Goal: Task Accomplishment & Management: Use online tool/utility

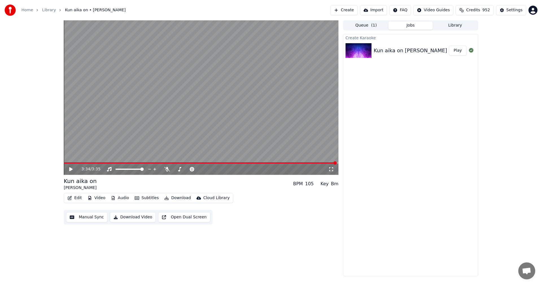
click at [72, 171] on icon at bounding box center [74, 169] width 13 height 5
click at [167, 168] on icon at bounding box center [167, 169] width 6 height 5
click at [144, 171] on span at bounding box center [141, 168] width 3 height 3
click at [465, 182] on div "Create Karaoke Kun aika on Paula Koivuniemi Play" at bounding box center [410, 155] width 135 height 242
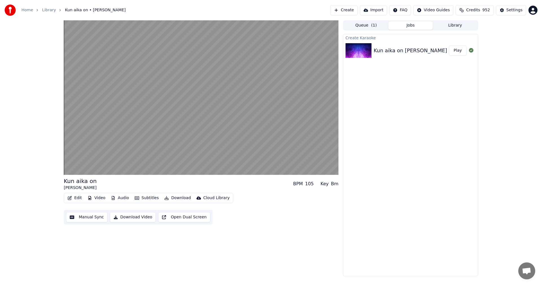
click at [411, 234] on div "Create Karaoke Kun aika on Paula Koivuniemi Play" at bounding box center [410, 155] width 135 height 242
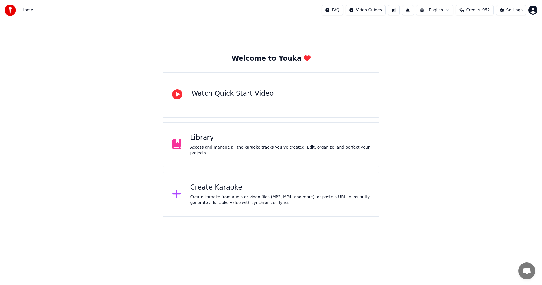
click at [211, 142] on div "Library" at bounding box center [280, 137] width 180 height 9
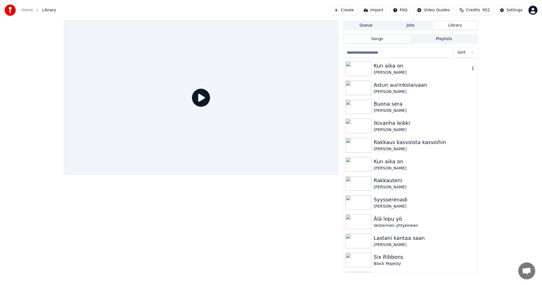
click at [362, 72] on img at bounding box center [358, 68] width 26 height 15
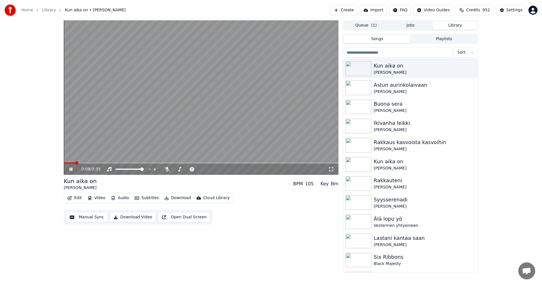
click at [71, 169] on icon at bounding box center [70, 168] width 3 height 3
click at [81, 198] on button "Edit" at bounding box center [74, 198] width 19 height 8
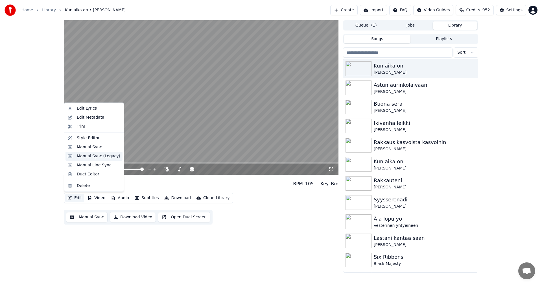
click at [96, 155] on div "Manual Sync (Legacy)" at bounding box center [98, 156] width 43 height 6
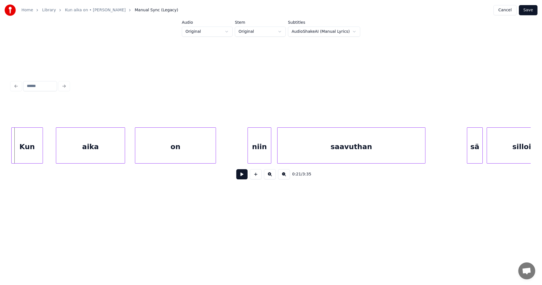
scroll to position [0, 2119]
click at [34, 154] on div "Kun" at bounding box center [27, 147] width 31 height 38
click at [91, 158] on div "aika" at bounding box center [87, 147] width 69 height 38
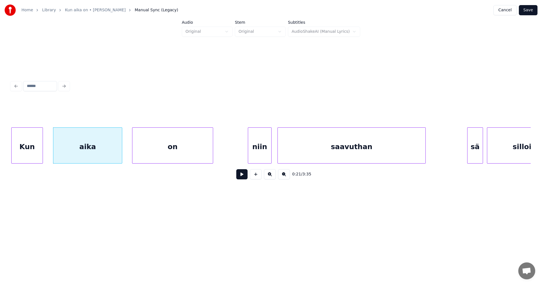
click at [178, 158] on div "on" at bounding box center [172, 147] width 80 height 38
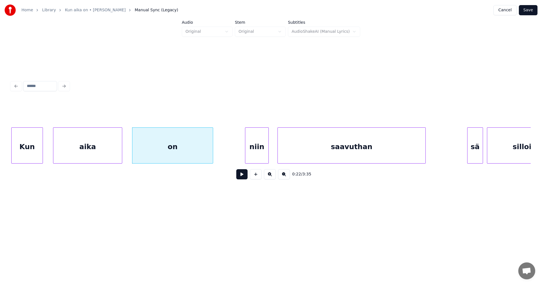
click at [257, 155] on div "niin" at bounding box center [256, 147] width 23 height 38
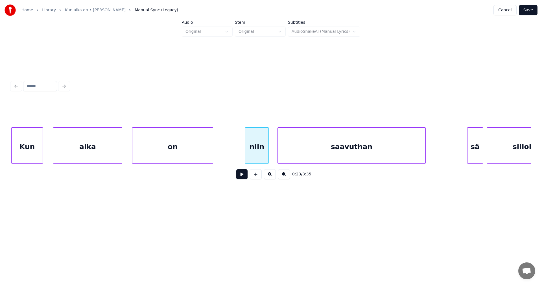
click at [35, 155] on div "Kun" at bounding box center [27, 147] width 31 height 38
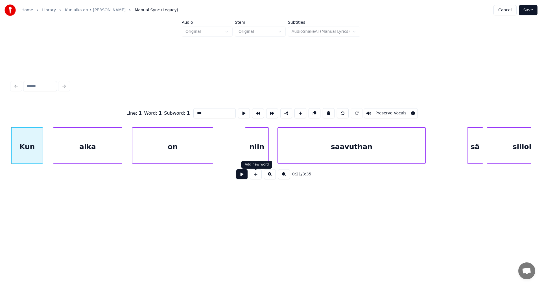
click at [244, 178] on button at bounding box center [241, 174] width 11 height 10
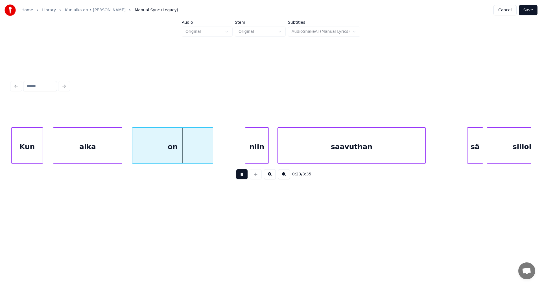
click at [244, 178] on button at bounding box center [241, 174] width 11 height 10
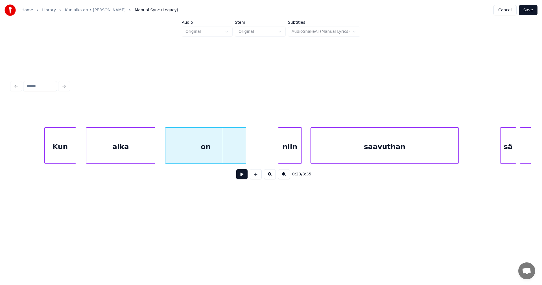
scroll to position [0, 2086]
click at [49, 153] on div "Kun" at bounding box center [62, 147] width 31 height 38
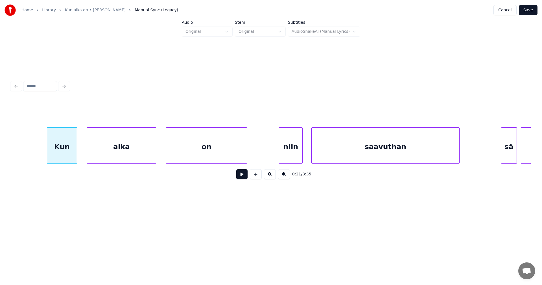
click at [76, 154] on div at bounding box center [76, 146] width 2 height 36
click at [243, 175] on button at bounding box center [241, 174] width 11 height 10
click at [245, 175] on button at bounding box center [241, 174] width 11 height 10
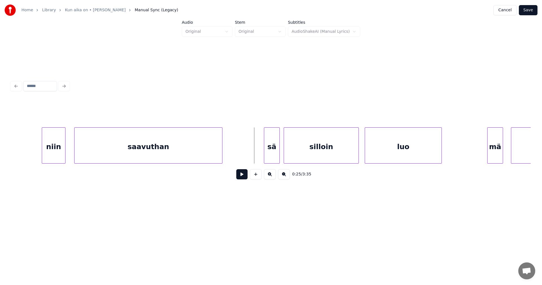
scroll to position [0, 2334]
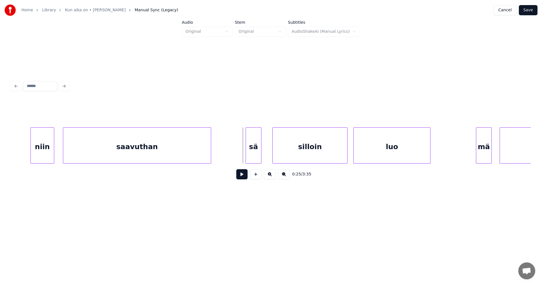
click at [259, 151] on div "sä" at bounding box center [253, 147] width 15 height 38
click at [244, 175] on button at bounding box center [241, 174] width 11 height 10
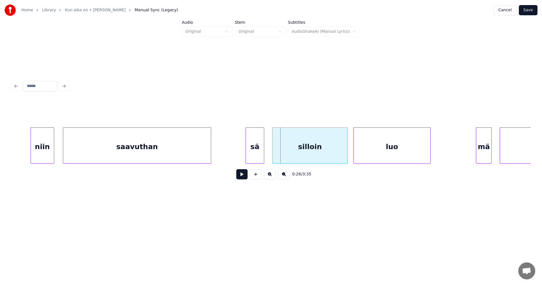
click at [262, 155] on div at bounding box center [263, 146] width 2 height 36
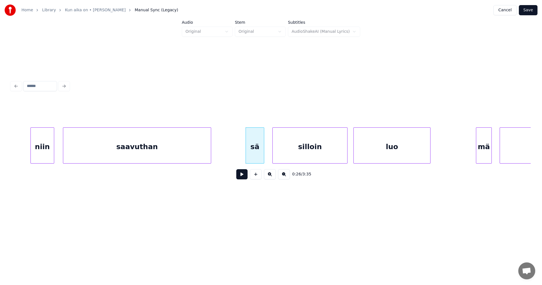
click at [243, 176] on button at bounding box center [241, 174] width 11 height 10
click at [484, 155] on div "mä" at bounding box center [480, 147] width 15 height 38
click at [472, 153] on div at bounding box center [472, 146] width 2 height 36
click at [484, 152] on div "mä" at bounding box center [477, 147] width 17 height 38
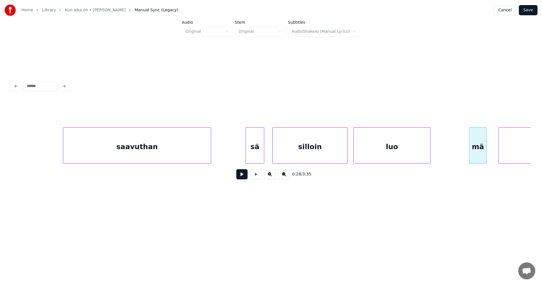
scroll to position [0, 2456]
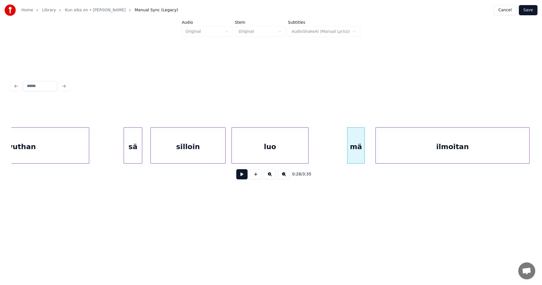
click at [517, 153] on div "ilmoitan" at bounding box center [451, 147] width 153 height 38
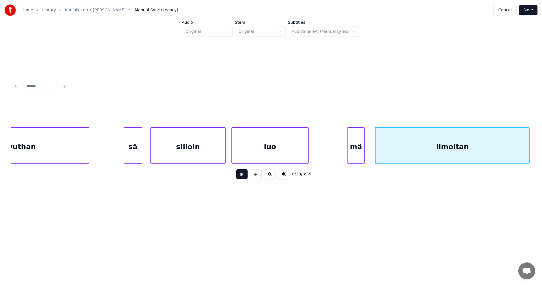
click at [241, 176] on button at bounding box center [241, 174] width 11 height 10
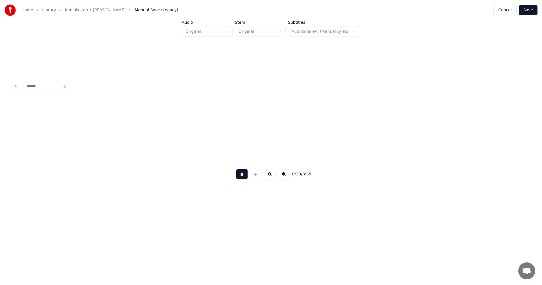
scroll to position [0, 2976]
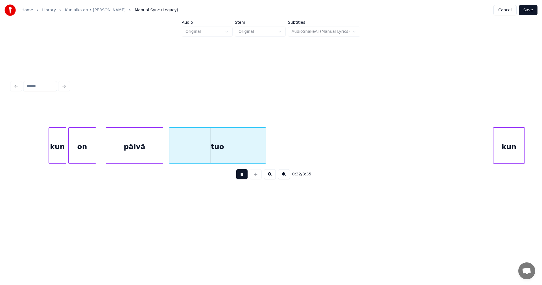
click at [241, 179] on button at bounding box center [241, 174] width 11 height 10
click at [57, 156] on div "kun" at bounding box center [57, 147] width 17 height 38
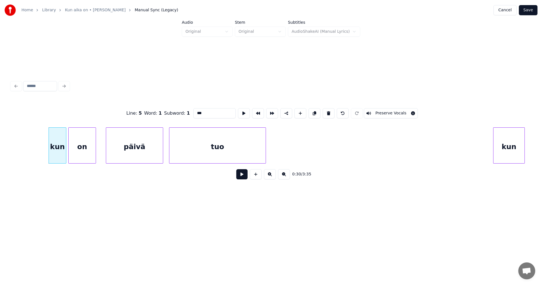
click at [243, 176] on button at bounding box center [241, 174] width 11 height 10
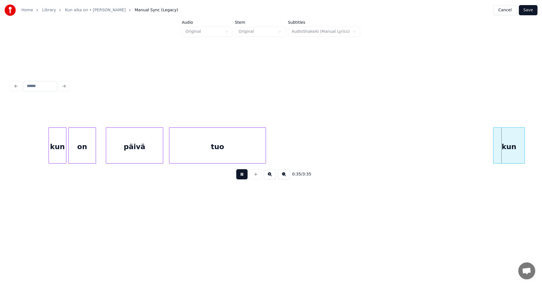
drag, startPoint x: 239, startPoint y: 177, endPoint x: 214, endPoint y: 166, distance: 28.4
click at [239, 176] on button at bounding box center [241, 174] width 11 height 10
click at [149, 150] on div "päivä" at bounding box center [134, 147] width 57 height 38
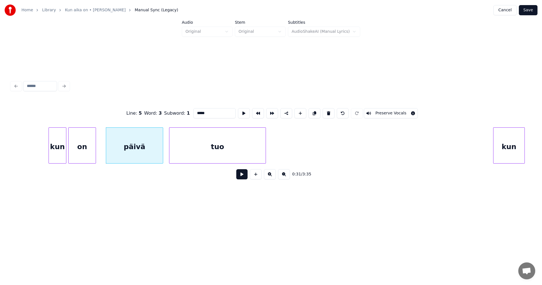
click at [239, 176] on button at bounding box center [241, 174] width 11 height 10
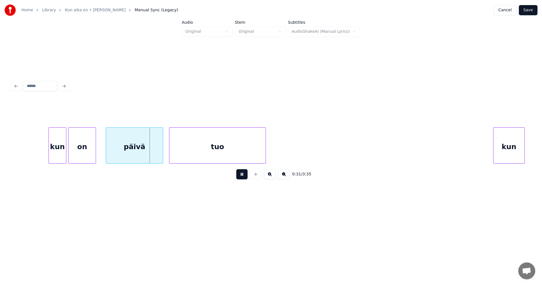
click at [239, 176] on button at bounding box center [241, 174] width 11 height 10
click at [160, 152] on div at bounding box center [161, 146] width 2 height 36
click at [187, 153] on div "tuo" at bounding box center [216, 147] width 96 height 38
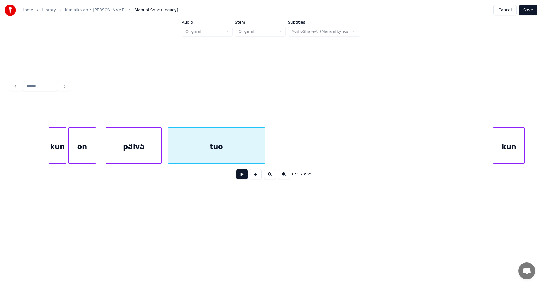
click at [240, 178] on button at bounding box center [241, 174] width 11 height 10
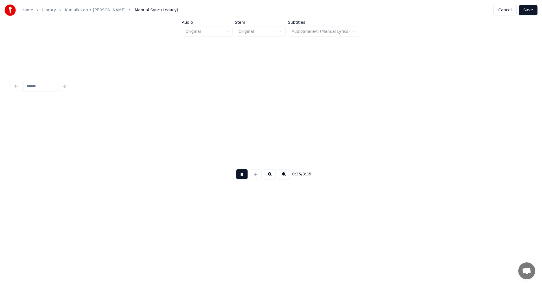
scroll to position [0, 3496]
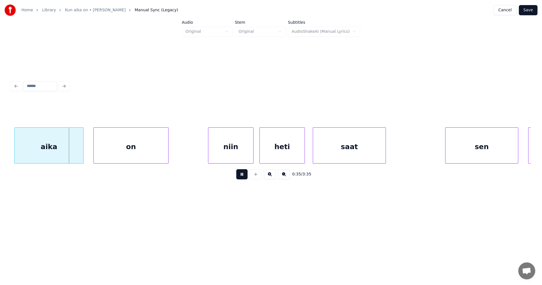
click at [240, 178] on button at bounding box center [241, 174] width 11 height 10
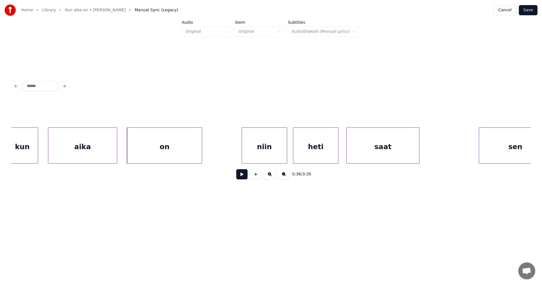
scroll to position [0, 3462]
click at [81, 154] on div "aika" at bounding box center [79, 147] width 69 height 38
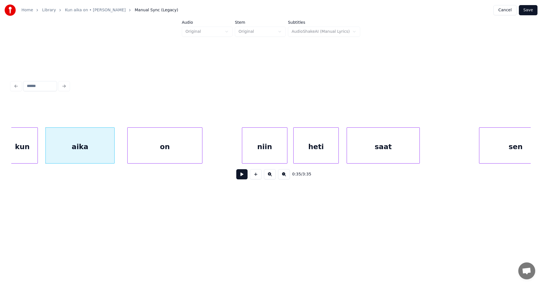
click at [37, 153] on div at bounding box center [37, 146] width 2 height 36
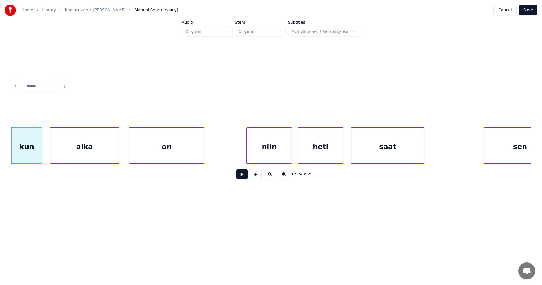
click at [155, 157] on div "on" at bounding box center [166, 147] width 74 height 38
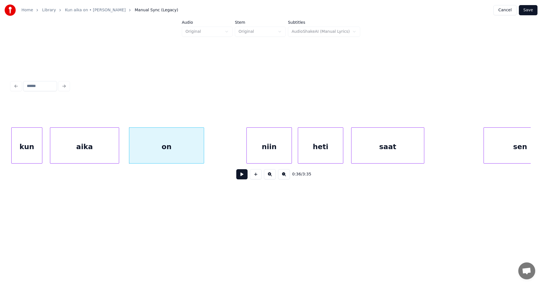
click at [246, 177] on button at bounding box center [241, 174] width 11 height 10
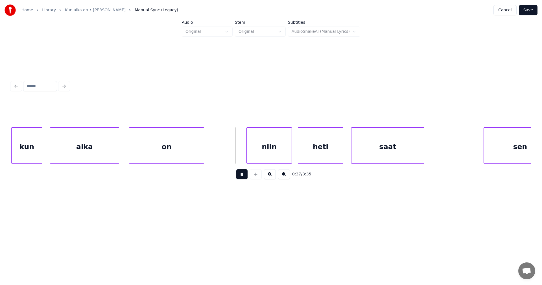
drag, startPoint x: 244, startPoint y: 177, endPoint x: 260, endPoint y: 162, distance: 22.1
click at [244, 177] on button at bounding box center [241, 174] width 11 height 10
click at [263, 157] on div "niin" at bounding box center [261, 147] width 45 height 38
click at [239, 177] on button at bounding box center [241, 174] width 11 height 10
click at [240, 177] on button at bounding box center [241, 174] width 11 height 10
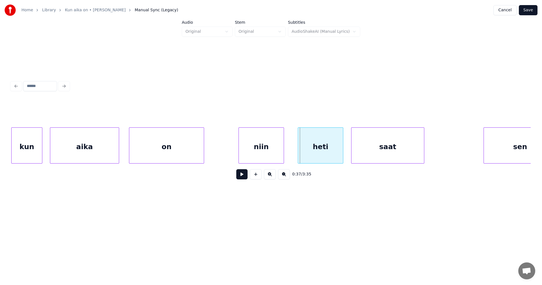
click at [245, 176] on button at bounding box center [241, 174] width 11 height 10
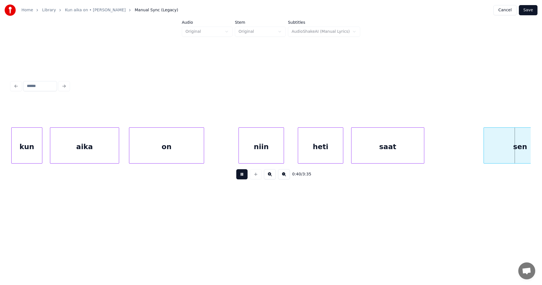
click at [245, 176] on button at bounding box center [241, 174] width 11 height 10
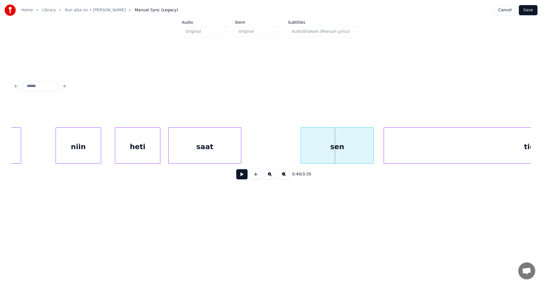
scroll to position [0, 3649]
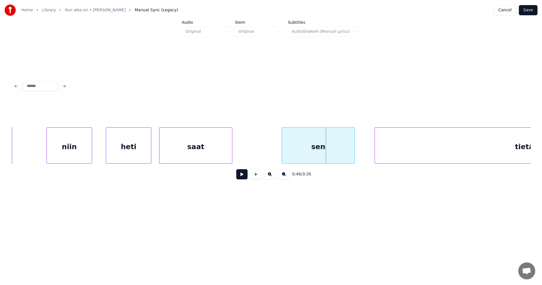
click at [342, 156] on div "sen" at bounding box center [318, 147] width 72 height 38
click at [240, 175] on button at bounding box center [241, 174] width 11 height 10
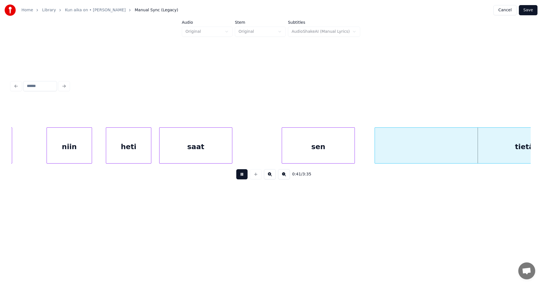
drag, startPoint x: 241, startPoint y: 175, endPoint x: 241, endPoint y: 162, distance: 13.3
click at [242, 174] on button at bounding box center [241, 174] width 11 height 10
click at [226, 154] on div "saat" at bounding box center [195, 147] width 72 height 38
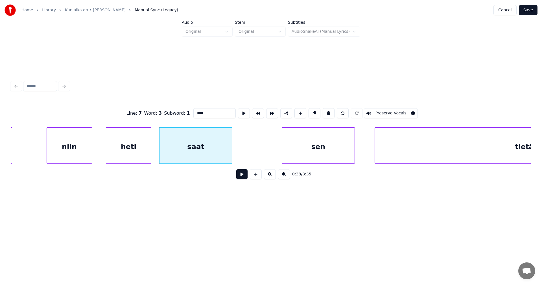
click at [239, 175] on button at bounding box center [241, 174] width 11 height 10
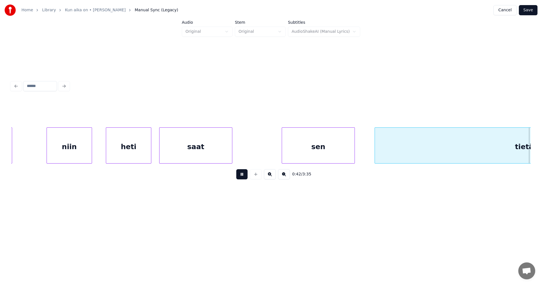
scroll to position [0, 4169]
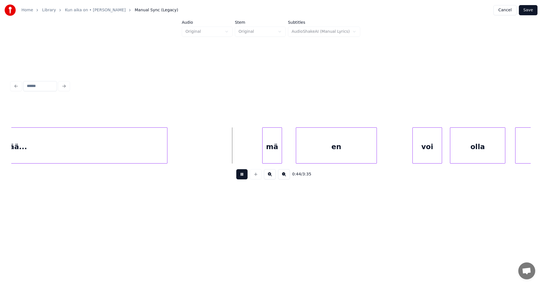
click at [239, 177] on button at bounding box center [241, 174] width 11 height 10
click at [259, 158] on div "mä" at bounding box center [263, 147] width 19 height 38
click at [251, 156] on div at bounding box center [251, 146] width 2 height 36
click at [300, 155] on div "en" at bounding box center [333, 147] width 80 height 38
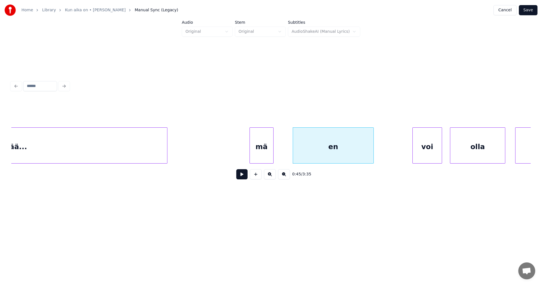
click at [246, 178] on button at bounding box center [241, 174] width 11 height 10
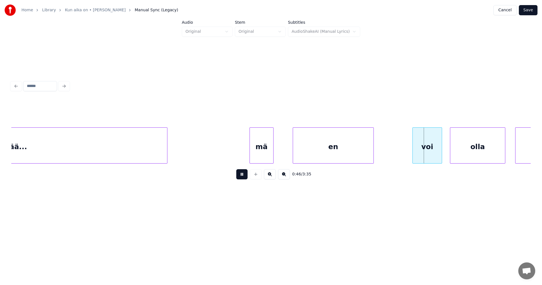
click at [246, 178] on button at bounding box center [241, 174] width 11 height 10
click at [419, 152] on div "voi" at bounding box center [424, 147] width 29 height 38
click at [452, 153] on div "olla" at bounding box center [473, 147] width 55 height 38
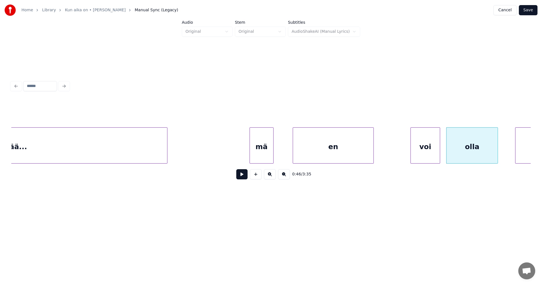
click at [496, 154] on div at bounding box center [497, 146] width 2 height 36
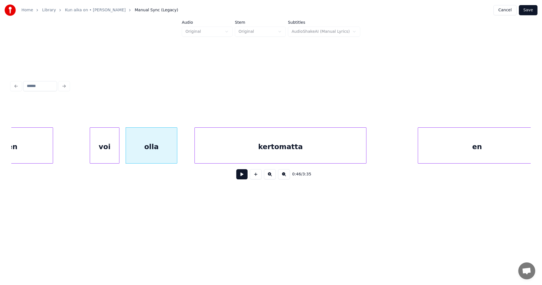
scroll to position [0, 4496]
click at [148, 149] on div "olla" at bounding box center [144, 147] width 51 height 38
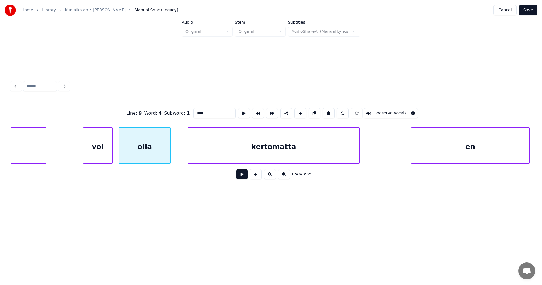
click at [244, 178] on button at bounding box center [241, 174] width 11 height 10
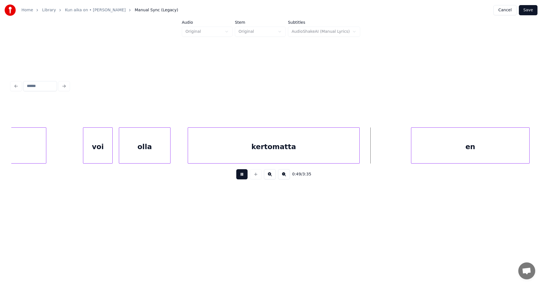
click at [244, 178] on button at bounding box center [241, 174] width 11 height 10
click at [440, 151] on div "en" at bounding box center [468, 147] width 118 height 38
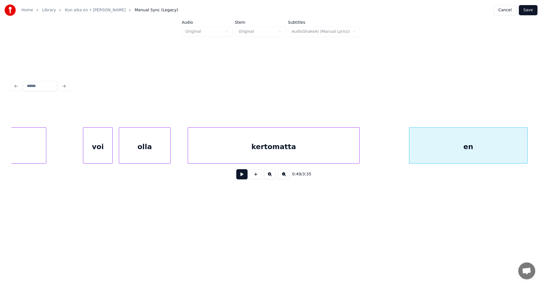
click at [244, 175] on button at bounding box center [241, 174] width 11 height 10
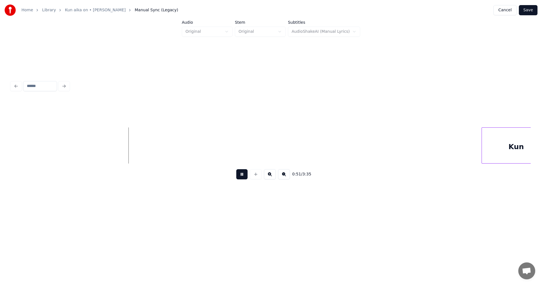
click at [244, 175] on button at bounding box center [241, 174] width 11 height 10
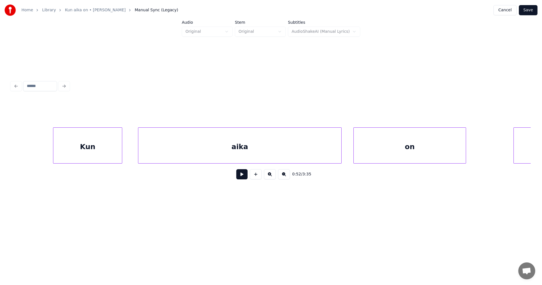
scroll to position [0, 5444]
click at [118, 153] on div "Kun" at bounding box center [87, 147] width 69 height 38
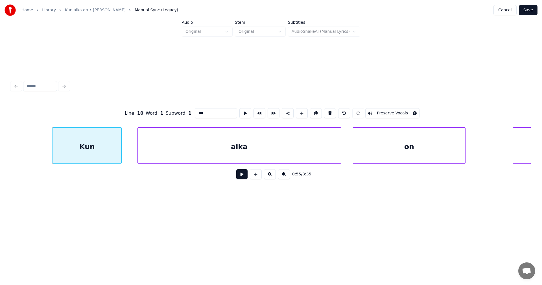
click at [242, 176] on button at bounding box center [241, 174] width 11 height 10
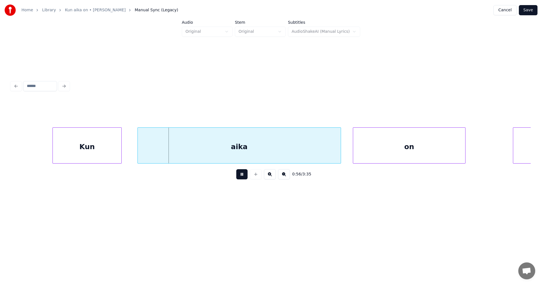
click at [247, 157] on div "aika" at bounding box center [239, 147] width 203 height 38
type input "****"
click at [244, 177] on button at bounding box center [241, 174] width 11 height 10
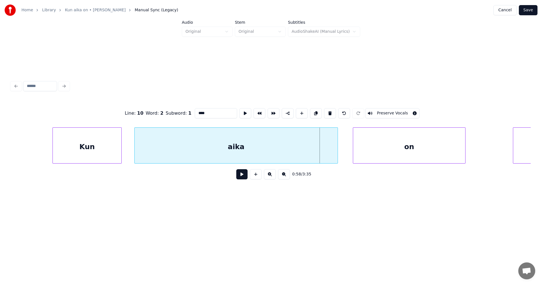
click at [249, 159] on div "aika" at bounding box center [236, 147] width 203 height 38
click at [245, 178] on button at bounding box center [241, 174] width 11 height 10
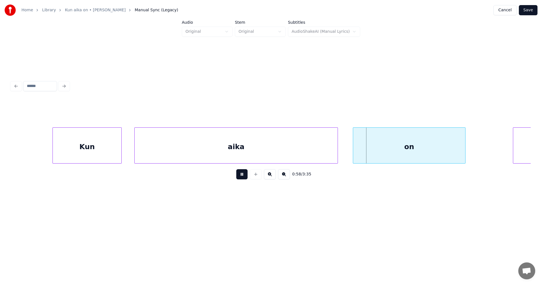
click at [244, 178] on button at bounding box center [241, 174] width 11 height 10
click at [253, 154] on div "aika" at bounding box center [236, 147] width 203 height 38
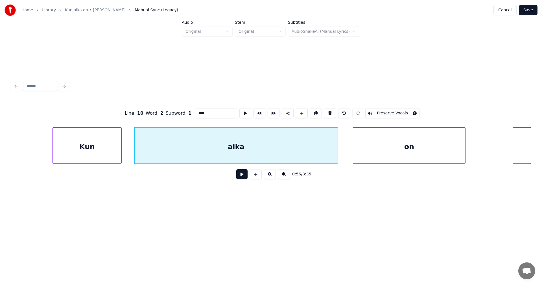
click at [209, 112] on input "****" at bounding box center [216, 113] width 42 height 10
type input "*******"
click at [244, 178] on button at bounding box center [241, 174] width 11 height 10
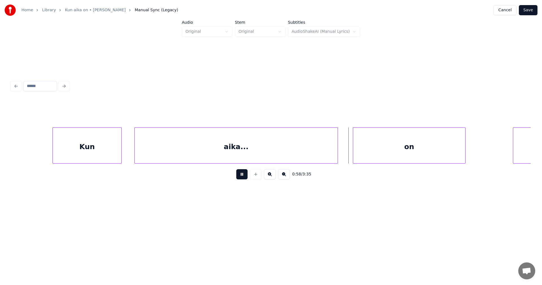
click at [244, 178] on button at bounding box center [241, 174] width 11 height 10
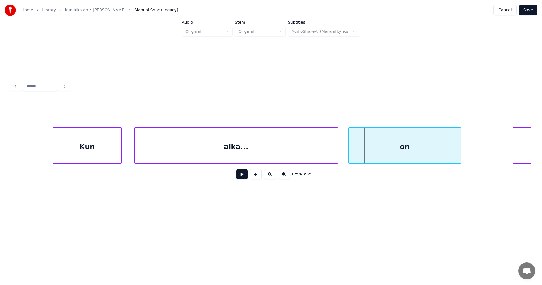
click at [367, 151] on div "on" at bounding box center [404, 147] width 112 height 38
click at [243, 178] on button at bounding box center [241, 174] width 11 height 10
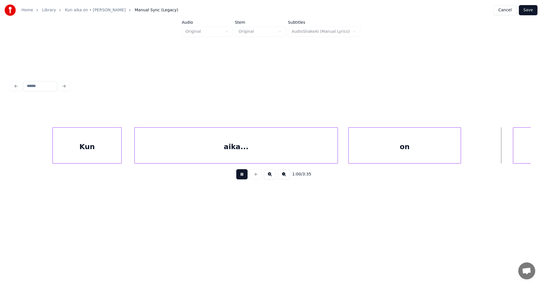
click at [244, 178] on button at bounding box center [241, 174] width 11 height 10
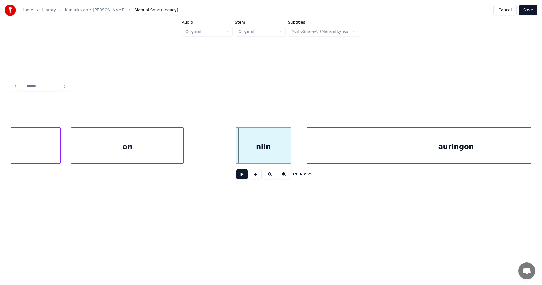
scroll to position [0, 5727]
click at [263, 150] on div "niin" at bounding box center [250, 147] width 55 height 38
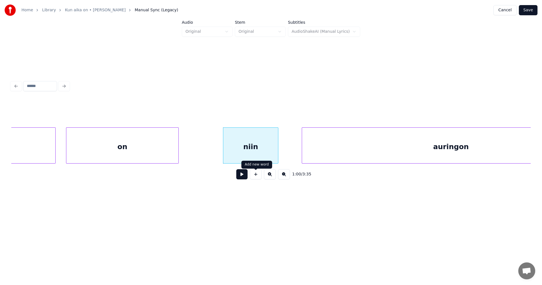
click at [245, 177] on button at bounding box center [241, 174] width 11 height 10
drag, startPoint x: 245, startPoint y: 177, endPoint x: 250, endPoint y: 175, distance: 5.2
click at [245, 177] on button at bounding box center [241, 174] width 11 height 10
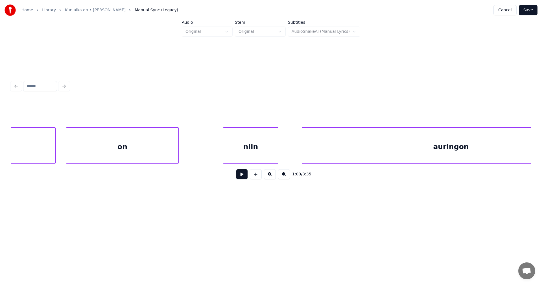
scroll to position [0, 5795]
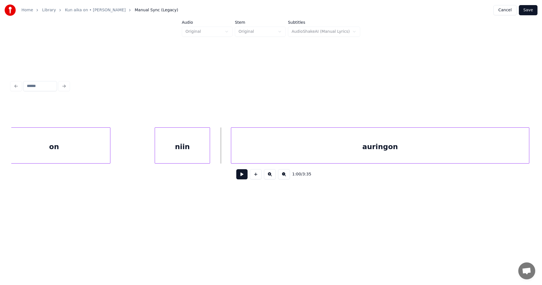
click at [311, 153] on div "auringon" at bounding box center [380, 147] width 298 height 38
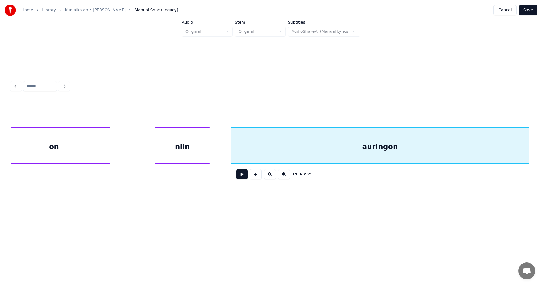
click at [194, 153] on div "niin" at bounding box center [182, 147] width 55 height 38
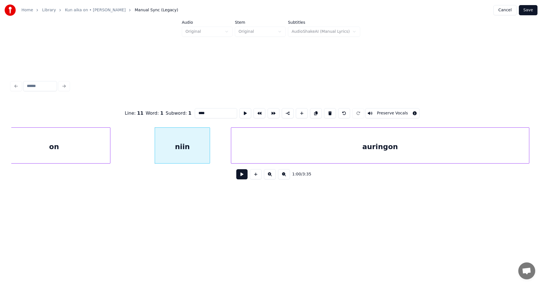
click at [241, 175] on button at bounding box center [241, 174] width 11 height 10
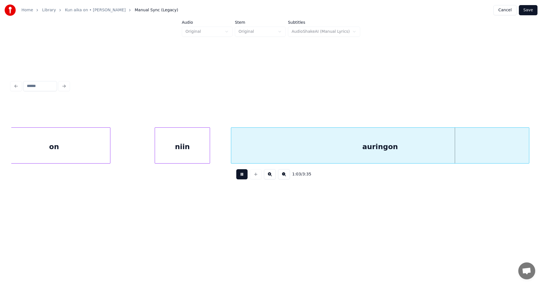
click at [243, 175] on button at bounding box center [241, 174] width 11 height 10
click at [216, 157] on div at bounding box center [216, 146] width 2 height 36
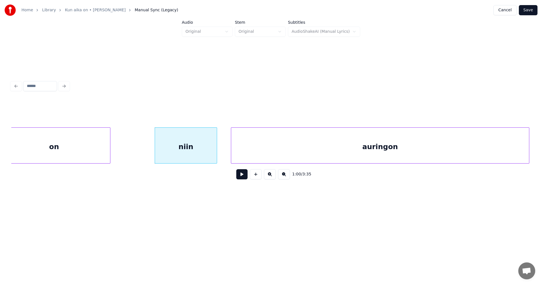
click at [216, 157] on div at bounding box center [216, 146] width 2 height 36
click at [244, 176] on button at bounding box center [241, 174] width 11 height 10
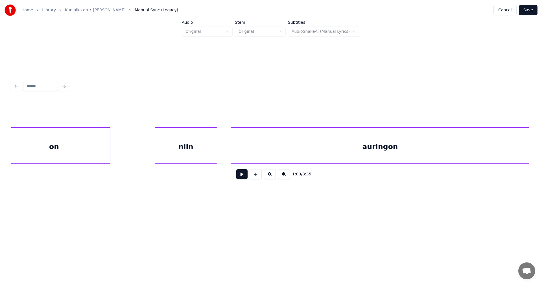
click at [244, 176] on button at bounding box center [241, 174] width 11 height 10
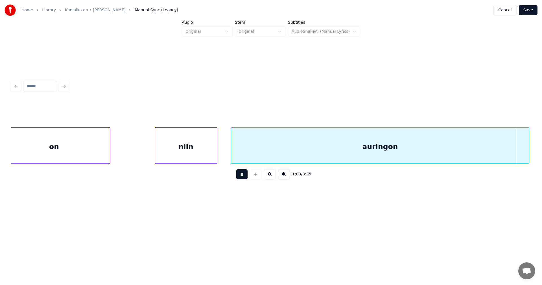
scroll to position [0, 6314]
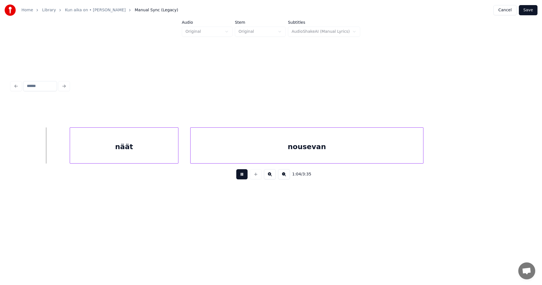
click at [245, 176] on button at bounding box center [241, 174] width 11 height 10
click at [131, 153] on div "näät" at bounding box center [108, 147] width 108 height 38
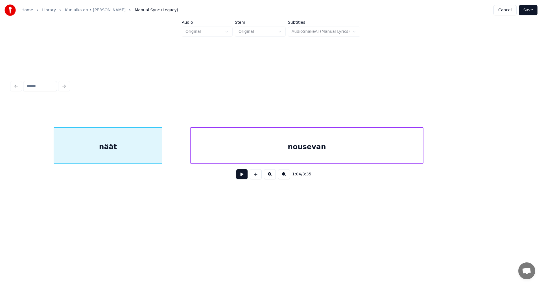
click at [239, 175] on button at bounding box center [241, 174] width 11 height 10
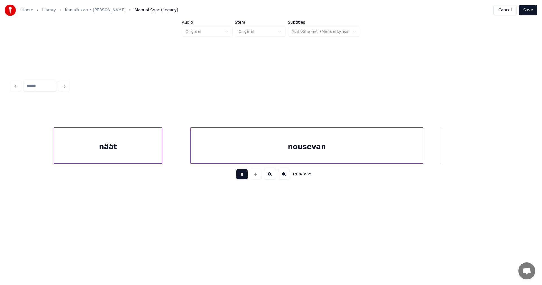
drag, startPoint x: 239, startPoint y: 175, endPoint x: 274, endPoint y: 172, distance: 34.6
click at [240, 175] on button at bounding box center [241, 174] width 11 height 10
click at [441, 156] on div at bounding box center [442, 146] width 2 height 36
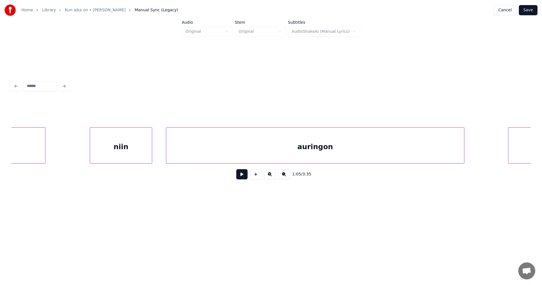
scroll to position [0, 5406]
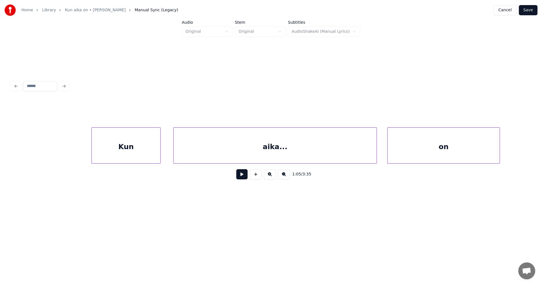
click at [118, 160] on div "Kun" at bounding box center [126, 147] width 69 height 38
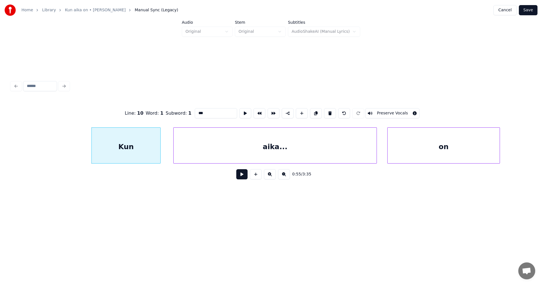
click at [245, 175] on button at bounding box center [241, 174] width 11 height 10
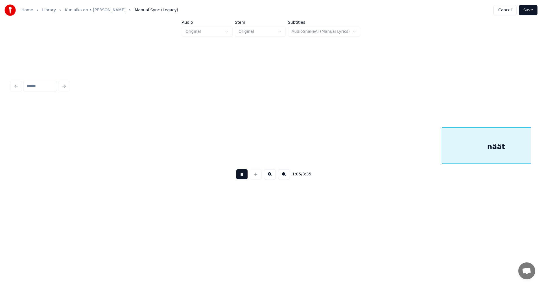
scroll to position [0, 6446]
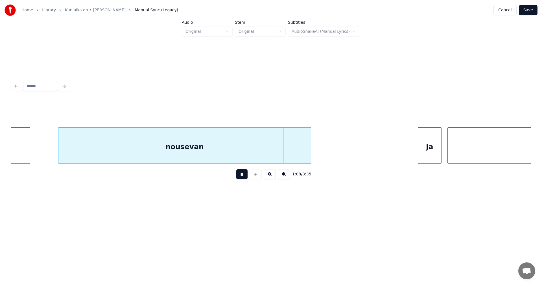
click at [239, 175] on button at bounding box center [241, 174] width 11 height 10
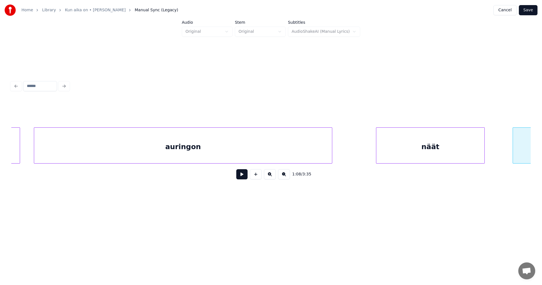
click at [186, 151] on div "auringon" at bounding box center [183, 147] width 298 height 38
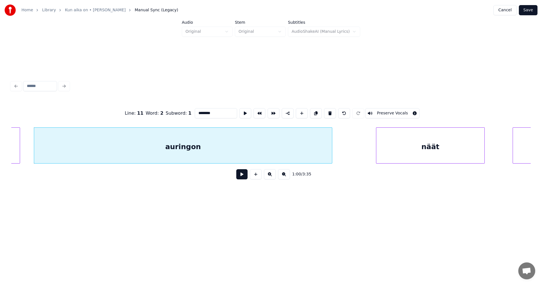
click at [219, 114] on input "********" at bounding box center [216, 113] width 42 height 10
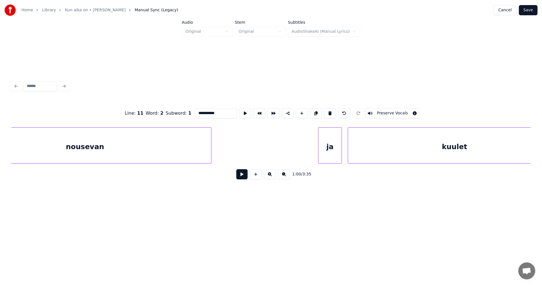
scroll to position [0, 6651]
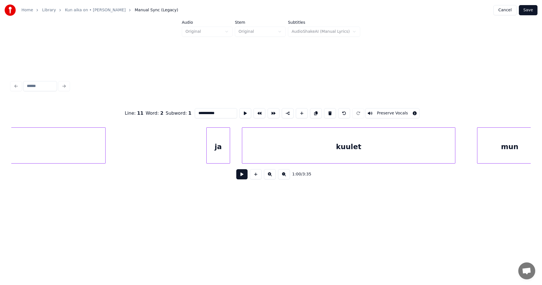
click at [210, 154] on div "ja" at bounding box center [217, 147] width 23 height 38
click at [199, 152] on div at bounding box center [200, 146] width 2 height 36
click at [219, 157] on div "ja" at bounding box center [214, 147] width 31 height 38
type input "**"
click at [241, 178] on button at bounding box center [241, 174] width 11 height 10
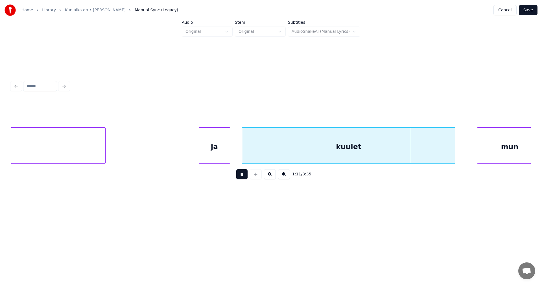
click at [241, 178] on button at bounding box center [241, 174] width 11 height 10
click at [423, 158] on div at bounding box center [423, 146] width 2 height 36
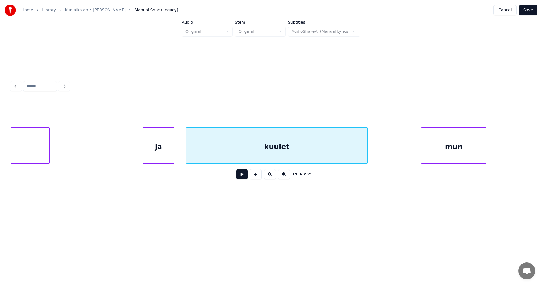
scroll to position [0, 6708]
click at [414, 156] on div "mun" at bounding box center [422, 147] width 65 height 38
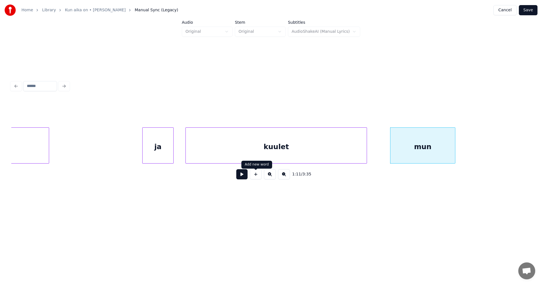
click at [242, 177] on button at bounding box center [241, 174] width 11 height 10
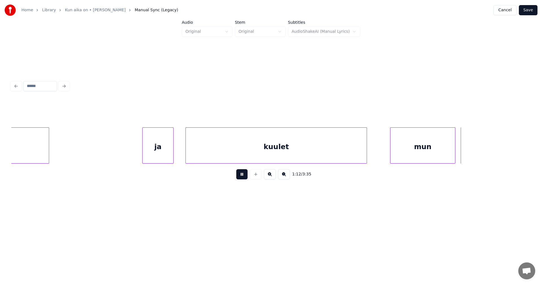
click at [242, 177] on button at bounding box center [241, 174] width 11 height 10
click at [485, 150] on div at bounding box center [484, 146] width 2 height 36
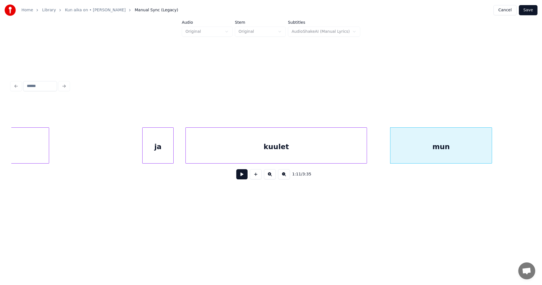
click at [410, 151] on div "mun" at bounding box center [440, 147] width 101 height 38
click at [245, 177] on button at bounding box center [241, 174] width 11 height 10
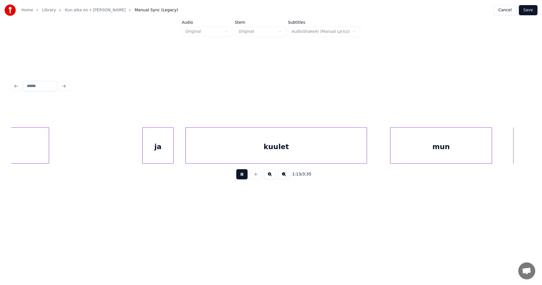
click at [245, 177] on button at bounding box center [241, 174] width 11 height 10
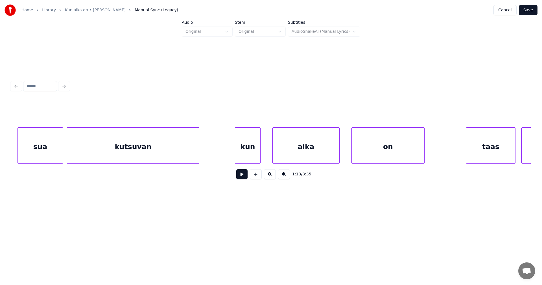
scroll to position [0, 6773]
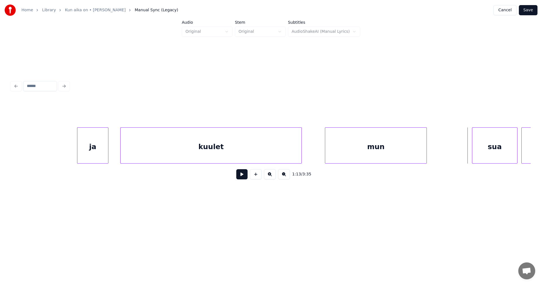
click at [285, 155] on div "kuulet" at bounding box center [210, 147] width 181 height 38
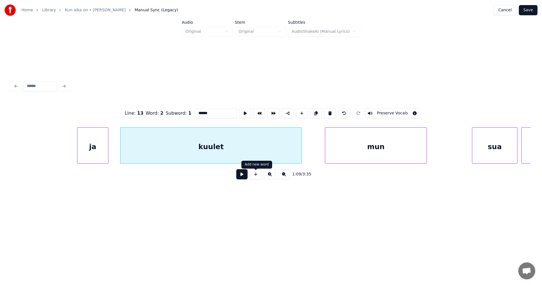
click at [244, 176] on button at bounding box center [241, 174] width 11 height 10
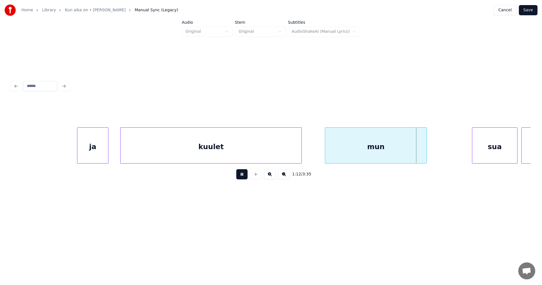
click at [247, 175] on button at bounding box center [241, 174] width 11 height 10
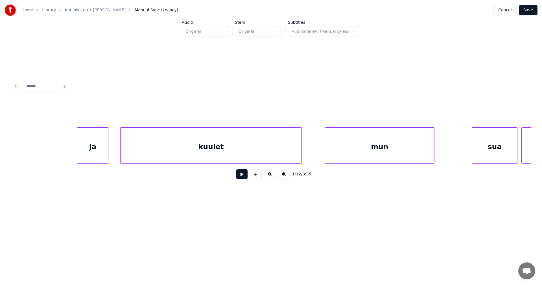
click at [433, 153] on div at bounding box center [433, 146] width 2 height 36
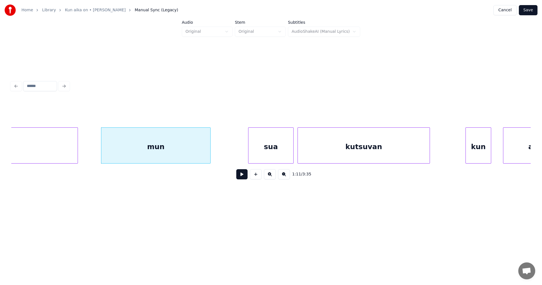
scroll to position [0, 6990]
click at [265, 160] on div "sua" at bounding box center [269, 147] width 45 height 38
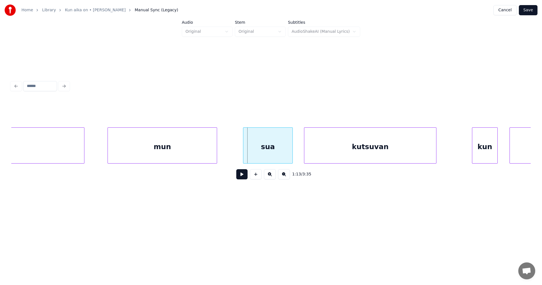
click at [245, 159] on div at bounding box center [244, 146] width 2 height 36
click at [243, 173] on button at bounding box center [241, 174] width 11 height 10
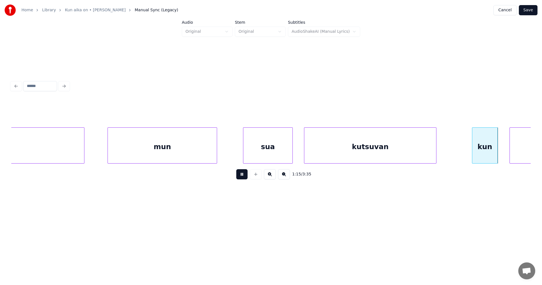
click at [243, 174] on button at bounding box center [241, 174] width 11 height 10
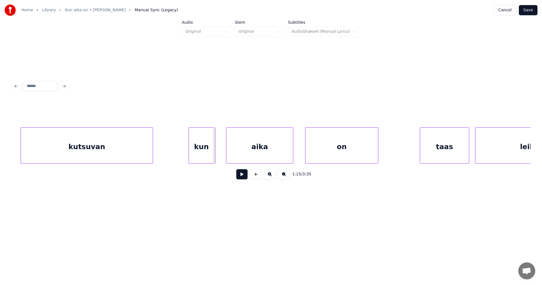
scroll to position [0, 7283]
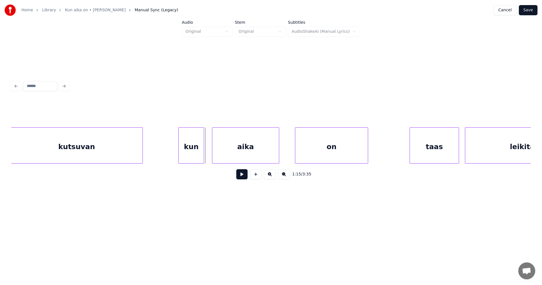
click at [265, 156] on div "aika" at bounding box center [245, 147] width 67 height 38
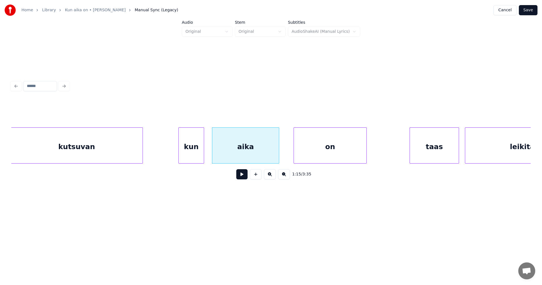
click at [326, 153] on div "on" at bounding box center [330, 147] width 72 height 38
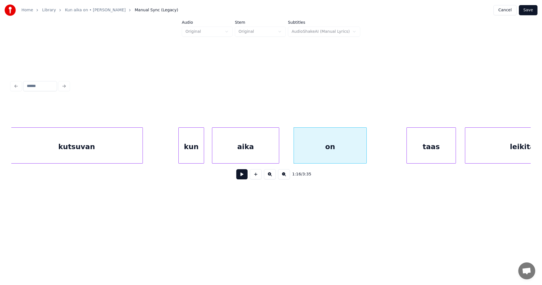
click at [414, 150] on div "taas" at bounding box center [431, 147] width 49 height 38
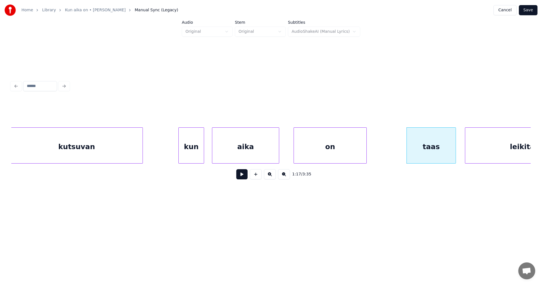
click at [246, 176] on button at bounding box center [241, 174] width 11 height 10
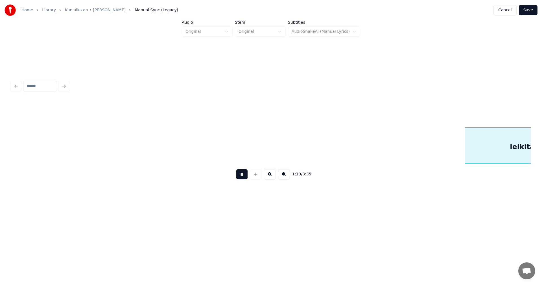
scroll to position [0, 7804]
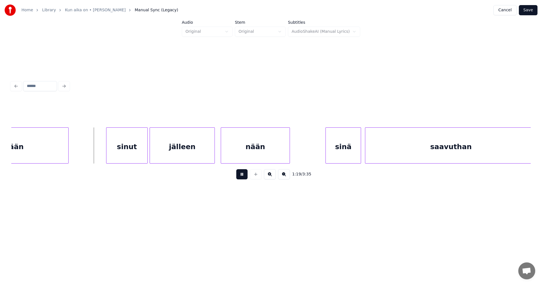
click at [245, 176] on button at bounding box center [241, 174] width 11 height 10
click at [127, 155] on div "sinut" at bounding box center [121, 147] width 41 height 38
click at [132, 152] on div at bounding box center [133, 146] width 2 height 36
click at [143, 151] on div at bounding box center [144, 146] width 2 height 36
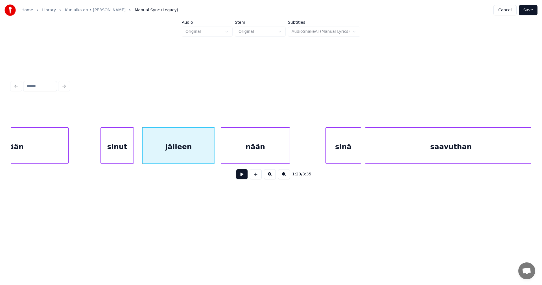
click at [129, 154] on div "sinut" at bounding box center [117, 147] width 33 height 38
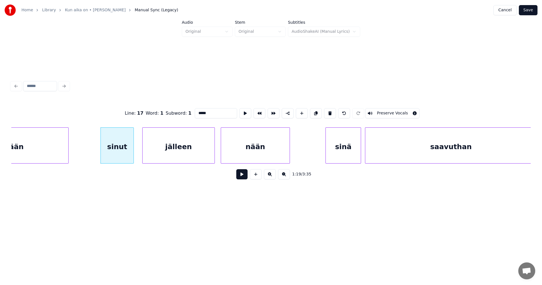
click at [242, 176] on button at bounding box center [241, 174] width 11 height 10
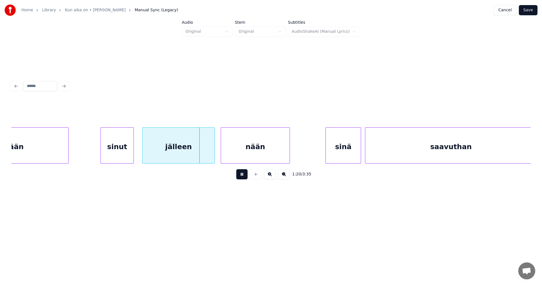
click at [242, 176] on button at bounding box center [241, 174] width 11 height 10
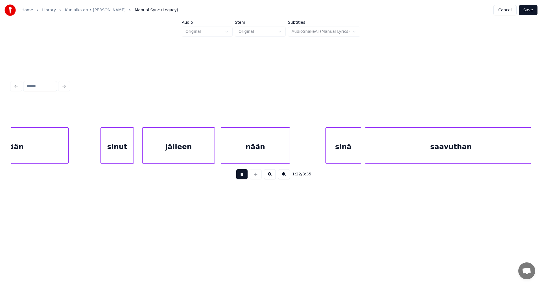
click at [242, 176] on button at bounding box center [241, 174] width 11 height 10
click at [329, 150] on div "sinä" at bounding box center [339, 147] width 35 height 38
click at [320, 152] on div at bounding box center [321, 146] width 2 height 36
click at [238, 178] on button at bounding box center [241, 174] width 11 height 10
click at [241, 178] on button at bounding box center [241, 174] width 11 height 10
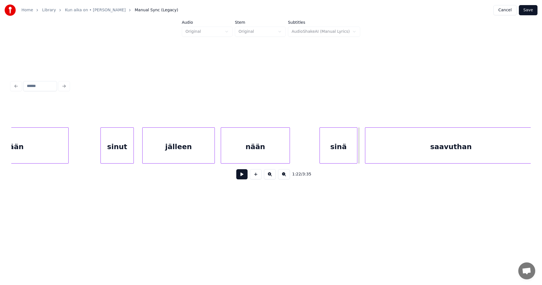
click at [241, 178] on button at bounding box center [241, 174] width 11 height 10
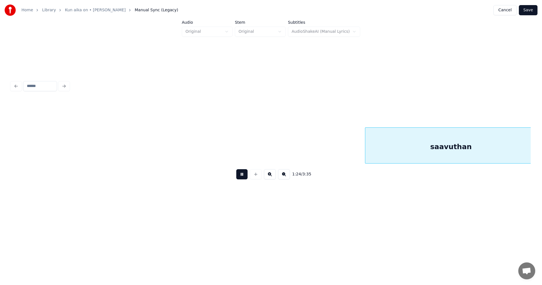
scroll to position [0, 8323]
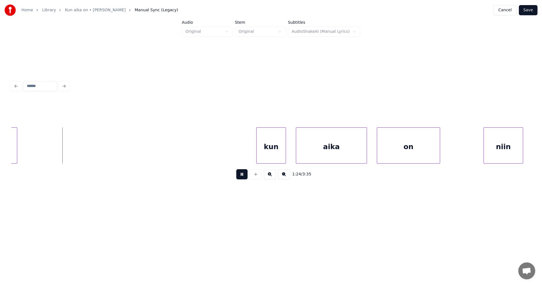
click at [241, 178] on button at bounding box center [241, 174] width 11 height 10
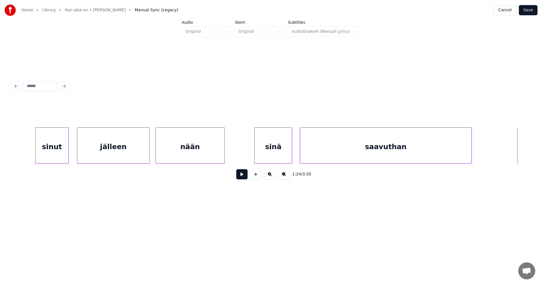
click at [267, 160] on div "sinä" at bounding box center [272, 147] width 37 height 38
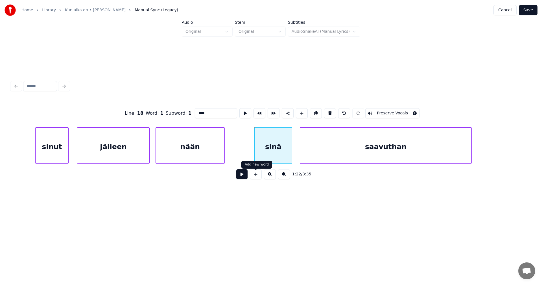
click at [245, 176] on button at bounding box center [241, 174] width 11 height 10
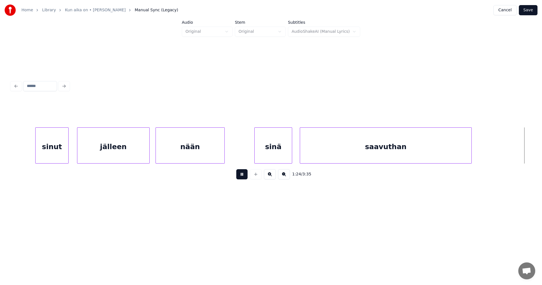
scroll to position [0, 8388]
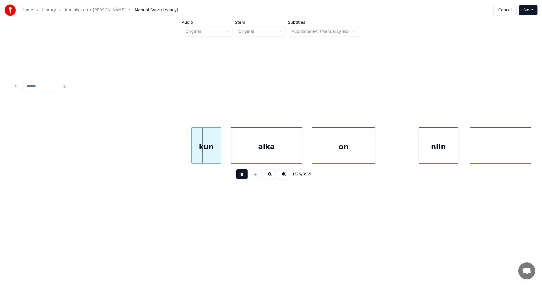
click at [246, 176] on button at bounding box center [241, 174] width 11 height 10
click at [252, 158] on div "aika" at bounding box center [263, 147] width 71 height 38
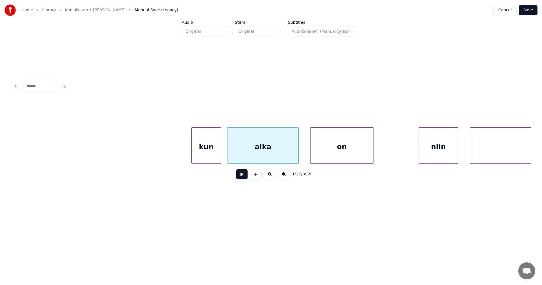
click at [322, 153] on div "on" at bounding box center [341, 147] width 63 height 38
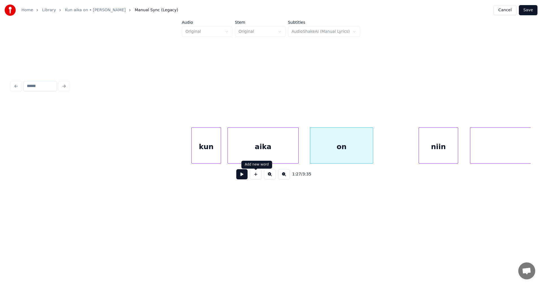
click at [247, 177] on button at bounding box center [241, 174] width 11 height 10
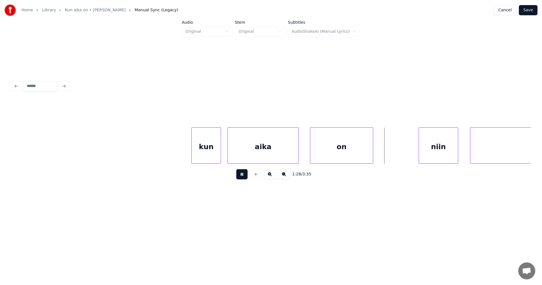
click at [247, 177] on button at bounding box center [241, 174] width 11 height 10
click at [424, 157] on div "niin" at bounding box center [434, 147] width 39 height 38
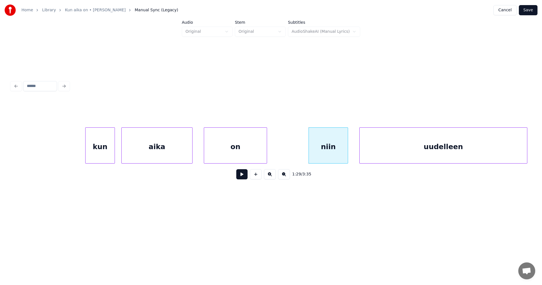
click at [486, 155] on div "uudelleen" at bounding box center [442, 147] width 167 height 38
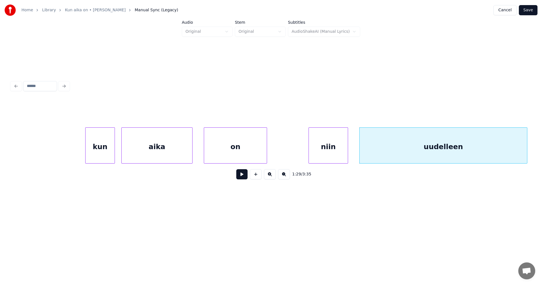
click at [240, 177] on button at bounding box center [241, 174] width 11 height 10
click at [242, 176] on button at bounding box center [241, 174] width 11 height 10
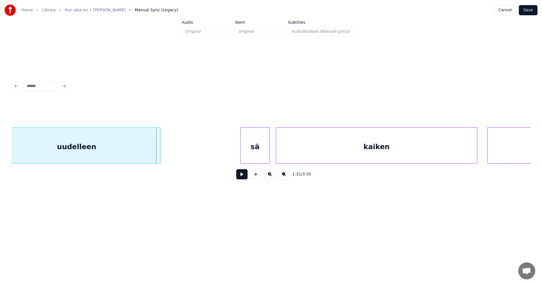
scroll to position [0, 8878]
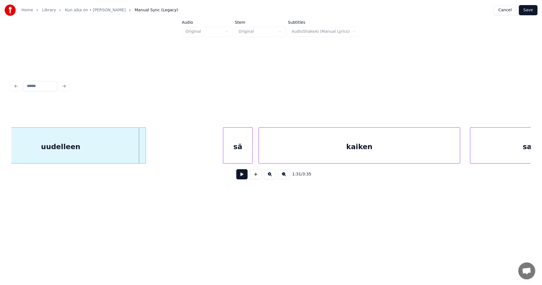
click at [145, 148] on div at bounding box center [145, 146] width 2 height 36
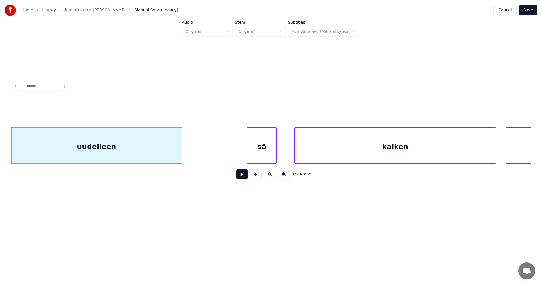
click at [258, 149] on div "sä" at bounding box center [261, 147] width 29 height 38
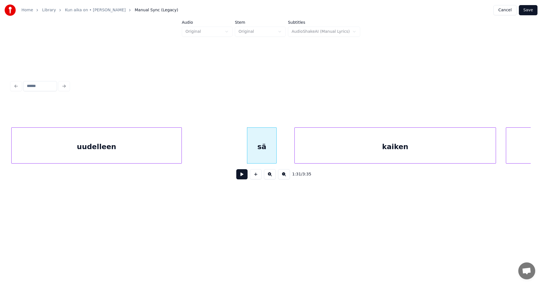
click at [244, 175] on button at bounding box center [241, 174] width 11 height 10
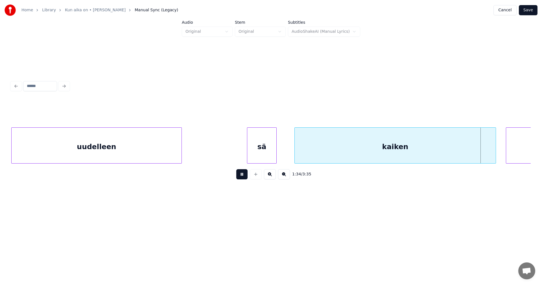
click at [244, 176] on button at bounding box center [241, 174] width 11 height 10
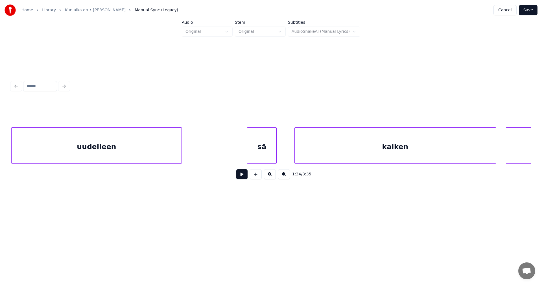
click at [244, 176] on button at bounding box center [241, 174] width 11 height 10
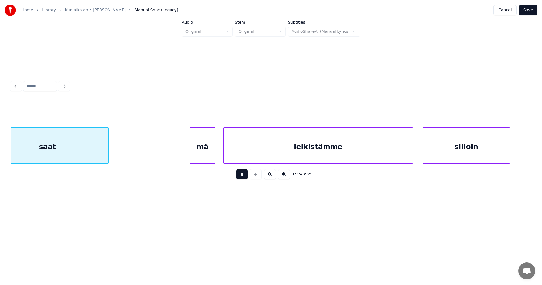
click at [245, 176] on button at bounding box center [241, 174] width 11 height 10
click at [95, 154] on div "saat" at bounding box center [47, 147] width 122 height 38
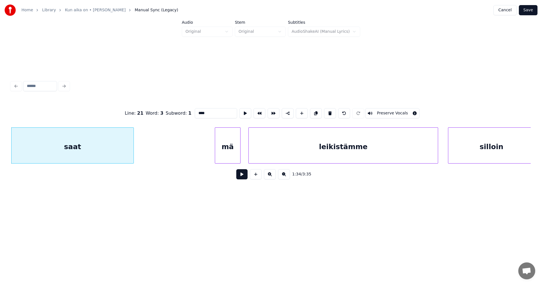
click at [242, 178] on button at bounding box center [241, 174] width 11 height 10
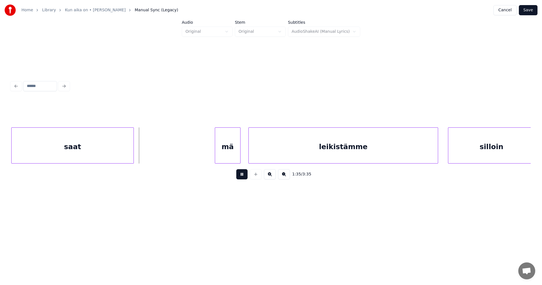
click at [243, 178] on button at bounding box center [241, 174] width 11 height 10
click at [221, 155] on div "mä" at bounding box center [215, 147] width 25 height 38
click at [240, 155] on div at bounding box center [240, 146] width 2 height 36
click at [242, 178] on button at bounding box center [241, 174] width 11 height 10
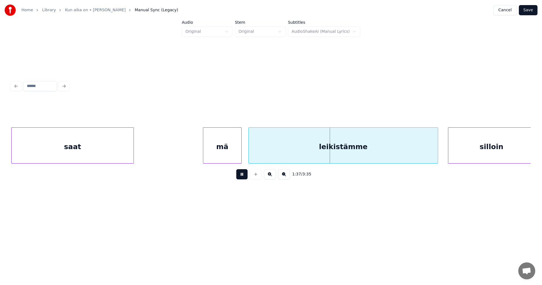
click at [242, 178] on button at bounding box center [241, 174] width 11 height 10
click at [233, 157] on div "mä" at bounding box center [222, 147] width 38 height 38
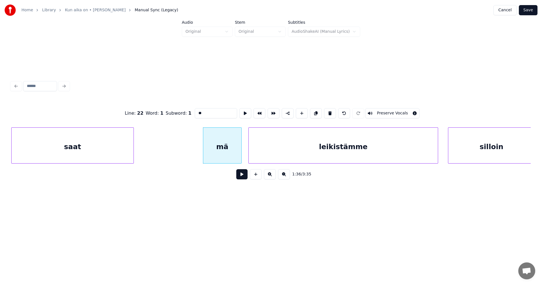
click at [242, 179] on button at bounding box center [241, 174] width 11 height 10
drag, startPoint x: 242, startPoint y: 179, endPoint x: 211, endPoint y: 175, distance: 31.2
click at [241, 179] on button at bounding box center [241, 174] width 11 height 10
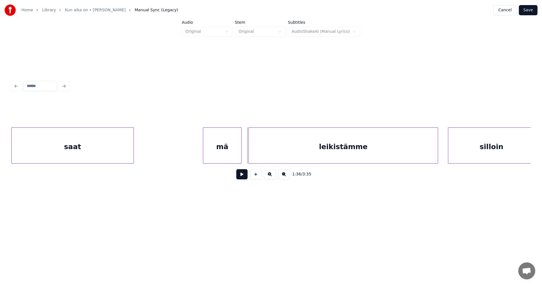
click at [241, 175] on button at bounding box center [241, 174] width 11 height 10
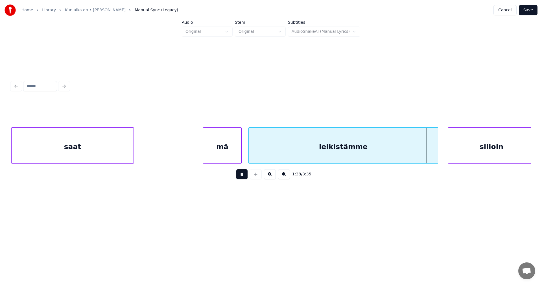
click at [243, 175] on button at bounding box center [241, 174] width 11 height 10
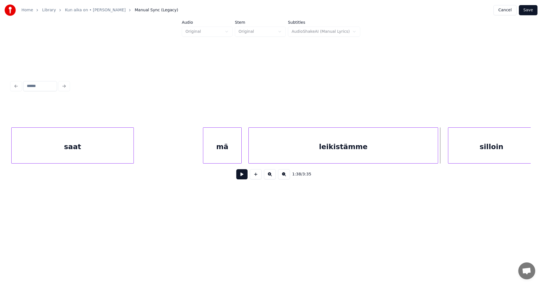
click at [243, 175] on button at bounding box center [241, 174] width 11 height 10
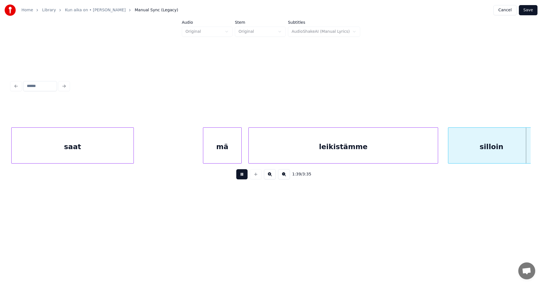
scroll to position [0, 9855]
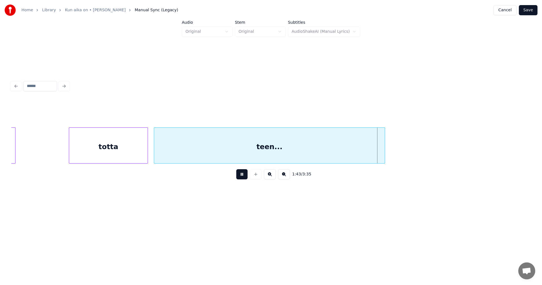
drag, startPoint x: 244, startPoint y: 175, endPoint x: 290, endPoint y: 169, distance: 46.1
click at [244, 175] on button at bounding box center [241, 174] width 11 height 10
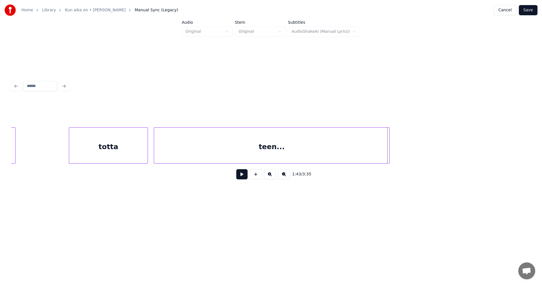
click at [388, 154] on div at bounding box center [388, 146] width 2 height 36
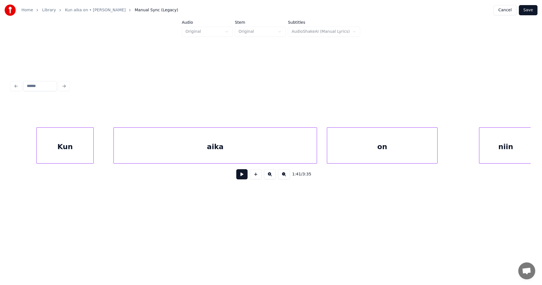
scroll to position [0, 10577]
click at [76, 153] on div "Kun" at bounding box center [64, 147] width 57 height 38
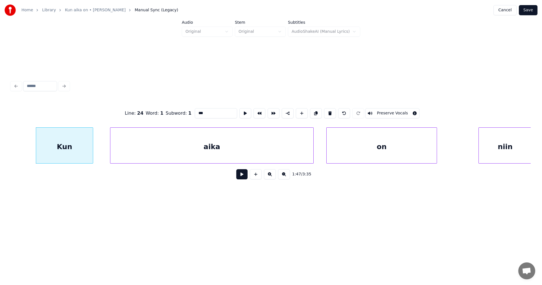
click at [147, 151] on div "aika" at bounding box center [211, 147] width 203 height 38
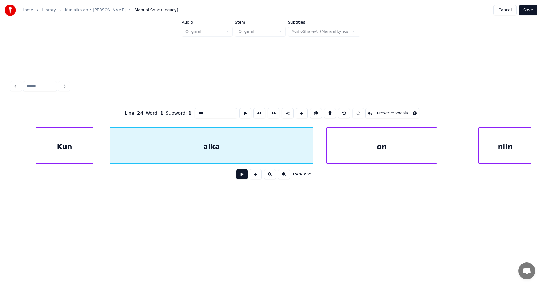
click at [244, 178] on button at bounding box center [241, 174] width 11 height 10
click at [243, 178] on button at bounding box center [241, 174] width 11 height 10
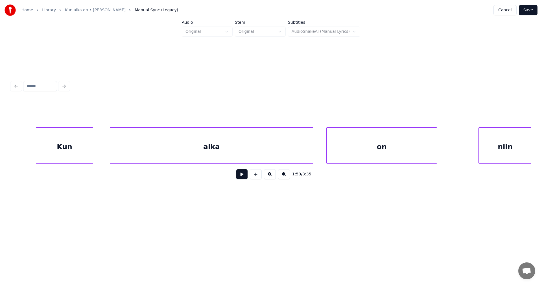
click at [238, 145] on div "aika" at bounding box center [211, 147] width 203 height 38
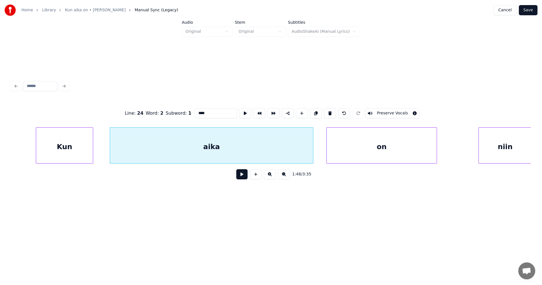
click at [209, 112] on input "****" at bounding box center [216, 113] width 42 height 10
click at [331, 155] on div "on" at bounding box center [376, 147] width 110 height 38
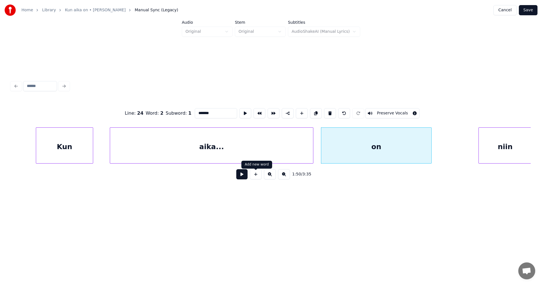
type input "*******"
click at [245, 177] on button at bounding box center [241, 174] width 11 height 10
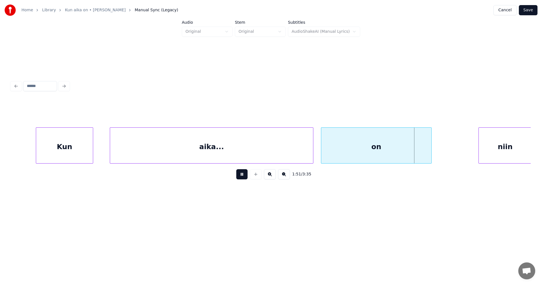
click at [245, 177] on button at bounding box center [241, 174] width 11 height 10
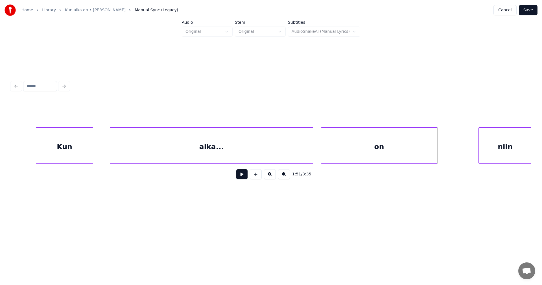
click at [436, 158] on div at bounding box center [436, 146] width 2 height 36
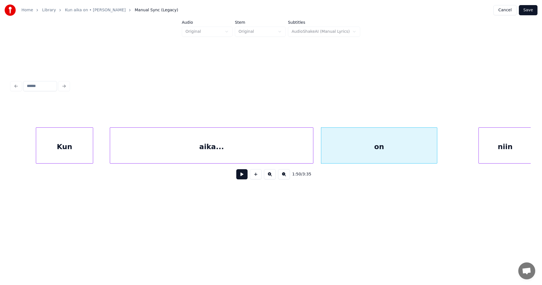
click at [243, 175] on button at bounding box center [241, 174] width 11 height 10
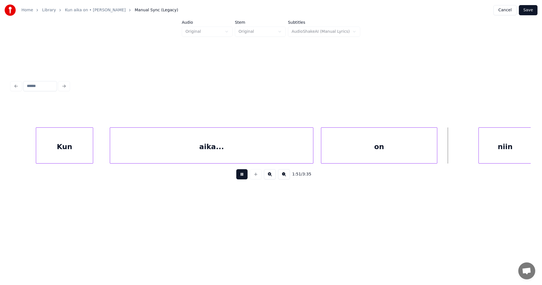
click at [244, 175] on button at bounding box center [241, 174] width 11 height 10
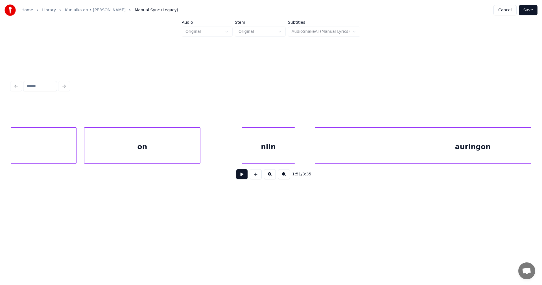
scroll to position [0, 10814]
click at [273, 150] on div "niin" at bounding box center [264, 147] width 53 height 38
click at [240, 151] on div "niin" at bounding box center [264, 147] width 53 height 38
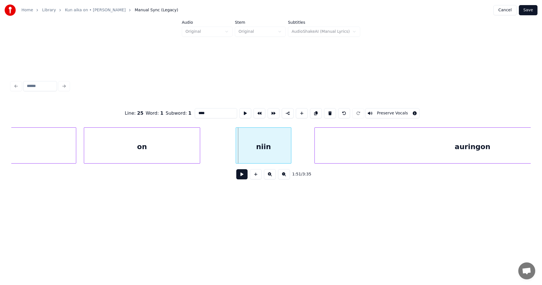
click at [236, 153] on div at bounding box center [237, 146] width 2 height 36
click at [242, 175] on button at bounding box center [241, 174] width 11 height 10
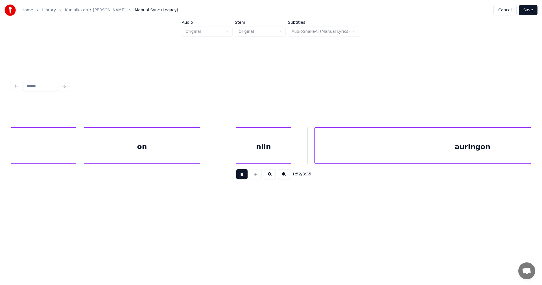
click at [243, 175] on button at bounding box center [241, 174] width 11 height 10
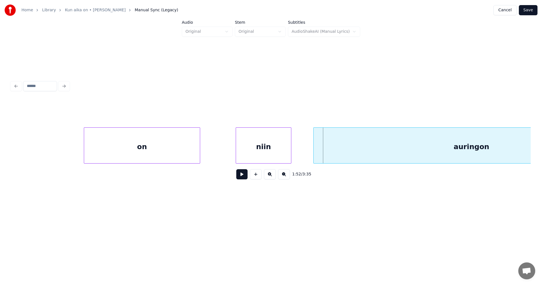
scroll to position [0, 10913]
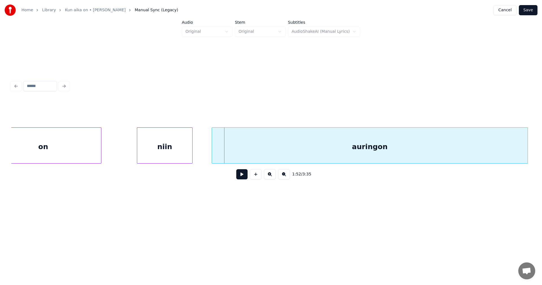
click at [329, 158] on div "auringon" at bounding box center [369, 147] width 315 height 38
click at [308, 151] on div "auringon" at bounding box center [367, 147] width 315 height 38
click at [300, 139] on div "auringon" at bounding box center [367, 147] width 315 height 38
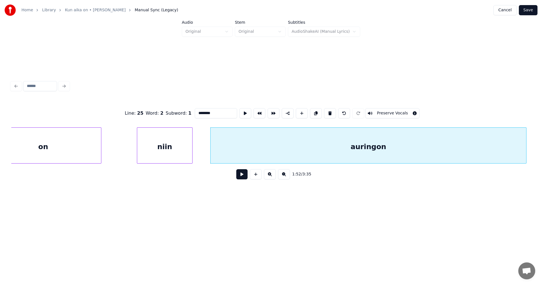
click at [216, 111] on input "********" at bounding box center [216, 113] width 42 height 10
type input "**********"
click at [240, 179] on button at bounding box center [241, 174] width 11 height 10
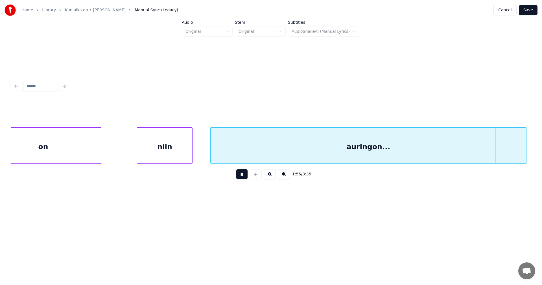
click at [241, 178] on button at bounding box center [241, 174] width 11 height 10
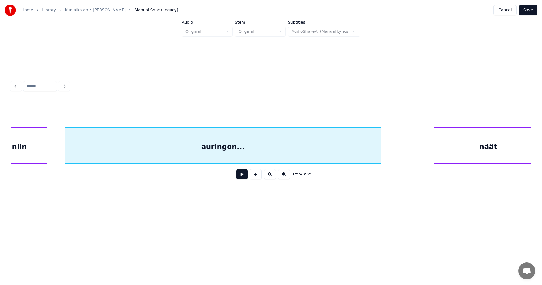
scroll to position [0, 11071]
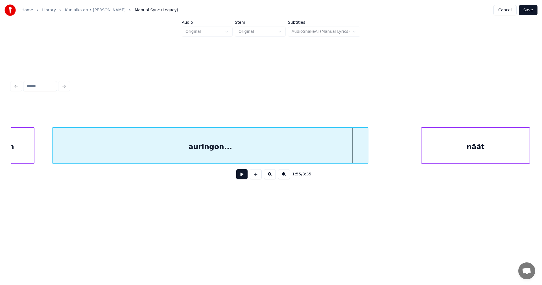
click at [242, 173] on button at bounding box center [241, 174] width 11 height 10
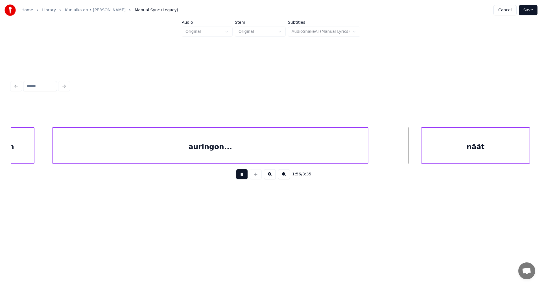
drag, startPoint x: 242, startPoint y: 173, endPoint x: 350, endPoint y: 150, distance: 110.4
click at [247, 172] on button at bounding box center [241, 174] width 11 height 10
click at [370, 153] on div at bounding box center [371, 146] width 2 height 36
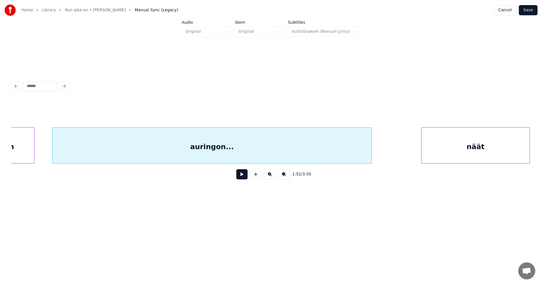
click at [266, 144] on div "auringon..." at bounding box center [211, 147] width 319 height 38
click at [242, 177] on button at bounding box center [241, 174] width 11 height 10
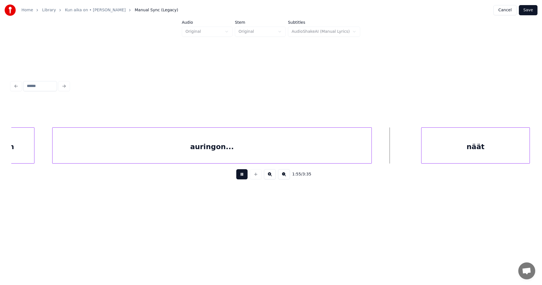
click at [244, 177] on button at bounding box center [241, 174] width 11 height 10
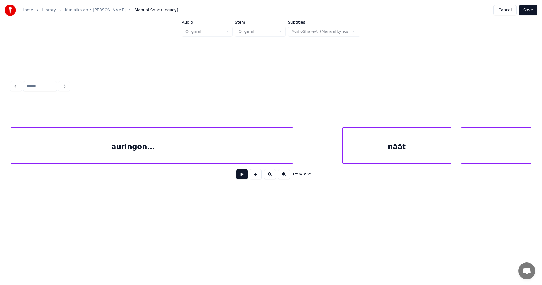
scroll to position [0, 11150]
click at [407, 153] on div "näät" at bounding box center [380, 147] width 108 height 38
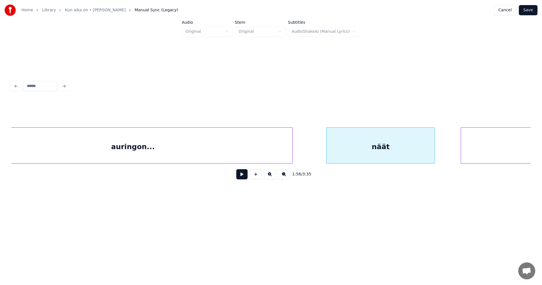
click at [406, 156] on div "näät" at bounding box center [380, 147] width 108 height 38
click at [242, 176] on button at bounding box center [241, 174] width 11 height 10
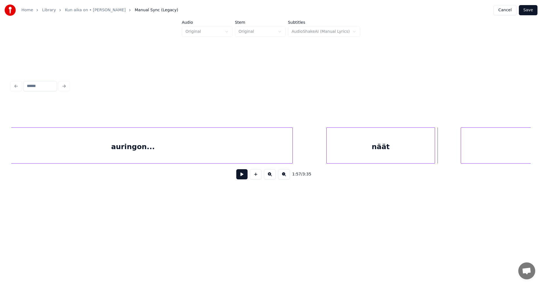
click at [244, 177] on button at bounding box center [241, 174] width 11 height 10
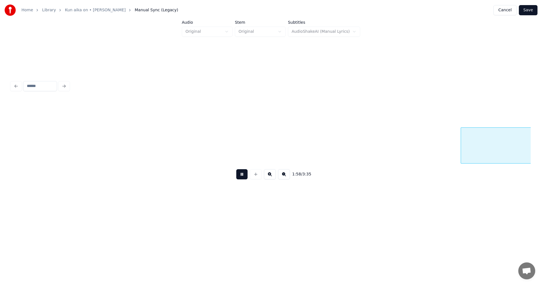
scroll to position [0, 11669]
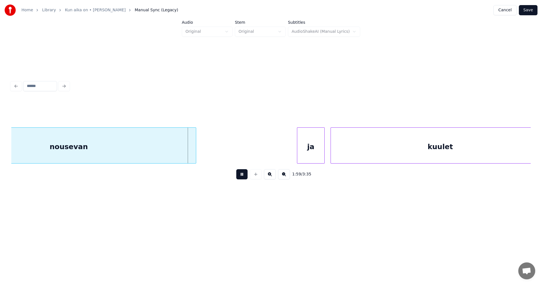
drag, startPoint x: 244, startPoint y: 177, endPoint x: 186, endPoint y: 157, distance: 61.9
click at [243, 176] on button at bounding box center [241, 174] width 11 height 10
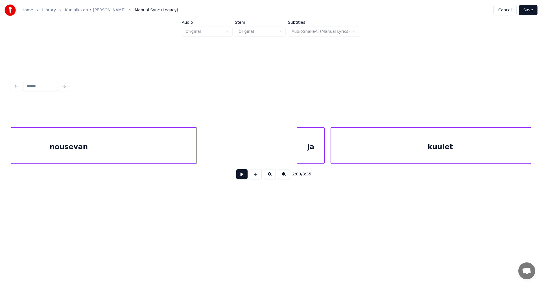
click at [176, 147] on div "nousevan" at bounding box center [69, 147] width 254 height 38
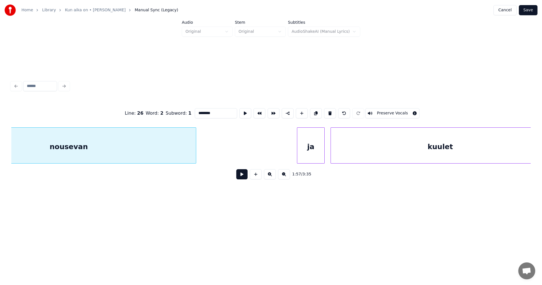
scroll to position [0, 11599]
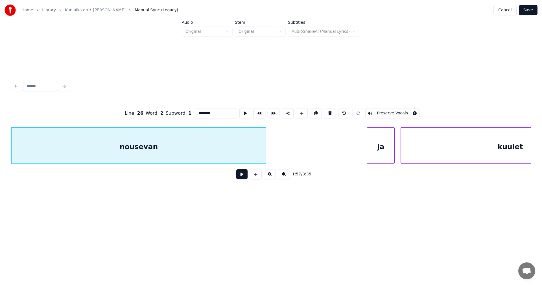
click at [223, 112] on input "********" at bounding box center [216, 113] width 42 height 10
type input "**********"
click at [242, 178] on button at bounding box center [241, 174] width 11 height 10
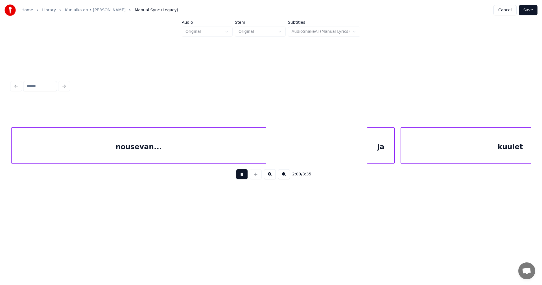
click at [243, 177] on button at bounding box center [241, 174] width 11 height 10
click at [370, 152] on div "ja" at bounding box center [370, 147] width 27 height 38
click at [352, 153] on div at bounding box center [353, 146] width 2 height 36
click at [241, 174] on button at bounding box center [241, 174] width 11 height 10
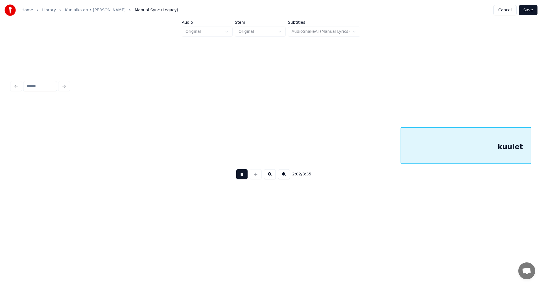
scroll to position [0, 12119]
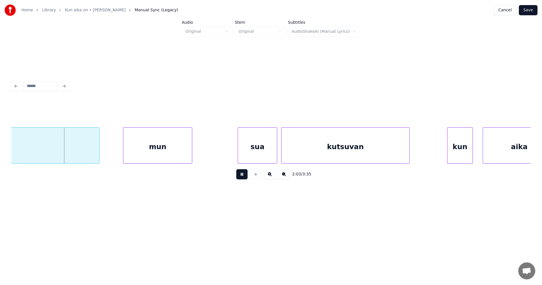
click at [242, 174] on button at bounding box center [241, 174] width 11 height 10
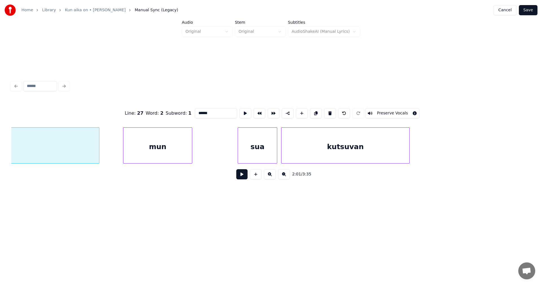
scroll to position [0, 11988]
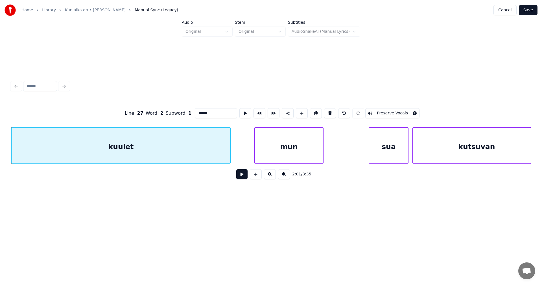
click at [212, 113] on input "******" at bounding box center [216, 113] width 42 height 10
type input "*********"
click at [242, 177] on button at bounding box center [241, 174] width 11 height 10
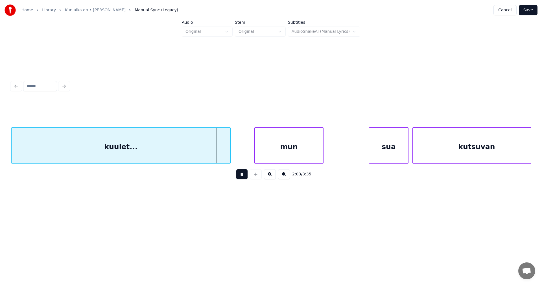
click at [242, 177] on button at bounding box center [241, 174] width 11 height 10
click at [226, 157] on div at bounding box center [226, 146] width 2 height 36
click at [255, 154] on div "mun" at bounding box center [285, 147] width 69 height 38
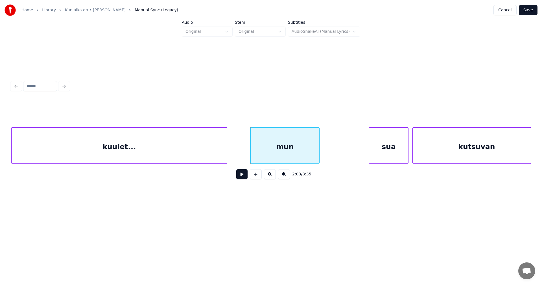
click at [240, 176] on button at bounding box center [241, 174] width 11 height 10
drag, startPoint x: 240, startPoint y: 176, endPoint x: 241, endPoint y: 166, distance: 9.3
click at [240, 175] on button at bounding box center [241, 174] width 11 height 10
click at [245, 152] on div at bounding box center [246, 146] width 2 height 36
click at [219, 153] on div "kuulet..." at bounding box center [119, 147] width 215 height 38
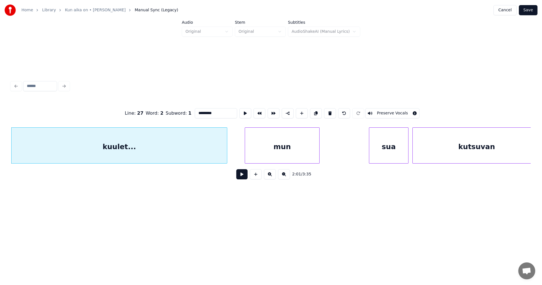
click at [239, 176] on button at bounding box center [241, 174] width 11 height 10
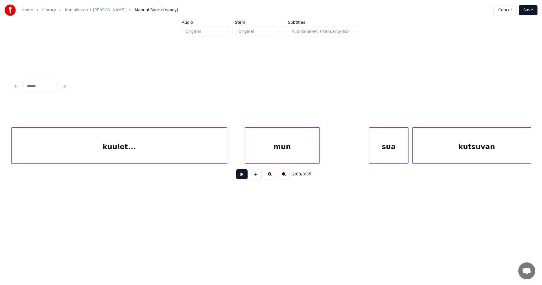
click at [239, 176] on button at bounding box center [241, 174] width 11 height 10
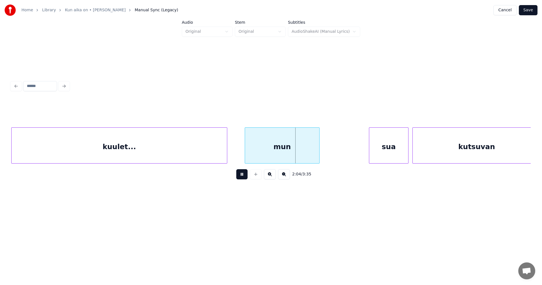
click at [239, 176] on button at bounding box center [241, 174] width 11 height 10
click at [243, 156] on div at bounding box center [243, 146] width 2 height 36
click at [241, 175] on button at bounding box center [241, 174] width 11 height 10
drag, startPoint x: 241, startPoint y: 175, endPoint x: 247, endPoint y: 167, distance: 9.5
click at [241, 174] on button at bounding box center [241, 174] width 11 height 10
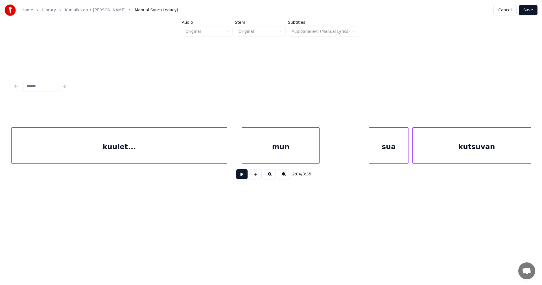
click at [266, 149] on div "mun" at bounding box center [280, 147] width 77 height 38
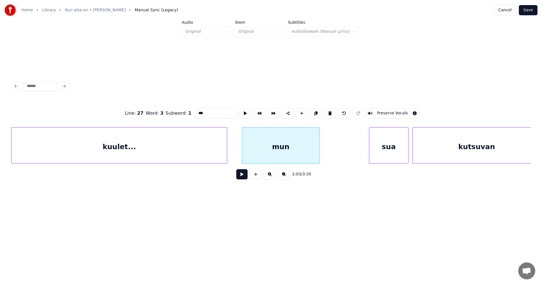
click at [244, 176] on button at bounding box center [241, 174] width 11 height 10
drag, startPoint x: 244, startPoint y: 176, endPoint x: 244, endPoint y: 158, distance: 17.8
click at [244, 173] on button at bounding box center [241, 174] width 11 height 10
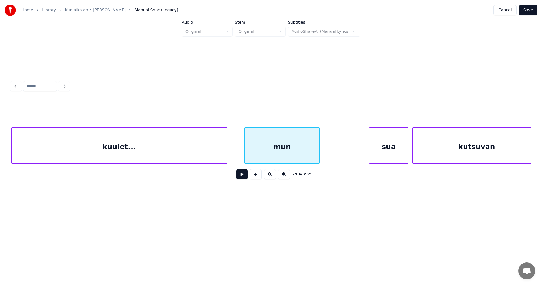
click at [246, 154] on div at bounding box center [246, 146] width 2 height 36
click at [241, 175] on button at bounding box center [241, 174] width 11 height 10
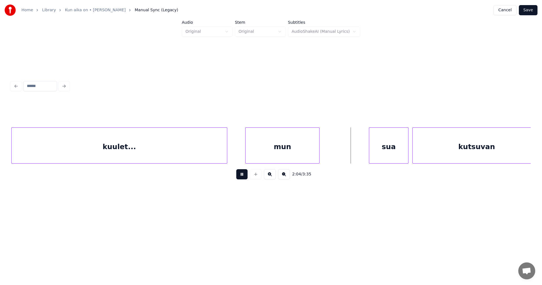
click at [241, 175] on button at bounding box center [241, 174] width 11 height 10
click at [383, 153] on div "sua" at bounding box center [381, 147] width 39 height 38
click at [360, 153] on div "sua" at bounding box center [379, 145] width 39 height 36
click at [242, 178] on button at bounding box center [241, 174] width 11 height 10
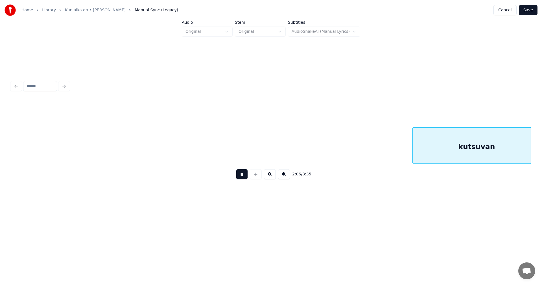
scroll to position [0, 12508]
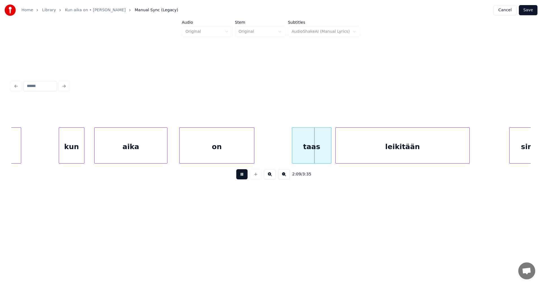
drag, startPoint x: 243, startPoint y: 177, endPoint x: 263, endPoint y: 171, distance: 20.6
click at [246, 176] on button at bounding box center [241, 174] width 11 height 10
click at [319, 151] on div "taas" at bounding box center [309, 147] width 39 height 38
click at [245, 176] on button at bounding box center [241, 174] width 11 height 10
drag, startPoint x: 246, startPoint y: 176, endPoint x: 394, endPoint y: 182, distance: 148.5
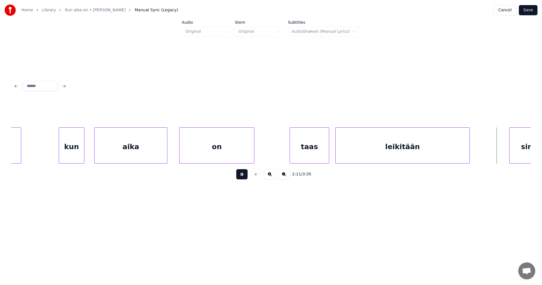
click at [246, 176] on button at bounding box center [241, 174] width 11 height 10
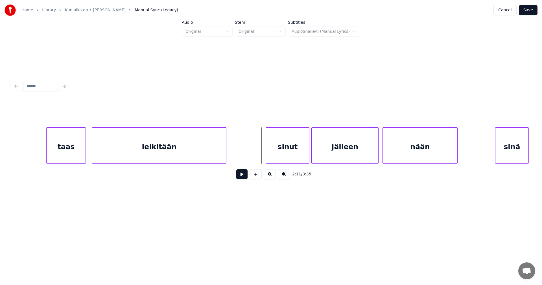
scroll to position [0, 12756]
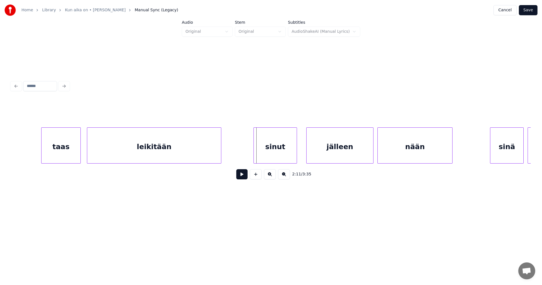
click at [280, 151] on div "sinut" at bounding box center [275, 147] width 43 height 38
click at [287, 151] on div at bounding box center [286, 146] width 2 height 36
click at [307, 152] on div "jälleen" at bounding box center [330, 147] width 67 height 38
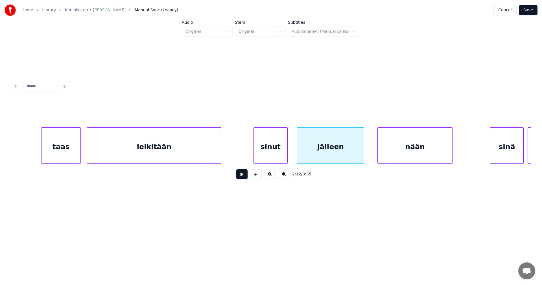
click at [281, 154] on div "sinut" at bounding box center [271, 147] width 34 height 38
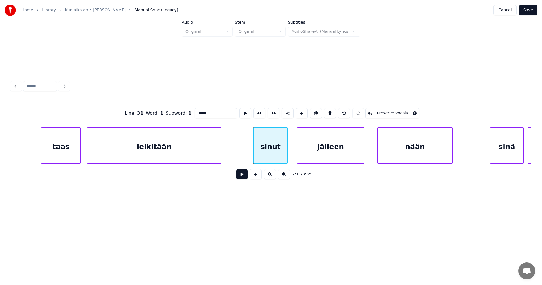
click at [244, 175] on button at bounding box center [241, 174] width 11 height 10
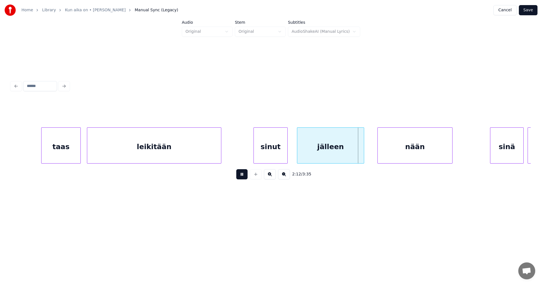
click at [247, 175] on button at bounding box center [241, 174] width 11 height 10
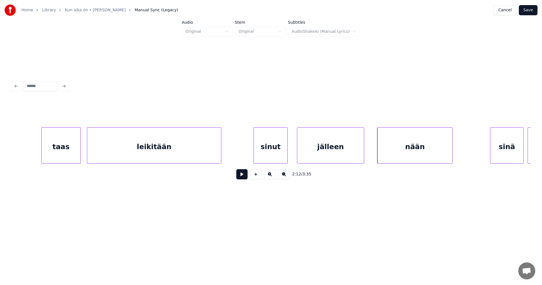
click at [247, 175] on button at bounding box center [241, 174] width 11 height 10
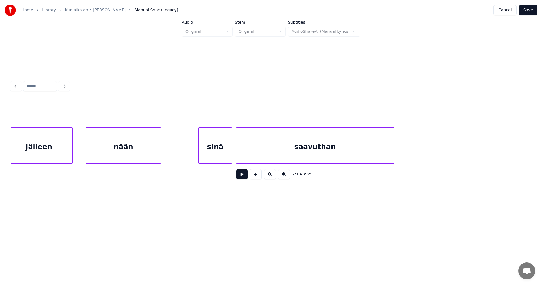
scroll to position [0, 13049]
click at [206, 151] on div "sinä" at bounding box center [207, 147] width 33 height 38
click at [242, 176] on button at bounding box center [241, 174] width 11 height 10
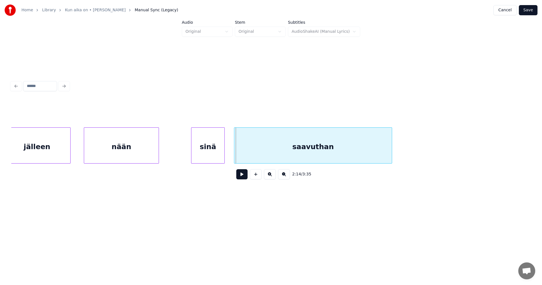
click at [242, 176] on button at bounding box center [241, 174] width 11 height 10
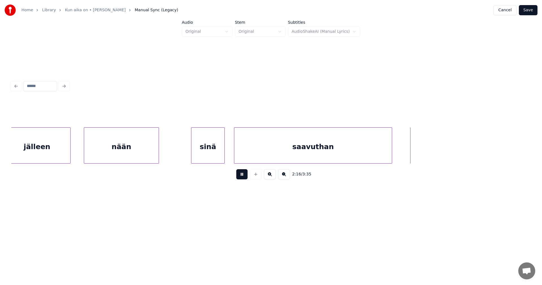
click at [242, 176] on button at bounding box center [241, 174] width 11 height 10
click at [254, 153] on div "saavuthan" at bounding box center [312, 147] width 157 height 38
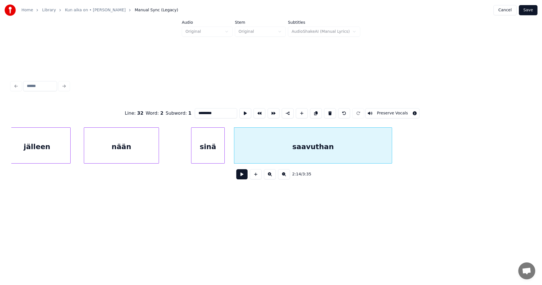
click at [239, 177] on button at bounding box center [241, 174] width 11 height 10
click at [240, 175] on button at bounding box center [241, 174] width 11 height 10
click at [241, 175] on button at bounding box center [241, 174] width 11 height 10
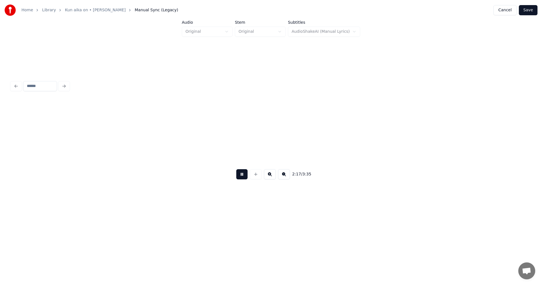
scroll to position [0, 13569]
click at [241, 175] on button at bounding box center [241, 174] width 11 height 10
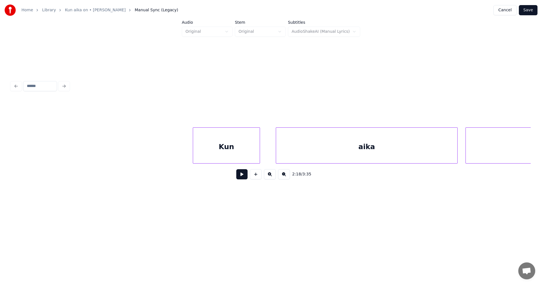
scroll to position [0, 15551]
click at [218, 149] on div "Kun" at bounding box center [195, 147] width 67 height 38
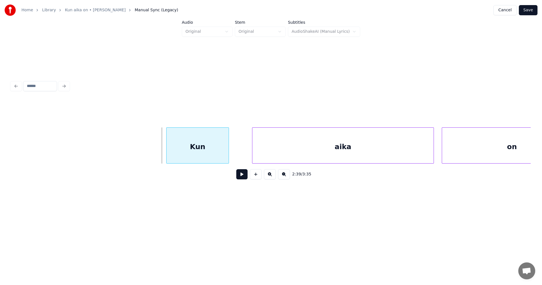
click at [167, 150] on div at bounding box center [167, 146] width 2 height 36
click at [225, 154] on div at bounding box center [226, 146] width 2 height 36
click at [255, 155] on div "aika" at bounding box center [337, 147] width 181 height 38
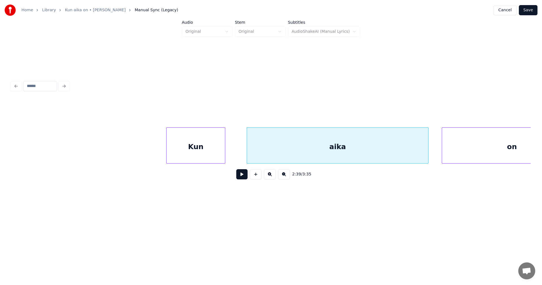
click at [215, 154] on div "Kun" at bounding box center [195, 147] width 58 height 38
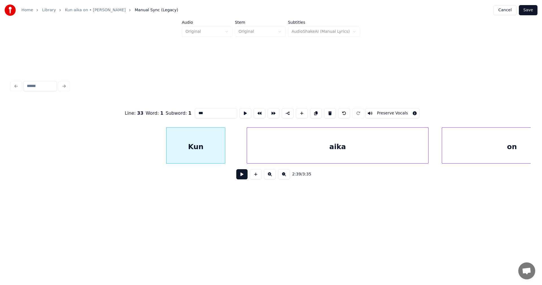
click at [241, 178] on button at bounding box center [241, 174] width 11 height 10
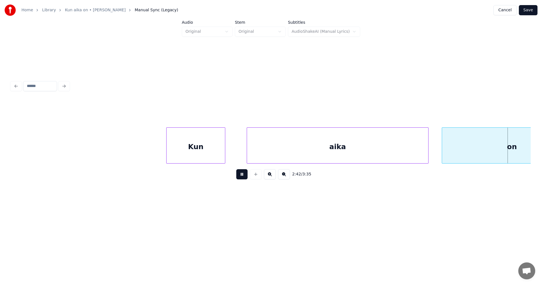
drag, startPoint x: 241, startPoint y: 178, endPoint x: 318, endPoint y: 177, distance: 76.2
click at [242, 177] on button at bounding box center [241, 174] width 11 height 10
click at [429, 154] on div at bounding box center [429, 146] width 2 height 36
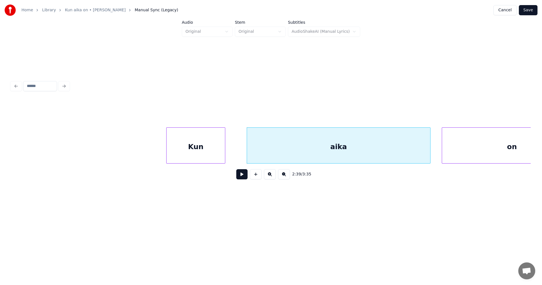
click at [244, 179] on button at bounding box center [241, 174] width 11 height 10
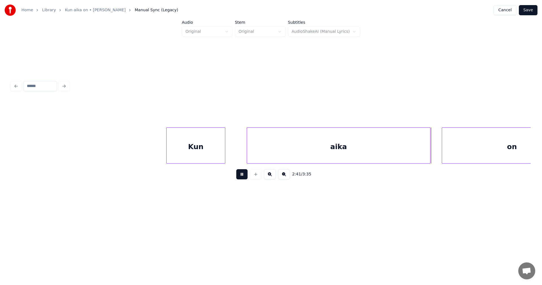
click at [244, 179] on button at bounding box center [241, 174] width 11 height 10
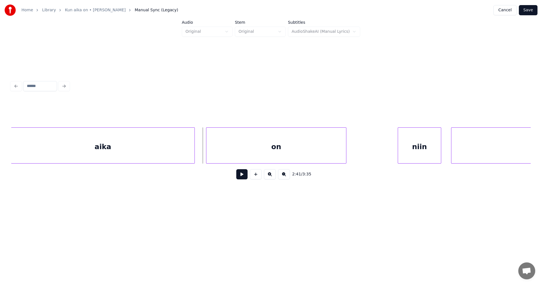
scroll to position [0, 15788]
click at [203, 152] on div at bounding box center [203, 146] width 2 height 36
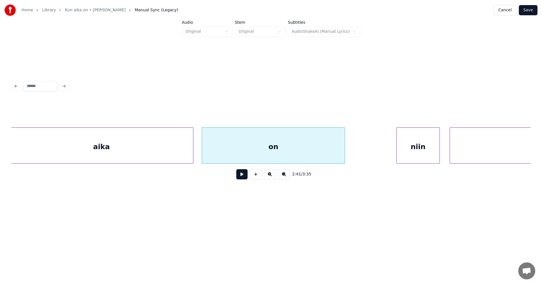
click at [241, 177] on button at bounding box center [241, 174] width 11 height 10
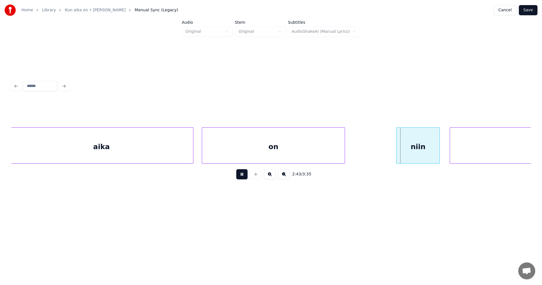
click at [242, 177] on button at bounding box center [241, 174] width 11 height 10
click at [406, 154] on div "niin" at bounding box center [415, 147] width 43 height 38
click at [240, 177] on button at bounding box center [241, 174] width 11 height 10
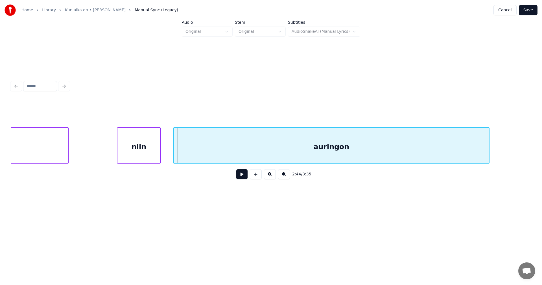
scroll to position [0, 16070]
click at [341, 148] on div "auringon" at bounding box center [321, 147] width 315 height 38
click at [236, 177] on button at bounding box center [241, 174] width 11 height 10
click at [240, 176] on button at bounding box center [241, 174] width 11 height 10
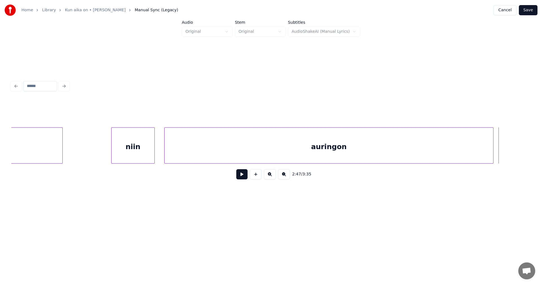
click at [491, 152] on div at bounding box center [492, 146] width 2 height 36
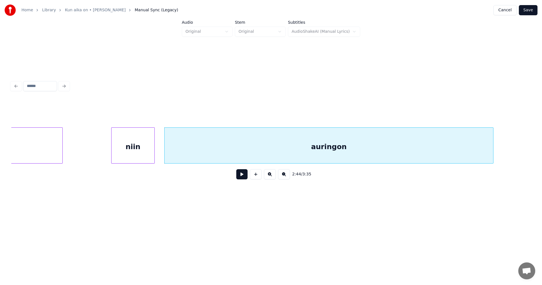
click at [411, 147] on div "auringon" at bounding box center [328, 147] width 328 height 38
click at [214, 110] on input "********" at bounding box center [216, 113] width 42 height 10
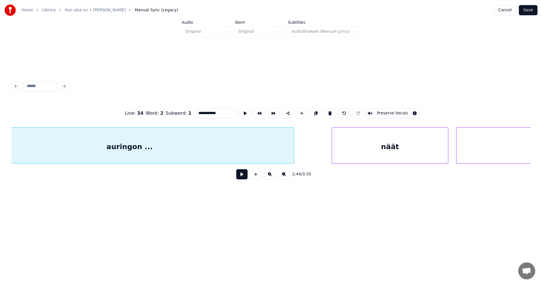
scroll to position [0, 16375]
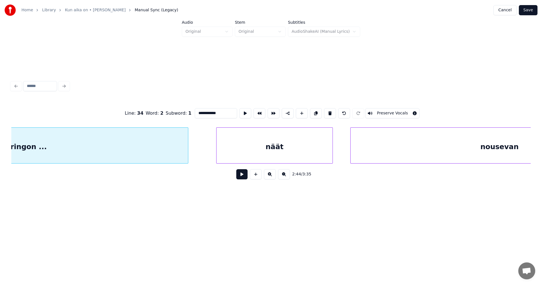
click at [324, 156] on div "näät" at bounding box center [274, 147] width 116 height 38
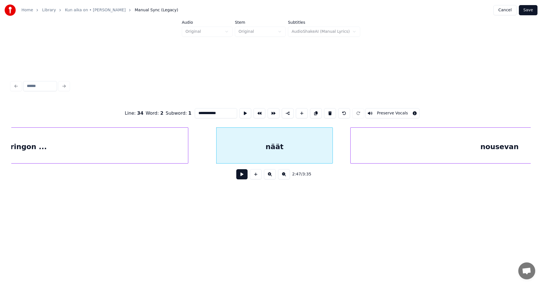
type input "**********"
click at [241, 176] on button at bounding box center [241, 174] width 11 height 10
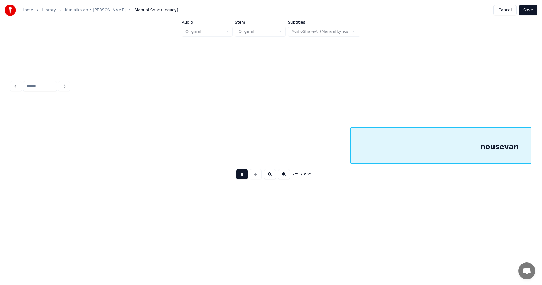
scroll to position [0, 16894]
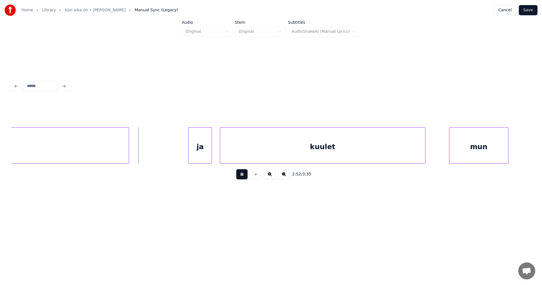
click at [242, 176] on button at bounding box center [241, 174] width 11 height 10
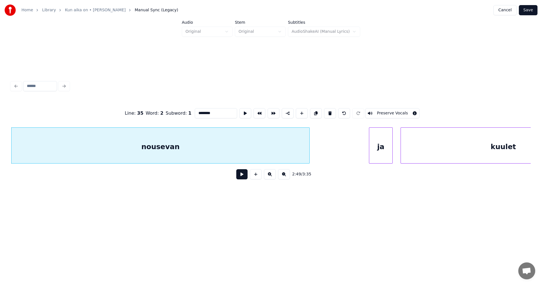
click at [217, 111] on input "********" at bounding box center [216, 113] width 42 height 10
click at [369, 148] on div "ja" at bounding box center [375, 147] width 23 height 38
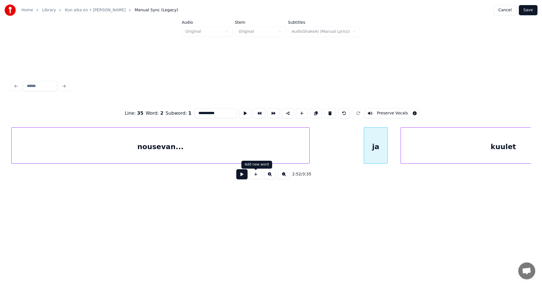
type input "**********"
click at [241, 176] on button at bounding box center [241, 174] width 11 height 10
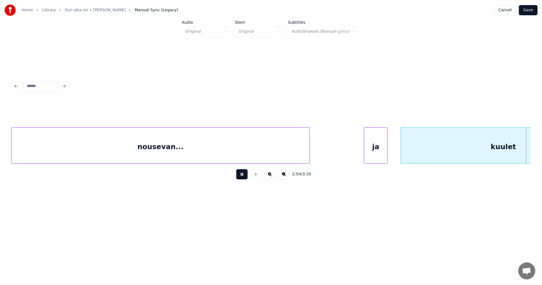
scroll to position [0, 17233]
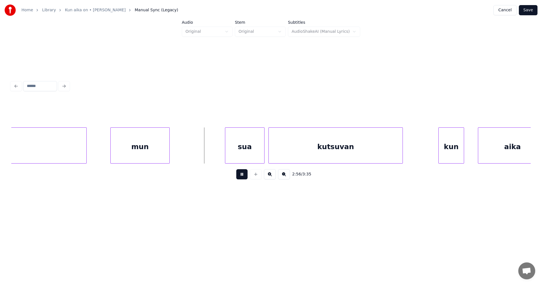
click at [243, 177] on button at bounding box center [241, 174] width 11 height 10
click at [243, 154] on div "sua" at bounding box center [238, 147] width 39 height 38
click at [219, 151] on div at bounding box center [218, 146] width 2 height 36
click at [241, 175] on button at bounding box center [241, 174] width 11 height 10
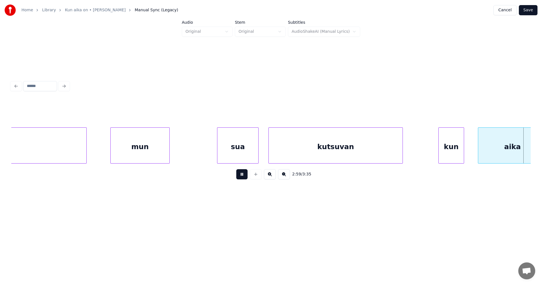
scroll to position [0, 17753]
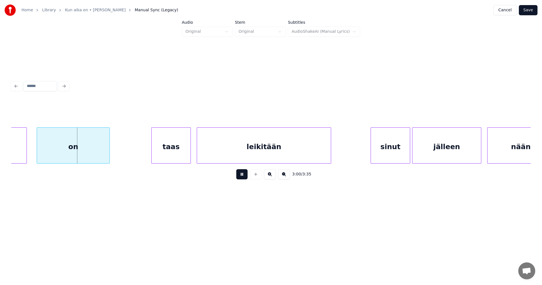
drag, startPoint x: 241, startPoint y: 175, endPoint x: 161, endPoint y: 171, distance: 80.0
click at [241, 175] on button at bounding box center [241, 174] width 11 height 10
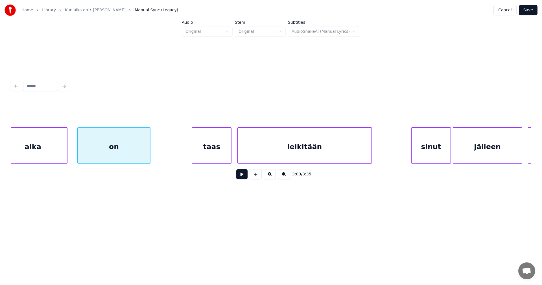
scroll to position [0, 17685]
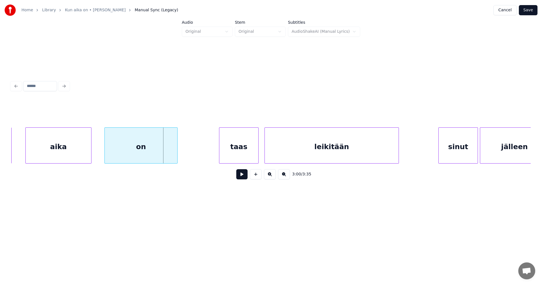
click at [90, 152] on div at bounding box center [90, 146] width 2 height 36
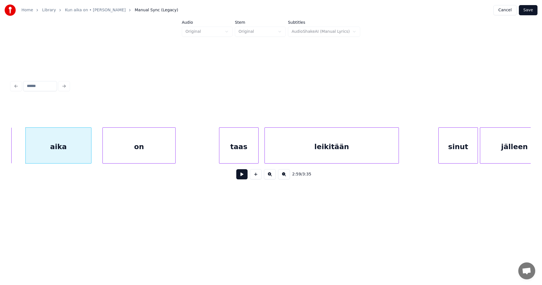
click at [121, 155] on div "on" at bounding box center [139, 147] width 72 height 38
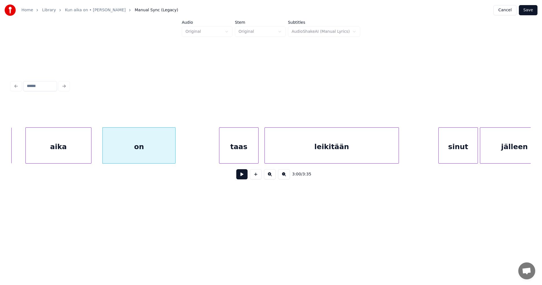
click at [248, 153] on div "taas" at bounding box center [238, 147] width 39 height 38
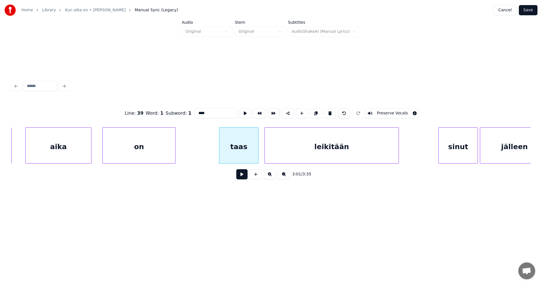
click at [243, 177] on button at bounding box center [241, 174] width 11 height 10
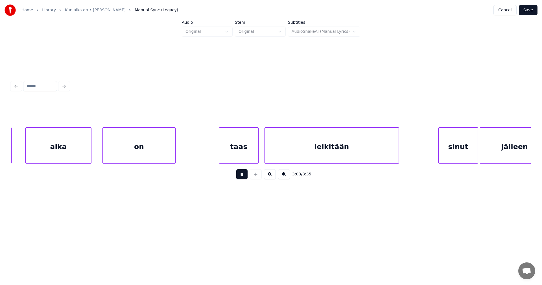
click at [243, 177] on button at bounding box center [241, 174] width 11 height 10
click at [436, 157] on div "sinut" at bounding box center [451, 147] width 39 height 38
click at [465, 157] on div at bounding box center [465, 146] width 2 height 36
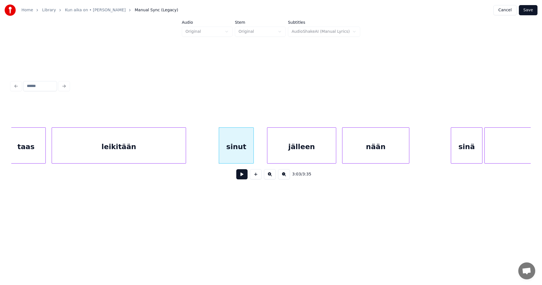
scroll to position [0, 17899]
click at [317, 150] on div "jälleen" at bounding box center [293, 147] width 69 height 38
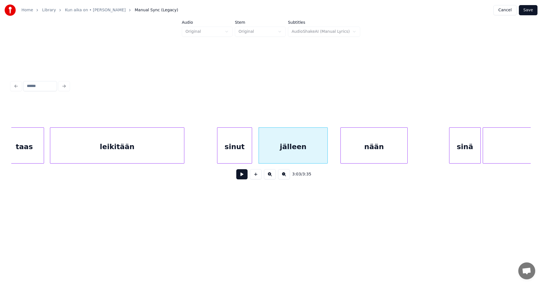
click at [239, 176] on button at bounding box center [241, 174] width 11 height 10
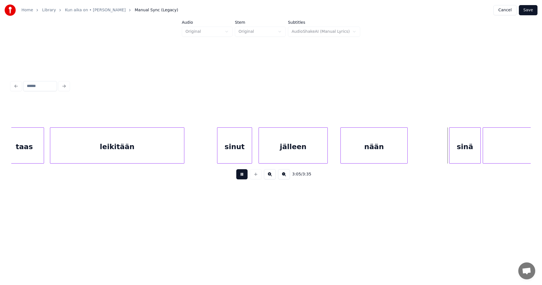
drag, startPoint x: 241, startPoint y: 176, endPoint x: 427, endPoint y: 160, distance: 186.3
click at [241, 176] on button at bounding box center [241, 174] width 11 height 10
click at [454, 151] on div "sinä" at bounding box center [460, 147] width 31 height 38
click at [243, 178] on button at bounding box center [241, 174] width 11 height 10
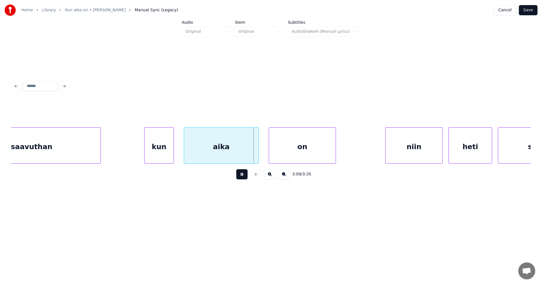
drag, startPoint x: 243, startPoint y: 178, endPoint x: 307, endPoint y: 147, distance: 70.9
click at [244, 177] on button at bounding box center [241, 174] width 11 height 10
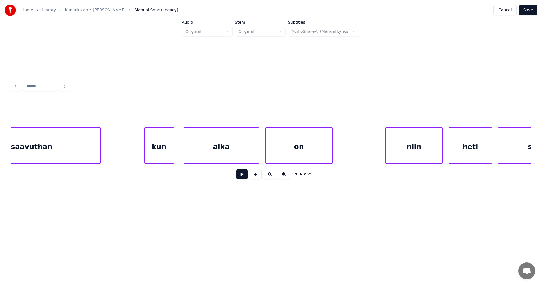
click at [302, 145] on div "on" at bounding box center [298, 147] width 67 height 38
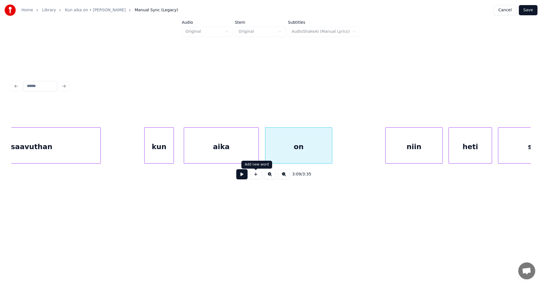
click at [242, 177] on button at bounding box center [241, 174] width 11 height 10
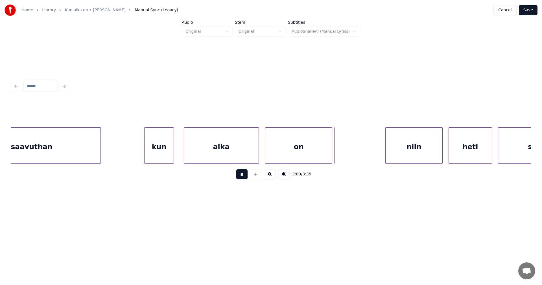
drag, startPoint x: 243, startPoint y: 176, endPoint x: 266, endPoint y: 173, distance: 23.1
click at [244, 176] on button at bounding box center [241, 174] width 11 height 10
click at [390, 150] on div "niin" at bounding box center [400, 147] width 57 height 38
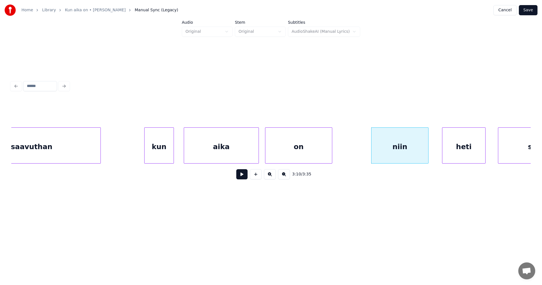
click at [452, 151] on div "heti" at bounding box center [463, 147] width 43 height 38
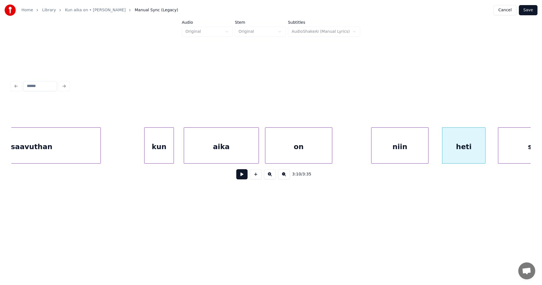
click at [245, 178] on button at bounding box center [241, 174] width 11 height 10
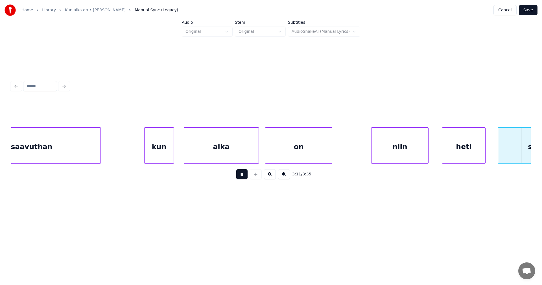
scroll to position [0, 18939]
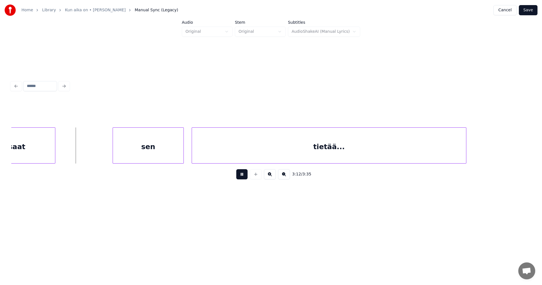
click at [245, 178] on button at bounding box center [241, 174] width 11 height 10
click at [162, 156] on div "sen" at bounding box center [136, 147] width 71 height 38
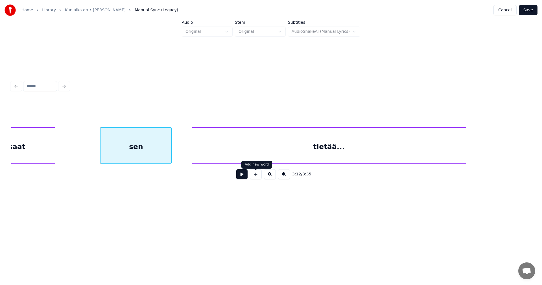
click at [245, 175] on button at bounding box center [241, 174] width 11 height 10
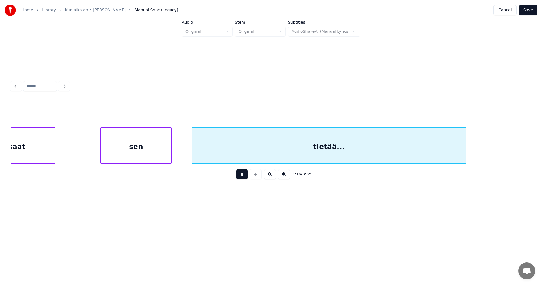
drag, startPoint x: 246, startPoint y: 174, endPoint x: 285, endPoint y: 175, distance: 38.9
click at [246, 174] on button at bounding box center [241, 174] width 11 height 10
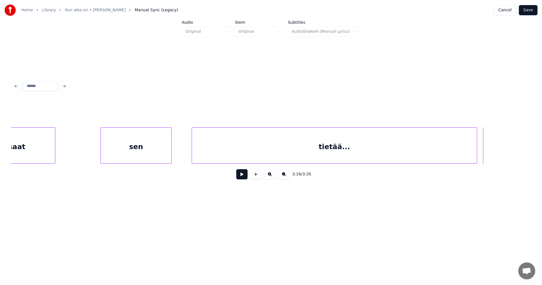
click at [475, 155] on div at bounding box center [476, 146] width 2 height 36
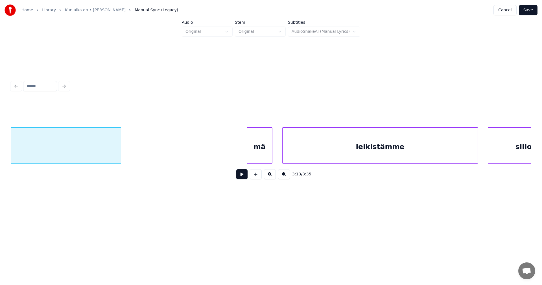
scroll to position [0, 19306]
click at [243, 155] on div "mä" at bounding box center [237, 147] width 25 height 38
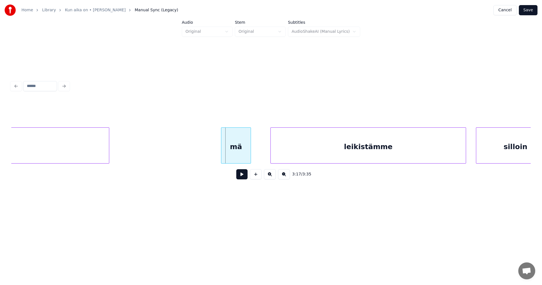
click at [222, 152] on div at bounding box center [222, 146] width 2 height 36
click at [243, 175] on button at bounding box center [241, 174] width 11 height 10
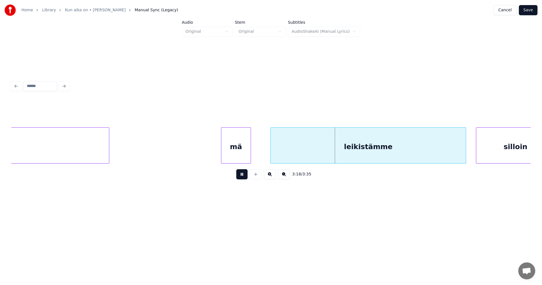
click at [243, 175] on button at bounding box center [241, 174] width 11 height 10
click at [279, 151] on div "leikistämme" at bounding box center [364, 147] width 195 height 38
click at [245, 173] on button at bounding box center [241, 174] width 11 height 10
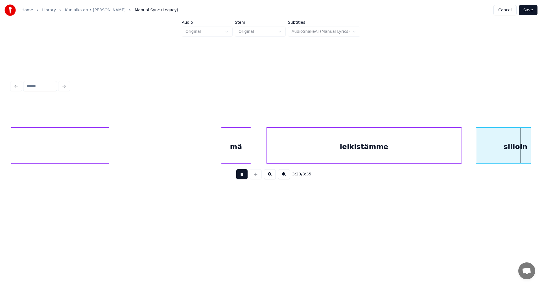
scroll to position [0, 19826]
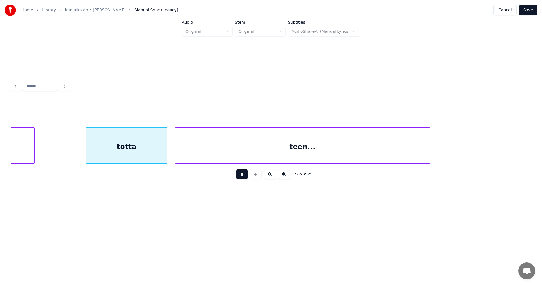
click at [246, 172] on button at bounding box center [241, 174] width 11 height 10
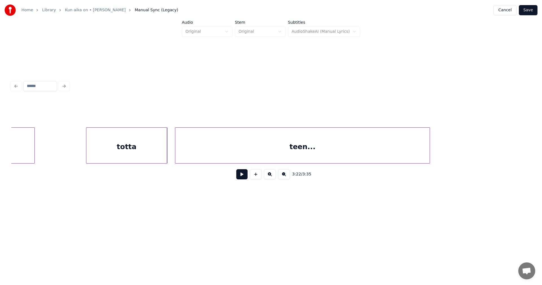
click at [241, 174] on button at bounding box center [241, 174] width 11 height 10
click at [531, 8] on button "Save" at bounding box center [527, 10] width 19 height 10
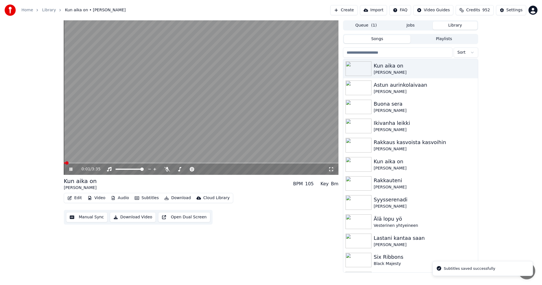
click at [72, 168] on icon at bounding box center [70, 168] width 3 height 3
click at [102, 198] on button "Video" at bounding box center [96, 198] width 22 height 8
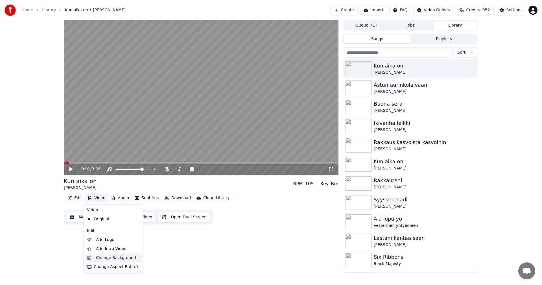
click at [112, 256] on div "Change Background" at bounding box center [116, 258] width 40 height 6
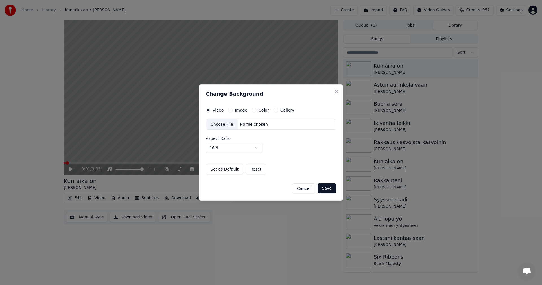
click at [231, 110] on button "Image" at bounding box center [230, 110] width 5 height 5
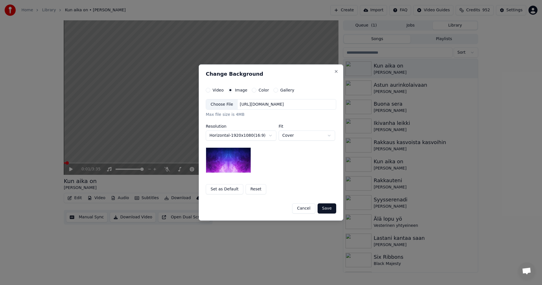
click at [225, 106] on div "Choose File" at bounding box center [222, 104] width 32 height 10
click at [325, 207] on button "Save" at bounding box center [326, 208] width 19 height 10
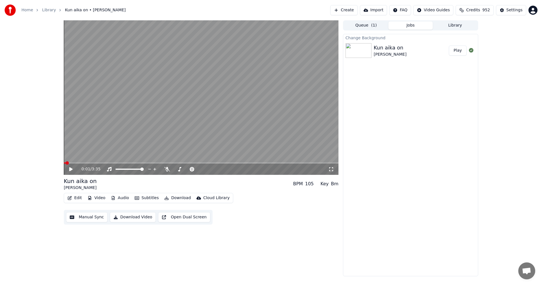
click at [462, 49] on button "Play" at bounding box center [458, 50] width 18 height 10
click at [331, 168] on icon at bounding box center [331, 169] width 6 height 5
click at [167, 169] on icon at bounding box center [167, 169] width 6 height 5
click at [72, 169] on icon at bounding box center [70, 168] width 3 height 3
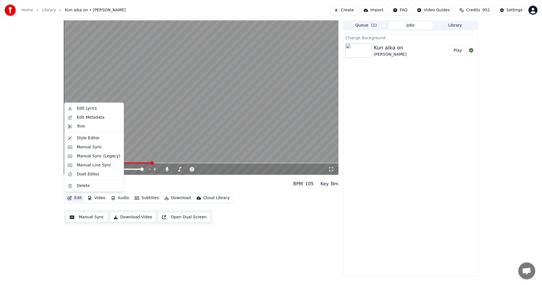
click at [76, 196] on button "Edit" at bounding box center [74, 198] width 19 height 8
click at [90, 156] on div "Manual Sync (Legacy)" at bounding box center [98, 156] width 43 height 6
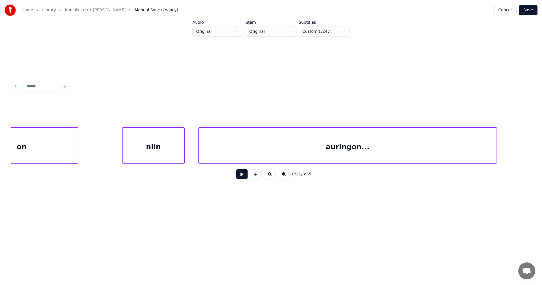
scroll to position [0, 5839]
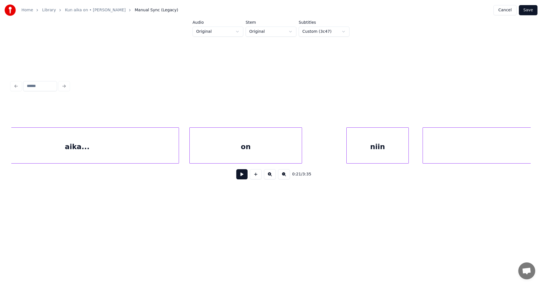
click at [100, 152] on div "aika..." at bounding box center [77, 147] width 203 height 38
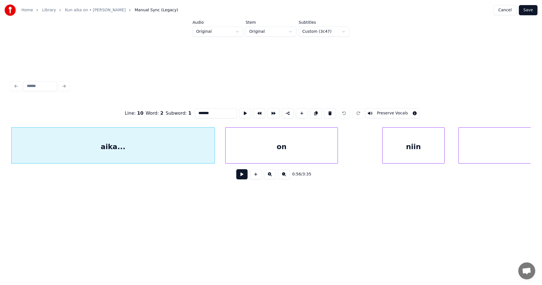
drag, startPoint x: 206, startPoint y: 110, endPoint x: 203, endPoint y: 113, distance: 4.2
click at [203, 113] on input "*******" at bounding box center [216, 113] width 42 height 10
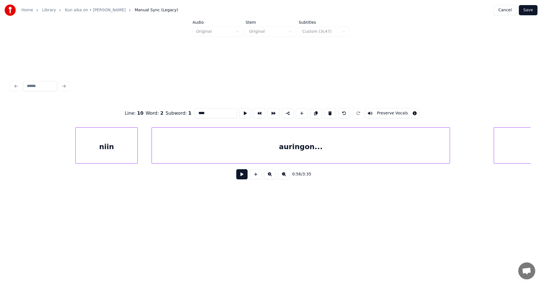
scroll to position [0, 5921]
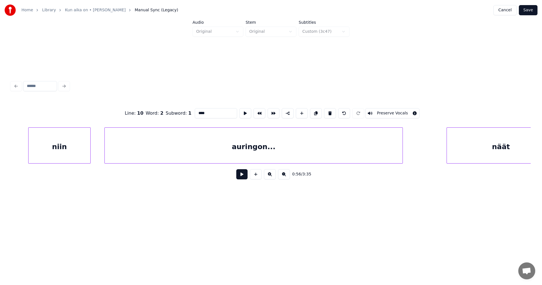
click at [220, 143] on div "auringon..." at bounding box center [254, 147] width 298 height 38
type input "********"
click at [525, 11] on button "Save" at bounding box center [527, 10] width 19 height 10
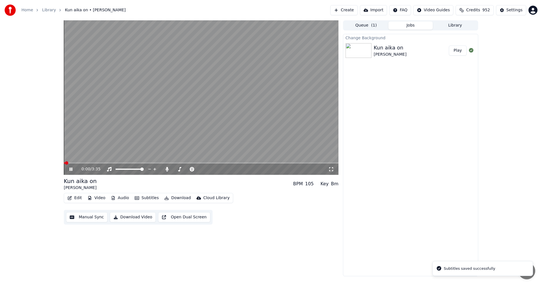
click at [112, 163] on span at bounding box center [201, 162] width 274 height 1
click at [267, 163] on span at bounding box center [201, 162] width 274 height 1
click at [72, 168] on icon at bounding box center [74, 169] width 13 height 5
click at [80, 197] on button "Edit" at bounding box center [74, 198] width 19 height 8
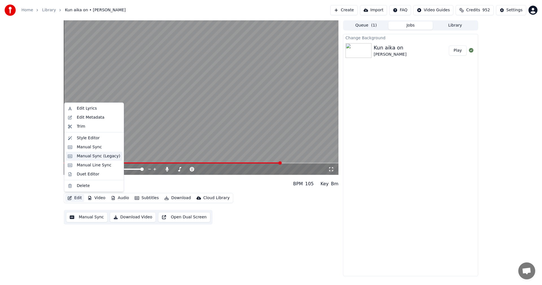
click at [99, 155] on div "Manual Sync (Legacy)" at bounding box center [98, 156] width 43 height 6
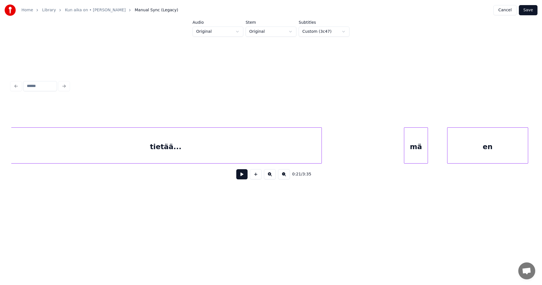
click at [144, 144] on div "tietää..." at bounding box center [165, 147] width 311 height 38
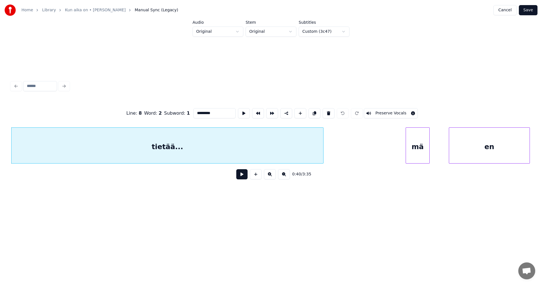
drag, startPoint x: 219, startPoint y: 109, endPoint x: 204, endPoint y: 113, distance: 15.3
click at [204, 113] on input "*********" at bounding box center [214, 113] width 42 height 10
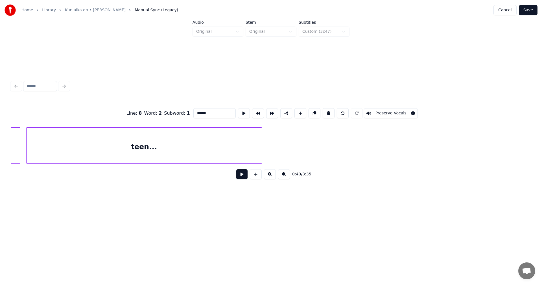
scroll to position [0, 10018]
click at [219, 145] on div "teen..." at bounding box center [109, 147] width 235 height 38
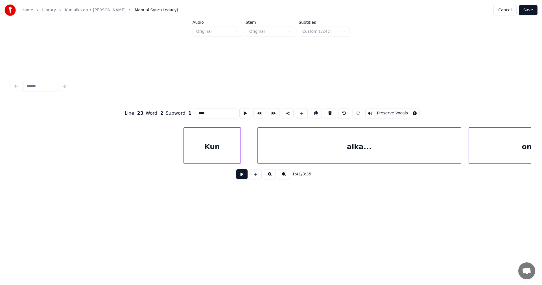
scroll to position [0, 10489]
click at [278, 156] on div "aika..." at bounding box center [300, 147] width 203 height 38
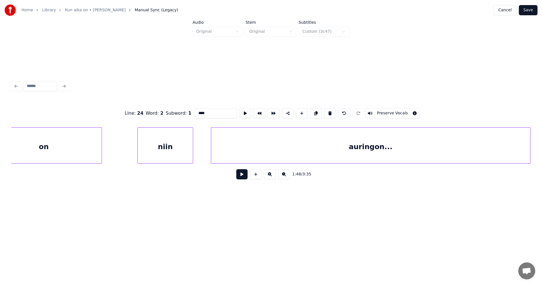
scroll to position [0, 10983]
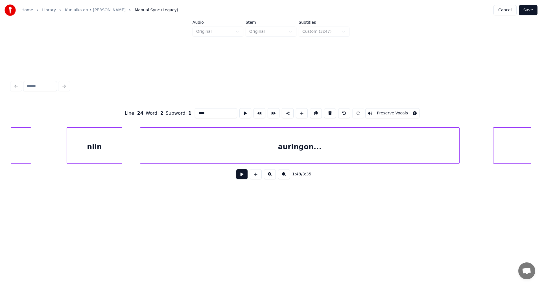
click at [286, 150] on div "auringon..." at bounding box center [299, 147] width 319 height 38
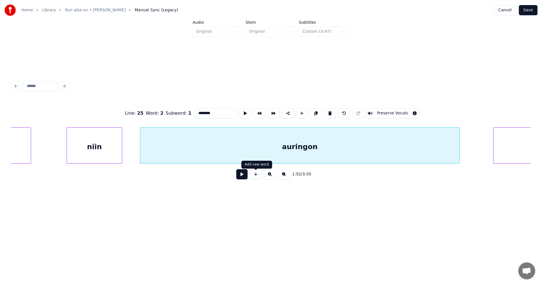
drag, startPoint x: 243, startPoint y: 178, endPoint x: 251, endPoint y: 177, distance: 7.4
click at [251, 177] on div "1:52 / 3:35" at bounding box center [271, 174] width 510 height 12
drag, startPoint x: 244, startPoint y: 179, endPoint x: 250, endPoint y: 179, distance: 6.5
click at [250, 179] on div "1:52 / 3:35" at bounding box center [271, 174] width 510 height 12
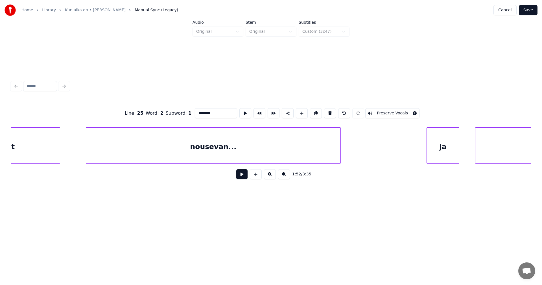
scroll to position [0, 11548]
click at [280, 146] on div "nousevan..." at bounding box center [190, 147] width 254 height 38
type input "**********"
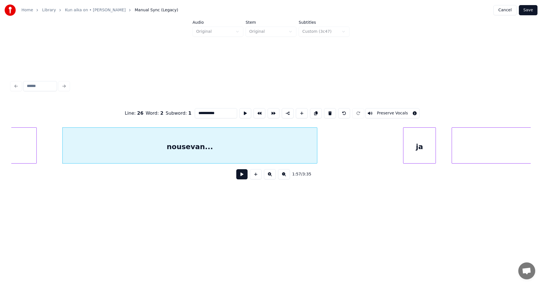
click at [224, 114] on input "**********" at bounding box center [216, 113] width 42 height 10
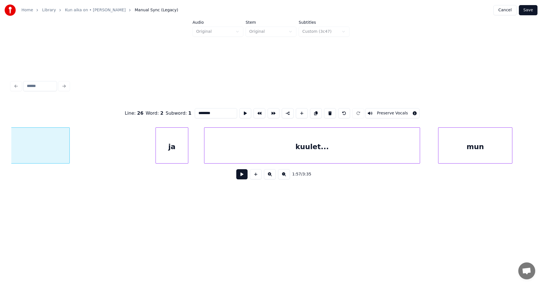
scroll to position [0, 11843]
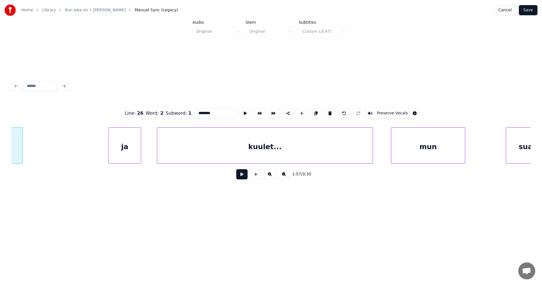
click at [308, 154] on div "kuulet..." at bounding box center [264, 147] width 215 height 38
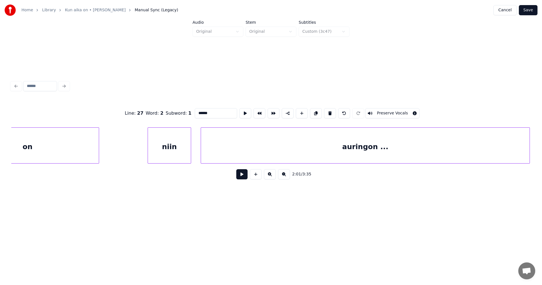
scroll to position [0, 16057]
click at [377, 150] on div "auringon ..." at bounding box center [341, 147] width 328 height 38
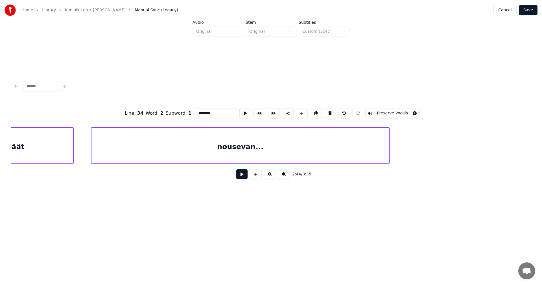
scroll to position [0, 16669]
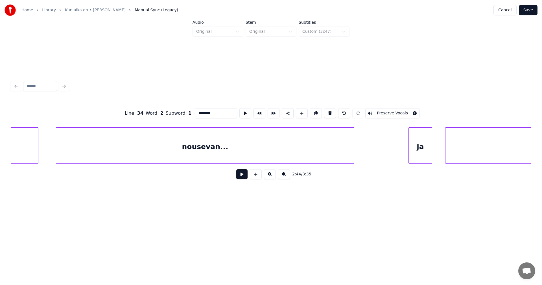
click at [346, 156] on div "nousevan..." at bounding box center [205, 147] width 298 height 38
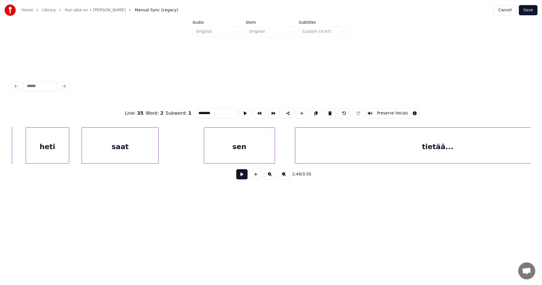
scroll to position [0, 18906]
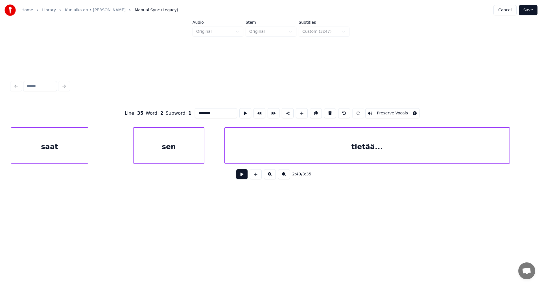
click at [449, 153] on div "tietää..." at bounding box center [367, 147] width 285 height 38
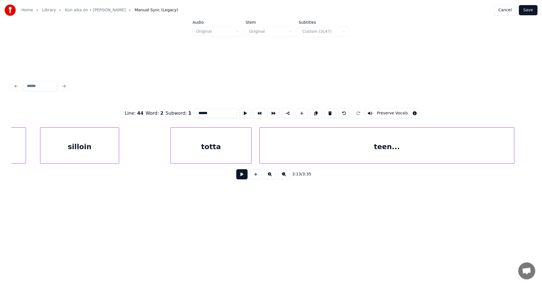
scroll to position [0, 19753]
click at [457, 152] on div "teen..." at bounding box center [375, 147] width 254 height 38
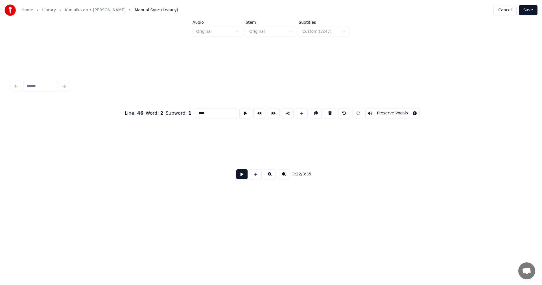
scroll to position [0, 20742]
type input "****"
click at [532, 10] on button "Save" at bounding box center [527, 10] width 19 height 10
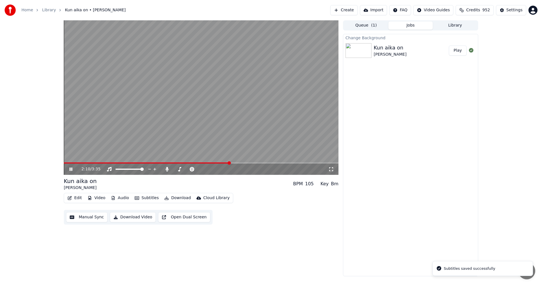
click at [229, 163] on span at bounding box center [201, 162] width 274 height 1
click at [259, 164] on div "2:17 / 3:35" at bounding box center [201, 168] width 274 height 11
click at [260, 163] on span at bounding box center [201, 162] width 274 height 1
click at [80, 162] on span at bounding box center [72, 162] width 17 height 1
click at [96, 162] on video at bounding box center [201, 97] width 274 height 154
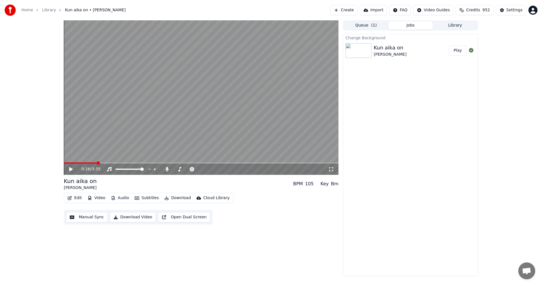
click at [96, 162] on span at bounding box center [201, 162] width 274 height 1
click at [72, 171] on icon at bounding box center [74, 169] width 13 height 5
click at [70, 166] on div "2:41 / 3:35" at bounding box center [201, 168] width 274 height 11
click at [71, 170] on icon at bounding box center [74, 169] width 13 height 5
click at [166, 170] on icon at bounding box center [167, 169] width 6 height 5
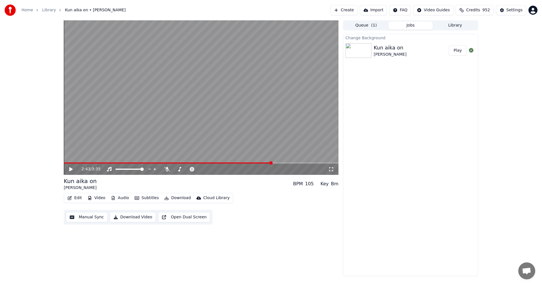
click at [71, 169] on icon at bounding box center [70, 169] width 3 height 4
click at [71, 169] on icon at bounding box center [74, 169] width 13 height 5
click at [172, 197] on button "Download" at bounding box center [177, 198] width 31 height 8
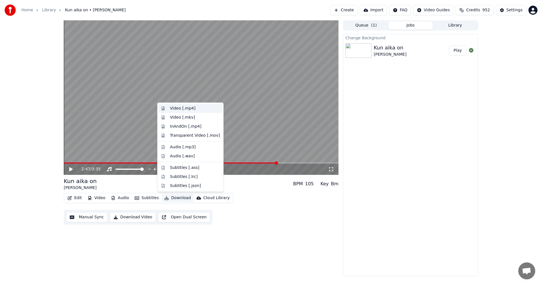
drag, startPoint x: 184, startPoint y: 108, endPoint x: 224, endPoint y: 107, distance: 40.6
click at [184, 107] on div "Video [.mp4]" at bounding box center [182, 109] width 25 height 6
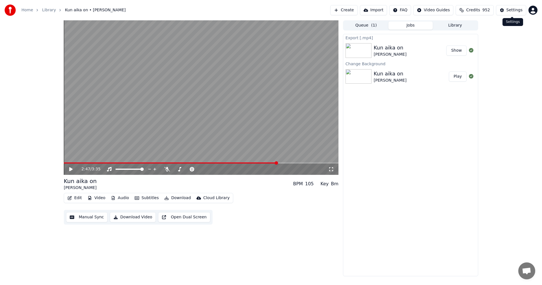
click at [509, 11] on div "Settings" at bounding box center [514, 10] width 16 height 6
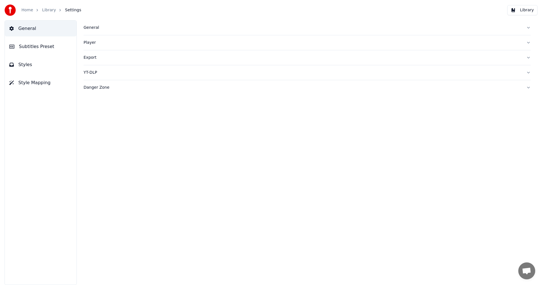
click at [86, 28] on div "General" at bounding box center [303, 28] width 438 height 6
drag, startPoint x: 234, startPoint y: 112, endPoint x: 220, endPoint y: 107, distance: 14.6
click at [231, 111] on div "MDX-23C" at bounding box center [307, 112] width 447 height 10
click at [23, 12] on link "Home" at bounding box center [27, 10] width 12 height 6
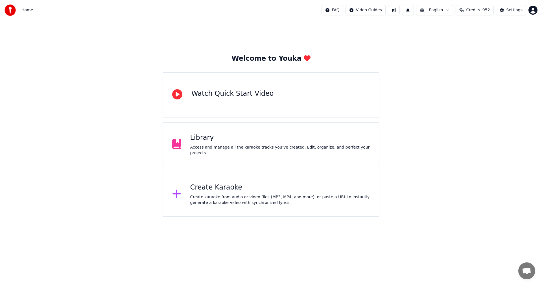
click at [199, 190] on div "Create Karaoke" at bounding box center [280, 187] width 180 height 9
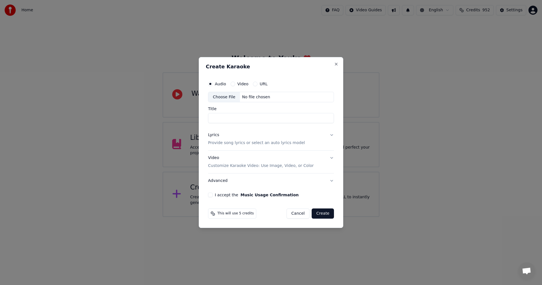
click at [227, 99] on div "Choose File" at bounding box center [224, 97] width 32 height 10
type input "**********"
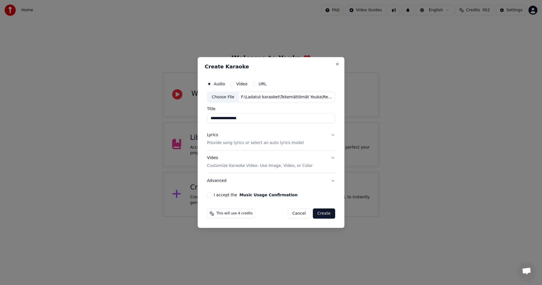
click at [331, 134] on button "Lyrics Provide song lyrics or select an auto lyrics model" at bounding box center [271, 139] width 128 height 23
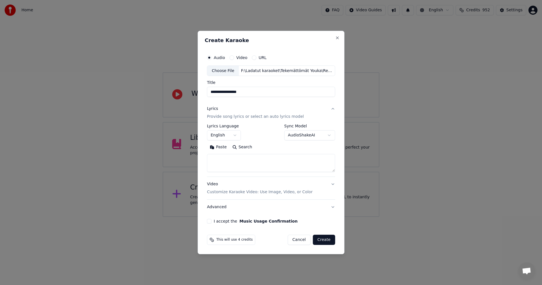
click at [222, 148] on button "Paste" at bounding box center [218, 147] width 23 height 9
click at [235, 137] on body "**********" at bounding box center [271, 108] width 542 height 217
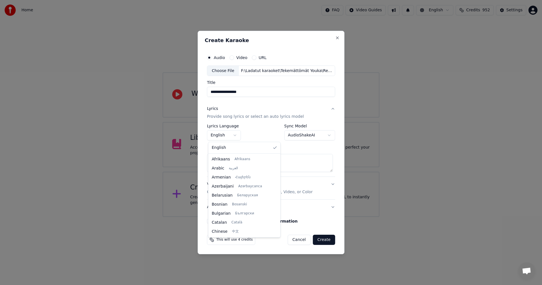
scroll to position [90, 0]
type textarea "**********"
select select "**"
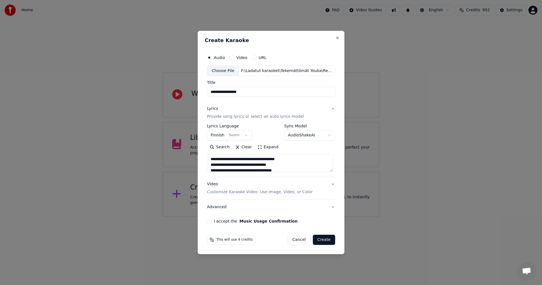
click at [210, 222] on button "I accept the Music Usage Confirmation" at bounding box center [209, 221] width 5 height 5
click at [322, 239] on button "Create" at bounding box center [324, 239] width 22 height 10
type textarea "**********"
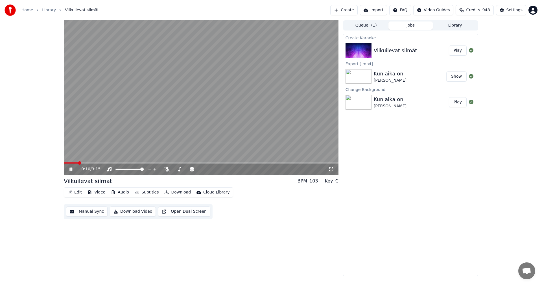
click at [94, 192] on button "Video" at bounding box center [96, 192] width 22 height 8
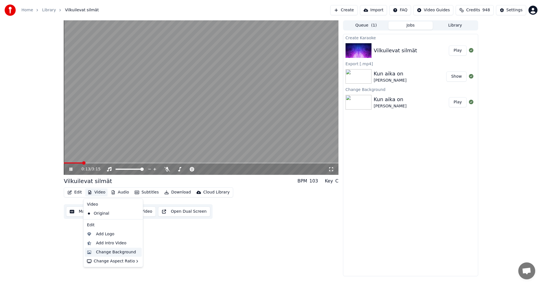
click at [112, 251] on div "Change Background" at bounding box center [116, 252] width 40 height 6
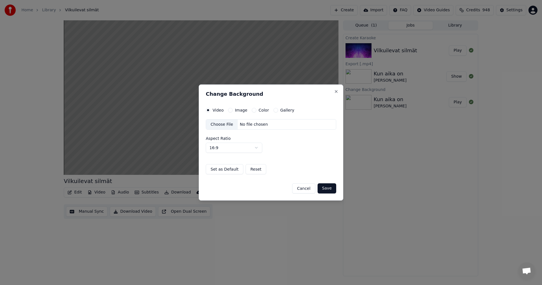
click at [231, 109] on button "Image" at bounding box center [230, 110] width 5 height 5
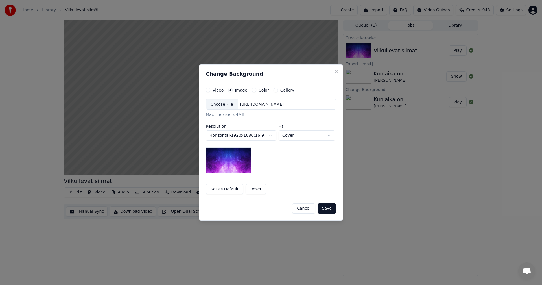
click at [227, 104] on div "Choose File" at bounding box center [222, 104] width 32 height 10
click at [329, 206] on button "Save" at bounding box center [326, 208] width 19 height 10
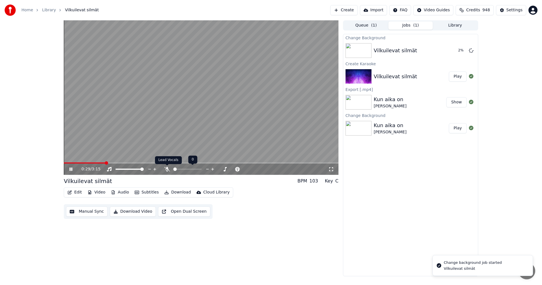
click at [169, 168] on icon at bounding box center [167, 169] width 6 height 5
click at [71, 169] on icon at bounding box center [74, 169] width 13 height 5
click at [78, 193] on button "Edit" at bounding box center [74, 192] width 19 height 8
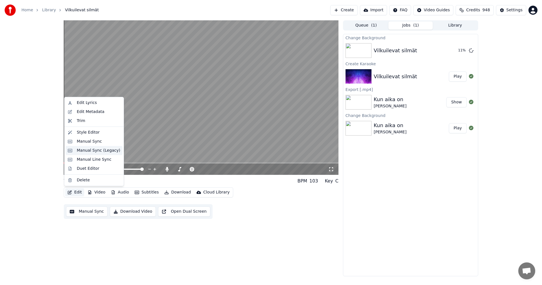
click at [98, 152] on div "Manual Sync (Legacy)" at bounding box center [98, 151] width 43 height 6
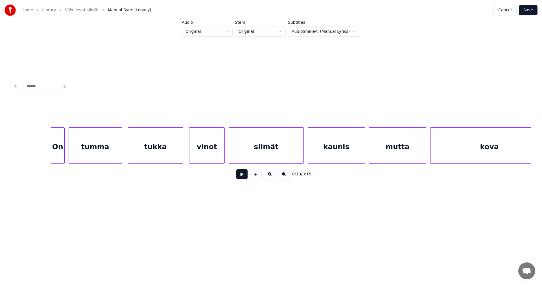
scroll to position [0, 1840]
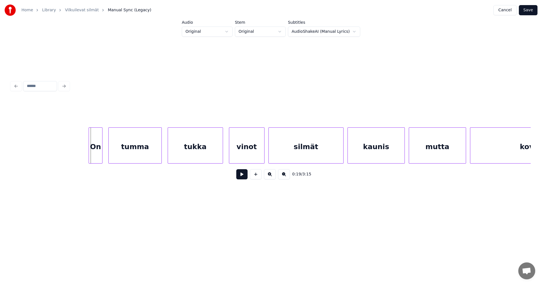
click at [95, 148] on div "On" at bounding box center [95, 147] width 13 height 38
click at [244, 175] on button at bounding box center [241, 174] width 11 height 10
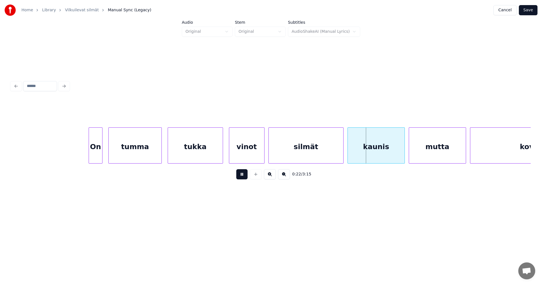
drag, startPoint x: 244, startPoint y: 175, endPoint x: 249, endPoint y: 153, distance: 22.3
click at [244, 174] on button at bounding box center [241, 174] width 11 height 10
click at [249, 150] on div "vinot" at bounding box center [246, 147] width 35 height 38
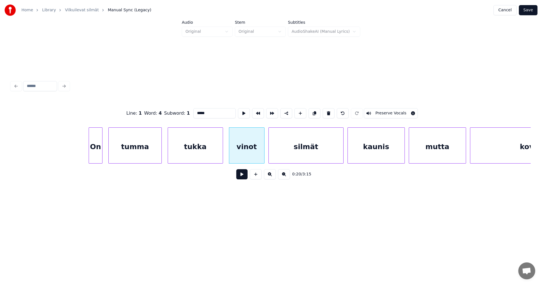
click at [243, 174] on button at bounding box center [241, 174] width 11 height 10
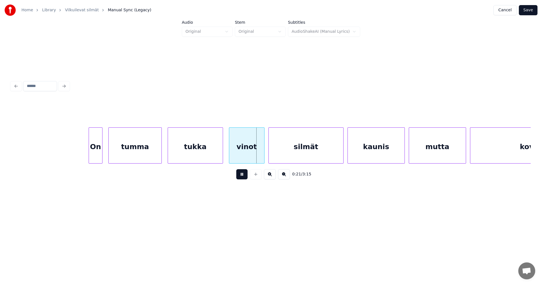
click at [243, 175] on button at bounding box center [241, 174] width 11 height 10
click at [256, 153] on div at bounding box center [257, 146] width 2 height 36
click at [272, 153] on div "silmät" at bounding box center [300, 147] width 74 height 38
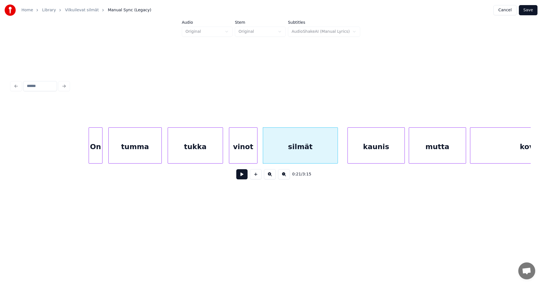
click at [242, 179] on button at bounding box center [241, 174] width 11 height 10
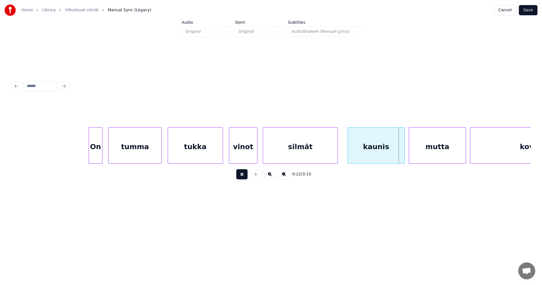
click at [242, 178] on button at bounding box center [241, 174] width 11 height 10
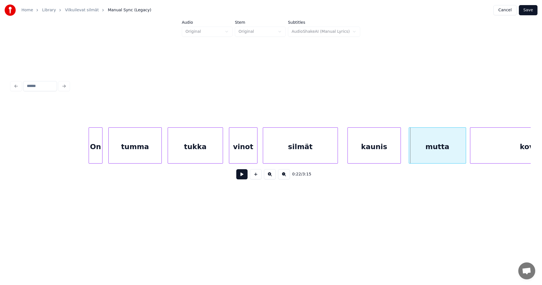
click at [399, 148] on div at bounding box center [400, 146] width 2 height 36
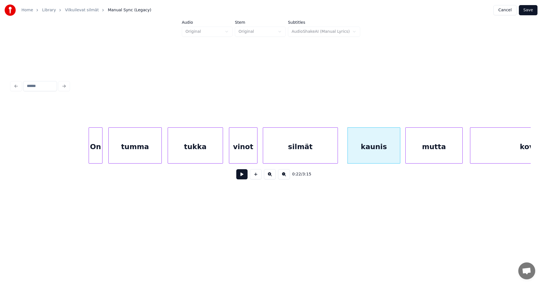
click at [419, 147] on div "mutta" at bounding box center [433, 147] width 57 height 38
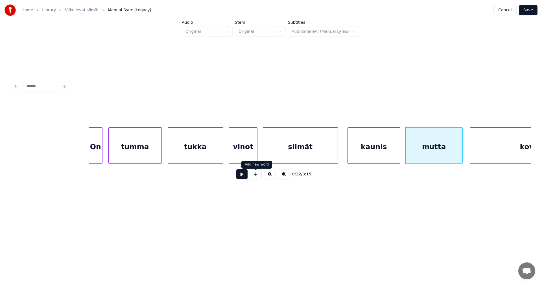
click at [242, 179] on button at bounding box center [241, 174] width 11 height 10
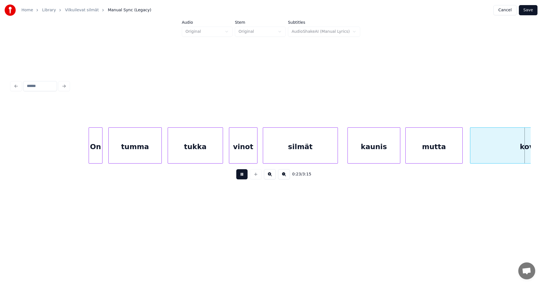
scroll to position [0, 2359]
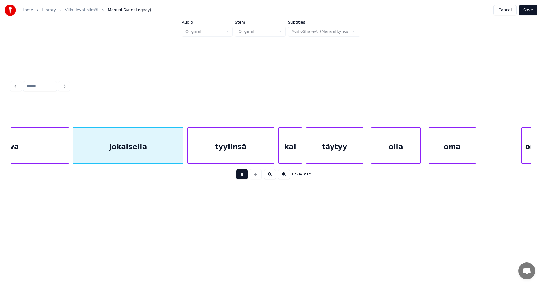
click at [242, 179] on button at bounding box center [241, 174] width 11 height 10
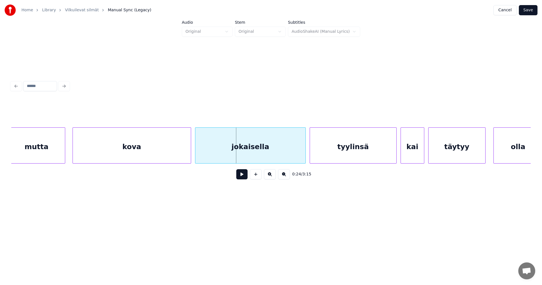
scroll to position [0, 2224]
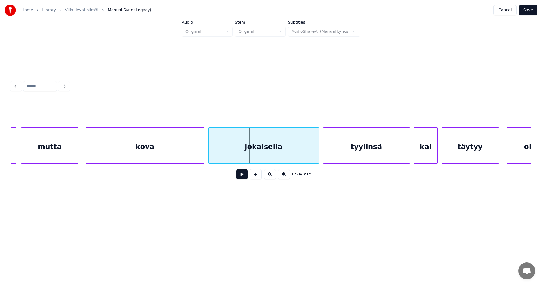
click at [183, 158] on div "kova" at bounding box center [145, 147] width 118 height 38
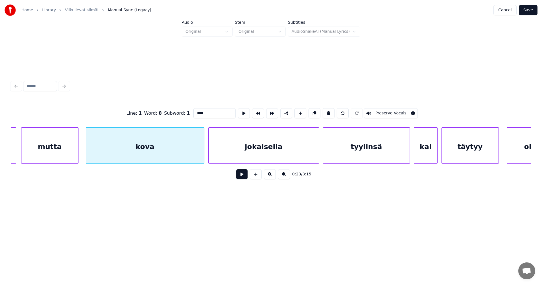
click at [240, 175] on button at bounding box center [241, 174] width 11 height 10
drag, startPoint x: 240, startPoint y: 175, endPoint x: 232, endPoint y: 174, distance: 7.7
click at [239, 175] on button at bounding box center [241, 174] width 11 height 10
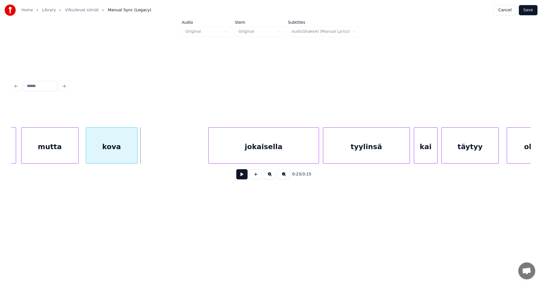
click at [136, 153] on div at bounding box center [136, 146] width 2 height 36
click at [241, 175] on button at bounding box center [241, 174] width 11 height 10
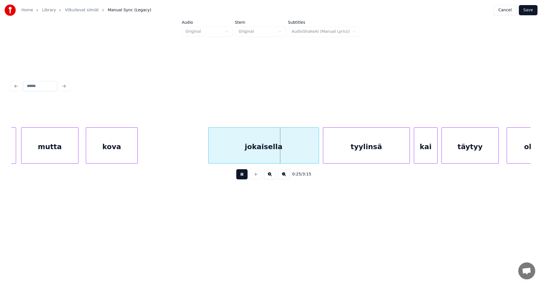
drag, startPoint x: 241, startPoint y: 175, endPoint x: 240, endPoint y: 167, distance: 8.3
click at [241, 175] on button at bounding box center [241, 174] width 11 height 10
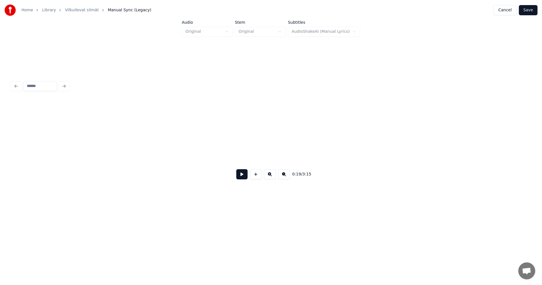
scroll to position [0, 1919]
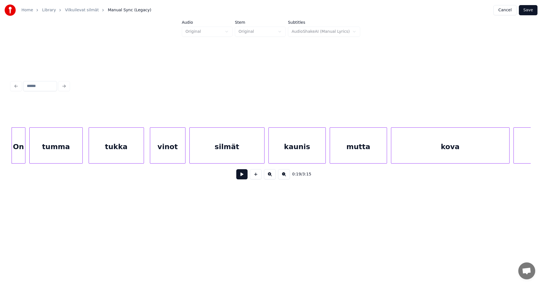
click at [528, 5] on button "Save" at bounding box center [527, 10] width 19 height 10
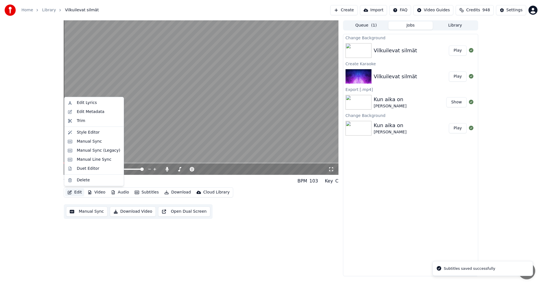
click at [78, 193] on button "Edit" at bounding box center [74, 192] width 19 height 8
click at [102, 150] on div "Manual Sync (Legacy)" at bounding box center [98, 151] width 43 height 6
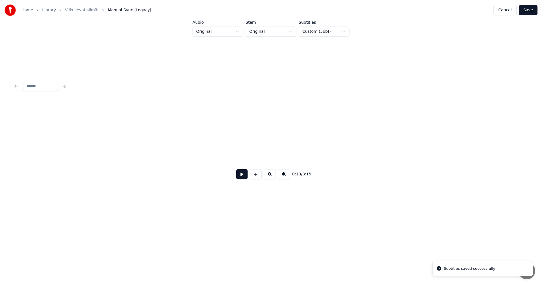
scroll to position [0, 1917]
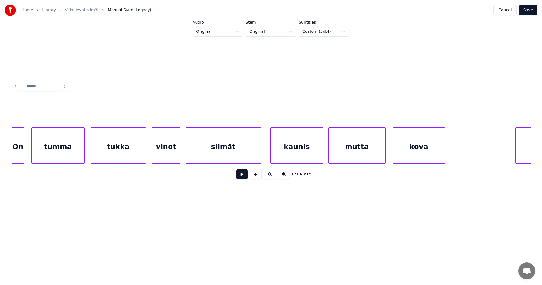
click at [22, 157] on div at bounding box center [23, 146] width 2 height 36
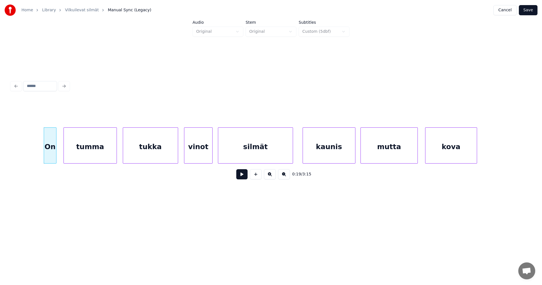
scroll to position [0, 1883]
click at [59, 149] on div at bounding box center [60, 146] width 2 height 36
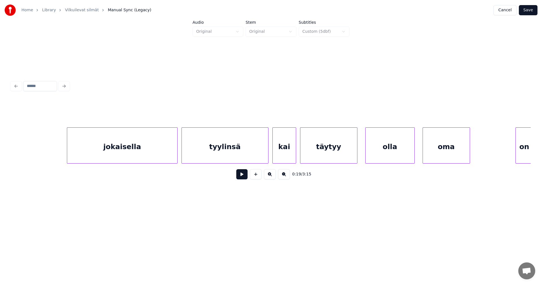
scroll to position [0, 2368]
click at [147, 146] on div "jokaisella" at bounding box center [119, 147] width 110 height 38
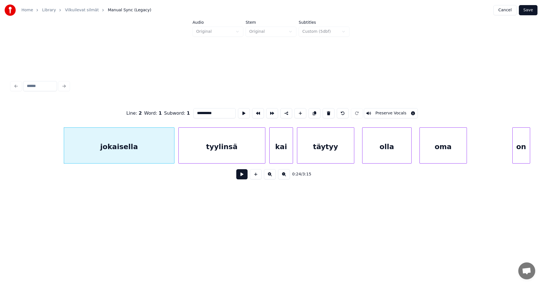
click at [243, 179] on button at bounding box center [241, 174] width 11 height 10
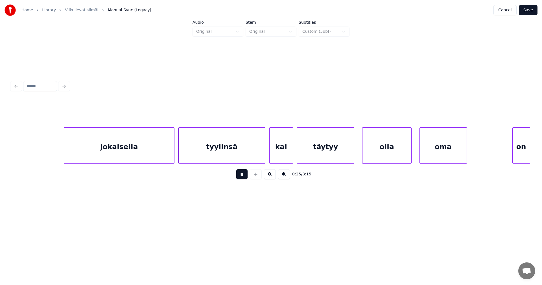
drag, startPoint x: 243, startPoint y: 179, endPoint x: 210, endPoint y: 171, distance: 33.4
click at [243, 178] on button at bounding box center [241, 174] width 11 height 10
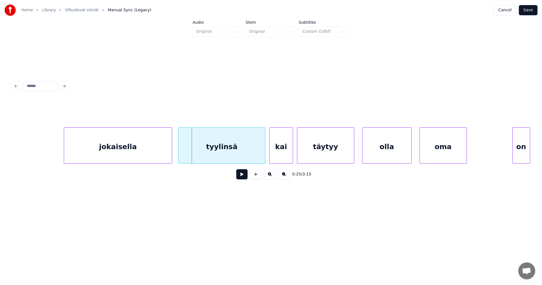
click at [170, 153] on div at bounding box center [171, 146] width 2 height 36
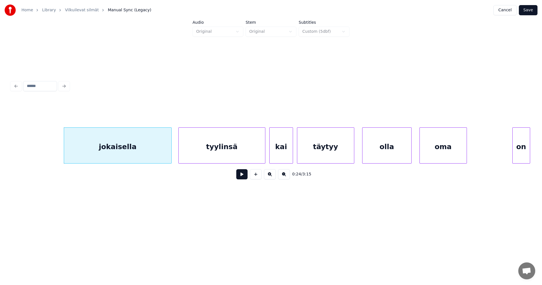
click at [241, 176] on button at bounding box center [241, 174] width 11 height 10
click at [239, 175] on button at bounding box center [241, 174] width 11 height 10
click at [167, 154] on div at bounding box center [167, 146] width 2 height 36
click at [214, 151] on div "tyylinsä" at bounding box center [220, 147] width 86 height 38
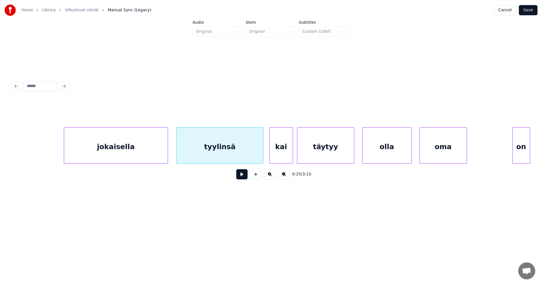
click at [214, 151] on div "tyylinsä" at bounding box center [220, 147] width 86 height 38
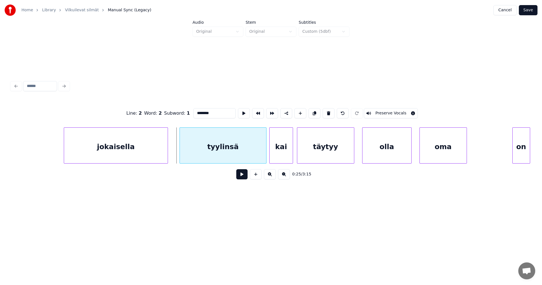
click at [206, 151] on div "tyylinsä" at bounding box center [223, 147] width 86 height 38
click at [260, 152] on div at bounding box center [261, 146] width 2 height 36
click at [245, 178] on button at bounding box center [241, 174] width 11 height 10
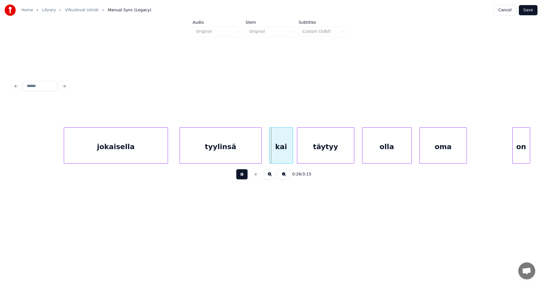
click at [244, 178] on button at bounding box center [241, 174] width 11 height 10
click at [244, 177] on button at bounding box center [241, 174] width 11 height 10
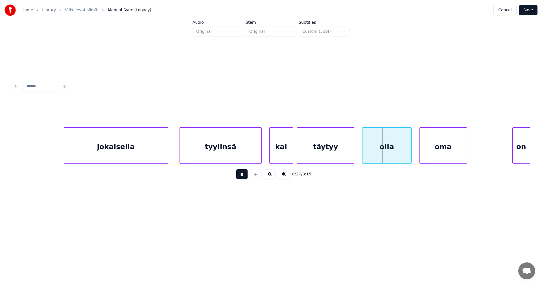
click at [244, 177] on button at bounding box center [241, 174] width 11 height 10
click at [372, 149] on div "olla" at bounding box center [383, 147] width 49 height 38
click at [429, 154] on div "oma" at bounding box center [440, 147] width 47 height 38
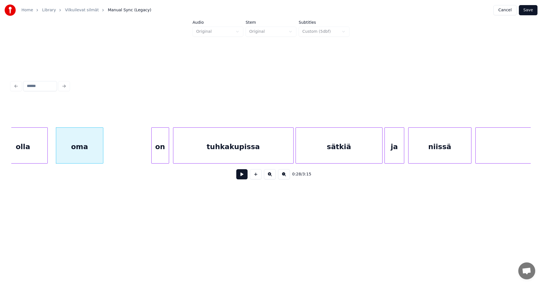
scroll to position [0, 2730]
click at [162, 156] on div "on" at bounding box center [156, 147] width 17 height 38
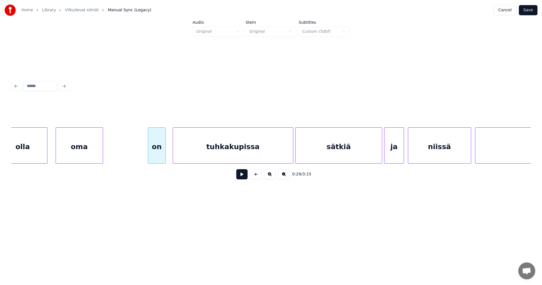
click at [243, 177] on button at bounding box center [241, 174] width 11 height 10
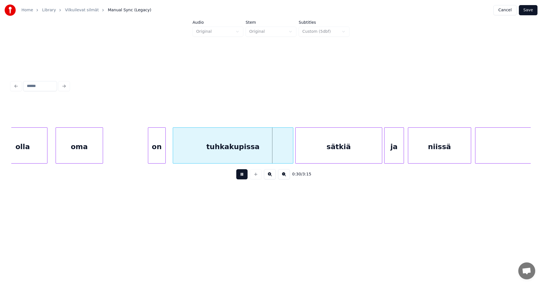
click at [243, 177] on button at bounding box center [241, 174] width 11 height 10
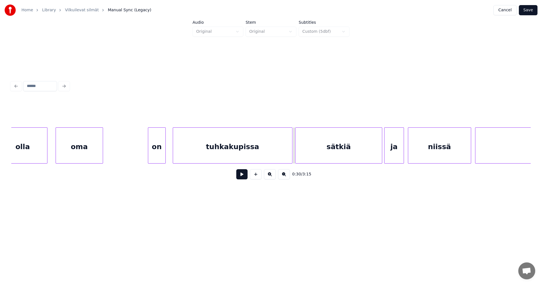
click at [291, 155] on div at bounding box center [291, 146] width 2 height 36
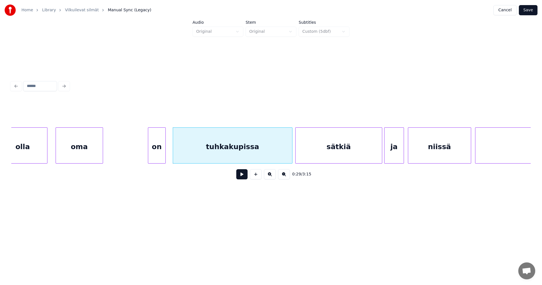
click at [243, 177] on button at bounding box center [241, 174] width 11 height 10
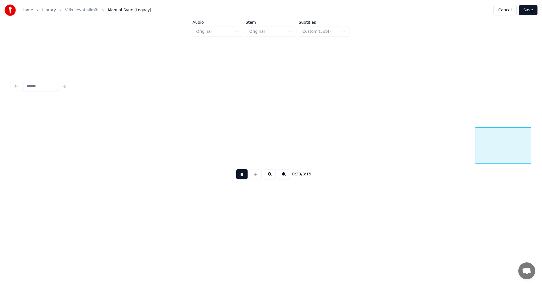
scroll to position [0, 3250]
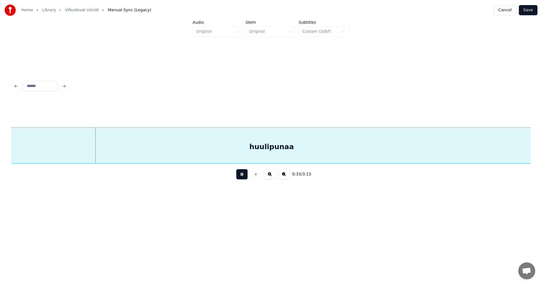
click at [243, 177] on button at bounding box center [241, 174] width 11 height 10
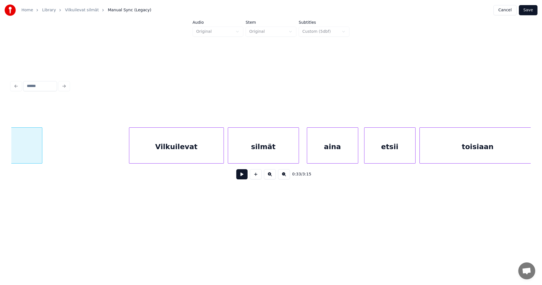
click at [40, 154] on div at bounding box center [41, 146] width 2 height 36
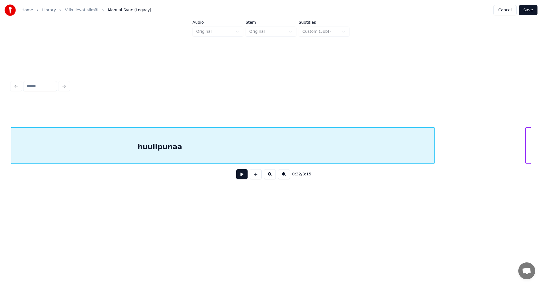
scroll to position [0, 3328]
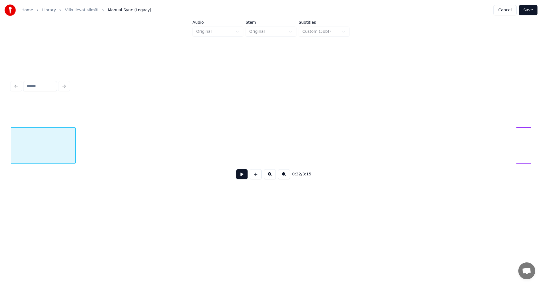
click at [74, 163] on div "huulipunaa Vilkuilevat" at bounding box center [270, 145] width 519 height 36
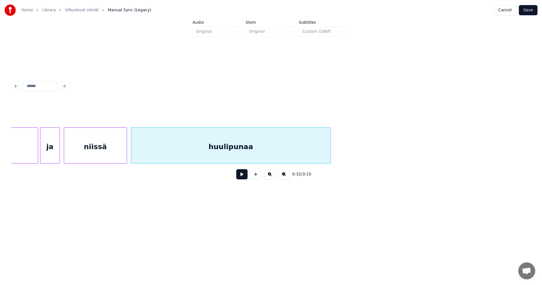
scroll to position [0, 3069]
click at [262, 155] on div "huulipunaa" at bounding box center [235, 147] width 199 height 38
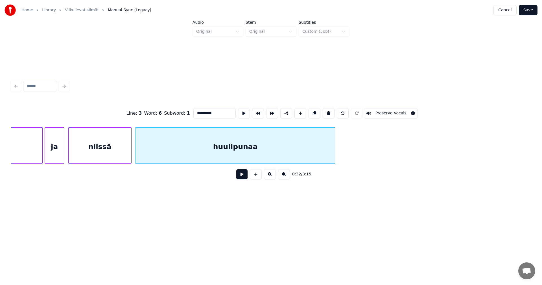
click at [245, 176] on button at bounding box center [241, 174] width 11 height 10
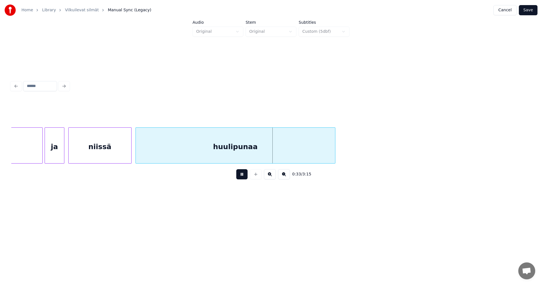
click at [243, 175] on button at bounding box center [241, 174] width 11 height 10
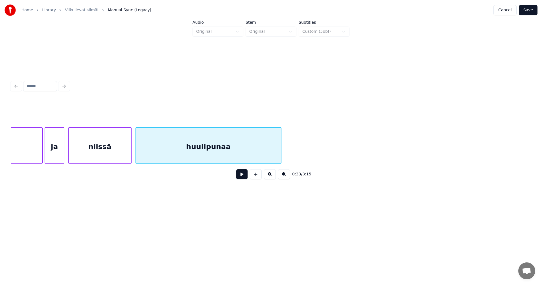
click at [280, 153] on div at bounding box center [280, 146] width 2 height 36
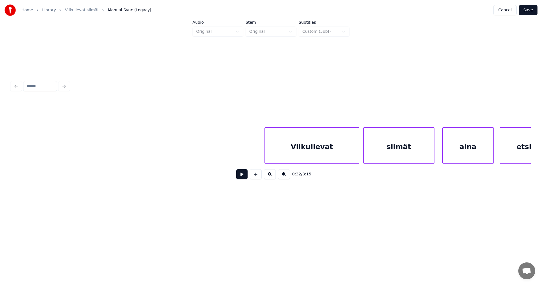
scroll to position [0, 3622]
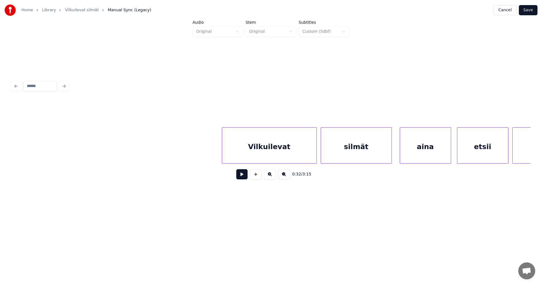
click at [254, 144] on div "Vilkuilevat" at bounding box center [269, 147] width 94 height 38
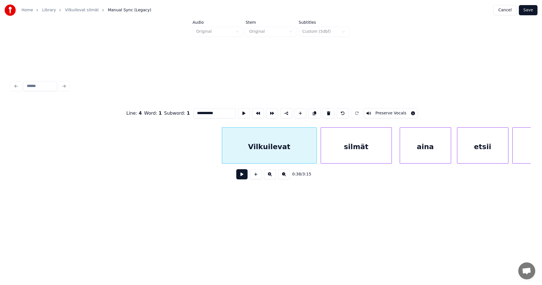
click at [241, 178] on button at bounding box center [241, 174] width 11 height 10
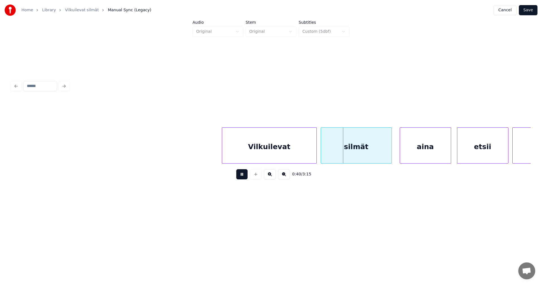
click at [243, 176] on button at bounding box center [241, 174] width 11 height 10
click at [308, 151] on div at bounding box center [308, 146] width 2 height 36
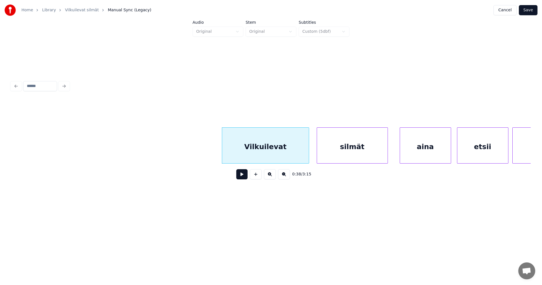
click at [340, 150] on div "silmät" at bounding box center [352, 147] width 71 height 38
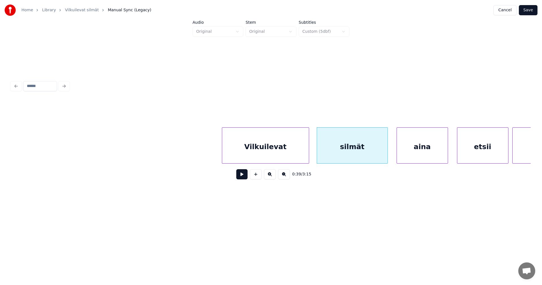
click at [418, 150] on div "aina" at bounding box center [422, 147] width 51 height 38
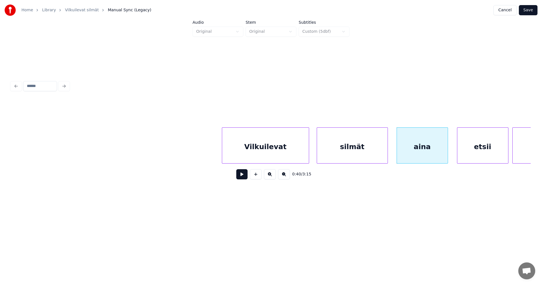
click at [241, 177] on button at bounding box center [241, 174] width 11 height 10
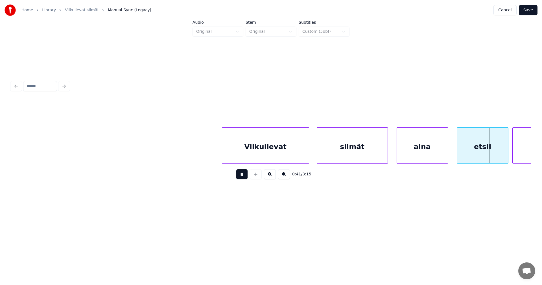
click at [241, 177] on button at bounding box center [241, 174] width 11 height 10
click at [466, 147] on div "etsii" at bounding box center [482, 147] width 51 height 38
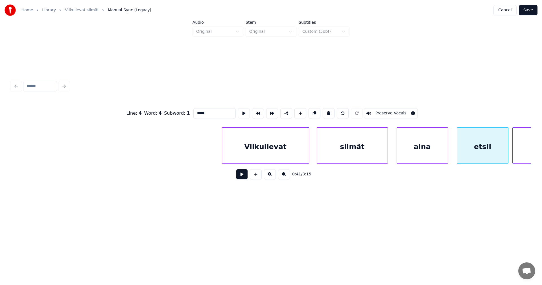
click at [240, 178] on button at bounding box center [241, 174] width 11 height 10
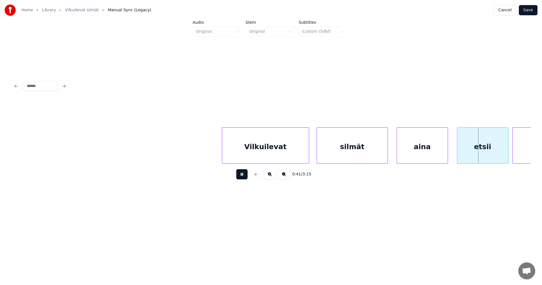
click at [240, 178] on button at bounding box center [241, 174] width 11 height 10
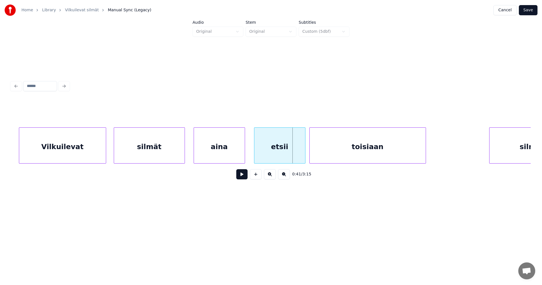
scroll to position [0, 3826]
click at [291, 155] on div "etsii" at bounding box center [277, 147] width 51 height 38
click at [244, 179] on button at bounding box center [241, 174] width 11 height 10
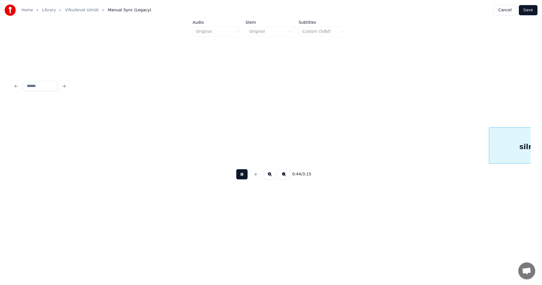
scroll to position [0, 4345]
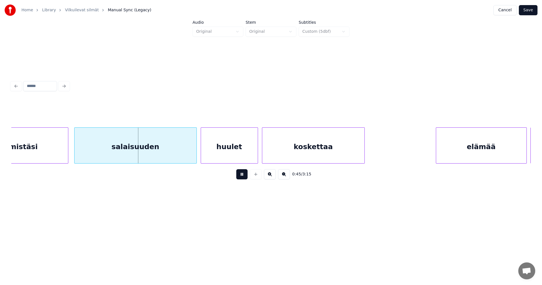
click at [244, 179] on button at bounding box center [241, 174] width 11 height 10
click at [22, 147] on div "silmistäsi" at bounding box center [19, 147] width 98 height 38
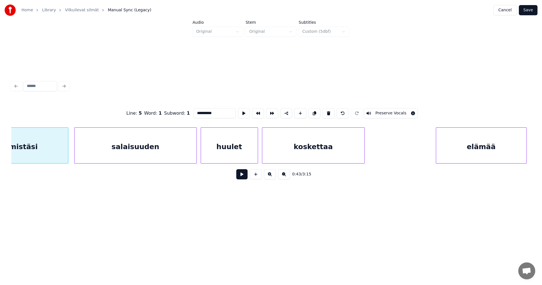
scroll to position [0, 4303]
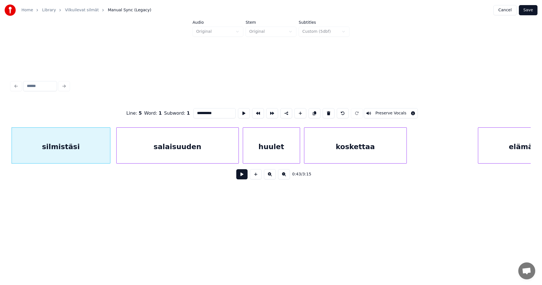
click at [244, 176] on button at bounding box center [241, 174] width 11 height 10
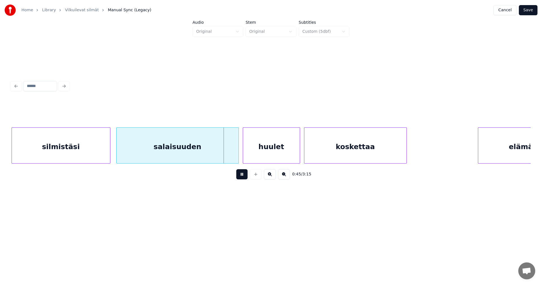
click at [243, 176] on button at bounding box center [241, 174] width 11 height 10
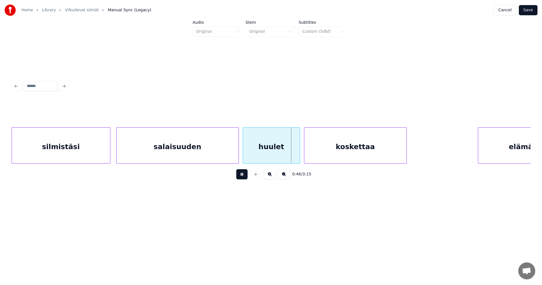
click at [243, 176] on button at bounding box center [241, 174] width 11 height 10
click at [295, 154] on div at bounding box center [296, 146] width 2 height 36
click at [241, 178] on button at bounding box center [241, 174] width 11 height 10
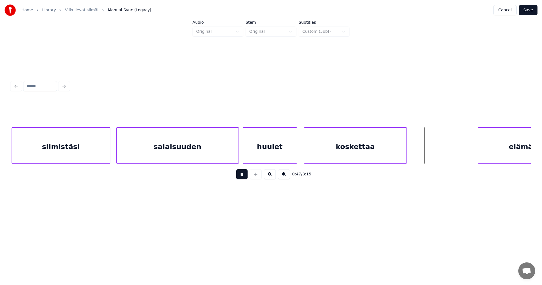
drag, startPoint x: 241, startPoint y: 178, endPoint x: 357, endPoint y: 151, distance: 119.0
click at [241, 178] on button at bounding box center [241, 174] width 11 height 10
click at [413, 149] on div at bounding box center [413, 146] width 2 height 36
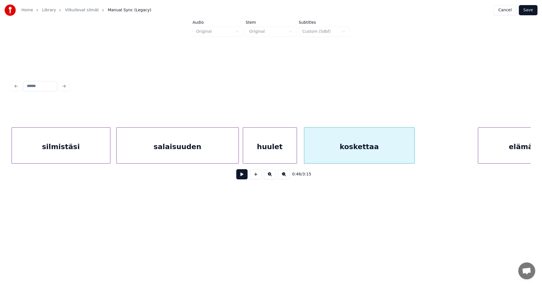
click at [85, 157] on div "silmistäsi" at bounding box center [61, 147] width 98 height 38
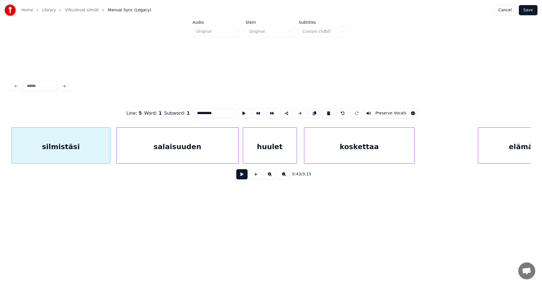
click at [243, 177] on button at bounding box center [241, 174] width 11 height 10
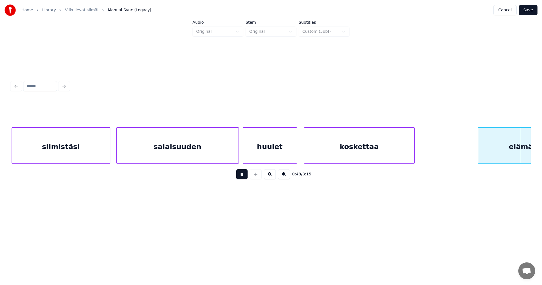
scroll to position [0, 4822]
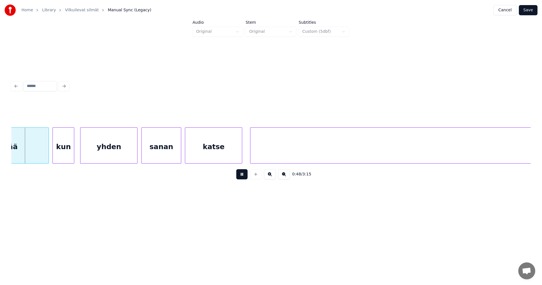
click at [243, 177] on button at bounding box center [241, 174] width 11 height 10
click at [29, 153] on div "elämää" at bounding box center [3, 147] width 90 height 38
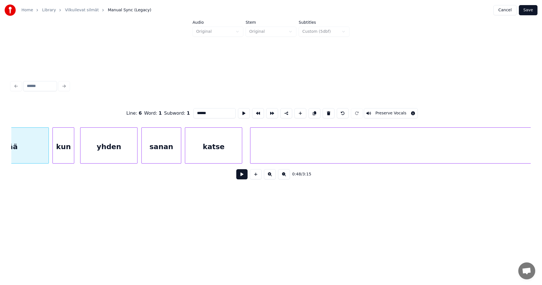
scroll to position [0, 4769]
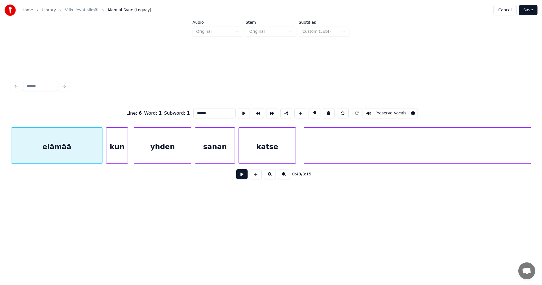
click at [245, 175] on button at bounding box center [241, 174] width 11 height 10
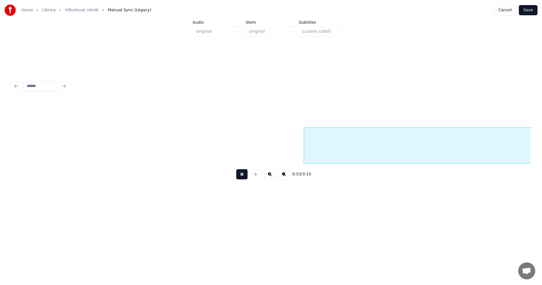
scroll to position [0, 5289]
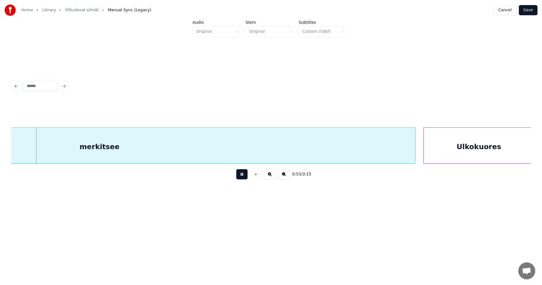
click at [243, 175] on button at bounding box center [241, 174] width 11 height 10
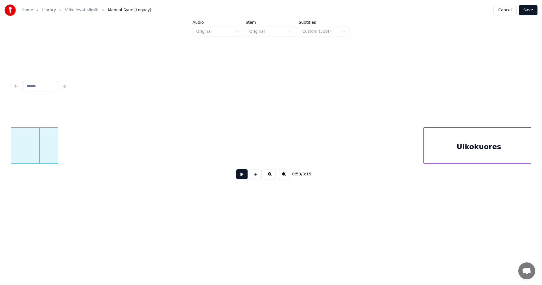
click at [57, 160] on div at bounding box center [57, 146] width 2 height 36
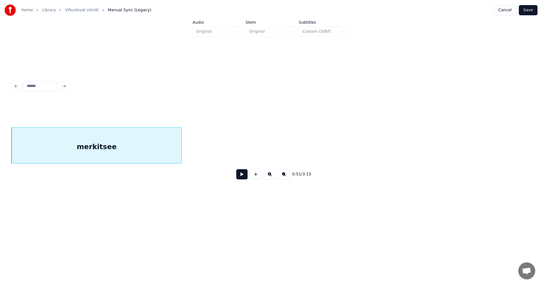
click at [181, 153] on div at bounding box center [181, 146] width 2 height 36
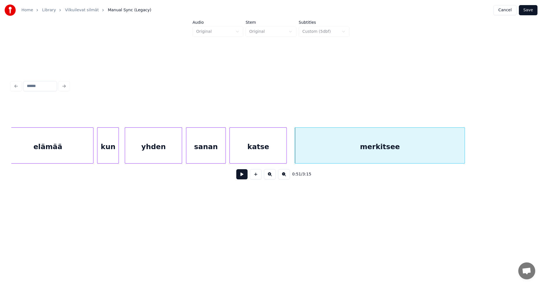
scroll to position [0, 4767]
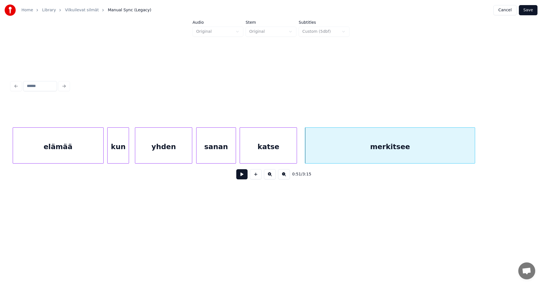
click at [66, 146] on div "elämää" at bounding box center [58, 147] width 90 height 38
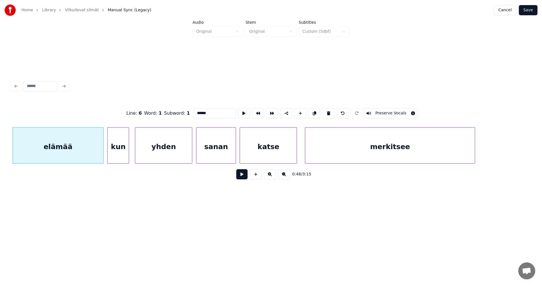
click at [243, 177] on button at bounding box center [241, 174] width 11 height 10
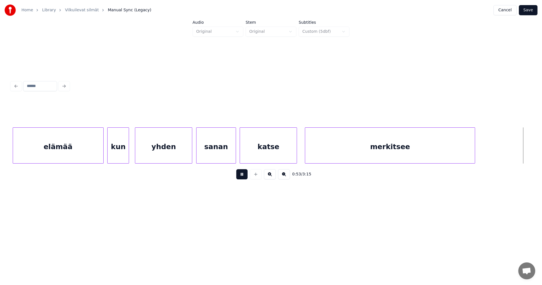
scroll to position [0, 5287]
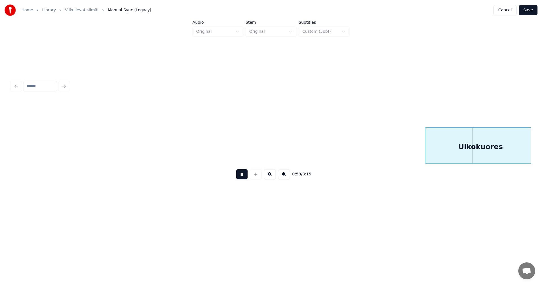
drag, startPoint x: 243, startPoint y: 176, endPoint x: 246, endPoint y: 176, distance: 3.2
click at [243, 176] on button at bounding box center [241, 174] width 11 height 10
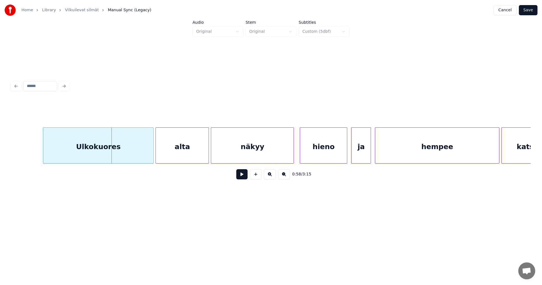
scroll to position [0, 5671]
click at [128, 150] on div "Ulkokuores" at bounding box center [96, 147] width 110 height 38
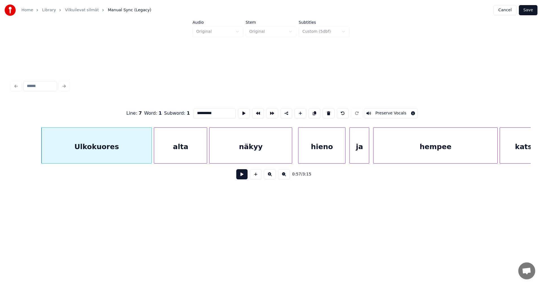
click at [245, 176] on button at bounding box center [241, 174] width 11 height 10
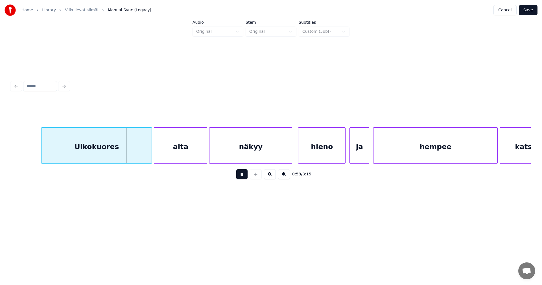
click at [244, 176] on button at bounding box center [241, 174] width 11 height 10
click at [147, 154] on div at bounding box center [147, 146] width 2 height 36
click at [165, 154] on div "alta" at bounding box center [178, 147] width 53 height 38
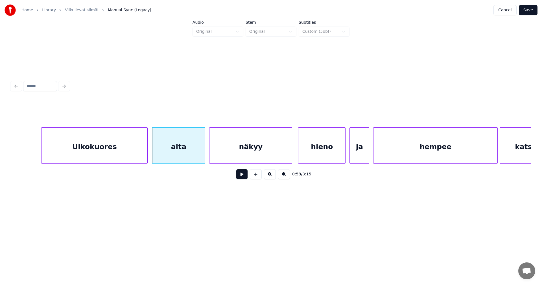
click at [242, 175] on button at bounding box center [241, 174] width 11 height 10
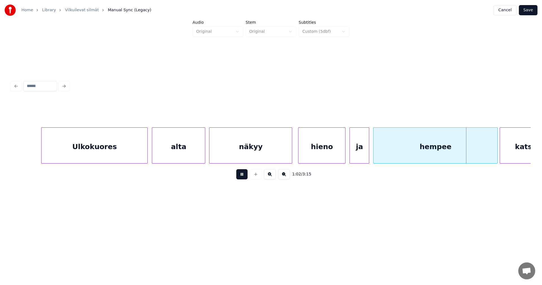
click at [242, 175] on button at bounding box center [241, 174] width 11 height 10
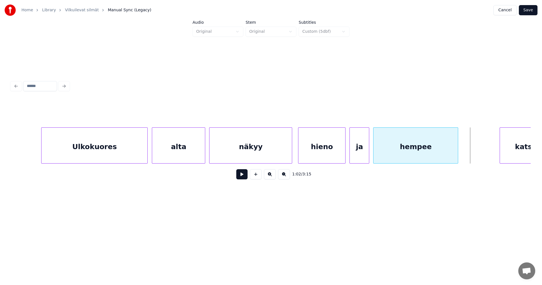
click at [456, 154] on div at bounding box center [457, 146] width 2 height 36
click at [247, 177] on div "1:01 / 3:15" at bounding box center [271, 174] width 510 height 12
click at [244, 177] on button at bounding box center [241, 174] width 11 height 10
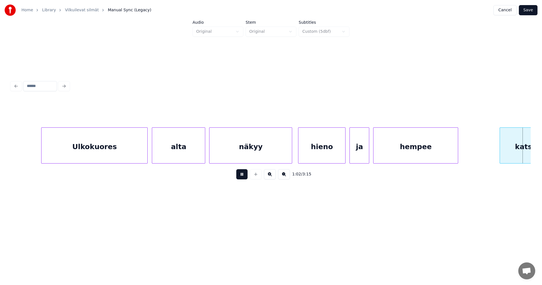
scroll to position [0, 6191]
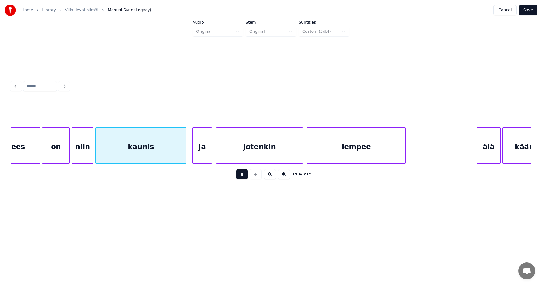
drag, startPoint x: 244, startPoint y: 177, endPoint x: 131, endPoint y: 179, distance: 113.1
click at [244, 177] on button at bounding box center [241, 174] width 11 height 10
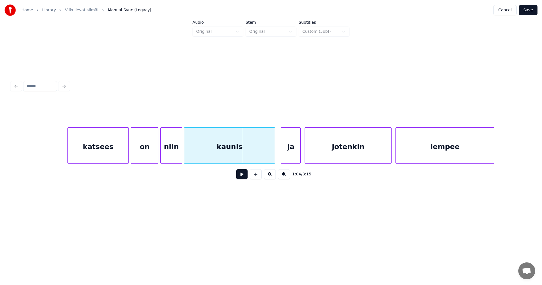
scroll to position [0, 6101]
click at [83, 154] on div "katsees" at bounding box center [99, 147] width 61 height 38
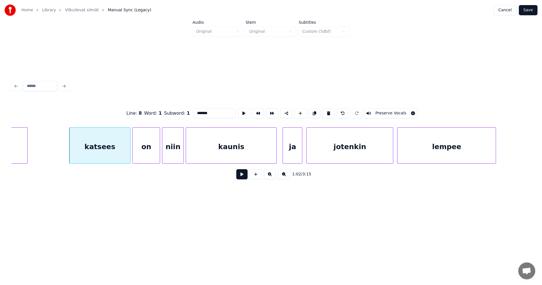
click at [245, 177] on button at bounding box center [241, 174] width 11 height 10
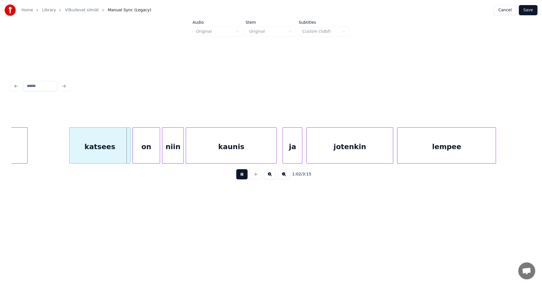
drag, startPoint x: 245, startPoint y: 177, endPoint x: 234, endPoint y: 176, distance: 10.5
click at [243, 177] on button at bounding box center [241, 174] width 11 height 10
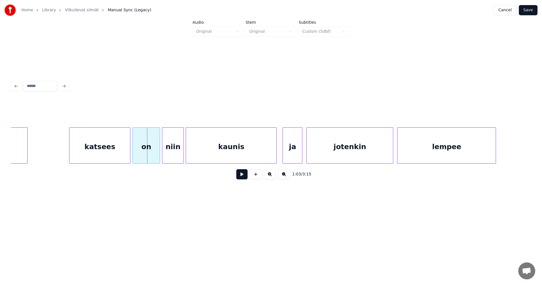
click at [119, 152] on div "katsees" at bounding box center [99, 147] width 61 height 38
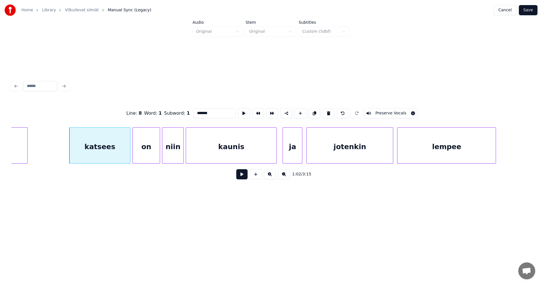
click at [240, 176] on button at bounding box center [241, 174] width 11 height 10
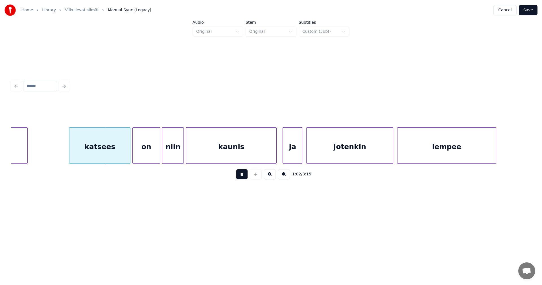
drag, startPoint x: 240, startPoint y: 176, endPoint x: 225, endPoint y: 176, distance: 15.5
click at [239, 176] on button at bounding box center [241, 174] width 11 height 10
click at [125, 153] on div at bounding box center [125, 146] width 2 height 36
click at [144, 153] on div "on" at bounding box center [144, 147] width 27 height 38
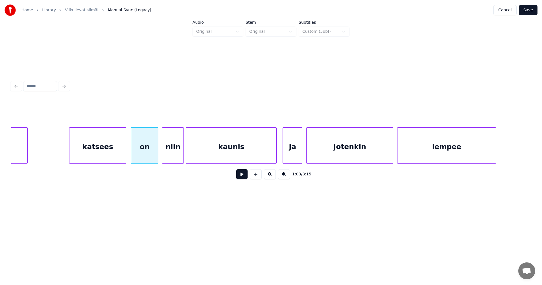
click at [243, 176] on button at bounding box center [241, 174] width 11 height 10
click at [499, 154] on div at bounding box center [498, 146] width 2 height 36
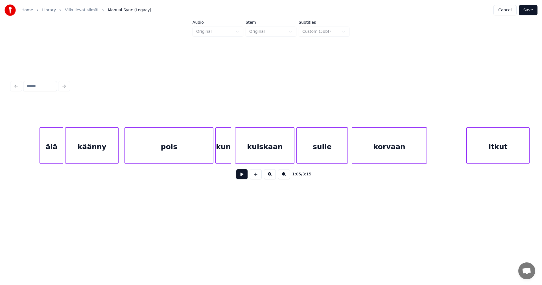
scroll to position [0, 6631]
click at [44, 153] on div "älä" at bounding box center [45, 147] width 23 height 38
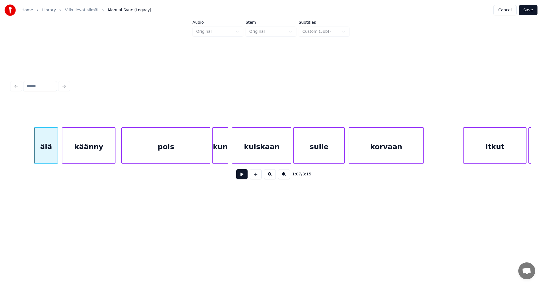
click at [243, 177] on button at bounding box center [241, 174] width 11 height 10
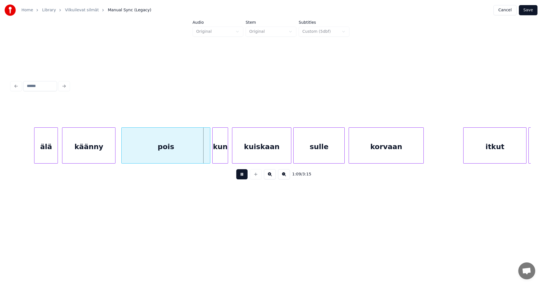
drag, startPoint x: 243, startPoint y: 177, endPoint x: 234, endPoint y: 173, distance: 9.6
click at [242, 177] on button at bounding box center [241, 174] width 11 height 10
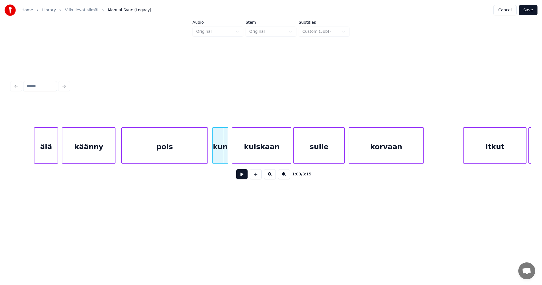
click at [207, 156] on div at bounding box center [207, 146] width 2 height 36
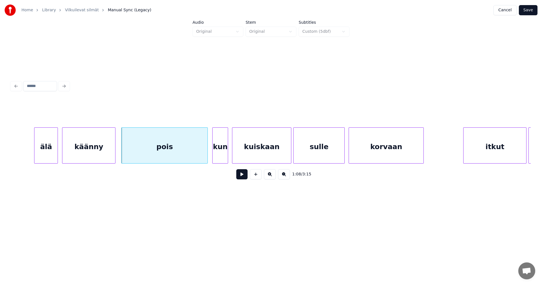
click at [242, 175] on button at bounding box center [241, 174] width 11 height 10
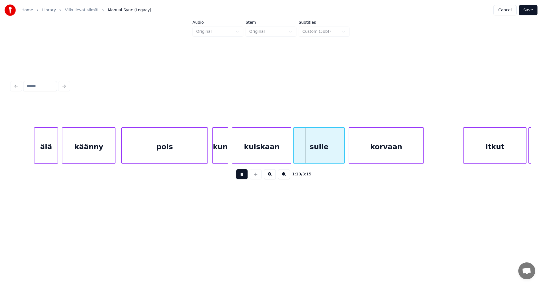
click at [242, 175] on button at bounding box center [241, 174] width 11 height 10
click at [241, 178] on button at bounding box center [241, 174] width 11 height 10
click at [241, 177] on button at bounding box center [241, 174] width 11 height 10
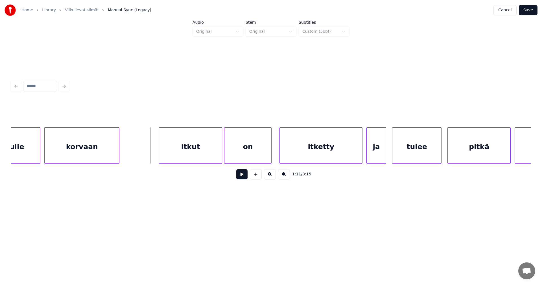
scroll to position [0, 6936]
click at [200, 151] on div "itkut" at bounding box center [185, 147] width 63 height 38
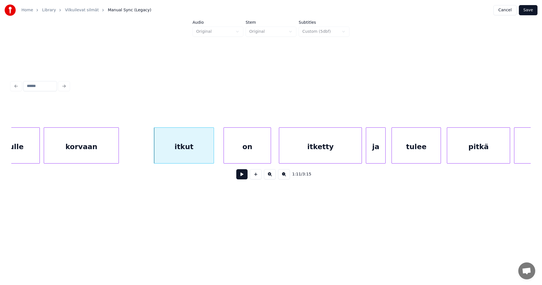
click at [213, 152] on div at bounding box center [213, 146] width 2 height 36
click at [243, 153] on div "on" at bounding box center [244, 147] width 47 height 38
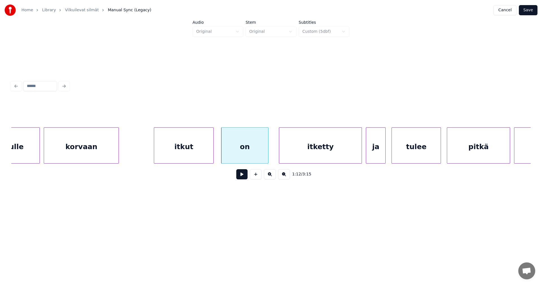
click at [205, 156] on div "itkut" at bounding box center [183, 147] width 59 height 38
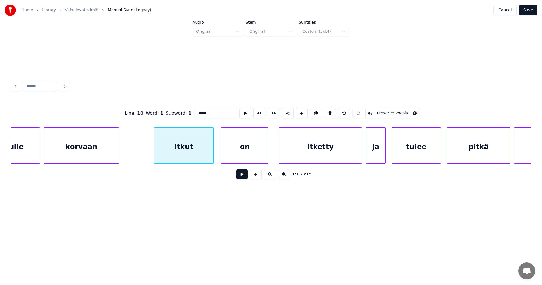
click at [243, 177] on button at bounding box center [241, 174] width 11 height 10
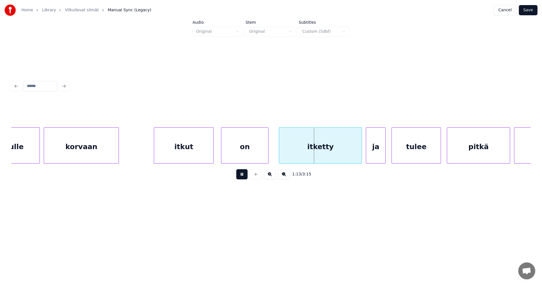
drag, startPoint x: 243, startPoint y: 177, endPoint x: 240, endPoint y: 169, distance: 8.2
click at [242, 175] on button at bounding box center [241, 174] width 11 height 10
click at [238, 155] on div "on" at bounding box center [244, 147] width 47 height 38
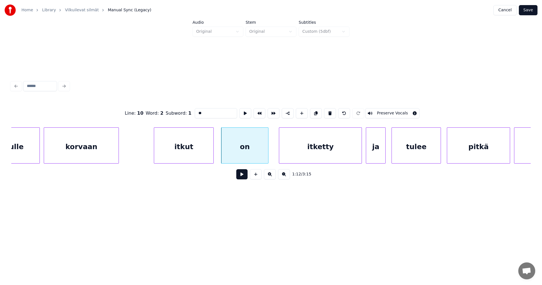
click at [239, 176] on button at bounding box center [241, 174] width 11 height 10
drag, startPoint x: 239, startPoint y: 176, endPoint x: 237, endPoint y: 171, distance: 5.6
click at [238, 172] on button at bounding box center [241, 174] width 11 height 10
click at [221, 155] on div at bounding box center [221, 146] width 2 height 36
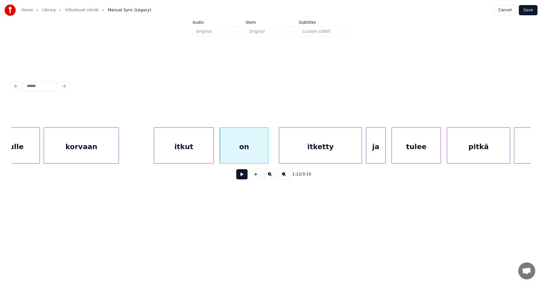
click at [241, 178] on button at bounding box center [241, 174] width 11 height 10
drag, startPoint x: 241, startPoint y: 178, endPoint x: 264, endPoint y: 174, distance: 23.9
click at [241, 178] on button at bounding box center [241, 174] width 11 height 10
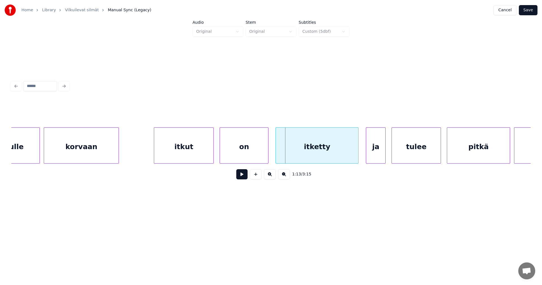
click at [304, 160] on div "itketty" at bounding box center [317, 147] width 82 height 38
click at [246, 178] on button at bounding box center [241, 174] width 11 height 10
click at [245, 178] on button at bounding box center [241, 174] width 11 height 10
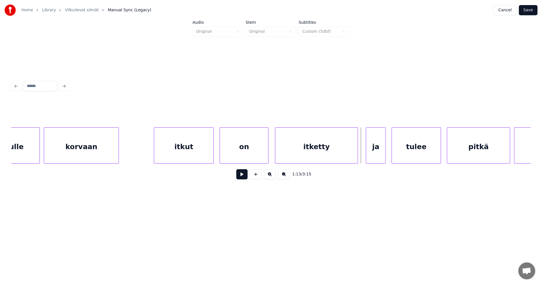
click at [245, 178] on button at bounding box center [241, 174] width 11 height 10
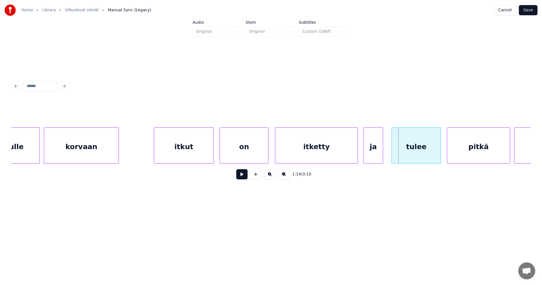
click at [375, 153] on div "ja" at bounding box center [372, 147] width 19 height 38
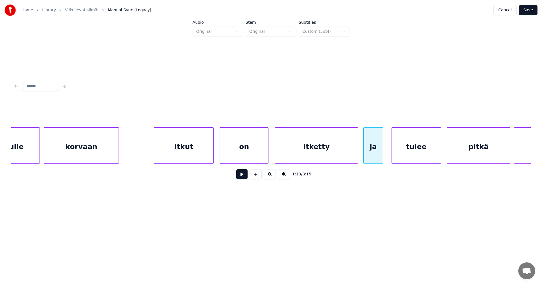
click at [243, 178] on button at bounding box center [241, 174] width 11 height 10
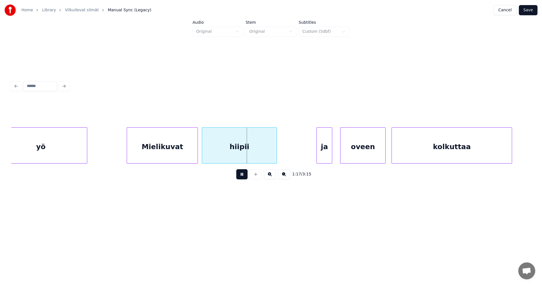
click at [243, 178] on button at bounding box center [241, 174] width 11 height 10
click at [183, 155] on div "Mielikuvat" at bounding box center [159, 147] width 71 height 38
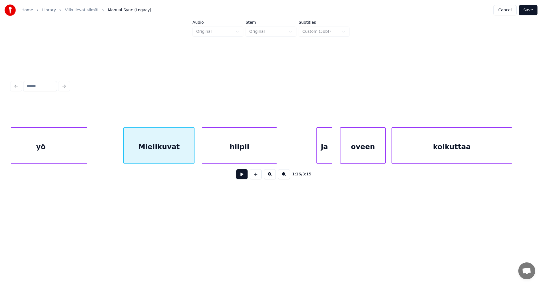
click at [86, 146] on div at bounding box center [86, 146] width 2 height 36
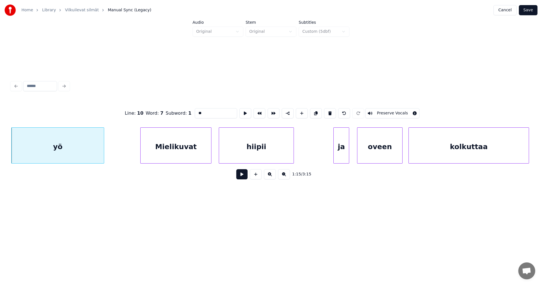
click at [179, 148] on div "Mielikuvat" at bounding box center [175, 147] width 71 height 38
type input "**********"
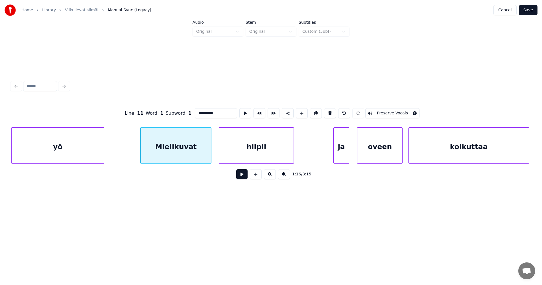
click at [242, 177] on button at bounding box center [241, 174] width 11 height 10
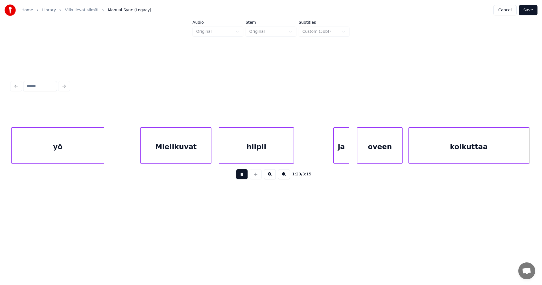
click at [242, 177] on button at bounding box center [241, 174] width 11 height 10
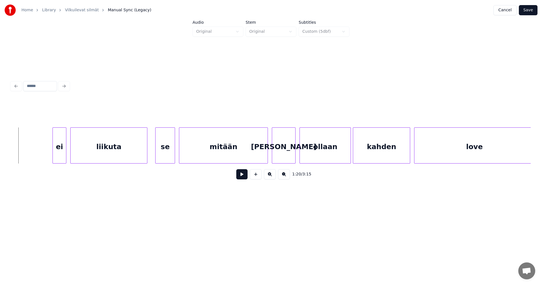
click at [190, 168] on div "1:20 / 3:15" at bounding box center [270, 173] width 519 height 21
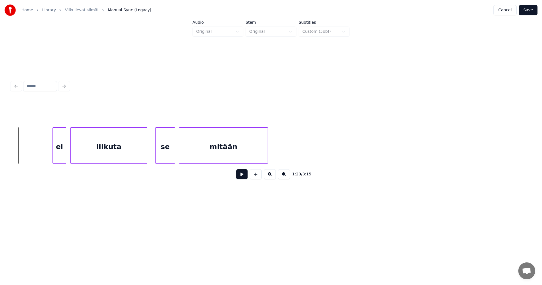
scroll to position [0, 7504]
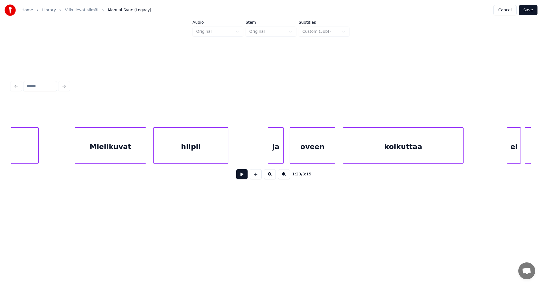
click at [300, 151] on div "oveen" at bounding box center [312, 147] width 45 height 38
click at [277, 156] on div "ja" at bounding box center [274, 147] width 15 height 38
click at [245, 175] on button at bounding box center [241, 174] width 11 height 10
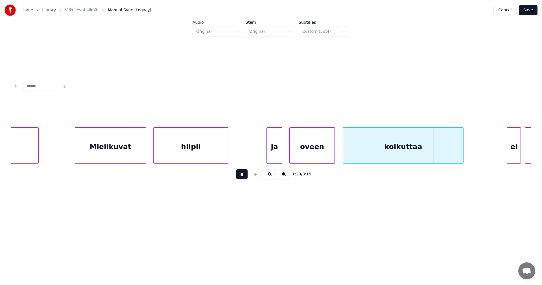
click at [245, 175] on button at bounding box center [241, 174] width 11 height 10
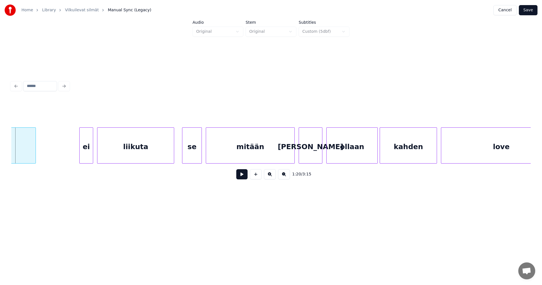
scroll to position [0, 7933]
click at [89, 147] on div at bounding box center [90, 146] width 2 height 36
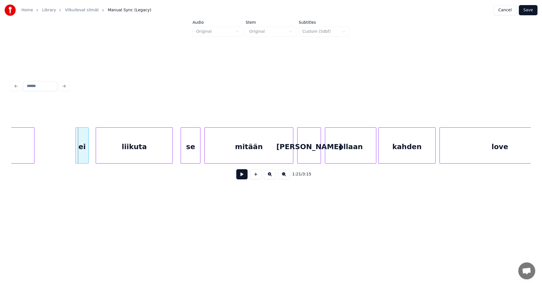
click at [86, 148] on div "ei" at bounding box center [82, 147] width 13 height 38
click at [90, 149] on div at bounding box center [90, 146] width 2 height 36
click at [74, 151] on div at bounding box center [74, 146] width 2 height 36
click at [75, 151] on div at bounding box center [74, 146] width 2 height 36
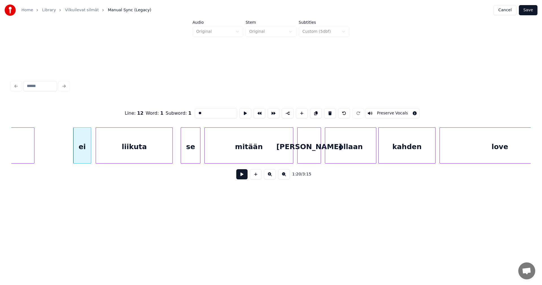
click at [243, 175] on button at bounding box center [241, 174] width 11 height 10
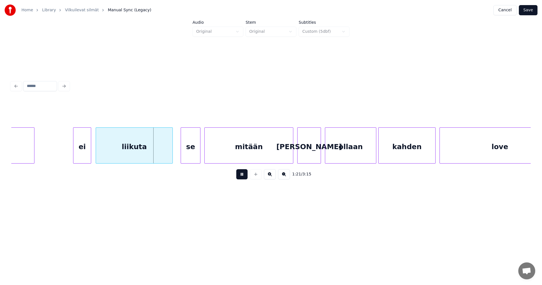
click at [241, 176] on button at bounding box center [241, 174] width 11 height 10
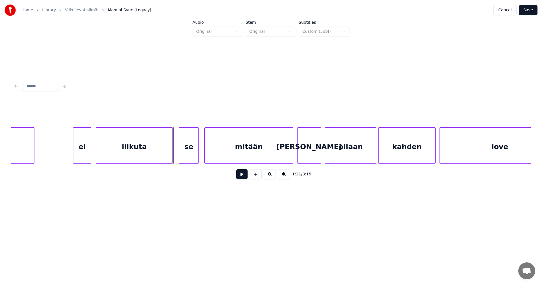
click at [192, 155] on div "se" at bounding box center [188, 147] width 19 height 38
click at [239, 176] on button at bounding box center [241, 174] width 11 height 10
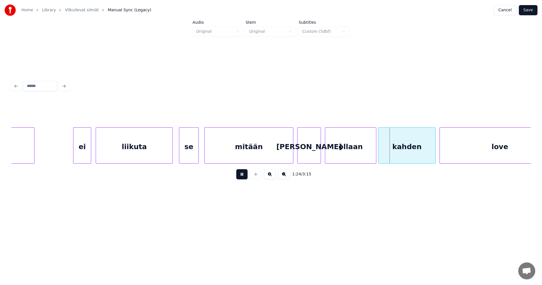
click at [239, 176] on button at bounding box center [241, 174] width 11 height 10
click at [374, 155] on div at bounding box center [374, 146] width 2 height 36
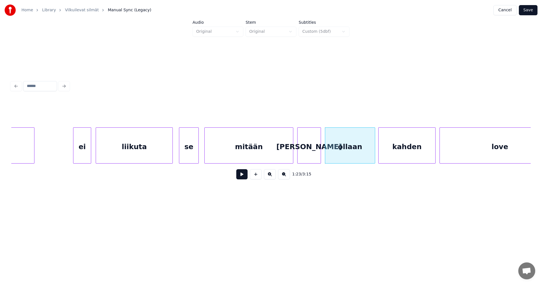
click at [243, 179] on button at bounding box center [241, 174] width 11 height 10
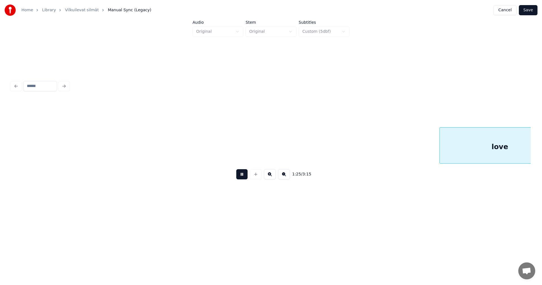
scroll to position [0, 8452]
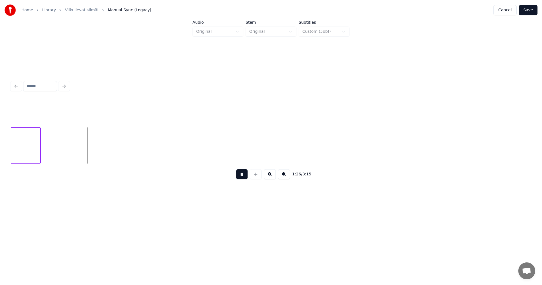
drag, startPoint x: 243, startPoint y: 179, endPoint x: 144, endPoint y: 179, distance: 99.0
click at [241, 179] on button at bounding box center [241, 174] width 11 height 10
click at [60, 153] on div at bounding box center [60, 146] width 2 height 36
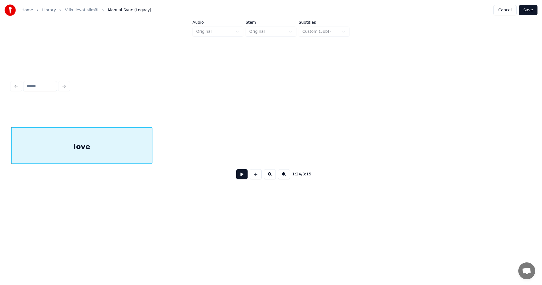
click at [65, 154] on div "love" at bounding box center [82, 147] width 140 height 38
click at [239, 174] on button at bounding box center [241, 174] width 11 height 10
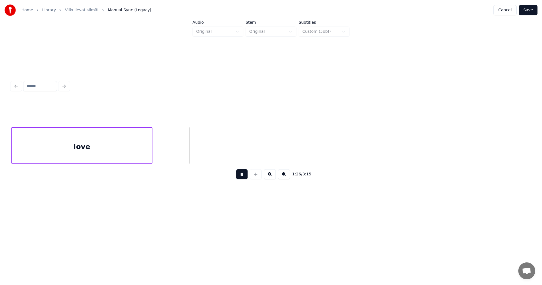
click at [241, 174] on button at bounding box center [241, 174] width 11 height 10
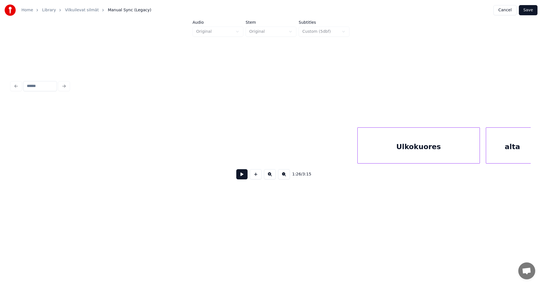
scroll to position [0, 12887]
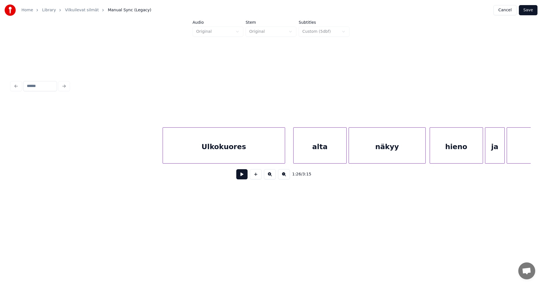
click at [249, 152] on div "Ulkokuores" at bounding box center [224, 147] width 122 height 38
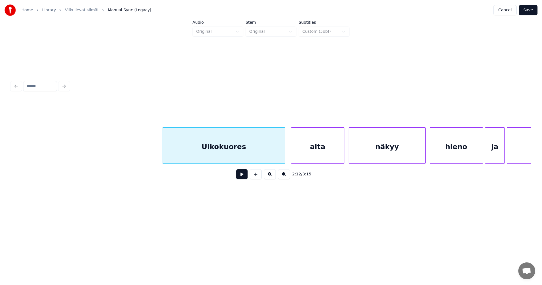
click at [317, 154] on div "alta" at bounding box center [317, 147] width 53 height 38
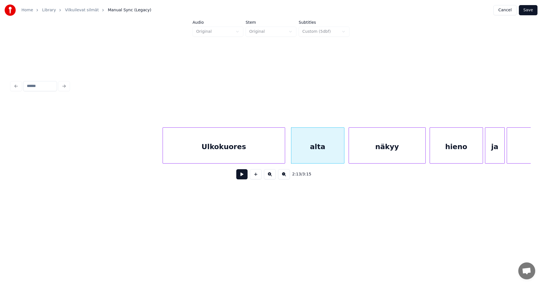
click at [270, 155] on div "Ulkokuores" at bounding box center [224, 147] width 122 height 38
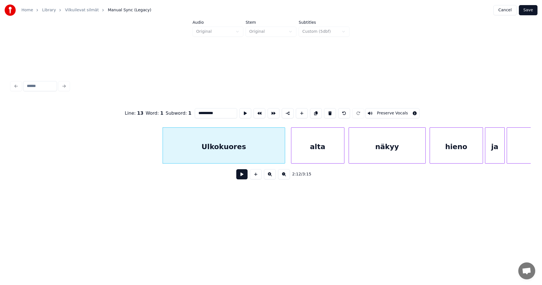
click at [241, 175] on button at bounding box center [241, 174] width 11 height 10
click at [242, 175] on button at bounding box center [241, 174] width 11 height 10
click at [243, 154] on div "Ulkokuores" at bounding box center [224, 147] width 122 height 38
click at [243, 178] on button at bounding box center [241, 174] width 11 height 10
drag, startPoint x: 243, startPoint y: 178, endPoint x: 236, endPoint y: 158, distance: 21.1
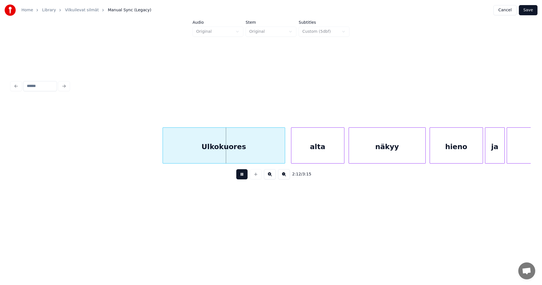
click at [242, 176] on button at bounding box center [241, 174] width 11 height 10
click at [238, 154] on div "Ulkokuores" at bounding box center [227, 147] width 122 height 38
click at [298, 151] on div at bounding box center [298, 146] width 2 height 36
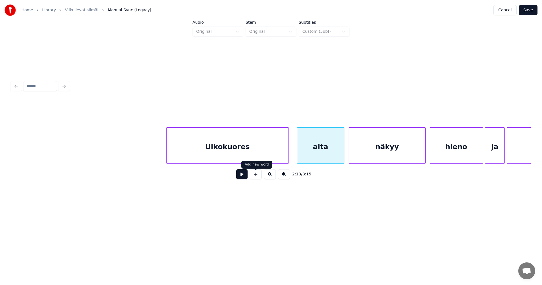
click at [243, 178] on button at bounding box center [241, 174] width 11 height 10
drag, startPoint x: 243, startPoint y: 178, endPoint x: 248, endPoint y: 159, distance: 19.9
click at [243, 177] on button at bounding box center [241, 174] width 11 height 10
click at [250, 153] on div "Ulkokuores" at bounding box center [229, 147] width 122 height 38
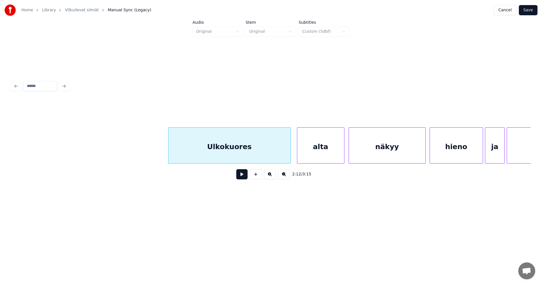
click at [242, 179] on button at bounding box center [241, 174] width 11 height 10
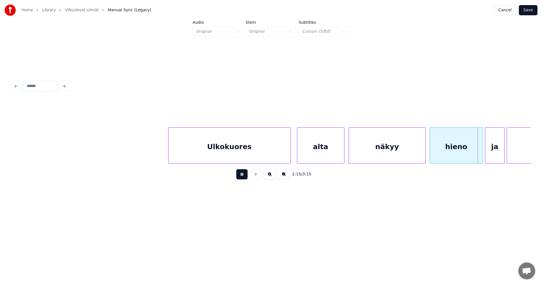
click at [243, 177] on button at bounding box center [241, 174] width 11 height 10
click at [480, 152] on div at bounding box center [480, 146] width 2 height 36
click at [242, 177] on button at bounding box center [241, 174] width 11 height 10
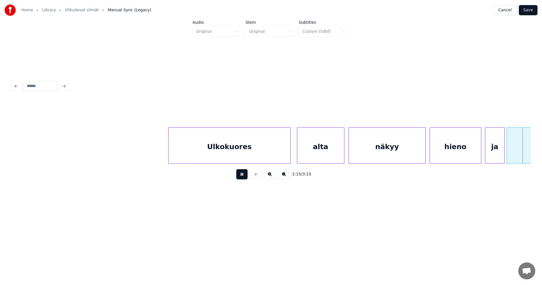
scroll to position [0, 13406]
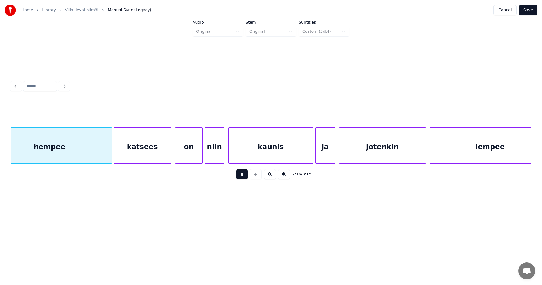
drag, startPoint x: 242, startPoint y: 177, endPoint x: 221, endPoint y: 177, distance: 20.3
click at [239, 177] on button at bounding box center [241, 174] width 11 height 10
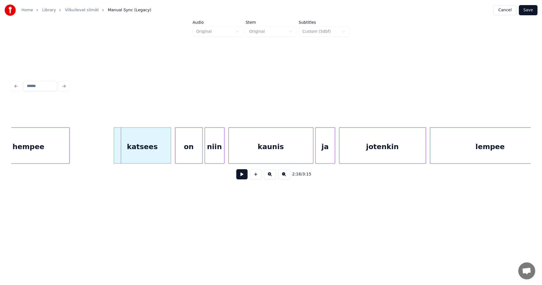
click at [68, 152] on div at bounding box center [69, 146] width 2 height 36
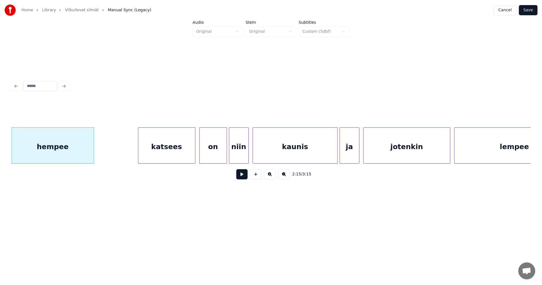
click at [240, 175] on button at bounding box center [241, 174] width 11 height 10
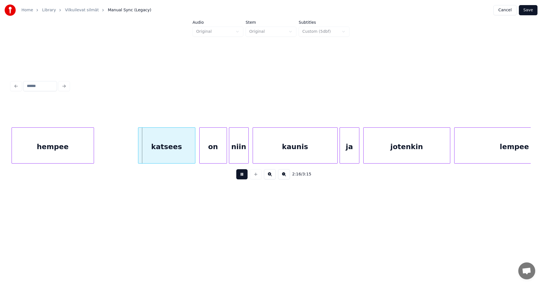
drag, startPoint x: 240, startPoint y: 175, endPoint x: 186, endPoint y: 152, distance: 58.4
click at [238, 175] on button at bounding box center [241, 174] width 11 height 10
click at [181, 145] on div "katsees" at bounding box center [166, 147] width 57 height 38
click at [241, 176] on button at bounding box center [241, 174] width 11 height 10
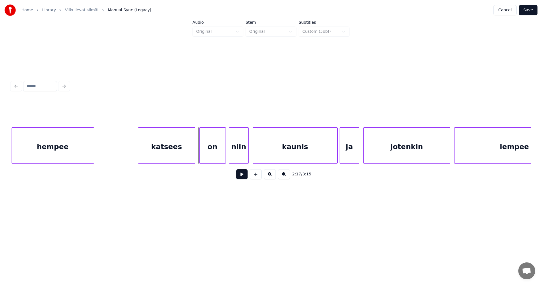
click at [224, 157] on div at bounding box center [225, 146] width 2 height 36
click at [220, 160] on div "on" at bounding box center [212, 147] width 26 height 38
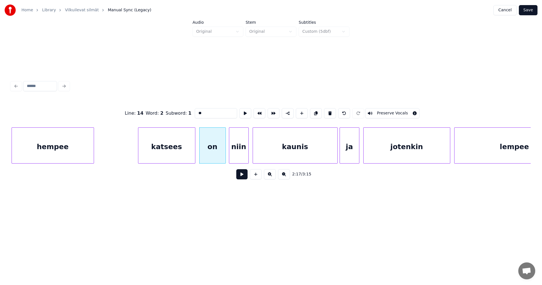
click at [243, 175] on button at bounding box center [241, 174] width 11 height 10
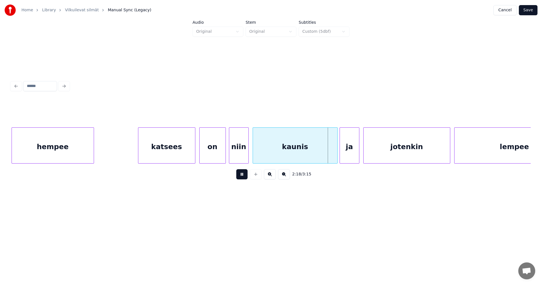
click at [243, 175] on button at bounding box center [241, 174] width 11 height 10
click at [238, 178] on button at bounding box center [241, 174] width 11 height 10
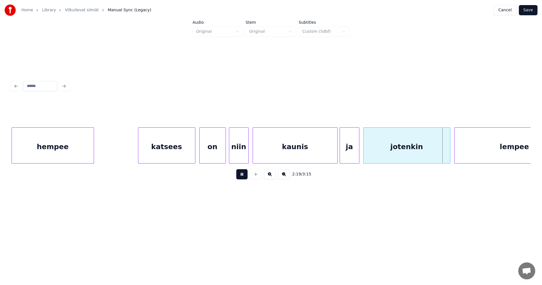
click at [238, 178] on button at bounding box center [241, 174] width 11 height 10
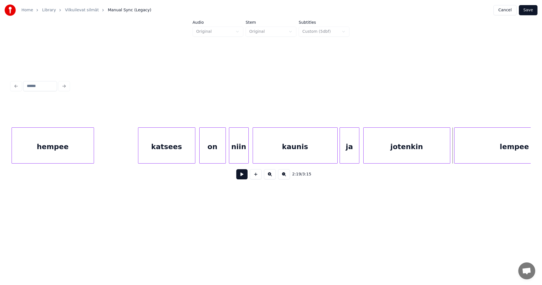
click at [238, 178] on button at bounding box center [241, 174] width 11 height 10
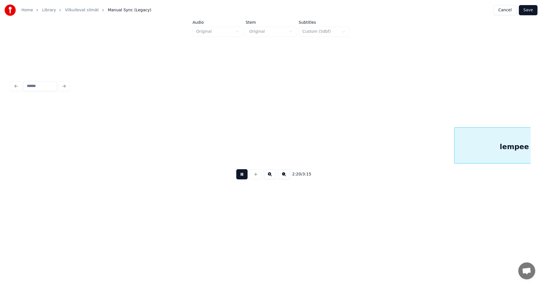
scroll to position [0, 13902]
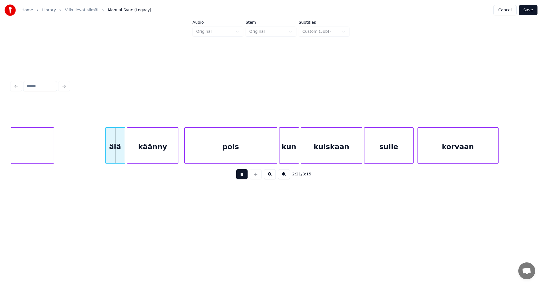
drag, startPoint x: 238, startPoint y: 178, endPoint x: 142, endPoint y: 173, distance: 96.6
click at [238, 178] on button at bounding box center [241, 174] width 11 height 10
click at [115, 155] on div "älä" at bounding box center [112, 147] width 19 height 38
click at [241, 174] on button at bounding box center [241, 174] width 11 height 10
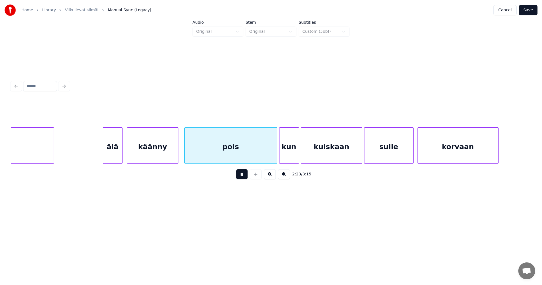
click at [241, 174] on button at bounding box center [241, 174] width 11 height 10
click at [273, 157] on div at bounding box center [274, 146] width 2 height 36
click at [292, 157] on div "kun" at bounding box center [287, 147] width 19 height 38
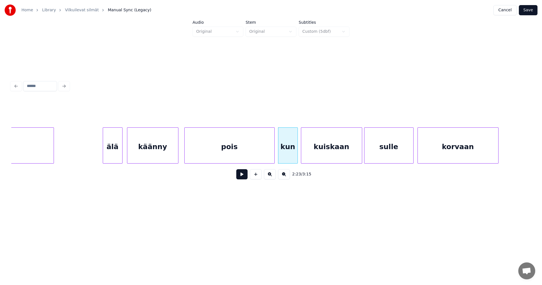
click at [245, 178] on button at bounding box center [241, 174] width 11 height 10
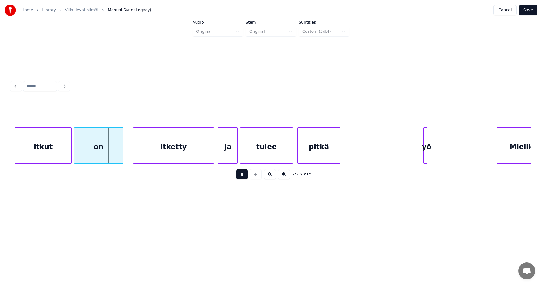
click at [245, 178] on button at bounding box center [241, 174] width 11 height 10
click at [60, 154] on div "itkut" at bounding box center [40, 147] width 57 height 38
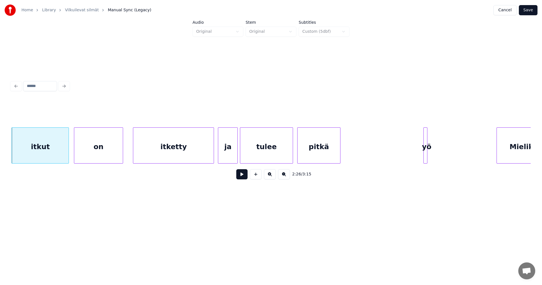
click at [243, 176] on button at bounding box center [241, 174] width 11 height 10
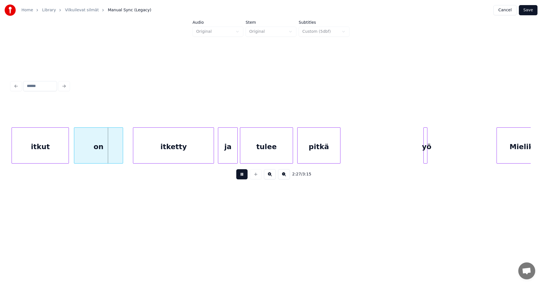
click at [243, 176] on button at bounding box center [241, 174] width 11 height 10
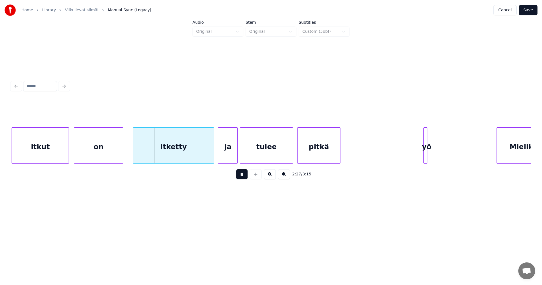
click at [239, 175] on button at bounding box center [241, 174] width 11 height 10
click at [195, 155] on div "itketty" at bounding box center [171, 147] width 80 height 38
click at [228, 159] on div "ja" at bounding box center [225, 147] width 19 height 38
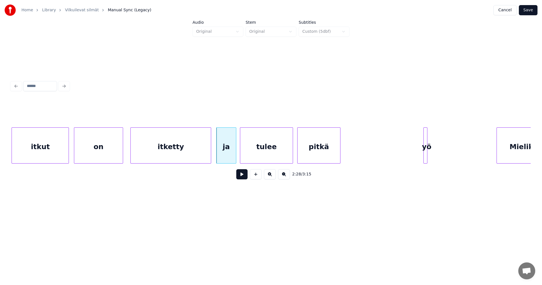
click at [193, 156] on div "itketty" at bounding box center [171, 147] width 80 height 38
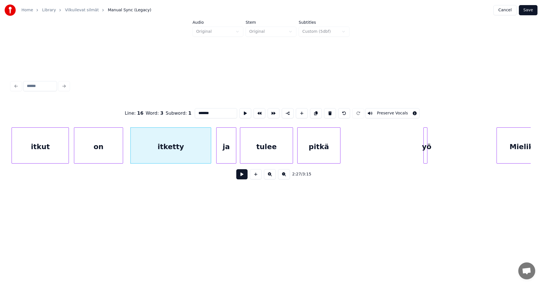
click at [240, 177] on button at bounding box center [241, 174] width 11 height 10
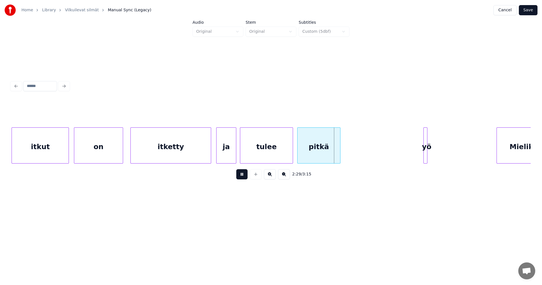
click at [241, 178] on button at bounding box center [241, 174] width 11 height 10
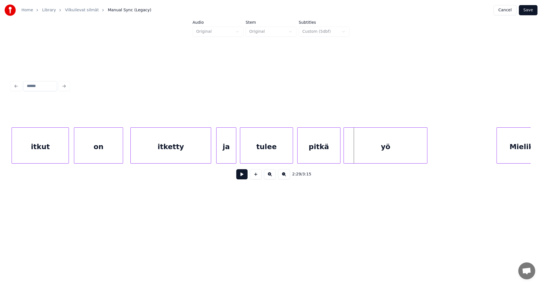
click at [344, 159] on div at bounding box center [345, 146] width 2 height 36
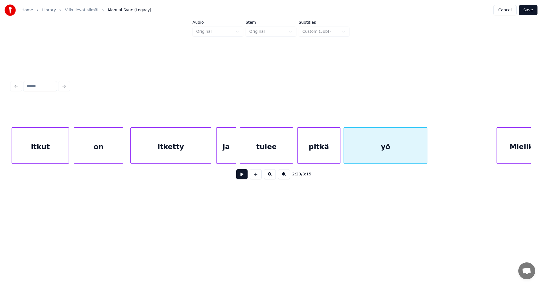
click at [326, 157] on div "pitkä" at bounding box center [318, 147] width 43 height 38
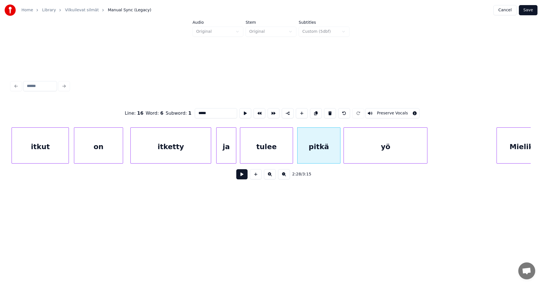
click at [238, 177] on button at bounding box center [241, 174] width 11 height 10
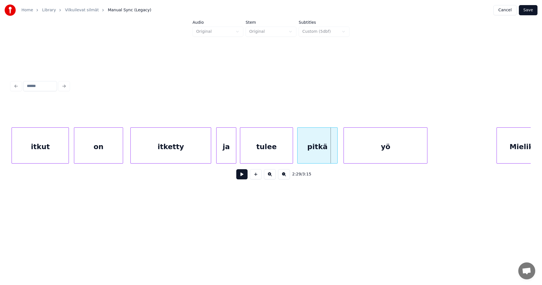
click at [336, 154] on div at bounding box center [336, 146] width 2 height 36
click at [246, 178] on button at bounding box center [241, 174] width 11 height 10
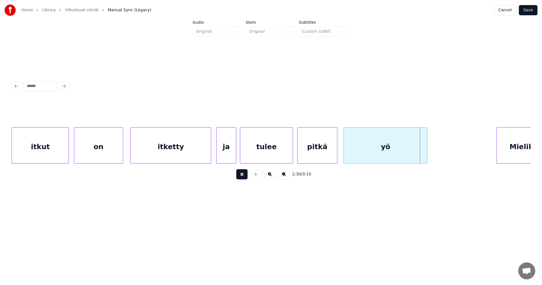
click at [246, 178] on button at bounding box center [241, 174] width 11 height 10
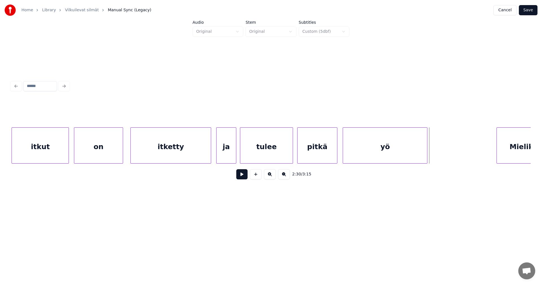
click at [343, 152] on div at bounding box center [344, 146] width 2 height 36
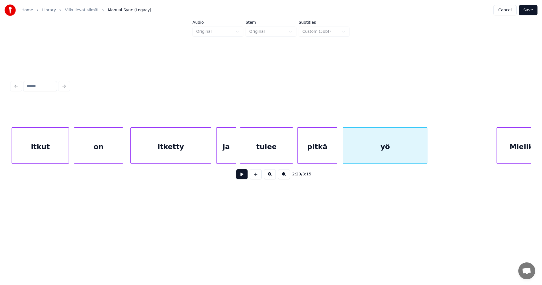
click at [326, 154] on div "pitkä" at bounding box center [317, 147] width 40 height 38
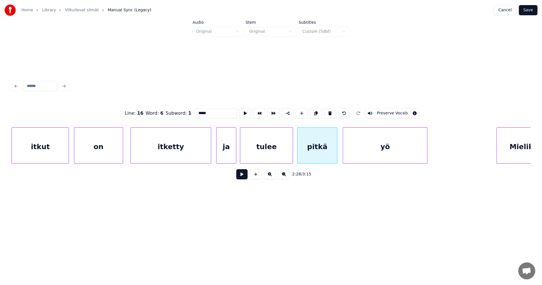
click at [245, 177] on button at bounding box center [241, 174] width 11 height 10
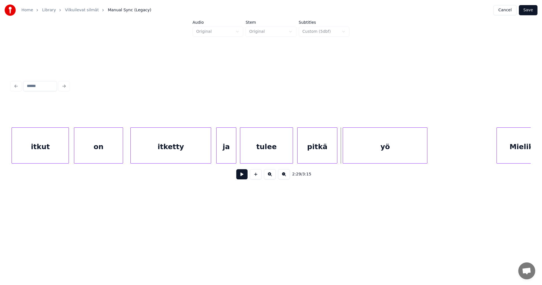
click at [245, 177] on button at bounding box center [241, 174] width 11 height 10
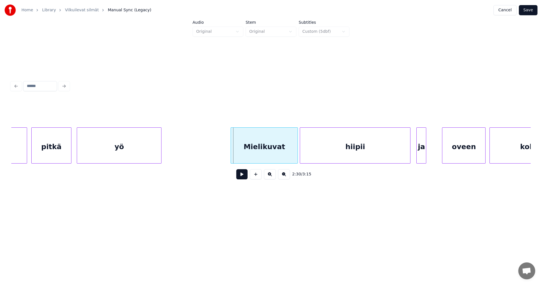
scroll to position [0, 14703]
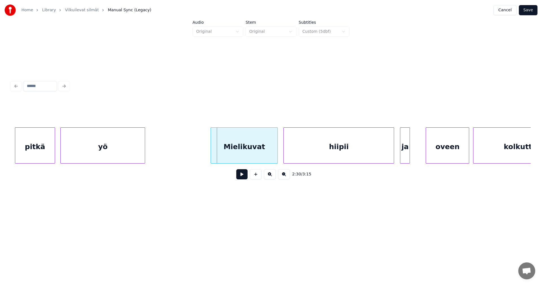
click at [256, 153] on div "Mielikuvat" at bounding box center [244, 147] width 67 height 38
click at [278, 150] on div "Mielikuvat" at bounding box center [243, 145] width 67 height 36
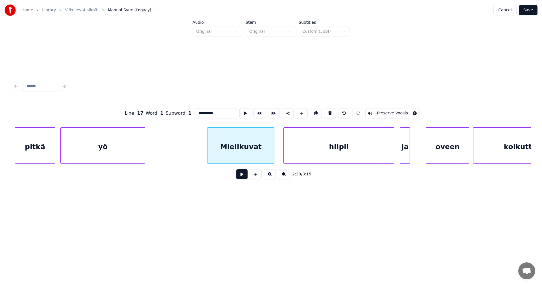
click at [274, 153] on div "Mielikuvat" at bounding box center [240, 145] width 67 height 36
click at [210, 158] on div at bounding box center [210, 146] width 2 height 36
click at [313, 147] on div "hiipii" at bounding box center [336, 147] width 110 height 38
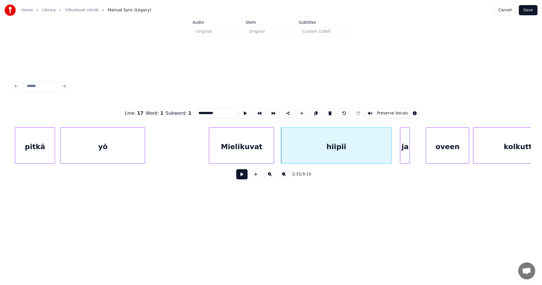
click at [245, 177] on button at bounding box center [241, 174] width 11 height 10
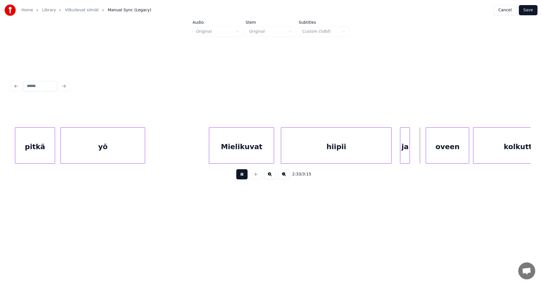
drag, startPoint x: 245, startPoint y: 177, endPoint x: 276, endPoint y: 171, distance: 32.3
click at [245, 177] on button at bounding box center [241, 174] width 11 height 10
click at [416, 144] on div at bounding box center [415, 146] width 2 height 36
click at [241, 177] on button at bounding box center [241, 174] width 11 height 10
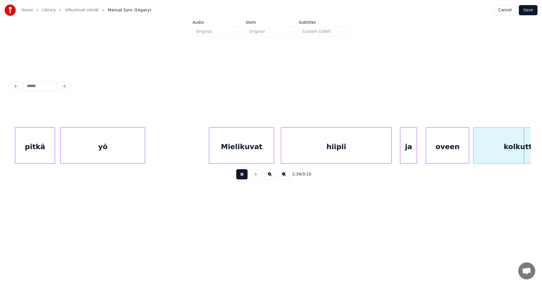
scroll to position [0, 15224]
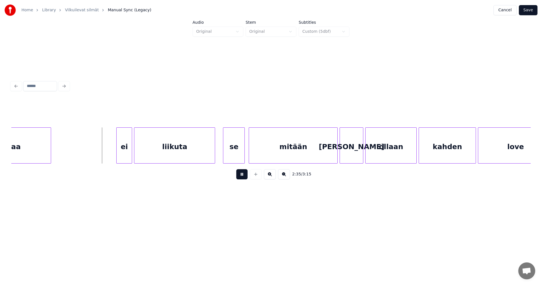
click at [241, 177] on button at bounding box center [241, 174] width 11 height 10
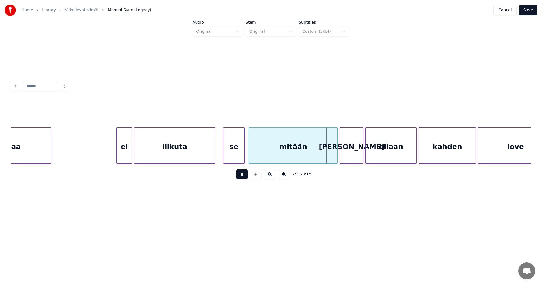
click at [241, 177] on button at bounding box center [241, 174] width 11 height 10
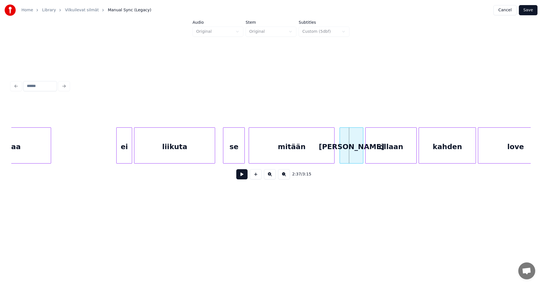
click at [333, 152] on div at bounding box center [333, 146] width 2 height 36
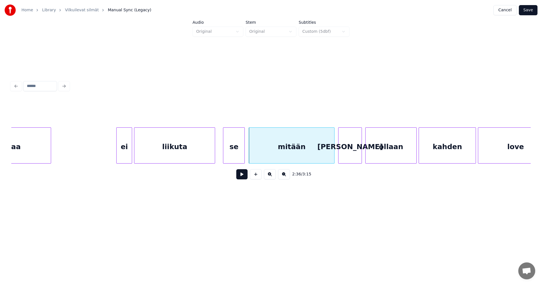
click at [350, 152] on div "[PERSON_NAME]" at bounding box center [349, 147] width 23 height 38
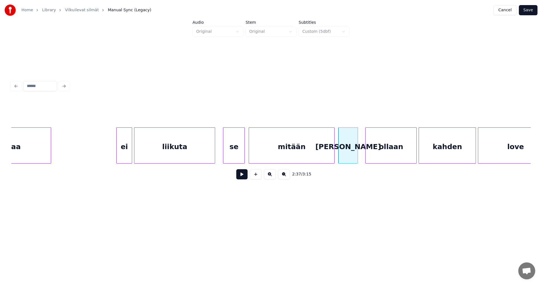
click at [356, 152] on div at bounding box center [357, 146] width 2 height 36
click at [375, 151] on div "ollaan" at bounding box center [388, 147] width 51 height 38
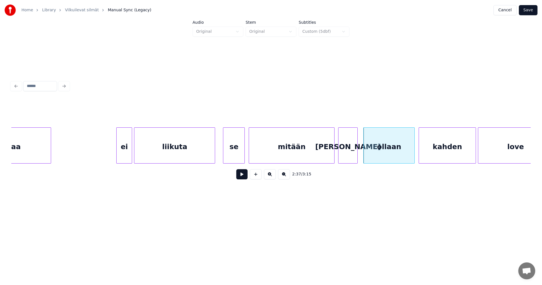
click at [288, 152] on div "mitään" at bounding box center [291, 147] width 85 height 38
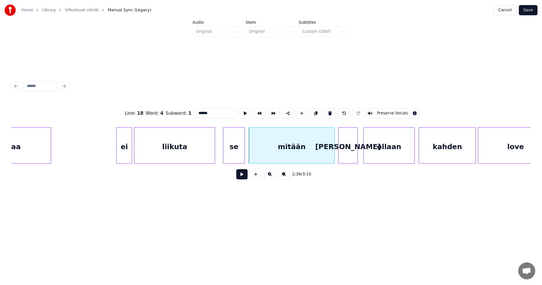
click at [243, 177] on button at bounding box center [241, 174] width 11 height 10
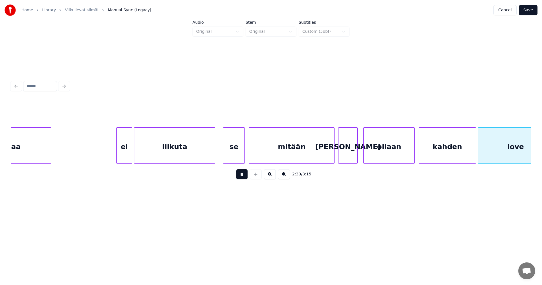
scroll to position [0, 15744]
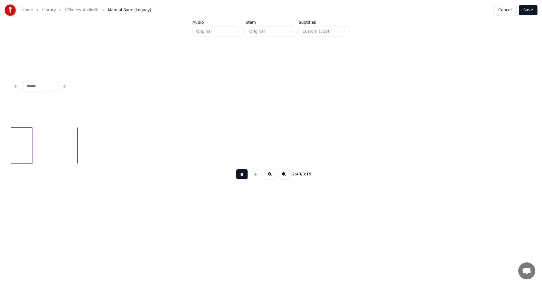
drag, startPoint x: 243, startPoint y: 177, endPoint x: 120, endPoint y: 176, distance: 122.2
click at [238, 177] on button at bounding box center [241, 174] width 11 height 10
click at [44, 154] on div at bounding box center [44, 146] width 2 height 36
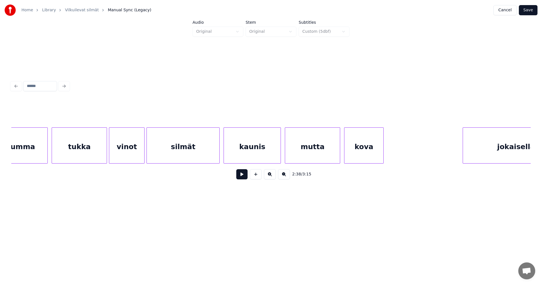
scroll to position [0, 16841]
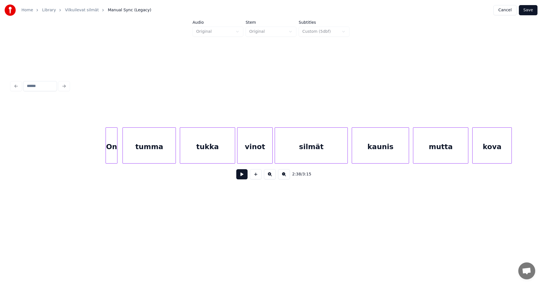
click at [113, 152] on div "On" at bounding box center [111, 147] width 11 height 38
click at [243, 175] on button at bounding box center [241, 174] width 11 height 10
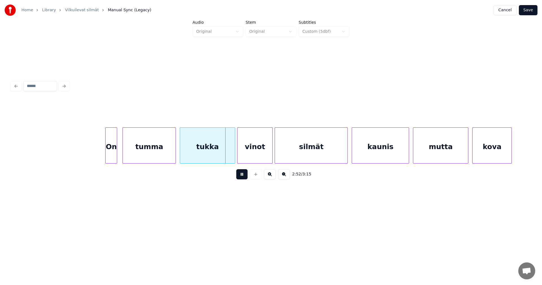
click at [243, 175] on button at bounding box center [241, 174] width 11 height 10
click at [113, 153] on div "On" at bounding box center [111, 147] width 11 height 38
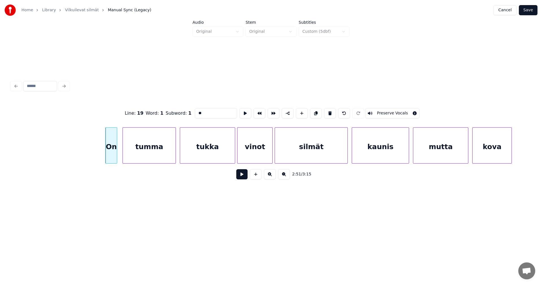
click at [245, 175] on button at bounding box center [241, 174] width 11 height 10
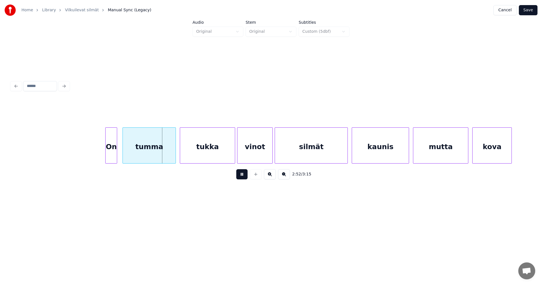
click at [245, 175] on button at bounding box center [241, 174] width 11 height 10
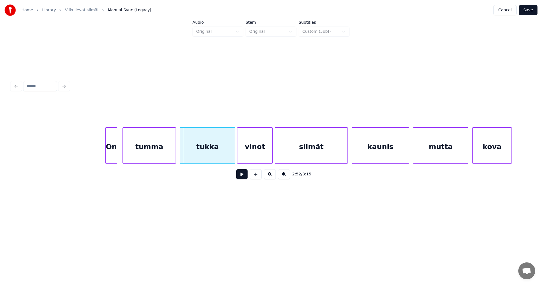
click at [113, 153] on div "On" at bounding box center [111, 147] width 11 height 38
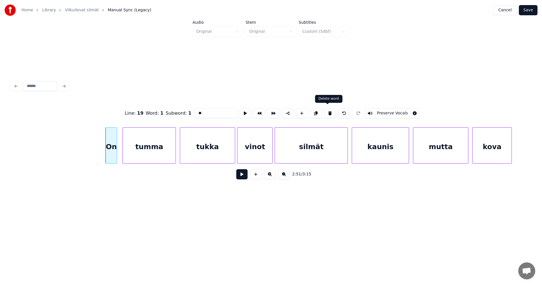
click at [326, 111] on button at bounding box center [330, 113] width 12 height 10
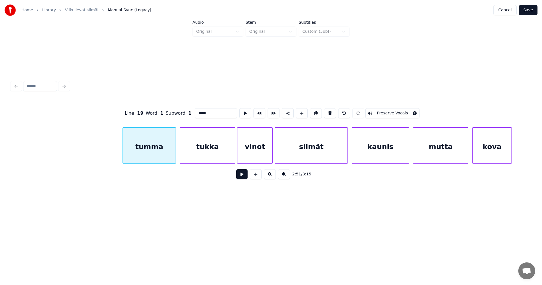
click at [135, 149] on div "tumma" at bounding box center [149, 147] width 53 height 38
click at [197, 111] on input "*****" at bounding box center [216, 113] width 42 height 10
type input "*****"
click at [242, 179] on button at bounding box center [241, 174] width 11 height 10
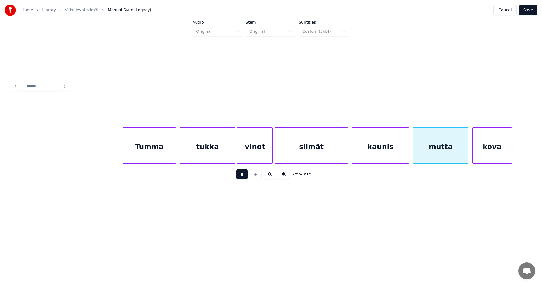
click at [245, 175] on button at bounding box center [241, 174] width 11 height 10
click at [426, 149] on div "mutta" at bounding box center [439, 147] width 55 height 38
click at [245, 177] on button at bounding box center [241, 174] width 11 height 10
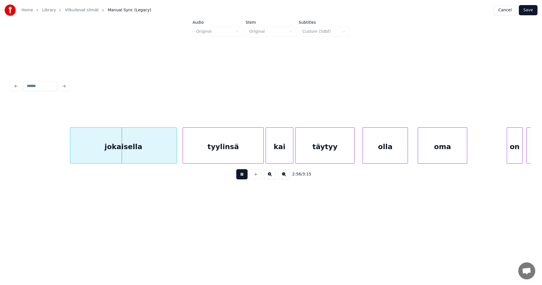
click at [245, 177] on button at bounding box center [241, 174] width 11 height 10
click at [168, 153] on div "jokaisella" at bounding box center [123, 147] width 106 height 38
click at [241, 175] on button at bounding box center [241, 174] width 11 height 10
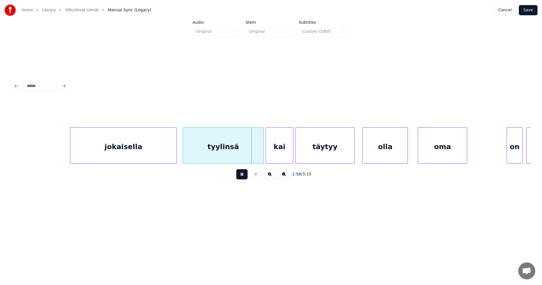
click at [241, 175] on button at bounding box center [241, 174] width 11 height 10
click at [262, 155] on div at bounding box center [261, 146] width 2 height 36
click at [291, 153] on div at bounding box center [290, 146] width 2 height 36
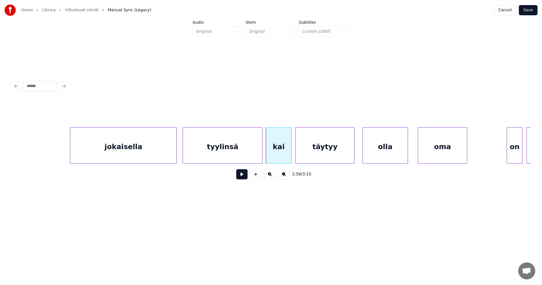
click at [244, 177] on button at bounding box center [241, 174] width 11 height 10
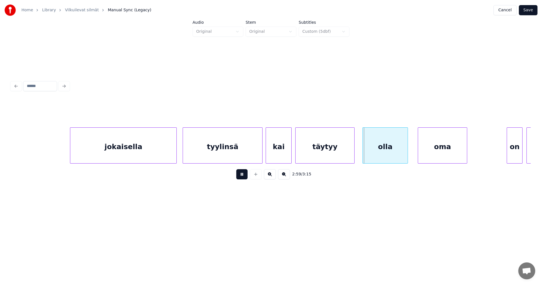
drag, startPoint x: 244, startPoint y: 177, endPoint x: 357, endPoint y: 146, distance: 117.3
click at [245, 177] on button at bounding box center [241, 174] width 11 height 10
click at [383, 142] on div "olla" at bounding box center [382, 147] width 45 height 38
click at [353, 152] on div at bounding box center [353, 146] width 2 height 36
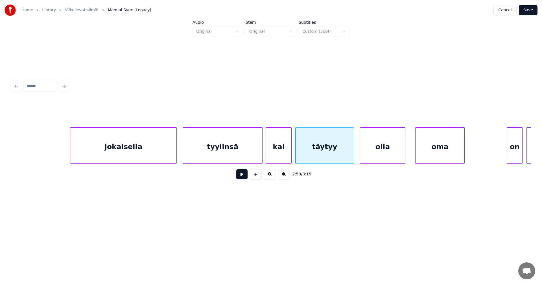
click at [431, 142] on div "oma" at bounding box center [439, 147] width 49 height 38
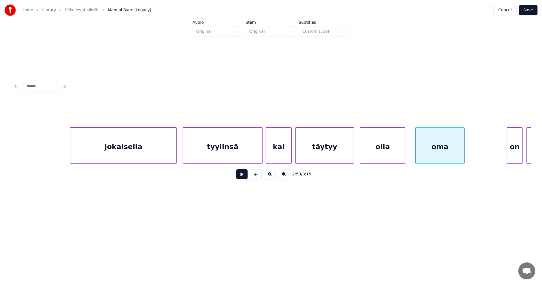
click at [247, 177] on button at bounding box center [241, 174] width 11 height 10
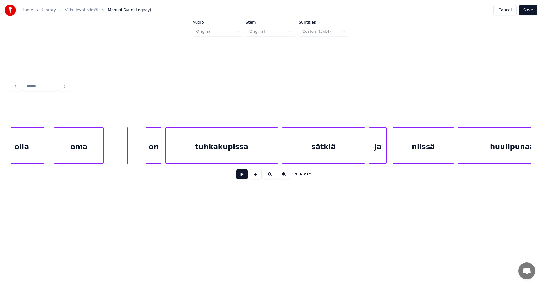
scroll to position [0, 17722]
click at [156, 151] on div "on" at bounding box center [151, 147] width 15 height 38
click at [242, 174] on button at bounding box center [241, 174] width 11 height 10
click at [242, 175] on button at bounding box center [241, 174] width 11 height 10
click at [362, 153] on div at bounding box center [362, 146] width 2 height 36
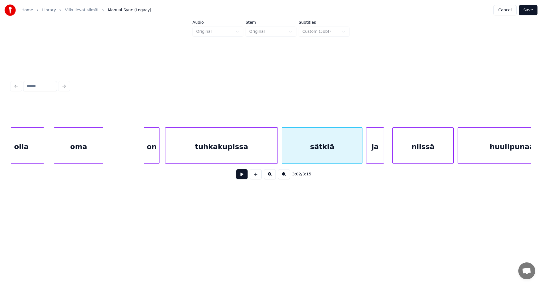
click at [374, 153] on div "ja" at bounding box center [374, 147] width 17 height 38
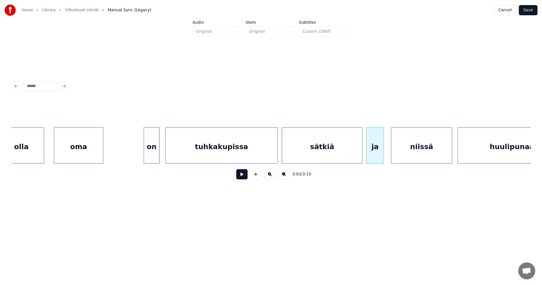
click at [416, 151] on div "niissä" at bounding box center [421, 147] width 61 height 38
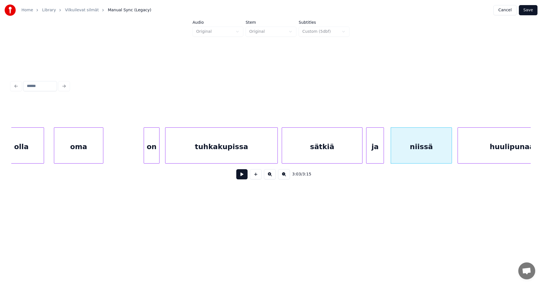
click at [244, 175] on button at bounding box center [241, 174] width 11 height 10
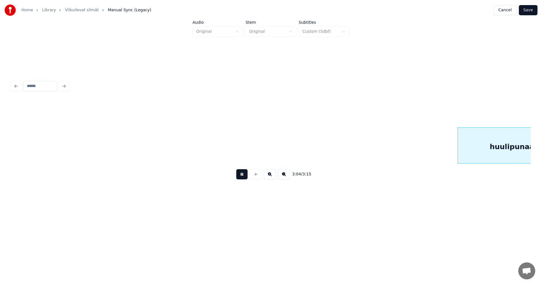
scroll to position [0, 18242]
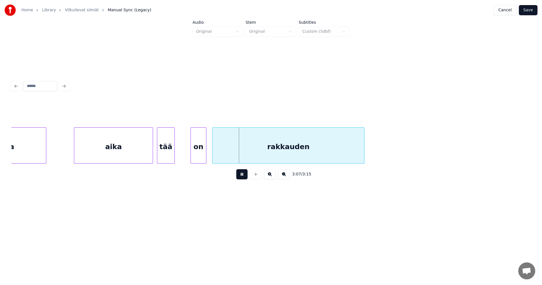
drag, startPoint x: 244, startPoint y: 175, endPoint x: 195, endPoint y: 175, distance: 49.4
click at [237, 175] on button at bounding box center [241, 174] width 11 height 10
click at [136, 152] on div "aika" at bounding box center [113, 147] width 78 height 38
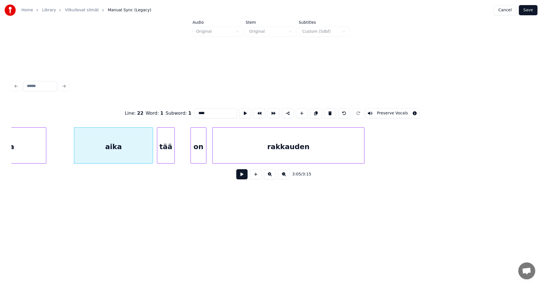
click at [239, 176] on button at bounding box center [241, 174] width 11 height 10
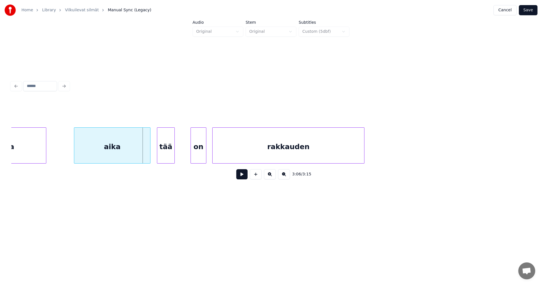
click at [150, 154] on div at bounding box center [149, 146] width 2 height 36
click at [164, 155] on div "tää" at bounding box center [165, 147] width 17 height 38
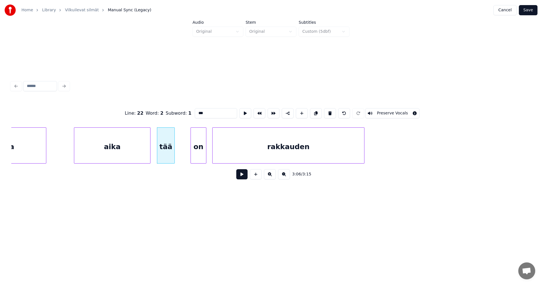
click at [244, 177] on button at bounding box center [241, 174] width 11 height 10
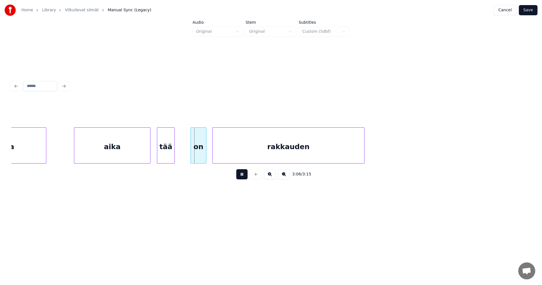
click at [243, 177] on button at bounding box center [241, 174] width 11 height 10
click at [186, 153] on div at bounding box center [187, 146] width 2 height 36
click at [181, 154] on div at bounding box center [180, 146] width 2 height 36
click at [176, 155] on div "tää" at bounding box center [169, 147] width 25 height 38
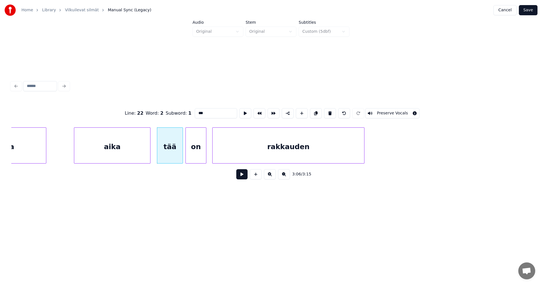
click at [240, 175] on button at bounding box center [241, 174] width 11 height 10
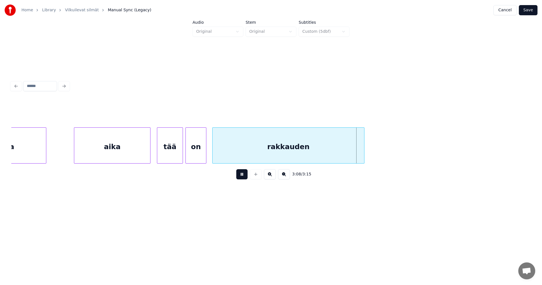
drag, startPoint x: 241, startPoint y: 175, endPoint x: 187, endPoint y: 162, distance: 54.9
click at [238, 174] on button at bounding box center [241, 174] width 11 height 10
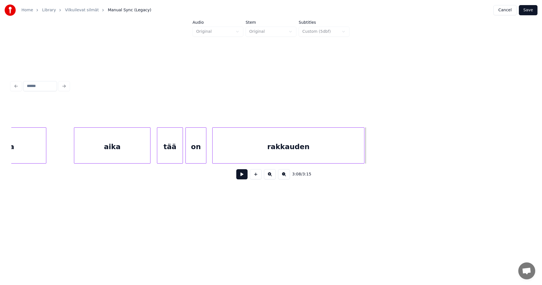
click at [138, 155] on div "aika" at bounding box center [112, 147] width 76 height 38
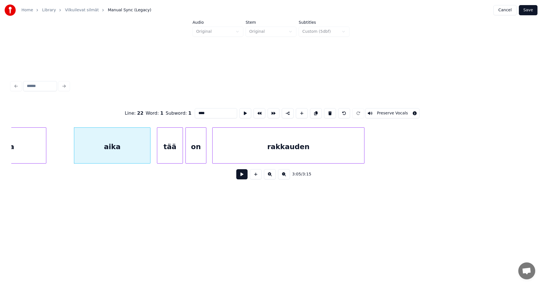
click at [240, 176] on button at bounding box center [241, 174] width 11 height 10
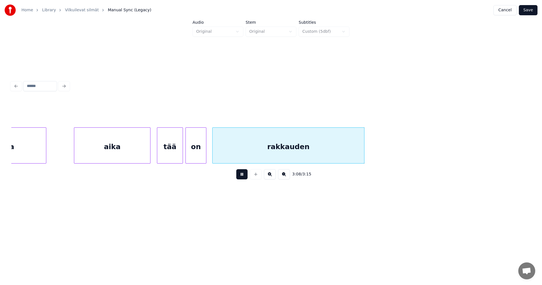
click at [240, 176] on button at bounding box center [241, 174] width 11 height 10
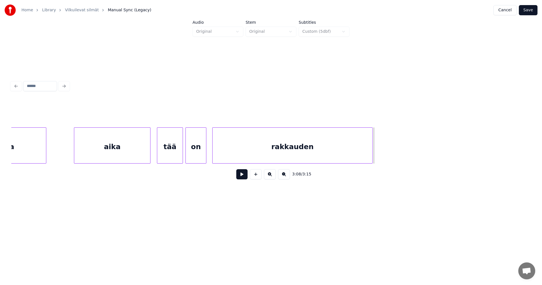
click at [371, 154] on div at bounding box center [371, 146] width 2 height 36
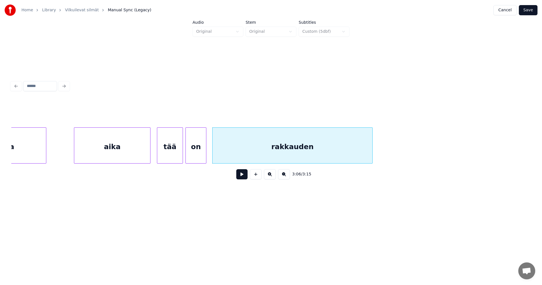
click at [530, 9] on button "Save" at bounding box center [527, 10] width 19 height 10
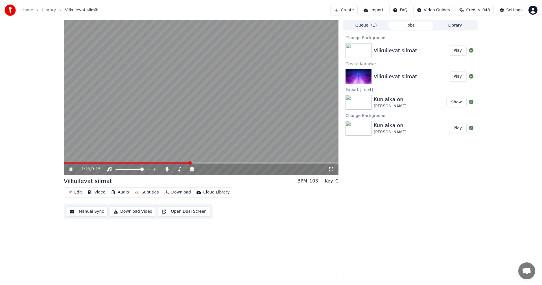
click at [208, 162] on span at bounding box center [201, 162] width 274 height 1
click at [227, 163] on span at bounding box center [201, 162] width 274 height 1
click at [302, 162] on span at bounding box center [201, 162] width 274 height 1
click at [72, 167] on icon at bounding box center [74, 169] width 13 height 5
click at [82, 191] on button "Edit" at bounding box center [74, 192] width 19 height 8
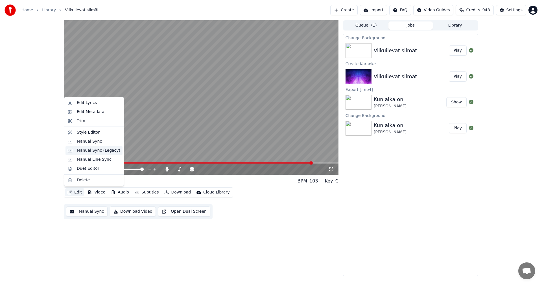
click at [99, 153] on div "Manual Sync (Legacy)" at bounding box center [93, 150] width 57 height 9
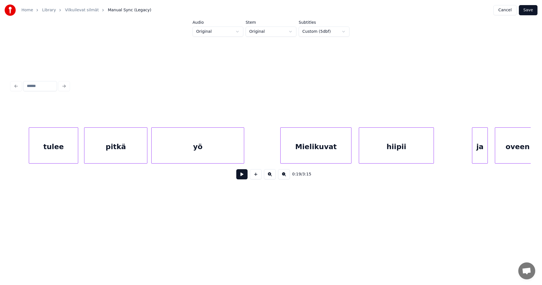
scroll to position [0, 7394]
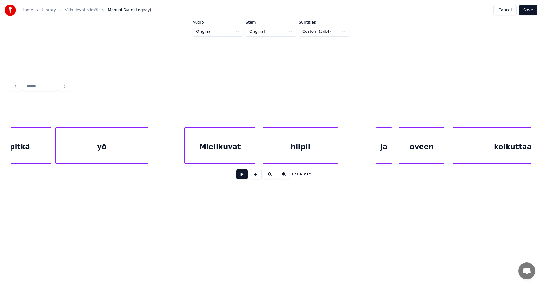
click at [227, 149] on div "Mielikuvat" at bounding box center [219, 147] width 71 height 38
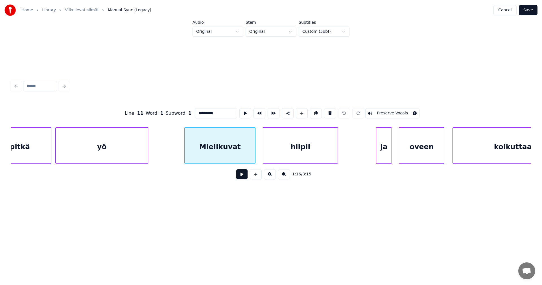
click at [199, 111] on input "**********" at bounding box center [216, 113] width 42 height 10
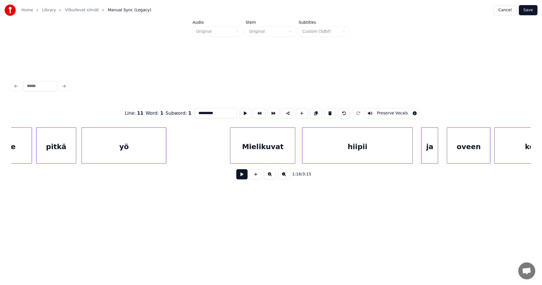
scroll to position [0, 14704]
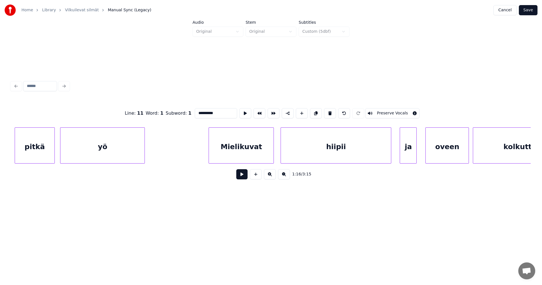
click at [242, 141] on div "Mielikuvat" at bounding box center [241, 147] width 65 height 38
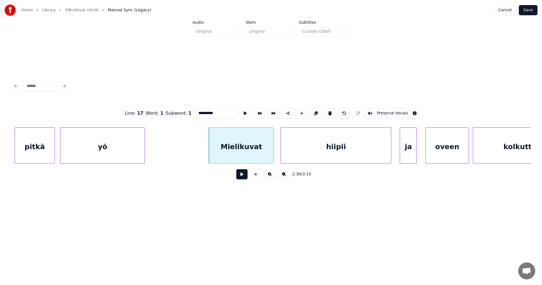
click at [199, 111] on input "**********" at bounding box center [216, 113] width 42 height 10
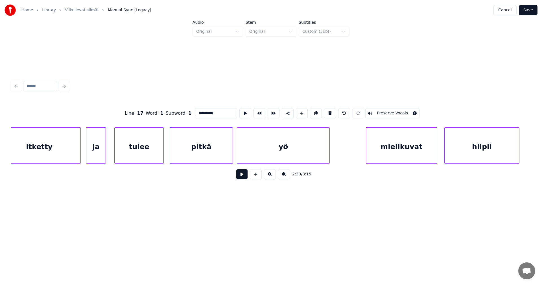
scroll to position [0, 7256]
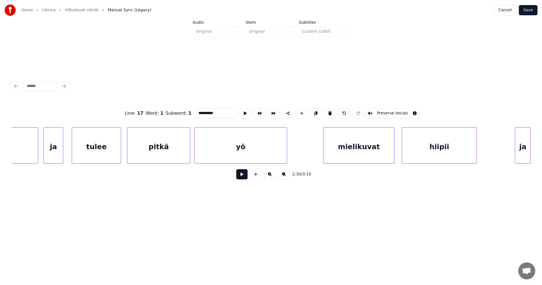
click at [226, 152] on div "yö" at bounding box center [240, 147] width 92 height 38
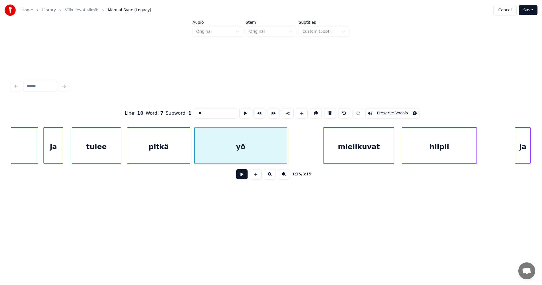
type input "**"
click at [243, 175] on button at bounding box center [241, 174] width 11 height 10
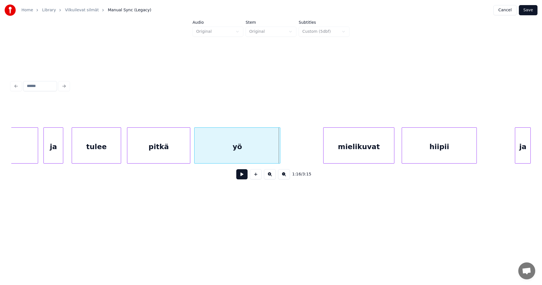
click at [280, 156] on div at bounding box center [279, 146] width 2 height 36
click at [263, 159] on div "yö" at bounding box center [236, 147] width 85 height 38
click at [242, 177] on button at bounding box center [241, 174] width 11 height 10
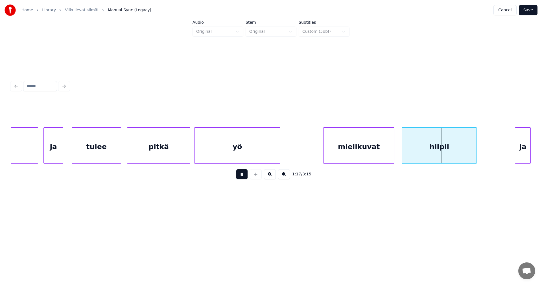
click at [242, 177] on button at bounding box center [241, 174] width 11 height 10
click at [530, 11] on button "Save" at bounding box center [527, 10] width 19 height 10
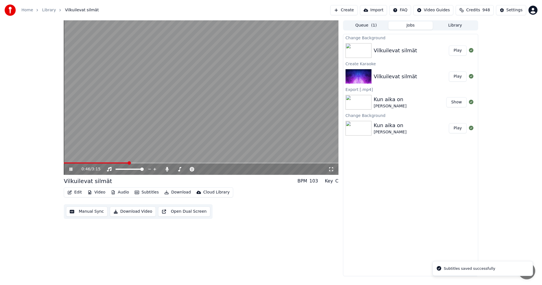
click at [128, 163] on span at bounding box center [201, 162] width 274 height 1
click at [72, 168] on icon at bounding box center [70, 168] width 3 height 3
click at [168, 170] on icon at bounding box center [166, 169] width 3 height 5
click at [183, 192] on button "Download" at bounding box center [177, 192] width 31 height 8
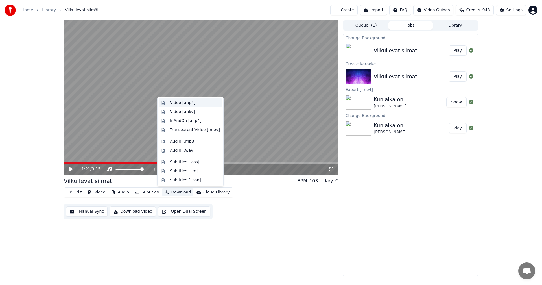
click at [184, 100] on div "Video [.mp4]" at bounding box center [182, 103] width 25 height 6
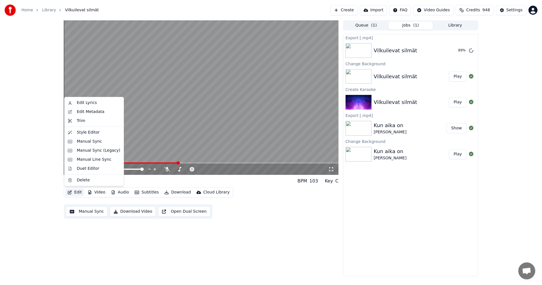
click at [80, 193] on button "Edit" at bounding box center [74, 192] width 19 height 8
click at [89, 113] on div "Edit Metadata" at bounding box center [91, 112] width 28 height 6
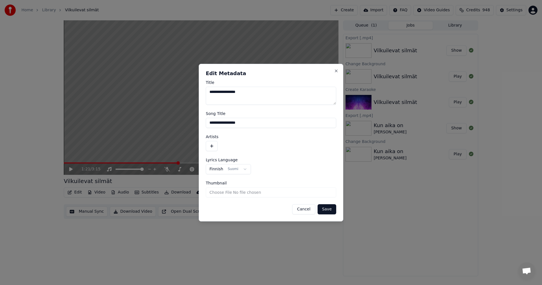
click at [213, 147] on button "button" at bounding box center [212, 146] width 12 height 10
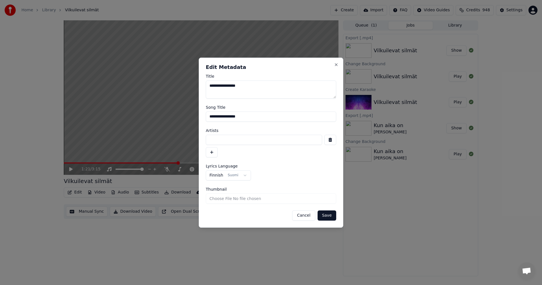
click at [216, 142] on input at bounding box center [264, 140] width 116 height 10
type input "**********"
click at [328, 213] on button "Save" at bounding box center [326, 215] width 19 height 10
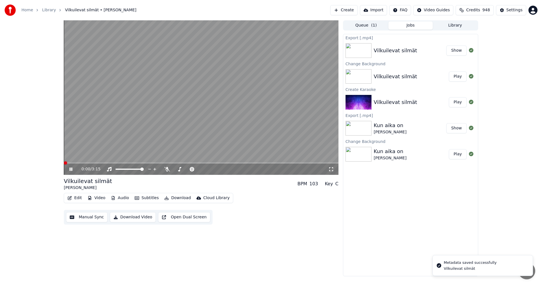
click at [64, 162] on span at bounding box center [65, 162] width 3 height 3
click at [71, 170] on icon at bounding box center [70, 168] width 3 height 3
click at [453, 75] on button "Play" at bounding box center [458, 76] width 18 height 10
click at [71, 168] on icon at bounding box center [70, 168] width 3 height 3
click at [459, 51] on button "Show" at bounding box center [456, 50] width 20 height 10
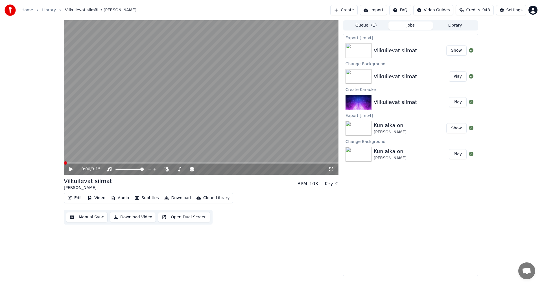
click at [173, 199] on button "Download" at bounding box center [177, 198] width 31 height 8
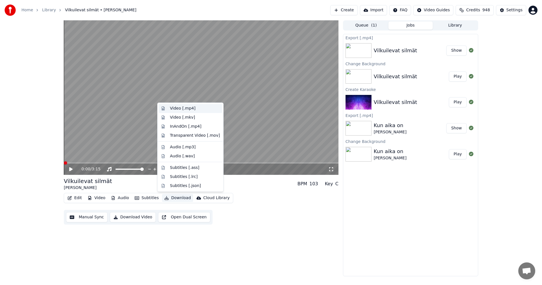
click at [183, 108] on div "Video [.mp4]" at bounding box center [182, 109] width 25 height 6
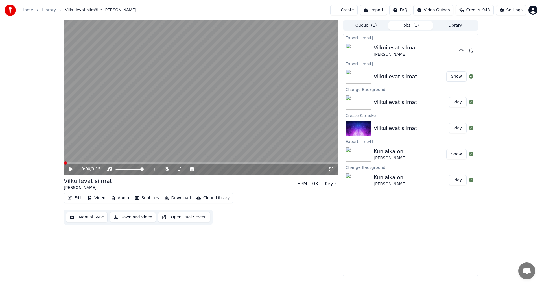
click at [460, 72] on button "Show" at bounding box center [456, 76] width 20 height 10
click at [24, 11] on link "Home" at bounding box center [27, 10] width 12 height 6
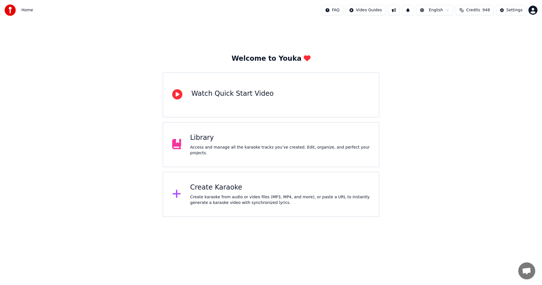
click at [214, 181] on div "Create Karaoke Create karaoke from audio or video files (MP3, MP4, and more), o…" at bounding box center [270, 194] width 217 height 45
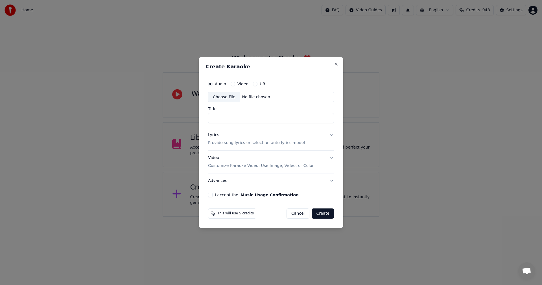
click at [226, 96] on div "Choose File" at bounding box center [224, 97] width 32 height 10
type input "**********"
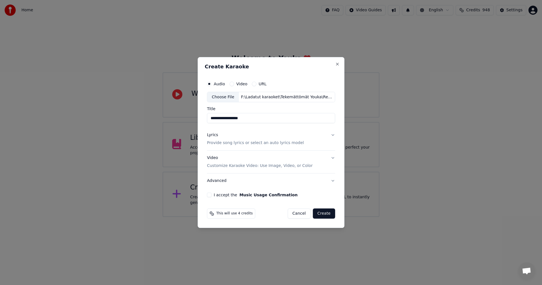
click at [211, 194] on button "I accept the Music Usage Confirmation" at bounding box center [209, 194] width 5 height 5
click at [214, 135] on div "Lyrics" at bounding box center [212, 135] width 11 height 6
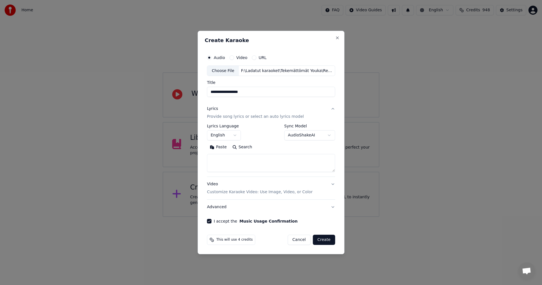
click at [221, 148] on button "Paste" at bounding box center [218, 147] width 23 height 9
type textarea "**********"
click at [245, 148] on button "Clear" at bounding box center [243, 147] width 22 height 9
click at [221, 147] on button "Paste" at bounding box center [218, 147] width 23 height 9
type textarea "**********"
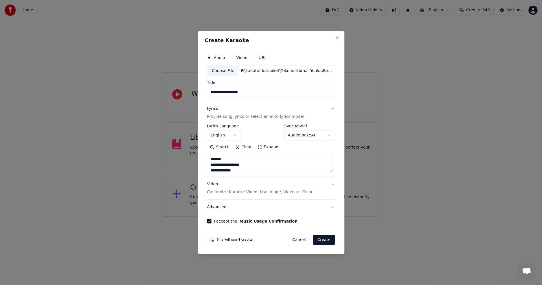
click at [236, 135] on body "**********" at bounding box center [271, 108] width 542 height 217
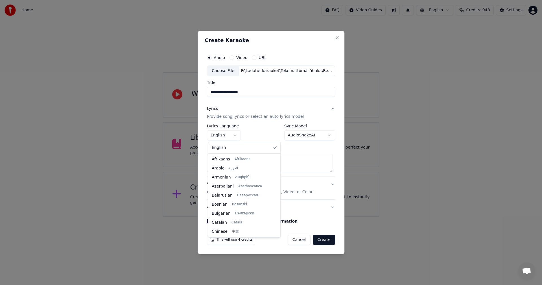
scroll to position [90, 0]
select select "**"
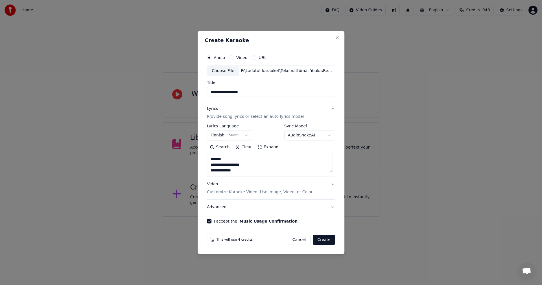
click at [325, 239] on button "Create" at bounding box center [324, 239] width 22 height 10
type textarea "**********"
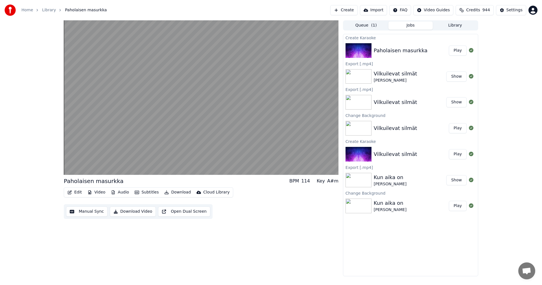
click at [79, 190] on button "Edit" at bounding box center [74, 192] width 19 height 8
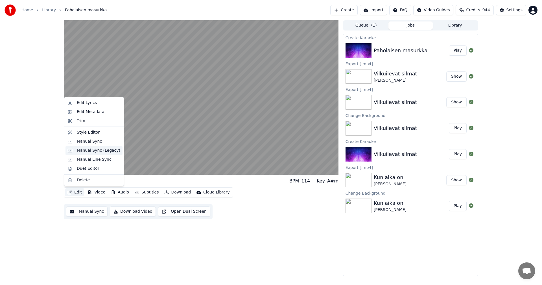
click at [89, 152] on div "Manual Sync (Legacy)" at bounding box center [98, 151] width 43 height 6
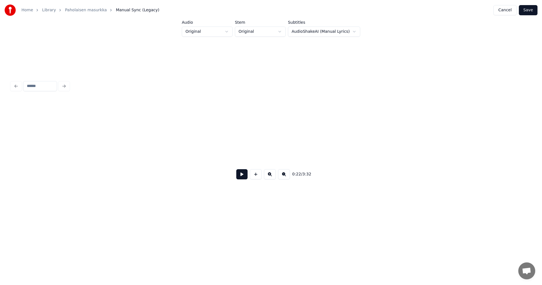
scroll to position [0, 2247]
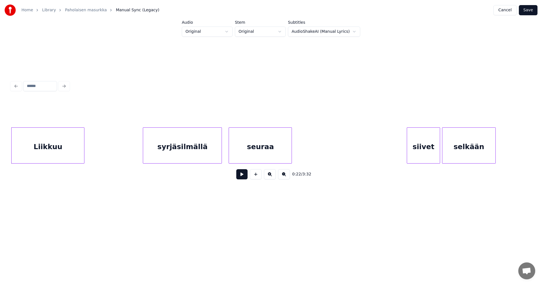
click at [211, 154] on div "syrjäsilmällä" at bounding box center [182, 147] width 78 height 38
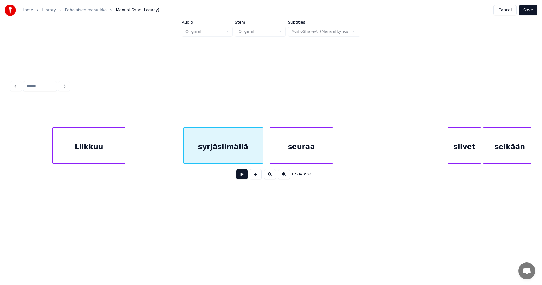
scroll to position [0, 2202]
click at [67, 158] on div "Liikkuu" at bounding box center [90, 147] width 72 height 38
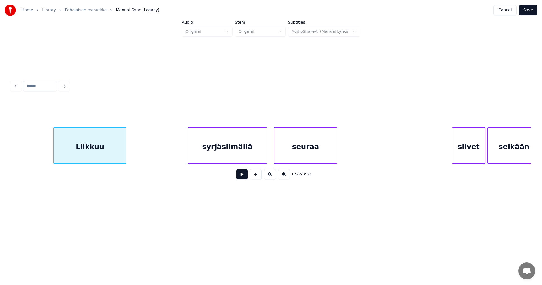
click at [245, 176] on button at bounding box center [241, 174] width 11 height 10
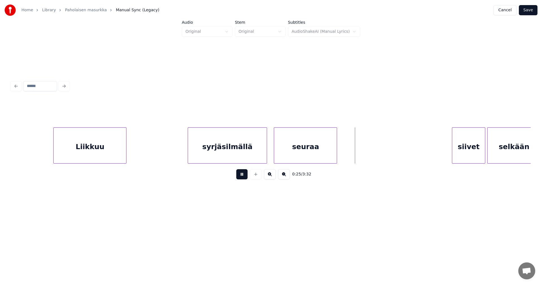
click at [245, 176] on button at bounding box center [241, 174] width 11 height 10
click at [342, 157] on div at bounding box center [342, 146] width 2 height 36
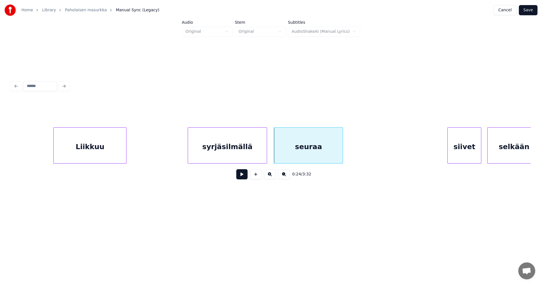
click at [462, 156] on div "siivet" at bounding box center [463, 147] width 33 height 38
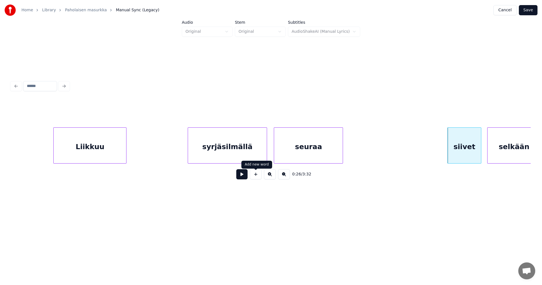
click at [244, 178] on button at bounding box center [241, 174] width 11 height 10
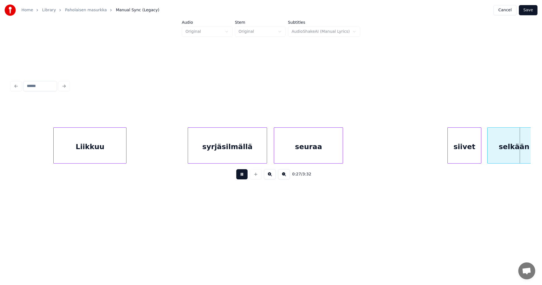
scroll to position [0, 2721]
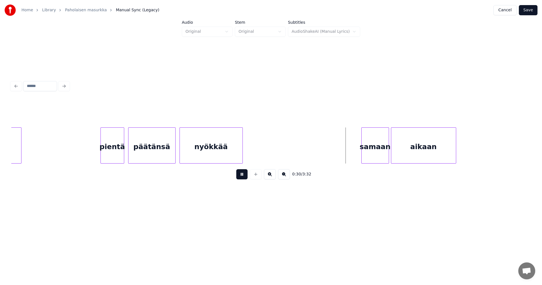
click at [244, 178] on button at bounding box center [241, 174] width 11 height 10
click at [374, 149] on div "samaan" at bounding box center [372, 147] width 27 height 38
click at [243, 179] on button at bounding box center [241, 174] width 11 height 10
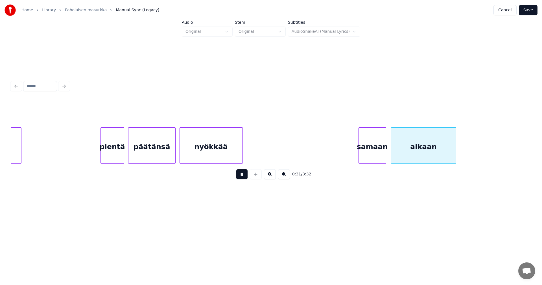
click at [243, 179] on button at bounding box center [241, 174] width 11 height 10
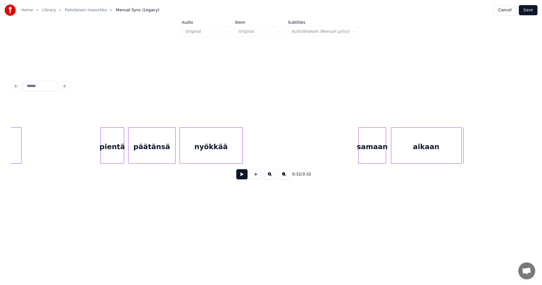
click at [461, 155] on div at bounding box center [460, 146] width 2 height 36
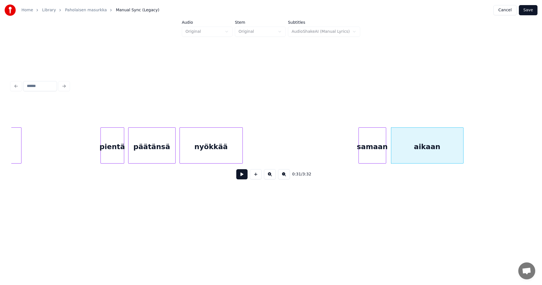
click at [245, 177] on button at bounding box center [241, 174] width 11 height 10
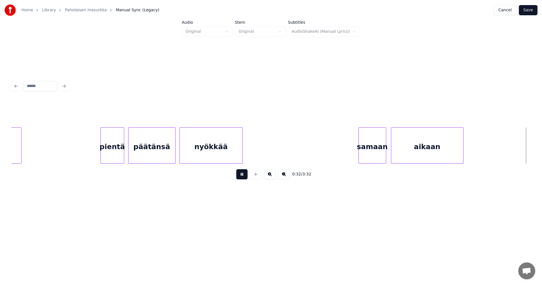
scroll to position [0, 3240]
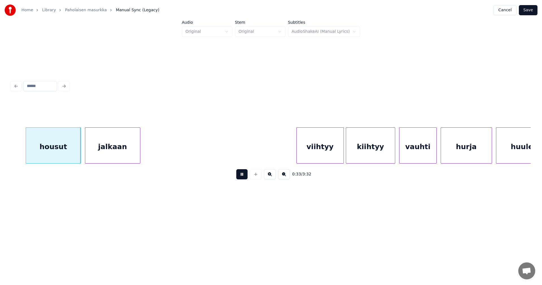
click at [245, 177] on button at bounding box center [241, 174] width 11 height 10
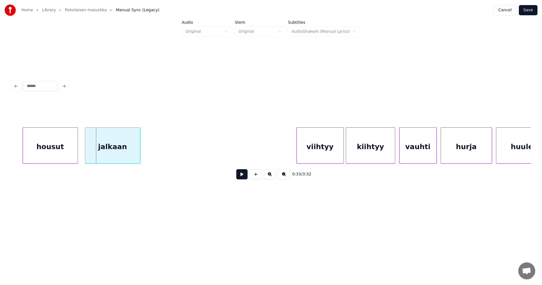
click at [61, 156] on div "housut" at bounding box center [50, 147] width 55 height 38
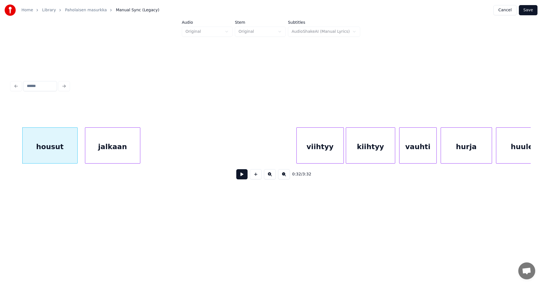
click at [241, 176] on button at bounding box center [241, 174] width 11 height 10
drag, startPoint x: 242, startPoint y: 176, endPoint x: 229, endPoint y: 175, distance: 12.8
click at [240, 176] on button at bounding box center [241, 174] width 11 height 10
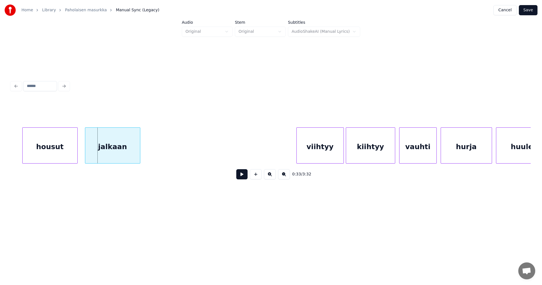
click at [76, 153] on div at bounding box center [77, 146] width 2 height 36
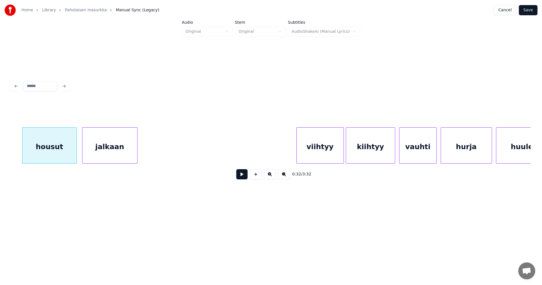
click at [89, 152] on div "jalkaan" at bounding box center [109, 147] width 55 height 38
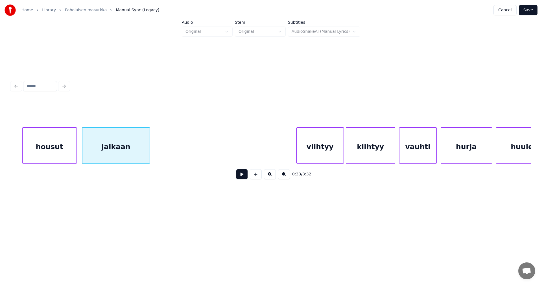
click at [150, 153] on div at bounding box center [149, 146] width 2 height 36
click at [139, 154] on div "jalkaan" at bounding box center [116, 147] width 69 height 38
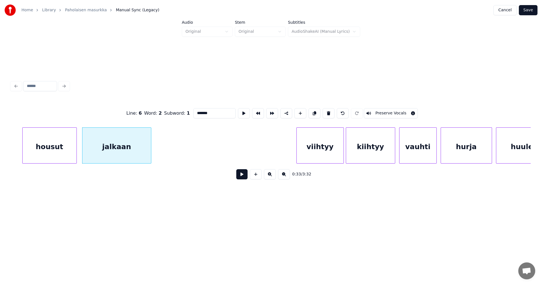
click at [242, 177] on button at bounding box center [241, 174] width 11 height 10
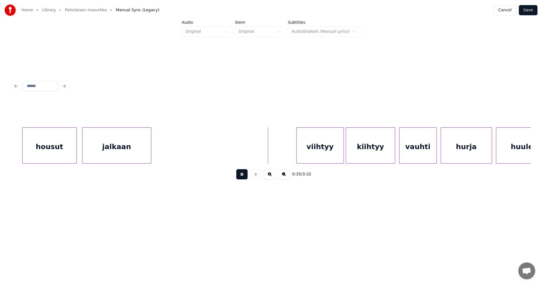
click at [242, 177] on button at bounding box center [241, 174] width 11 height 10
click at [308, 153] on div "viihtyy" at bounding box center [312, 147] width 47 height 38
click at [306, 151] on div "viihtyy" at bounding box center [314, 147] width 47 height 38
click at [241, 177] on button at bounding box center [241, 174] width 11 height 10
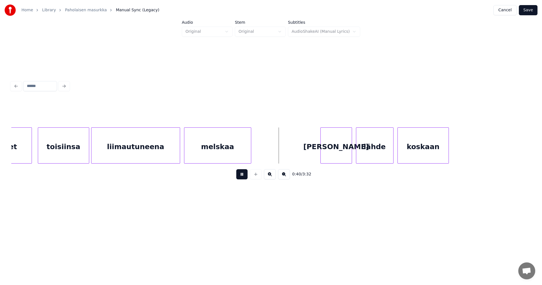
click at [243, 177] on button at bounding box center [241, 174] width 11 height 10
click at [327, 151] on div "[PERSON_NAME]" at bounding box center [331, 147] width 31 height 38
click at [364, 151] on div "lähde" at bounding box center [371, 147] width 37 height 38
click at [245, 177] on button at bounding box center [241, 174] width 11 height 10
drag, startPoint x: 245, startPoint y: 177, endPoint x: 314, endPoint y: 169, distance: 69.3
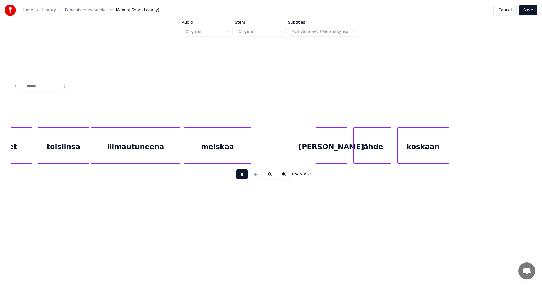
click at [246, 177] on button at bounding box center [241, 174] width 11 height 10
click at [457, 154] on div at bounding box center [456, 146] width 2 height 36
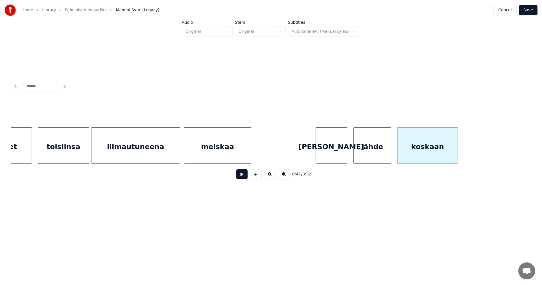
click at [240, 178] on button at bounding box center [241, 174] width 11 height 10
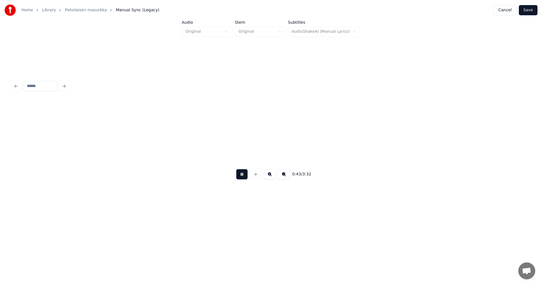
scroll to position [0, 4280]
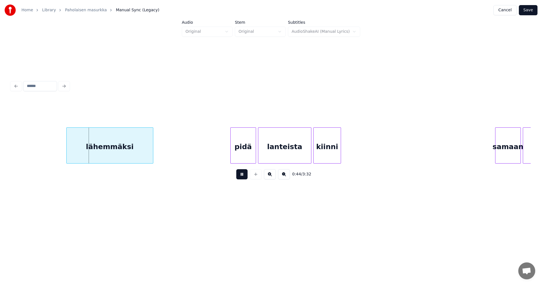
click at [240, 178] on button at bounding box center [241, 174] width 11 height 10
click at [128, 157] on div "lähemmäksi" at bounding box center [106, 147] width 86 height 38
click at [240, 176] on button at bounding box center [241, 174] width 11 height 10
drag, startPoint x: 239, startPoint y: 175, endPoint x: 235, endPoint y: 173, distance: 3.9
click at [239, 175] on button at bounding box center [241, 174] width 11 height 10
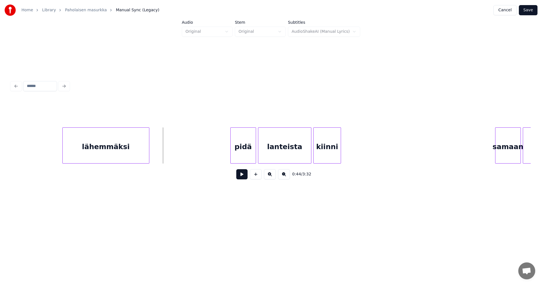
click at [241, 176] on button at bounding box center [241, 174] width 11 height 10
click at [234, 174] on div "0:45 / 3:32" at bounding box center [271, 174] width 510 height 12
click at [244, 174] on button at bounding box center [241, 174] width 11 height 10
click at [139, 149] on div "lähemmäksi" at bounding box center [106, 147] width 86 height 38
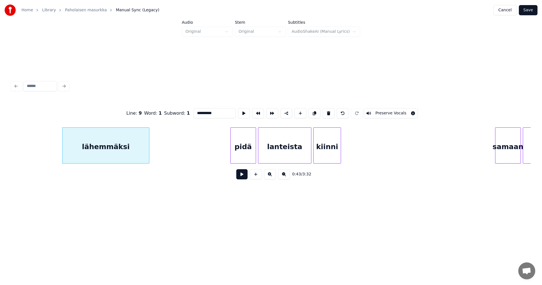
click at [241, 176] on button at bounding box center [241, 174] width 11 height 10
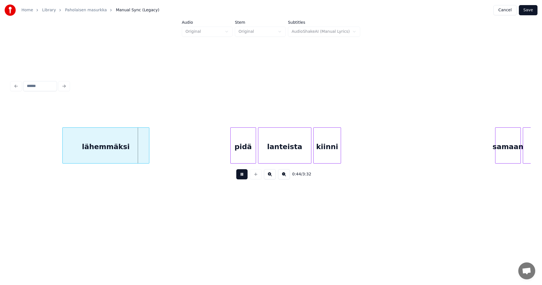
click at [241, 175] on button at bounding box center [241, 174] width 11 height 10
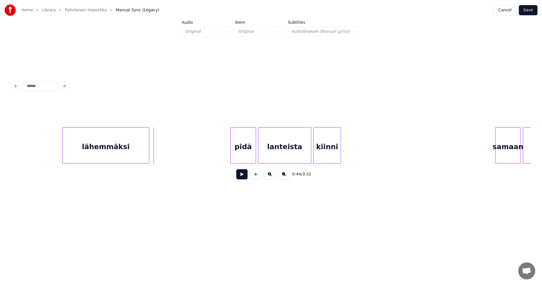
click at [241, 175] on button at bounding box center [241, 174] width 11 height 10
click at [242, 175] on button at bounding box center [241, 174] width 11 height 10
click at [345, 155] on div at bounding box center [345, 146] width 2 height 36
click at [246, 177] on button at bounding box center [241, 174] width 11 height 10
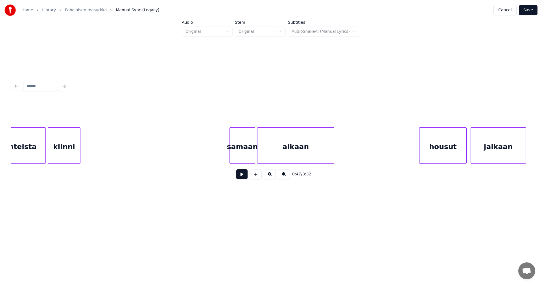
scroll to position [0, 4550]
click at [238, 154] on div "samaan" at bounding box center [233, 147] width 25 height 38
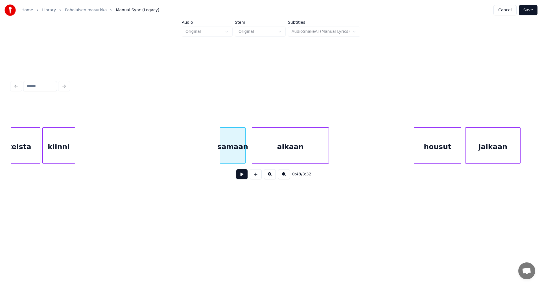
click at [241, 175] on button at bounding box center [241, 174] width 11 height 10
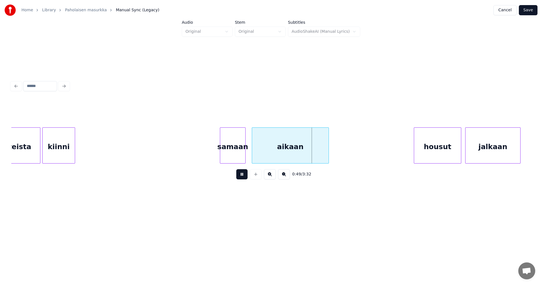
click at [243, 177] on button at bounding box center [241, 174] width 11 height 10
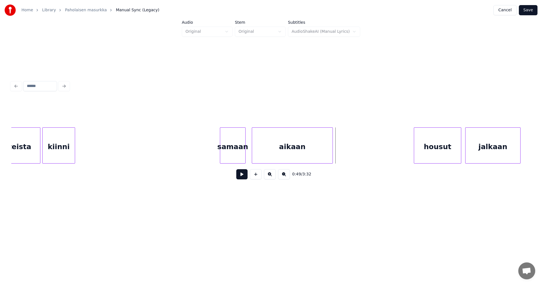
click at [332, 153] on div at bounding box center [332, 146] width 2 height 36
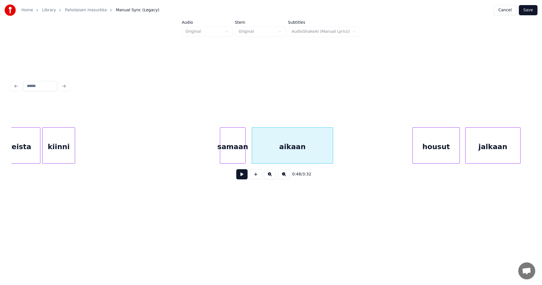
click at [419, 153] on div "housut" at bounding box center [435, 147] width 47 height 38
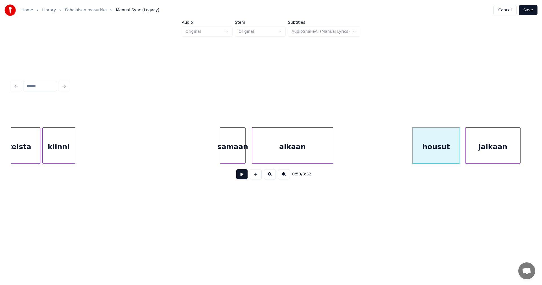
click at [241, 177] on button at bounding box center [241, 174] width 11 height 10
click at [452, 152] on div at bounding box center [453, 146] width 2 height 36
click at [476, 153] on div "jalkaan" at bounding box center [489, 147] width 55 height 38
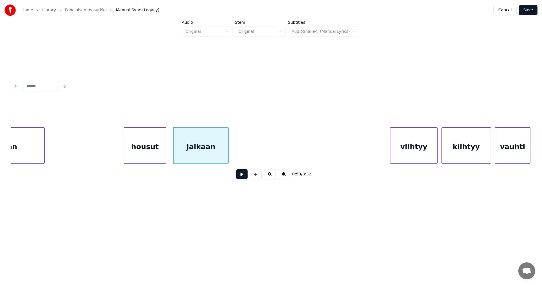
scroll to position [0, 4844]
click at [152, 154] on div "housut" at bounding box center [139, 147] width 41 height 38
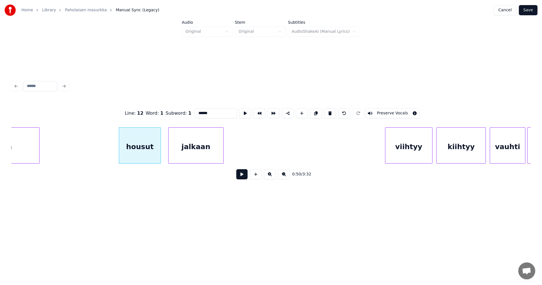
click at [241, 178] on button at bounding box center [241, 174] width 11 height 10
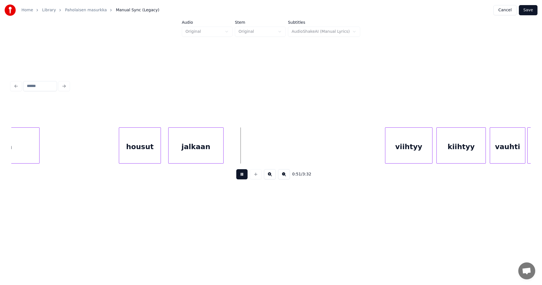
drag, startPoint x: 242, startPoint y: 177, endPoint x: 234, endPoint y: 159, distance: 19.9
click at [240, 175] on button at bounding box center [241, 174] width 11 height 10
click at [236, 154] on div at bounding box center [236, 146] width 2 height 36
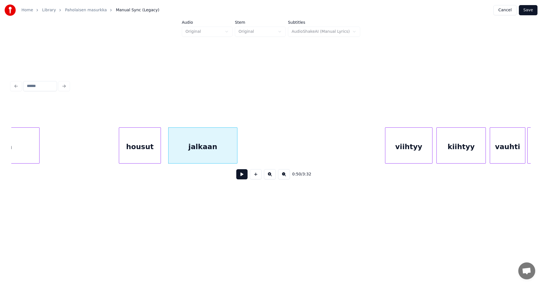
click at [241, 174] on button at bounding box center [241, 174] width 11 height 10
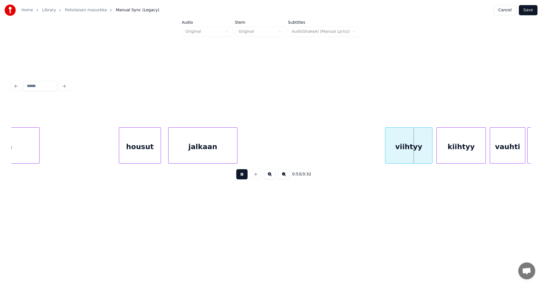
click at [241, 174] on button at bounding box center [241, 174] width 11 height 10
click at [395, 148] on div "viihtyy" at bounding box center [406, 147] width 47 height 38
click at [446, 153] on div "kiihtyy" at bounding box center [459, 147] width 49 height 38
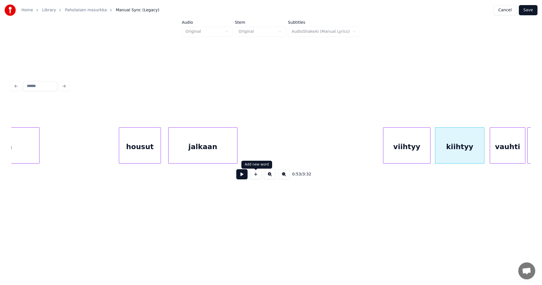
click at [245, 179] on button at bounding box center [241, 174] width 11 height 10
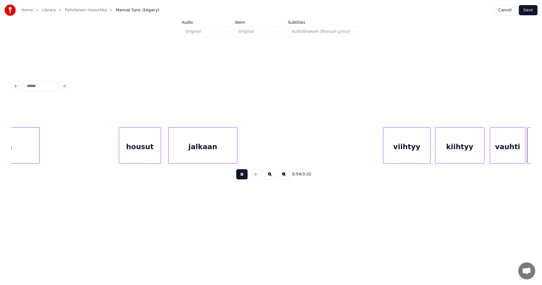
scroll to position [0, 5363]
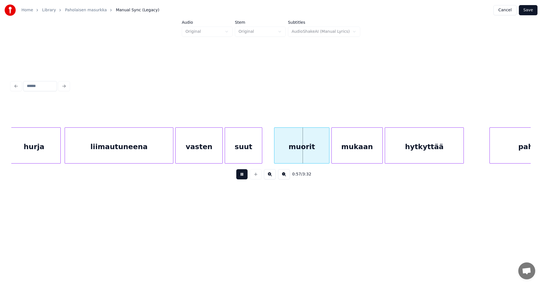
click at [245, 179] on button at bounding box center [241, 174] width 11 height 10
click at [289, 155] on div "muorit" at bounding box center [299, 147] width 55 height 38
click at [246, 157] on div "suut" at bounding box center [244, 147] width 37 height 38
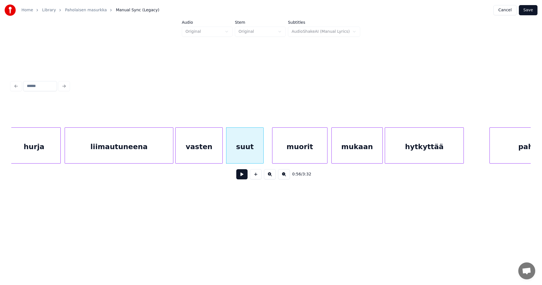
click at [243, 174] on button at bounding box center [241, 174] width 11 height 10
click at [258, 157] on div at bounding box center [258, 146] width 2 height 36
click at [242, 179] on button at bounding box center [241, 174] width 11 height 10
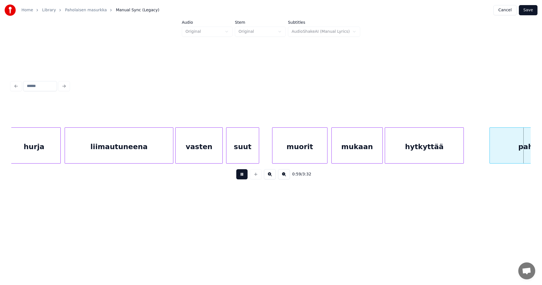
scroll to position [0, 5884]
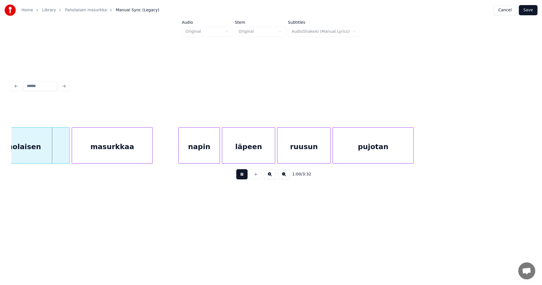
click at [244, 179] on button at bounding box center [241, 174] width 11 height 10
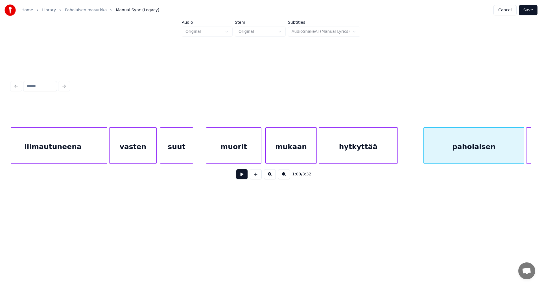
click at [225, 156] on div "muorit" at bounding box center [233, 147] width 55 height 38
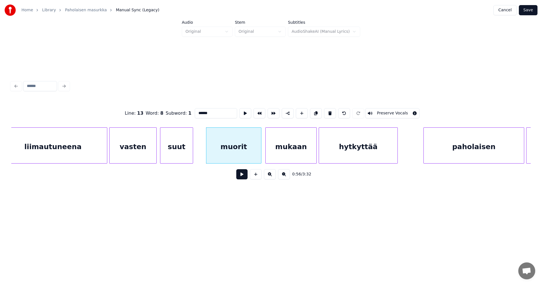
click at [241, 178] on button at bounding box center [241, 174] width 11 height 10
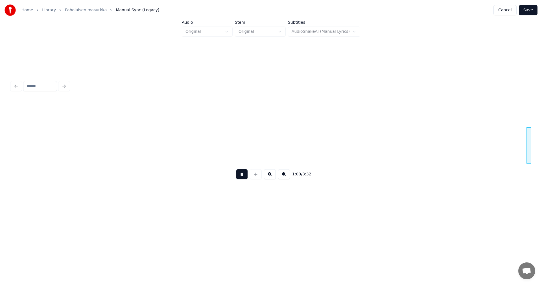
scroll to position [0, 5949]
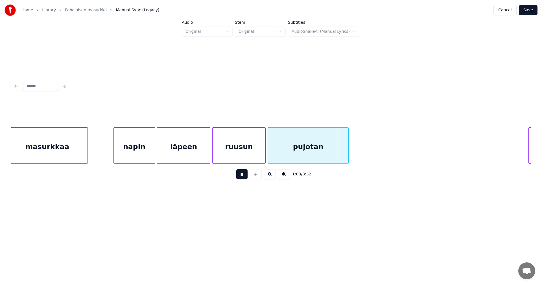
click at [241, 177] on button at bounding box center [241, 174] width 11 height 10
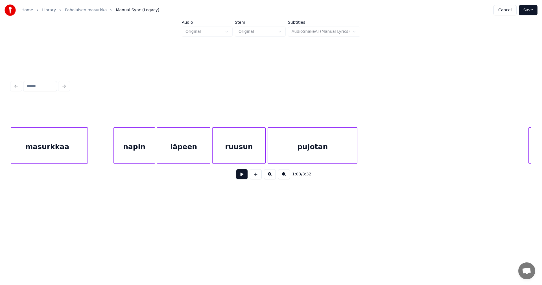
click at [356, 149] on div at bounding box center [356, 146] width 2 height 36
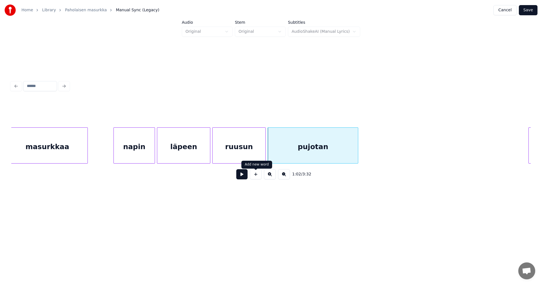
click at [246, 179] on button at bounding box center [241, 174] width 11 height 10
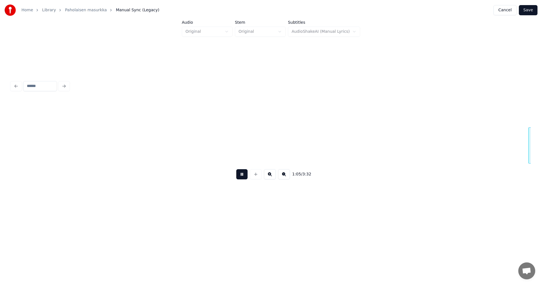
scroll to position [0, 6469]
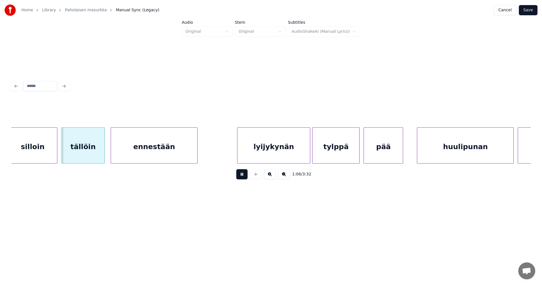
click at [246, 178] on button at bounding box center [241, 174] width 11 height 10
click at [44, 144] on div "silloin" at bounding box center [32, 147] width 49 height 38
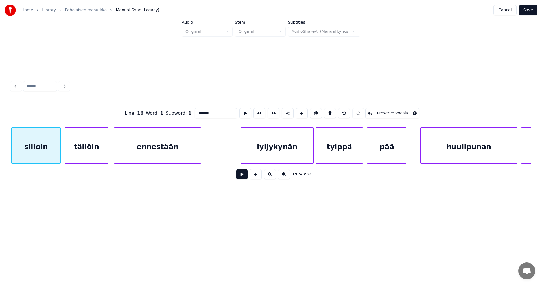
click at [243, 176] on button at bounding box center [241, 174] width 11 height 10
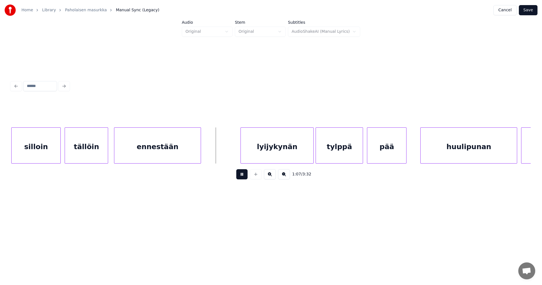
drag, startPoint x: 243, startPoint y: 176, endPoint x: 276, endPoint y: 156, distance: 37.9
click at [244, 175] on button at bounding box center [241, 174] width 11 height 10
click at [275, 153] on div "lyijykynän" at bounding box center [273, 147] width 72 height 38
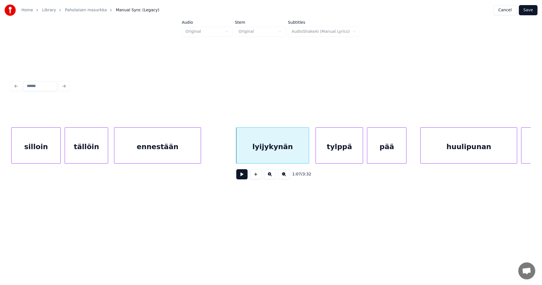
click at [243, 177] on button at bounding box center [241, 174] width 11 height 10
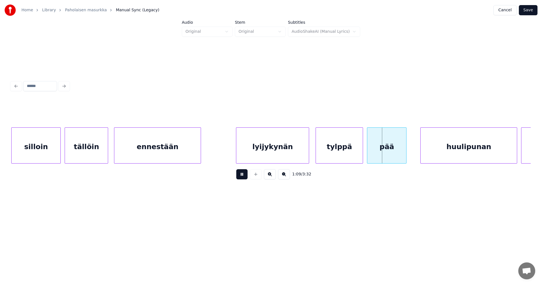
drag, startPoint x: 243, startPoint y: 177, endPoint x: 311, endPoint y: 157, distance: 70.8
click at [246, 176] on button at bounding box center [241, 174] width 11 height 10
click at [351, 142] on div "tylppä" at bounding box center [339, 147] width 47 height 38
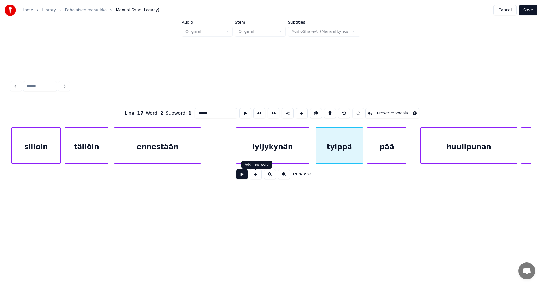
click at [243, 178] on button at bounding box center [241, 174] width 11 height 10
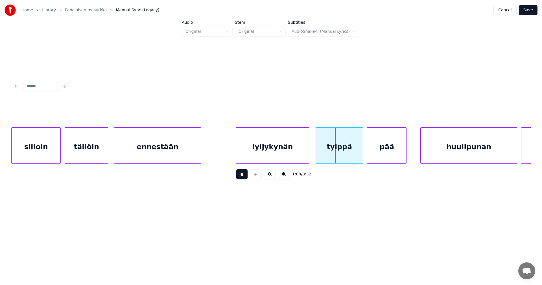
click at [243, 178] on button at bounding box center [241, 174] width 11 height 10
click at [358, 156] on div at bounding box center [359, 146] width 2 height 36
click at [378, 155] on div "pää" at bounding box center [384, 147] width 39 height 38
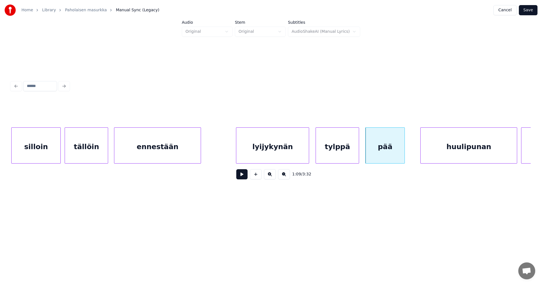
click at [246, 179] on button at bounding box center [241, 174] width 11 height 10
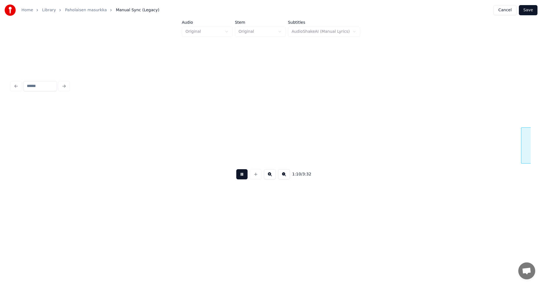
scroll to position [0, 6985]
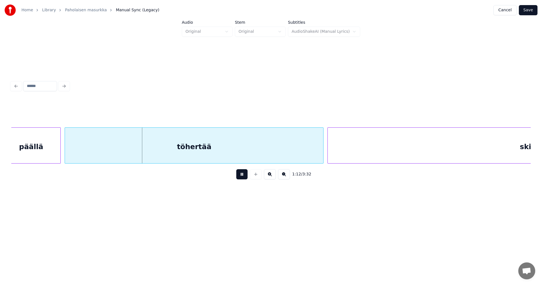
click at [245, 179] on button at bounding box center [241, 174] width 11 height 10
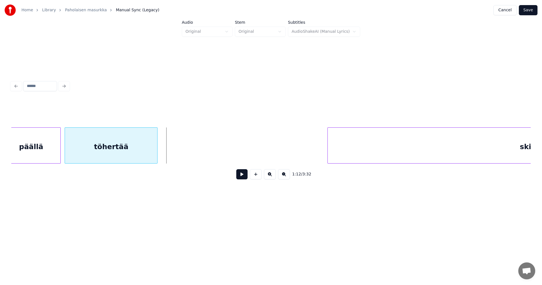
click at [156, 162] on div "päällä töhertää skibidy" at bounding box center [270, 145] width 519 height 36
click at [245, 176] on button at bounding box center [241, 174] width 11 height 10
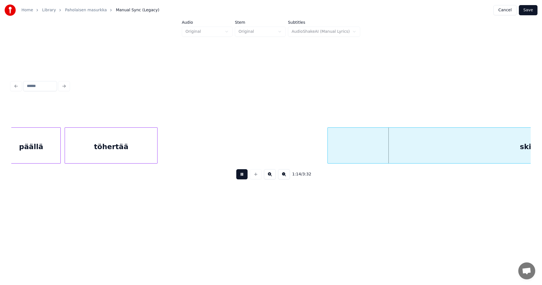
drag, startPoint x: 242, startPoint y: 176, endPoint x: 278, endPoint y: 165, distance: 37.7
click at [242, 176] on button at bounding box center [241, 174] width 11 height 10
click at [293, 154] on div at bounding box center [293, 146] width 2 height 36
click at [245, 178] on button at bounding box center [241, 174] width 11 height 10
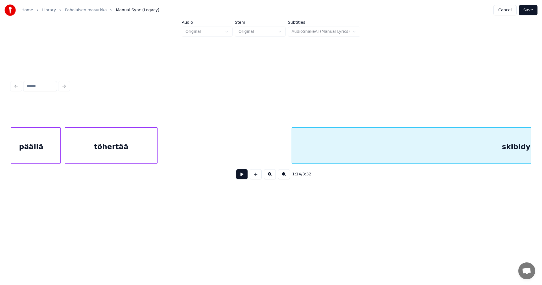
click at [245, 178] on button at bounding box center [241, 174] width 11 height 10
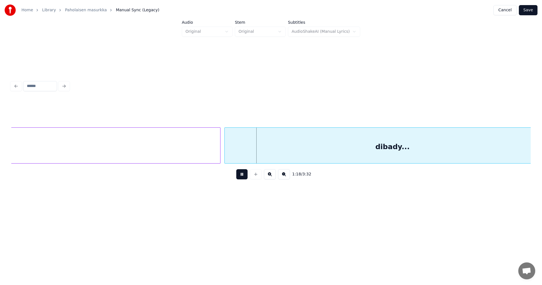
click at [245, 177] on button at bounding box center [241, 174] width 11 height 10
click at [292, 154] on div "dibady..." at bounding box center [392, 147] width 335 height 38
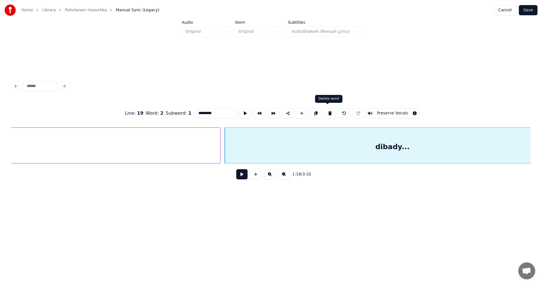
click at [330, 112] on button at bounding box center [330, 113] width 12 height 10
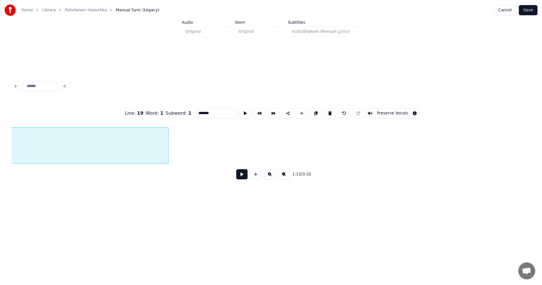
scroll to position [0, 7569]
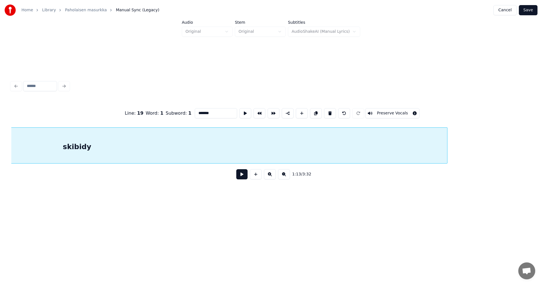
click at [447, 135] on div at bounding box center [446, 146] width 2 height 36
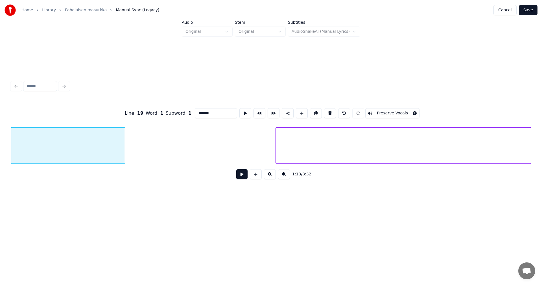
scroll to position [0, 7897]
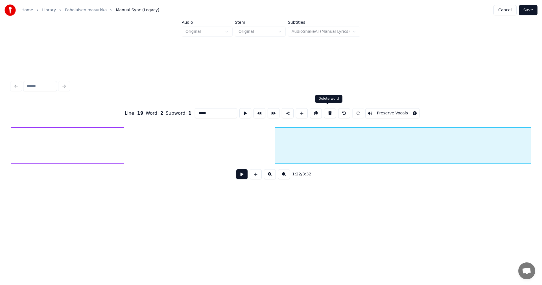
click at [327, 113] on button at bounding box center [330, 113] width 12 height 10
type input "*******"
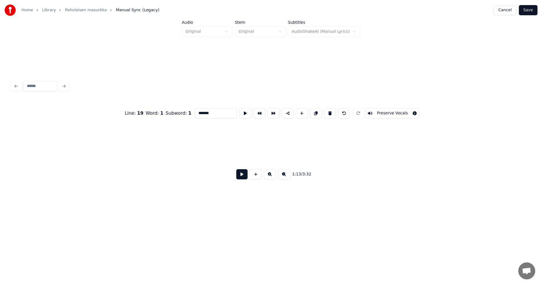
scroll to position [0, 7993]
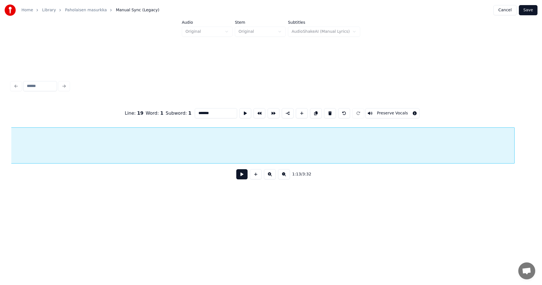
click at [513, 149] on div at bounding box center [513, 146] width 2 height 36
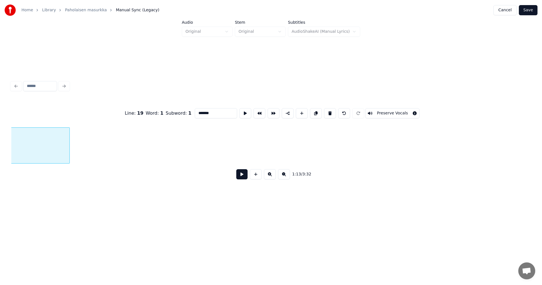
scroll to position [0, 8450]
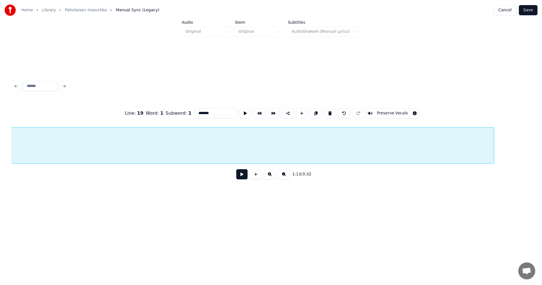
click at [493, 150] on div at bounding box center [493, 146] width 2 height 36
click at [242, 178] on button at bounding box center [241, 174] width 11 height 10
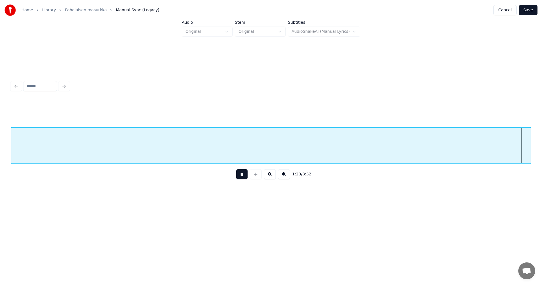
scroll to position [0, 8825]
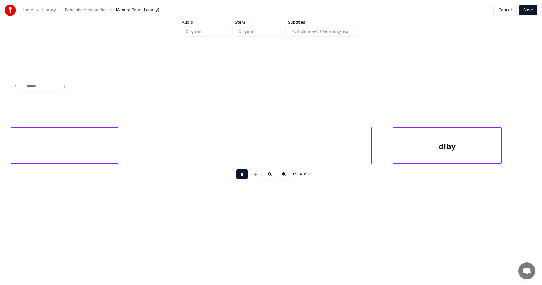
click at [242, 178] on button at bounding box center [241, 174] width 11 height 10
click at [418, 150] on div "diby" at bounding box center [447, 147] width 108 height 38
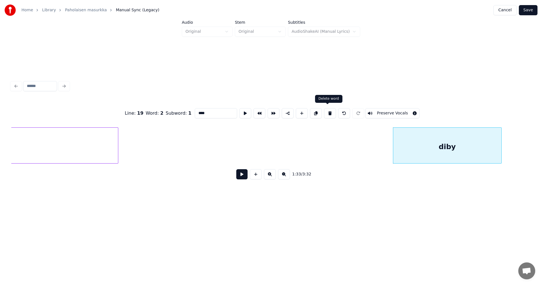
click at [326, 111] on button at bounding box center [330, 113] width 12 height 10
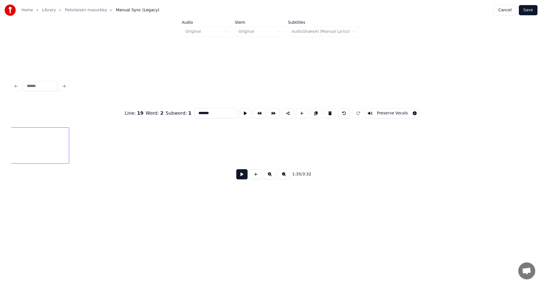
scroll to position [0, 8871]
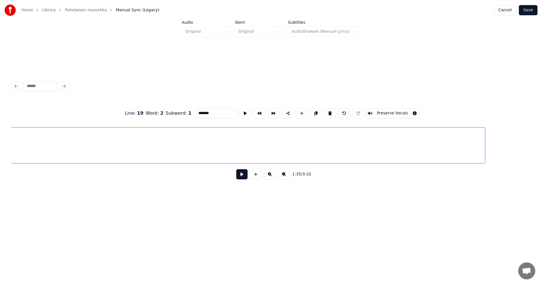
click at [485, 137] on div at bounding box center [484, 146] width 2 height 36
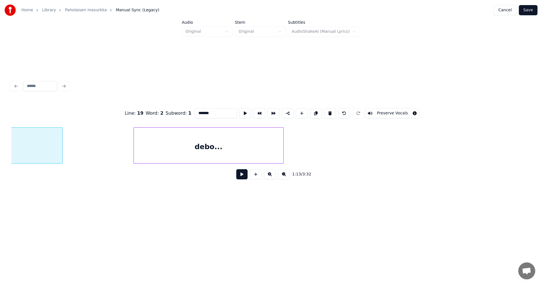
scroll to position [0, 9296]
click at [264, 151] on div "debo..." at bounding box center [206, 147] width 150 height 38
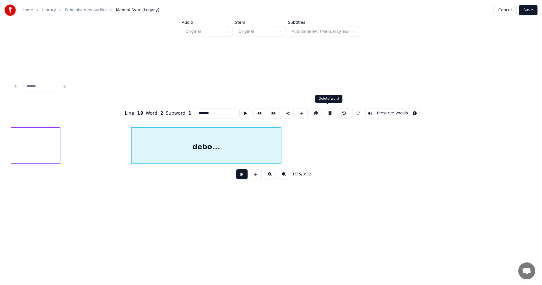
click at [327, 113] on button at bounding box center [330, 113] width 12 height 10
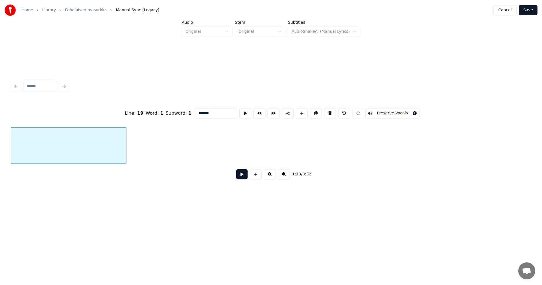
scroll to position [0, 9206]
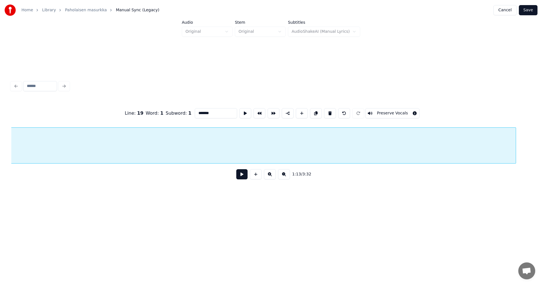
click at [515, 148] on div at bounding box center [515, 146] width 2 height 36
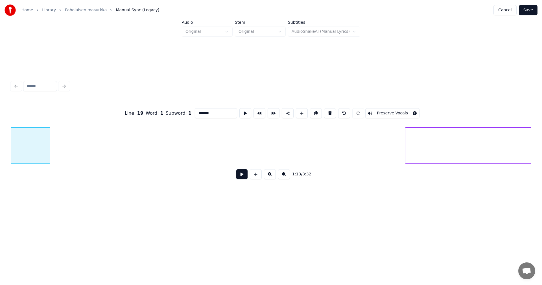
scroll to position [0, 9682]
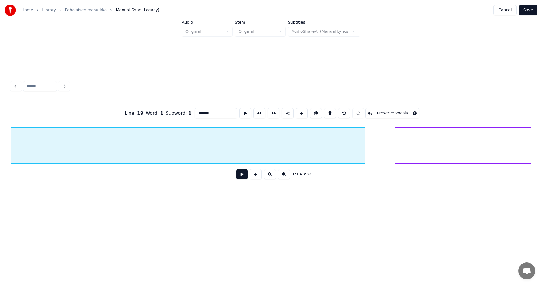
click at [365, 141] on div at bounding box center [364, 146] width 2 height 36
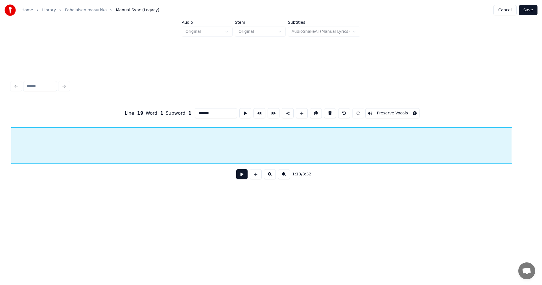
scroll to position [0, 9990]
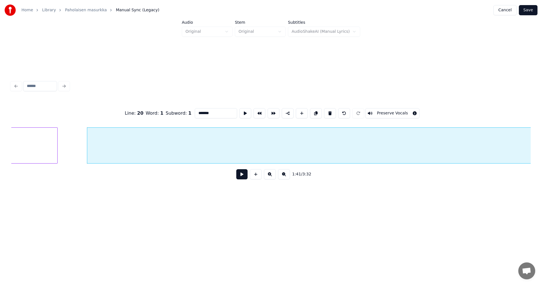
type input "*******"
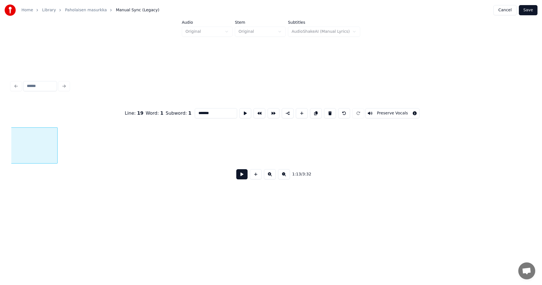
scroll to position [0, 7265]
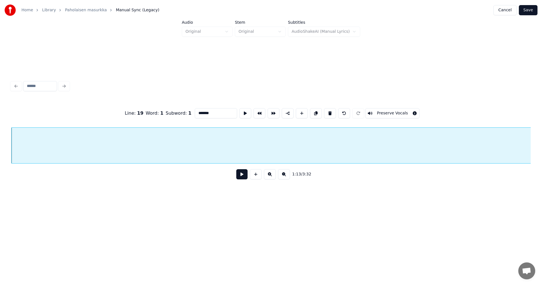
click at [241, 178] on button at bounding box center [241, 174] width 11 height 10
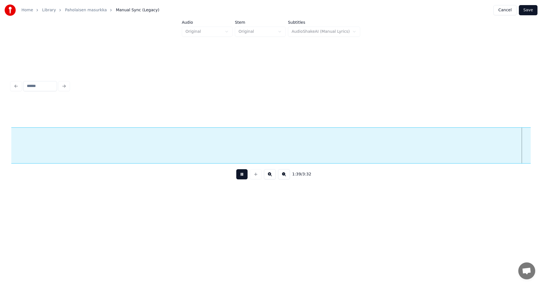
scroll to position [0, 9865]
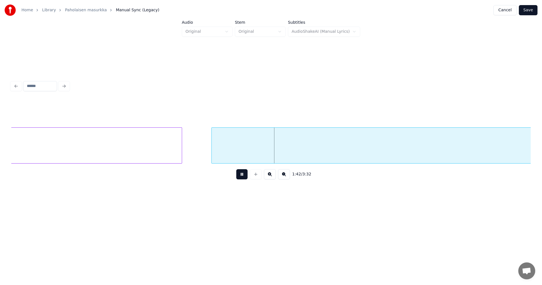
click at [245, 176] on button at bounding box center [241, 174] width 11 height 10
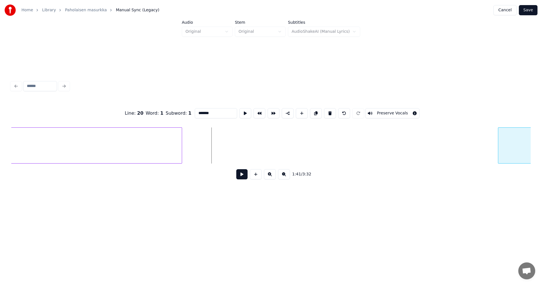
click at [498, 128] on div at bounding box center [499, 146] width 2 height 36
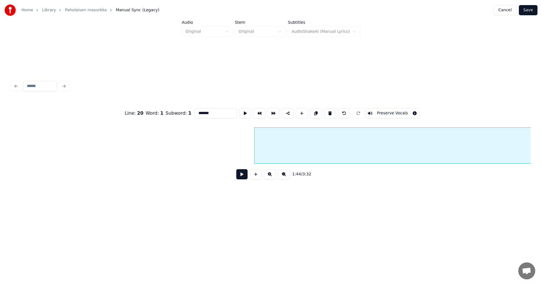
scroll to position [0, 10114]
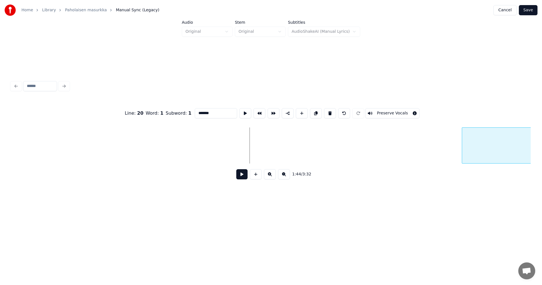
click at [462, 119] on div "Line : 20 Word : 1 Subword : 1 ******* Preserve Vocals 1:44 / 3:32" at bounding box center [270, 142] width 519 height 86
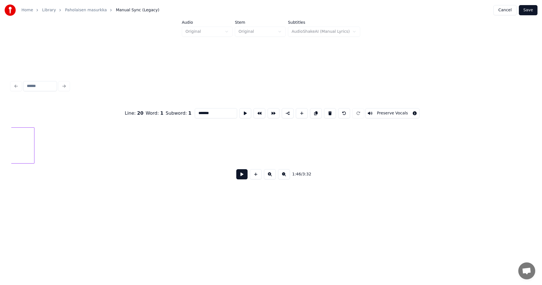
scroll to position [0, 10012]
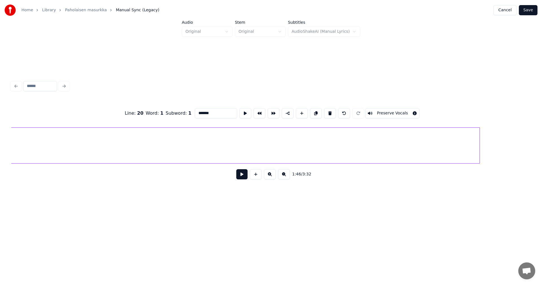
click at [479, 137] on div at bounding box center [479, 146] width 2 height 36
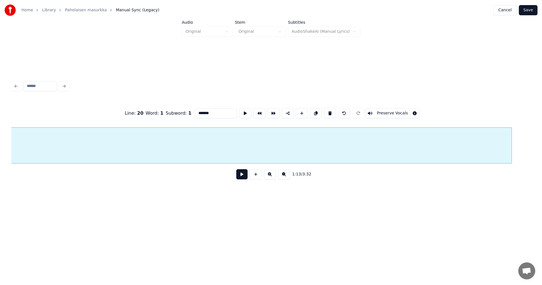
scroll to position [0, 10444]
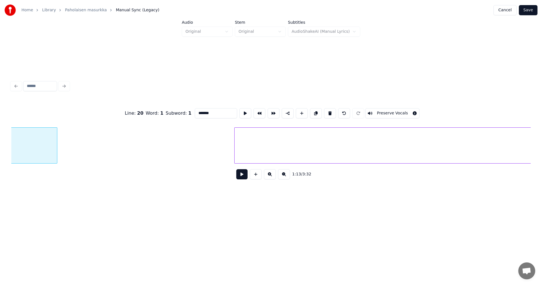
click at [236, 140] on div at bounding box center [235, 146] width 2 height 36
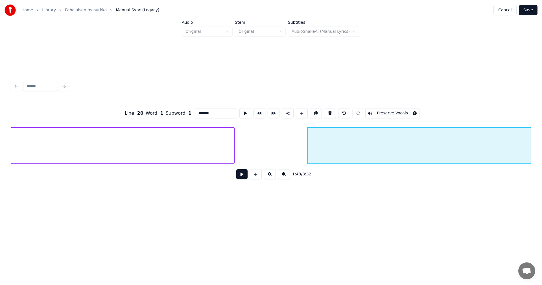
click at [233, 142] on div at bounding box center [233, 146] width 2 height 36
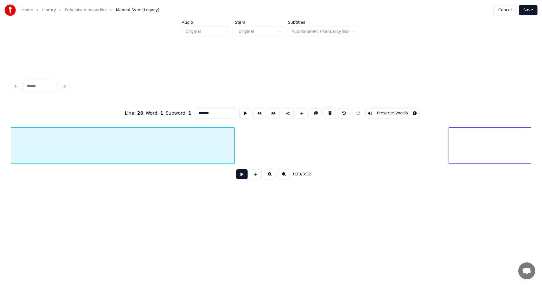
click at [449, 145] on div at bounding box center [450, 146] width 2 height 36
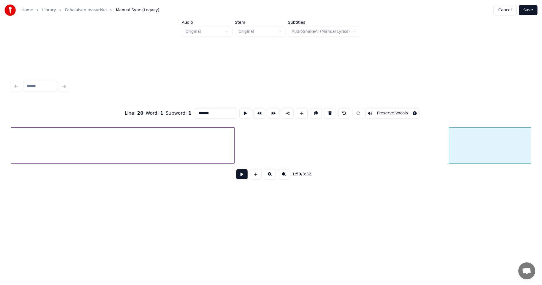
click at [246, 143] on div "skibidy Liikkuu" at bounding box center [62, 145] width 20990 height 36
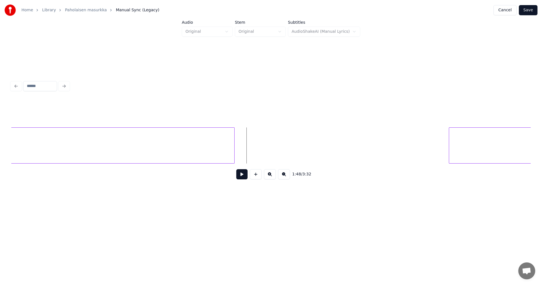
click at [244, 176] on button at bounding box center [241, 174] width 11 height 10
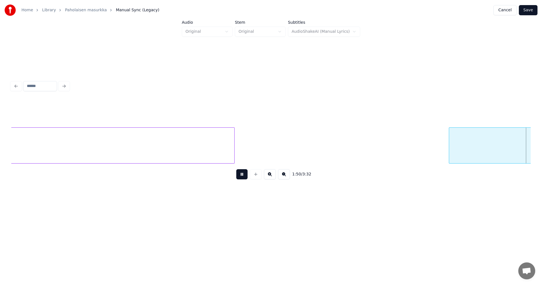
scroll to position [0, 10963]
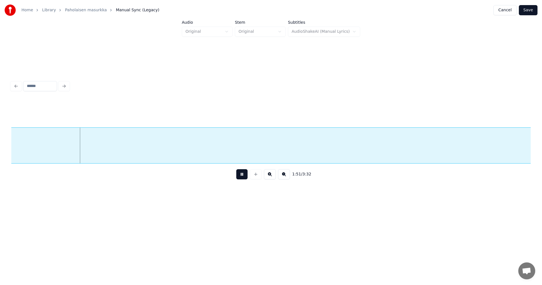
click at [242, 176] on button at bounding box center [241, 174] width 11 height 10
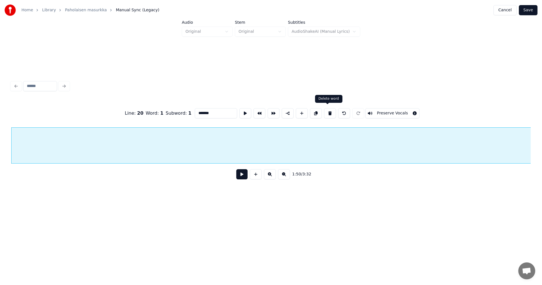
click at [327, 111] on button at bounding box center [330, 113] width 12 height 10
type input "*******"
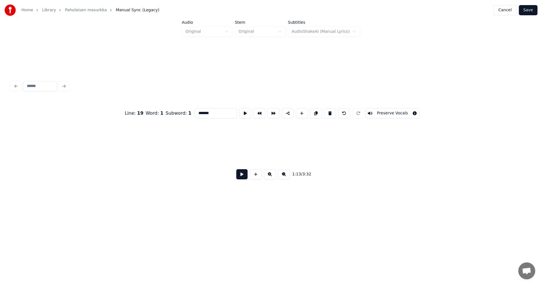
scroll to position [0, 11276]
click at [243, 178] on button at bounding box center [241, 174] width 11 height 10
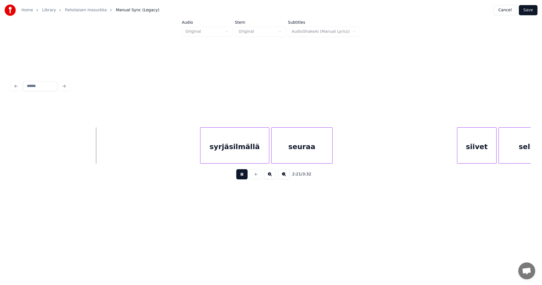
click at [243, 175] on button at bounding box center [241, 174] width 11 height 10
click at [256, 177] on button at bounding box center [256, 174] width 12 height 10
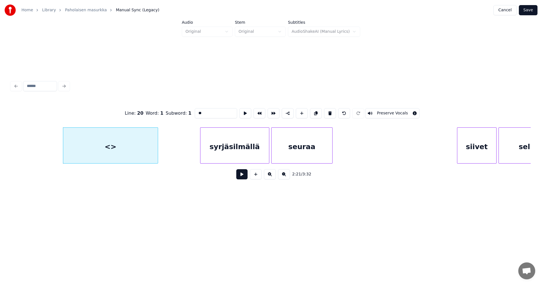
click at [157, 142] on div at bounding box center [157, 146] width 2 height 36
click at [150, 144] on div "<>" at bounding box center [110, 147] width 95 height 38
drag, startPoint x: 203, startPoint y: 112, endPoint x: 188, endPoint y: 117, distance: 15.6
click at [188, 117] on div "Line : 20 Word : 1 Subword : 1 ** Preserve Vocals" at bounding box center [270, 113] width 519 height 28
click at [197, 111] on input "******" at bounding box center [216, 113] width 42 height 10
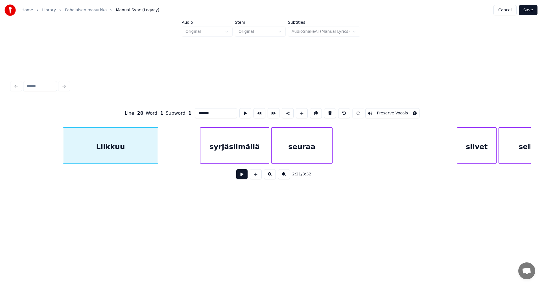
click at [141, 151] on div "Liikkuu" at bounding box center [110, 147] width 95 height 38
type input "*******"
click at [240, 176] on button at bounding box center [241, 174] width 11 height 10
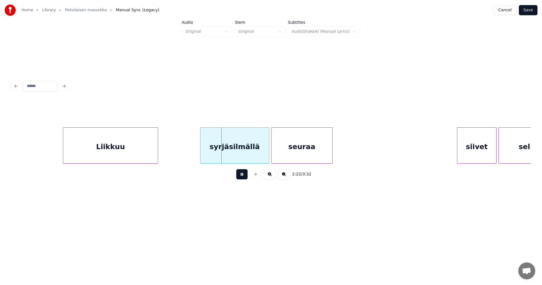
drag, startPoint x: 240, startPoint y: 176, endPoint x: 236, endPoint y: 151, distance: 24.9
click at [240, 174] on button at bounding box center [241, 174] width 11 height 10
click at [230, 151] on div "syrjäsilmällä" at bounding box center [229, 147] width 69 height 38
click at [241, 175] on button at bounding box center [241, 174] width 11 height 10
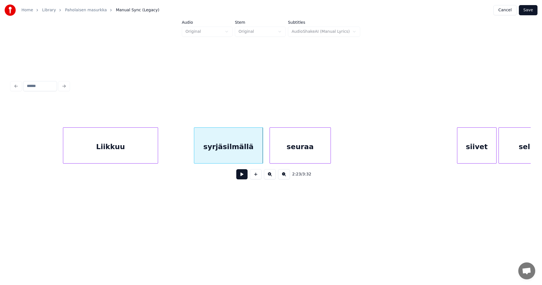
click at [297, 158] on div "seuraa" at bounding box center [300, 147] width 61 height 38
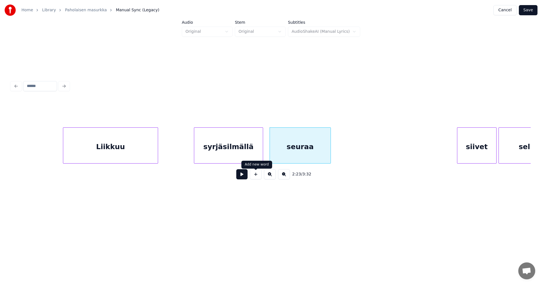
click at [244, 175] on button at bounding box center [241, 174] width 11 height 10
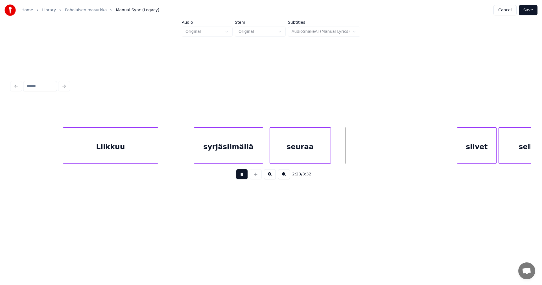
drag, startPoint x: 244, startPoint y: 175, endPoint x: 318, endPoint y: 161, distance: 74.6
click at [245, 175] on button at bounding box center [241, 174] width 11 height 10
click at [346, 156] on div at bounding box center [347, 146] width 2 height 36
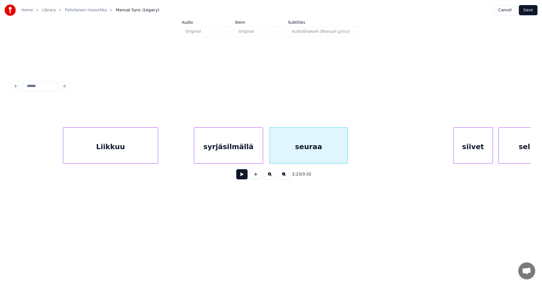
click at [471, 152] on div "siivet" at bounding box center [472, 147] width 39 height 38
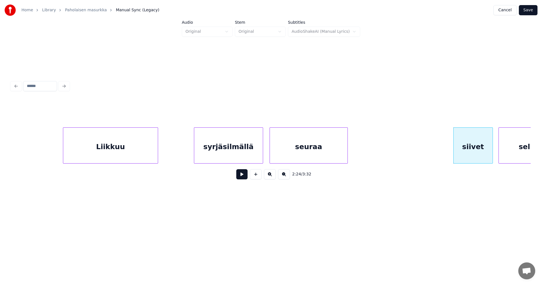
click at [246, 176] on button at bounding box center [241, 174] width 11 height 10
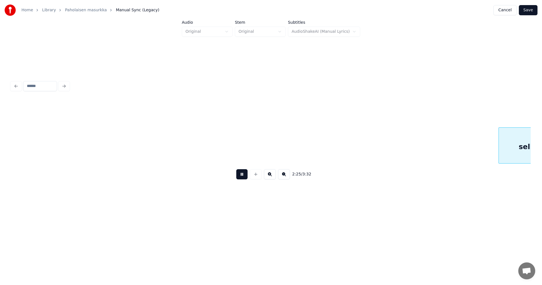
scroll to position [0, 14392]
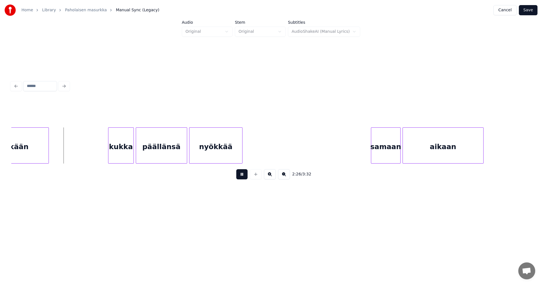
drag, startPoint x: 246, startPoint y: 176, endPoint x: 153, endPoint y: 169, distance: 92.5
click at [245, 175] on button at bounding box center [241, 174] width 11 height 10
click at [116, 154] on div "kukka" at bounding box center [120, 147] width 25 height 38
click at [241, 176] on button at bounding box center [241, 174] width 11 height 10
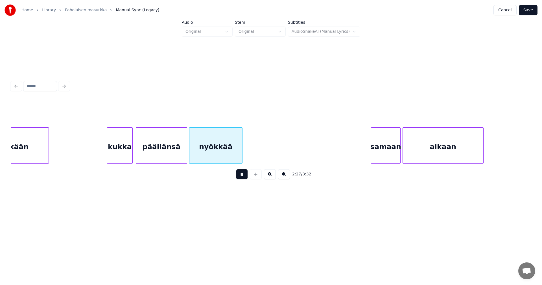
drag, startPoint x: 241, startPoint y: 176, endPoint x: 244, endPoint y: 171, distance: 5.2
click at [243, 173] on button at bounding box center [241, 174] width 11 height 10
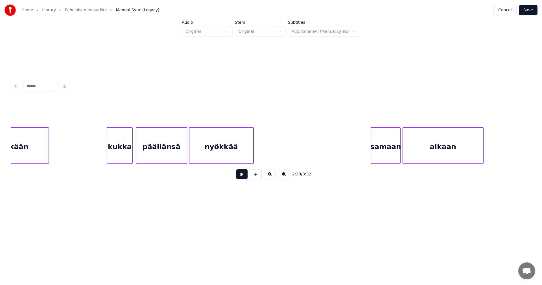
click at [251, 156] on div at bounding box center [252, 146] width 2 height 36
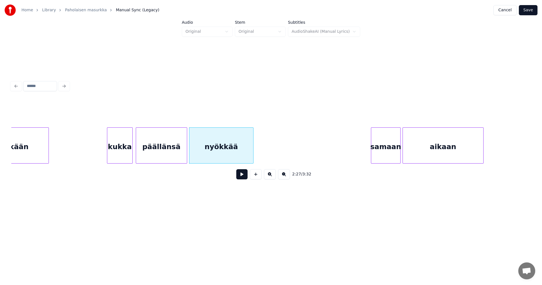
click at [239, 178] on button at bounding box center [241, 174] width 11 height 10
drag, startPoint x: 242, startPoint y: 177, endPoint x: 155, endPoint y: 169, distance: 87.6
click at [240, 177] on button at bounding box center [241, 174] width 11 height 10
click at [125, 159] on div "kukka" at bounding box center [119, 147] width 25 height 38
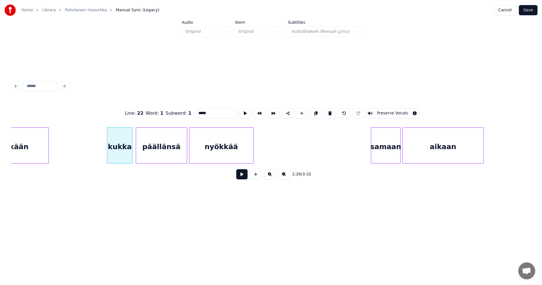
click at [239, 177] on button at bounding box center [241, 174] width 11 height 10
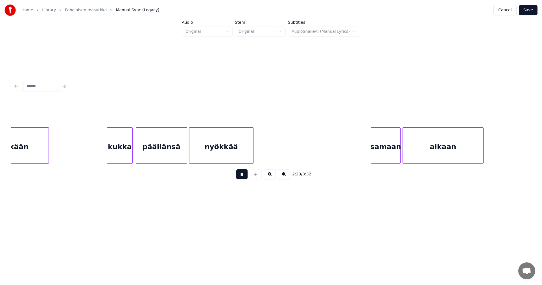
click at [240, 176] on button at bounding box center [241, 174] width 11 height 10
click at [378, 154] on div "samaan" at bounding box center [382, 147] width 29 height 38
click at [245, 177] on button at bounding box center [241, 174] width 11 height 10
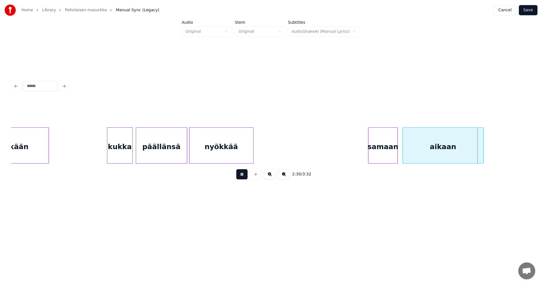
drag, startPoint x: 245, startPoint y: 177, endPoint x: 333, endPoint y: 174, distance: 88.9
click at [245, 177] on button at bounding box center [241, 174] width 11 height 10
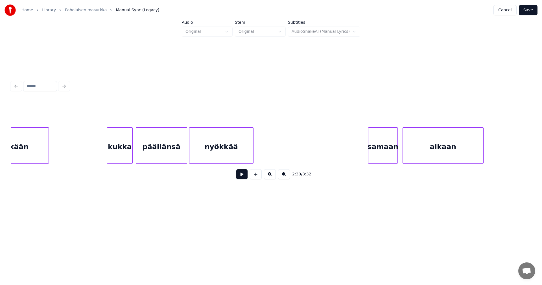
click at [483, 155] on div "aikaan" at bounding box center [442, 145] width 81 height 36
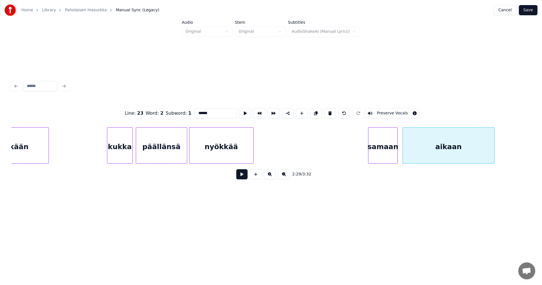
click at [493, 155] on div at bounding box center [493, 146] width 2 height 36
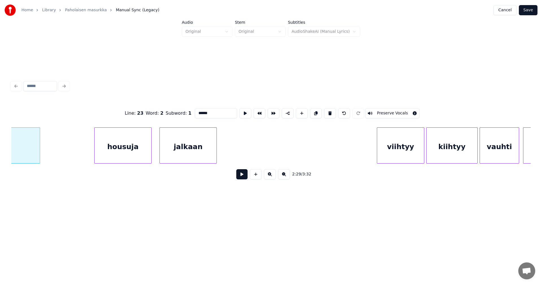
click at [126, 153] on div "housuja" at bounding box center [123, 147] width 57 height 38
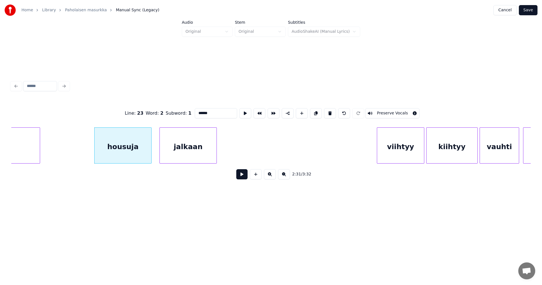
click at [243, 176] on button at bounding box center [241, 174] width 11 height 10
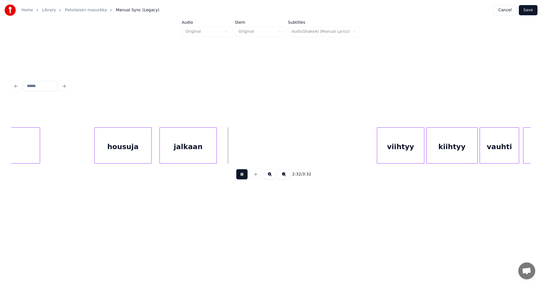
drag, startPoint x: 243, startPoint y: 176, endPoint x: 166, endPoint y: 161, distance: 78.6
click at [237, 176] on button at bounding box center [241, 174] width 11 height 10
click at [131, 151] on div "housuja" at bounding box center [123, 147] width 57 height 38
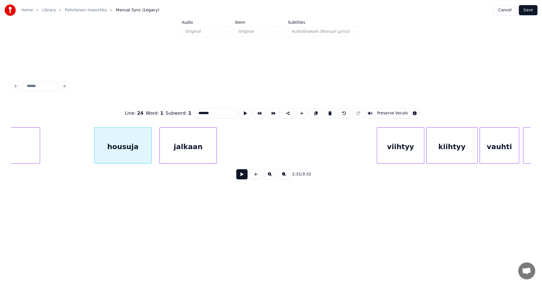
click at [243, 178] on button at bounding box center [241, 174] width 11 height 10
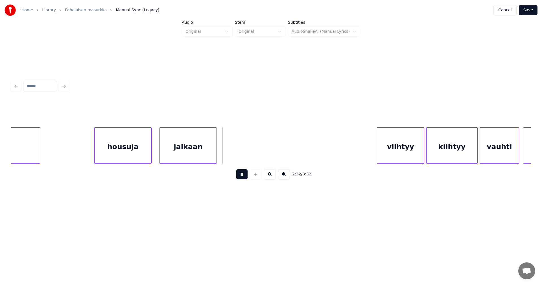
drag, startPoint x: 243, startPoint y: 178, endPoint x: 228, endPoint y: 162, distance: 22.2
click at [240, 176] on button at bounding box center [241, 174] width 11 height 10
click at [227, 152] on div at bounding box center [228, 146] width 2 height 36
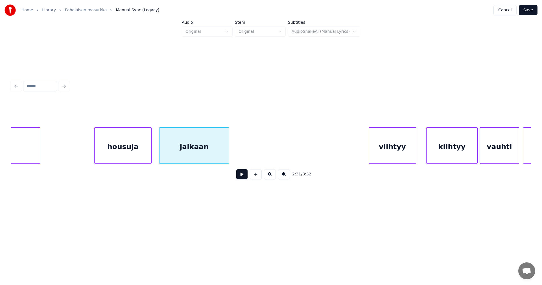
click at [390, 154] on div "viihtyy" at bounding box center [392, 147] width 47 height 38
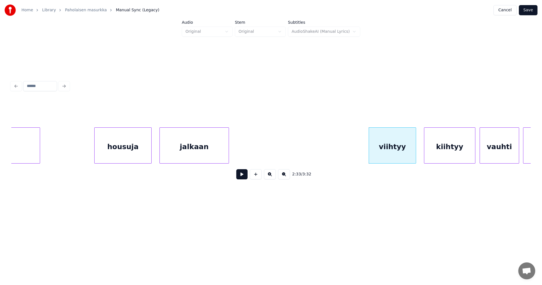
click at [450, 153] on div "kiihtyy" at bounding box center [449, 147] width 51 height 38
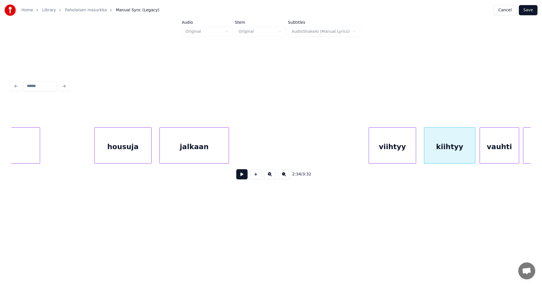
click at [241, 176] on button at bounding box center [241, 174] width 11 height 10
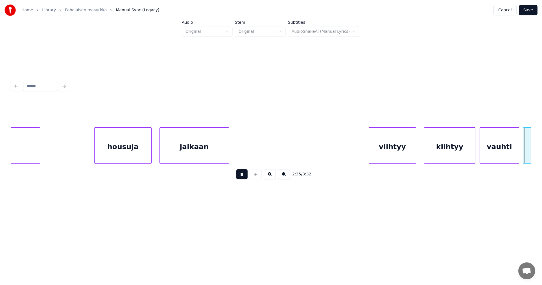
scroll to position [0, 15366]
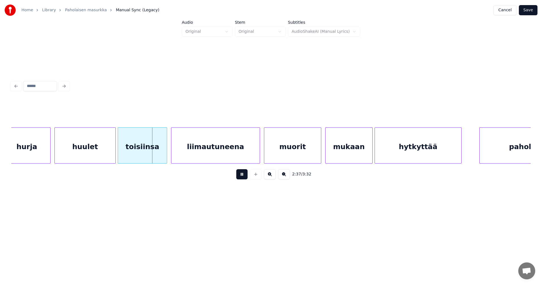
drag, startPoint x: 241, startPoint y: 176, endPoint x: 180, endPoint y: 174, distance: 61.3
click at [241, 176] on button at bounding box center [241, 174] width 11 height 10
click at [107, 156] on div "huulet" at bounding box center [85, 147] width 61 height 38
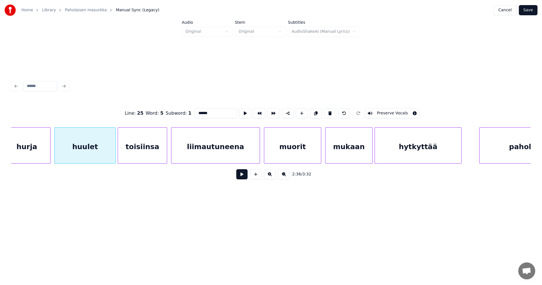
click at [240, 178] on button at bounding box center [241, 174] width 11 height 10
click at [240, 177] on button at bounding box center [241, 174] width 11 height 10
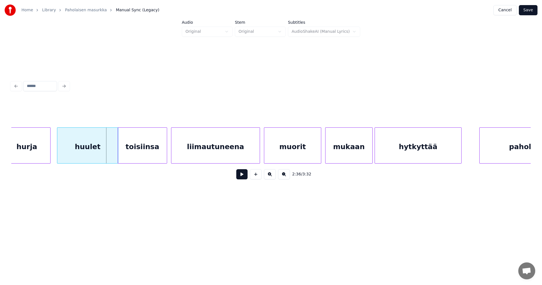
click at [116, 154] on div "huulet" at bounding box center [87, 147] width 61 height 38
click at [106, 152] on div at bounding box center [106, 146] width 2 height 36
click at [133, 153] on div "toisiinsa" at bounding box center [141, 147] width 49 height 38
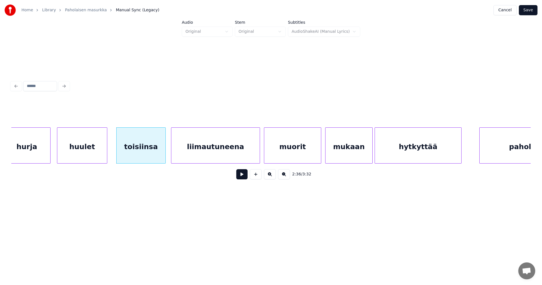
click at [241, 176] on button at bounding box center [241, 174] width 11 height 10
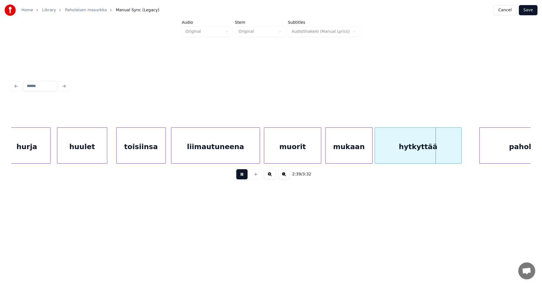
drag, startPoint x: 241, startPoint y: 176, endPoint x: 278, endPoint y: 159, distance: 40.8
click at [242, 175] on button at bounding box center [241, 174] width 11 height 10
click at [284, 154] on div "muorit" at bounding box center [292, 147] width 57 height 38
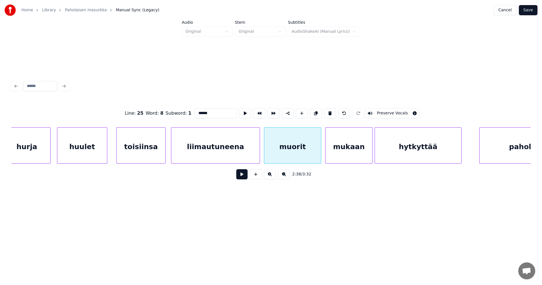
click at [245, 176] on button at bounding box center [241, 174] width 11 height 10
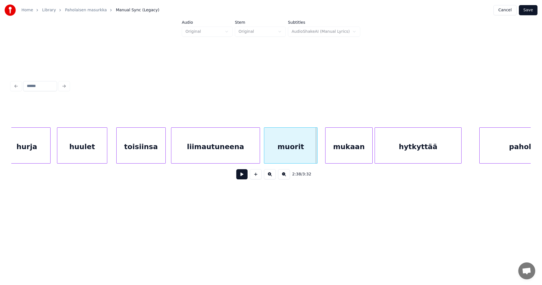
click at [315, 155] on div at bounding box center [316, 146] width 2 height 36
click at [336, 155] on div "mukaan" at bounding box center [347, 147] width 47 height 38
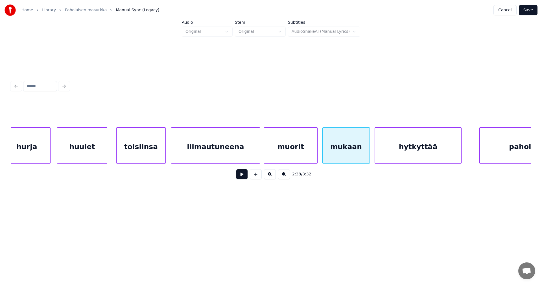
click at [332, 155] on div "mukaan" at bounding box center [345, 147] width 47 height 38
click at [243, 177] on button at bounding box center [241, 174] width 11 height 10
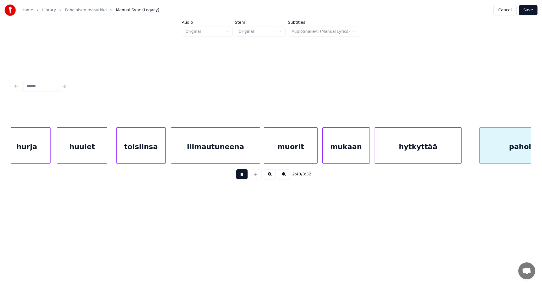
scroll to position [0, 15885]
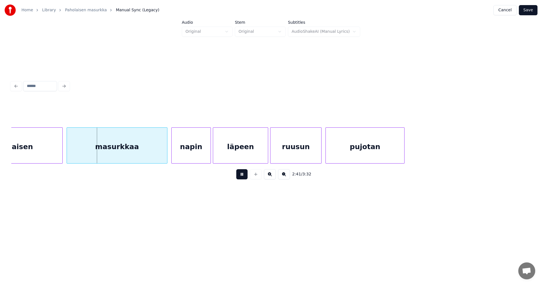
click at [244, 176] on button at bounding box center [241, 174] width 11 height 10
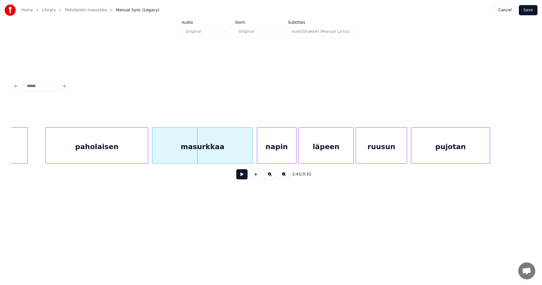
scroll to position [0, 15795]
click at [106, 153] on div "paholaisen" at bounding box center [99, 147] width 102 height 38
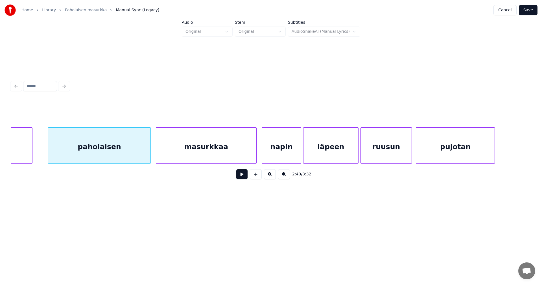
click at [174, 154] on div "masurkkaa" at bounding box center [206, 147] width 100 height 38
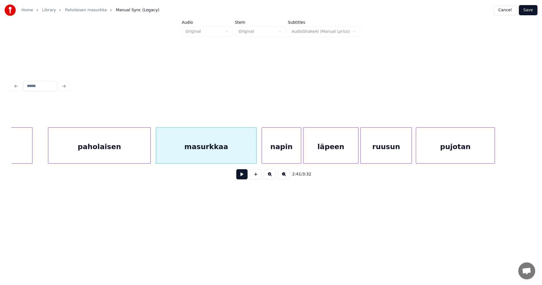
click at [243, 178] on button at bounding box center [241, 174] width 11 height 10
click at [252, 157] on div at bounding box center [252, 146] width 2 height 36
click at [243, 175] on button at bounding box center [241, 174] width 11 height 10
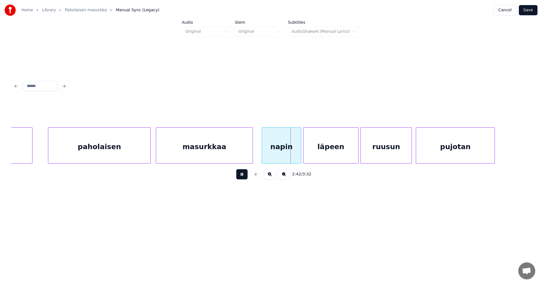
click at [243, 175] on button at bounding box center [241, 174] width 11 height 10
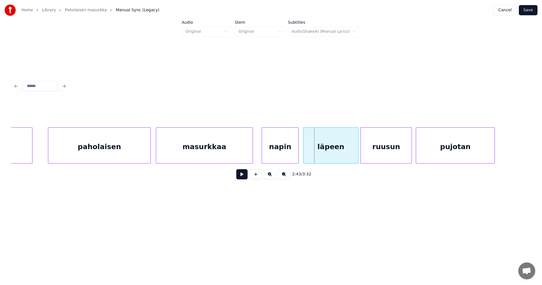
click at [296, 157] on div at bounding box center [297, 146] width 2 height 36
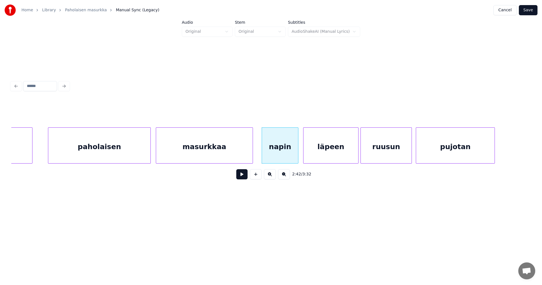
click at [245, 176] on button at bounding box center [241, 174] width 11 height 10
click at [294, 157] on div at bounding box center [295, 146] width 2 height 36
click at [304, 157] on div "läpeen" at bounding box center [328, 147] width 55 height 38
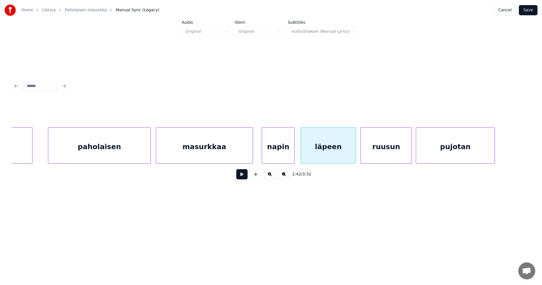
click at [284, 159] on div "napin" at bounding box center [278, 147] width 32 height 38
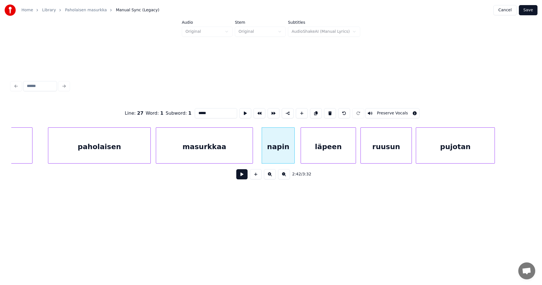
click at [239, 178] on button at bounding box center [241, 174] width 11 height 10
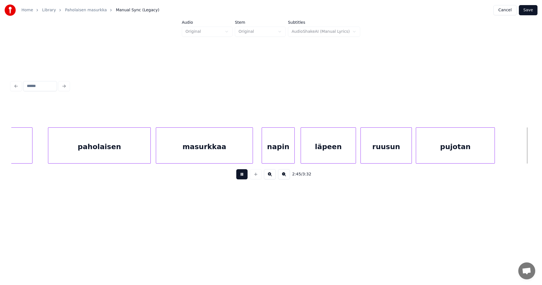
scroll to position [0, 16315]
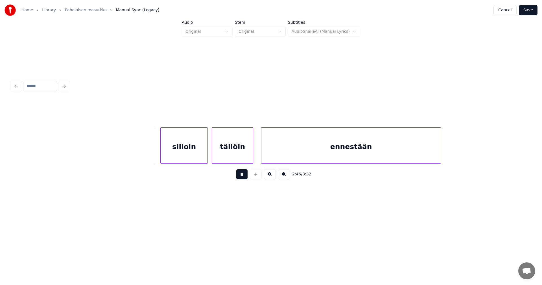
click at [244, 174] on button at bounding box center [241, 174] width 11 height 10
click at [190, 153] on div "silloin" at bounding box center [175, 147] width 47 height 38
click at [244, 178] on button at bounding box center [241, 174] width 11 height 10
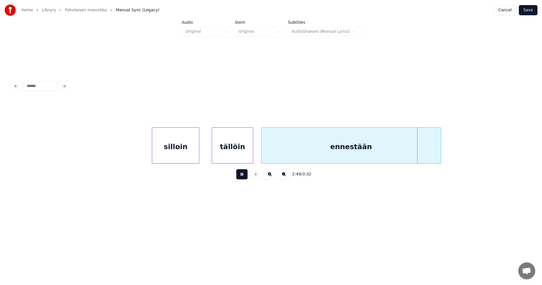
click at [244, 177] on button at bounding box center [241, 174] width 11 height 10
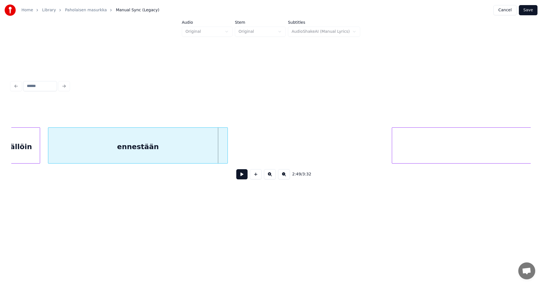
scroll to position [0, 16529]
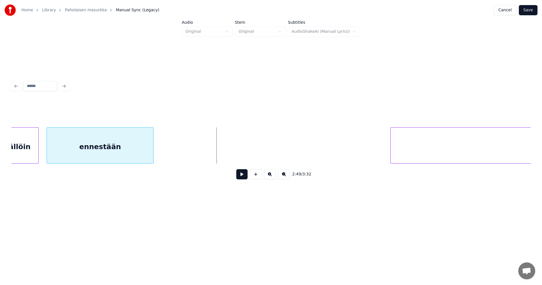
click at [152, 153] on div at bounding box center [152, 146] width 2 height 36
click at [245, 175] on button at bounding box center [241, 174] width 11 height 10
click at [243, 175] on button at bounding box center [241, 174] width 11 height 10
click at [144, 154] on div at bounding box center [145, 146] width 2 height 36
click at [144, 154] on div at bounding box center [144, 146] width 2 height 36
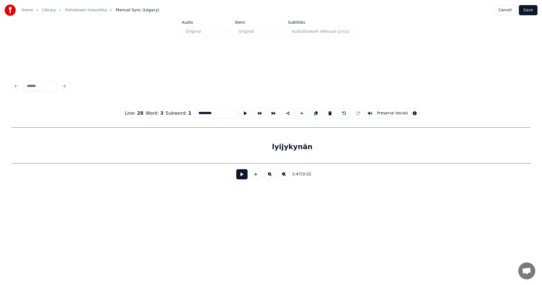
scroll to position [0, 16850]
click at [377, 148] on div "lyijykynän" at bounding box center [304, 147] width 584 height 38
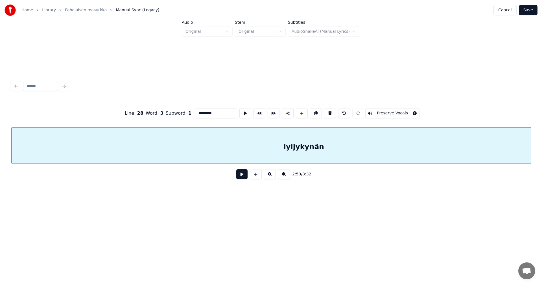
scroll to position [0, 17305]
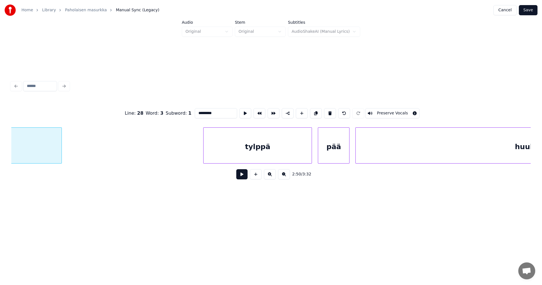
click at [60, 152] on div at bounding box center [61, 146] width 2 height 36
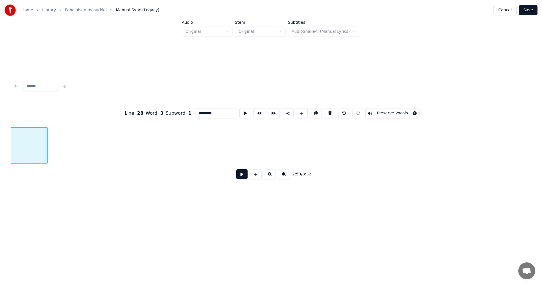
scroll to position [0, 16850]
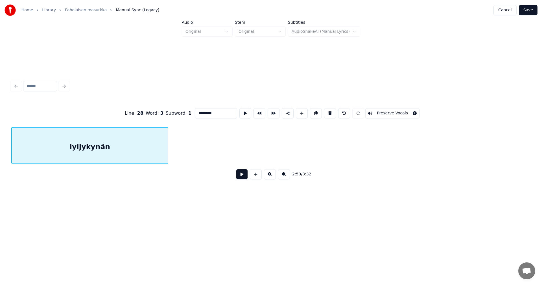
click at [167, 155] on div at bounding box center [167, 146] width 2 height 36
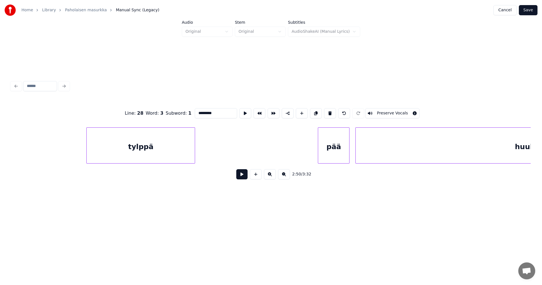
click at [151, 158] on div "tylppä" at bounding box center [141, 147] width 108 height 38
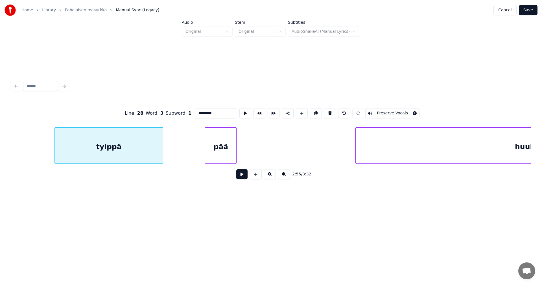
click at [221, 156] on div "pää" at bounding box center [220, 147] width 31 height 38
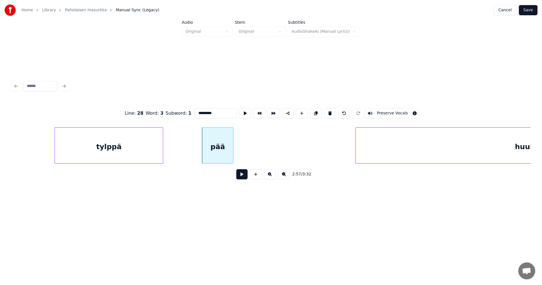
scroll to position [0, 17492]
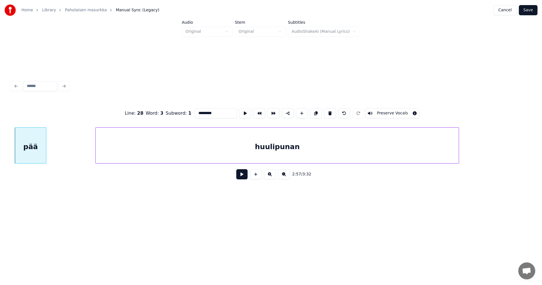
click at [341, 157] on div "huulipunan" at bounding box center [277, 147] width 363 height 38
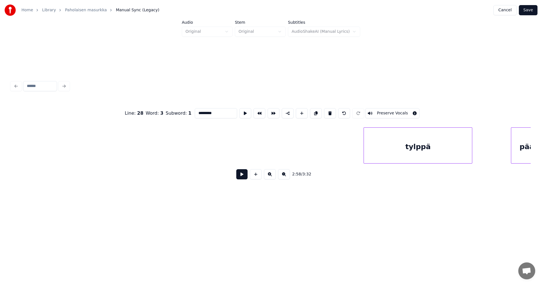
scroll to position [0, 16995]
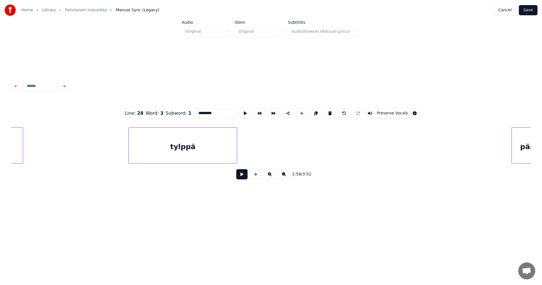
click at [179, 160] on div "tylppä" at bounding box center [183, 147] width 108 height 38
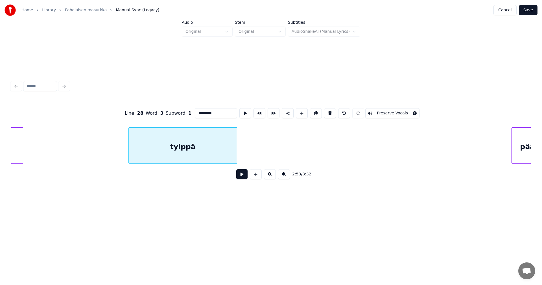
scroll to position [0, 17006]
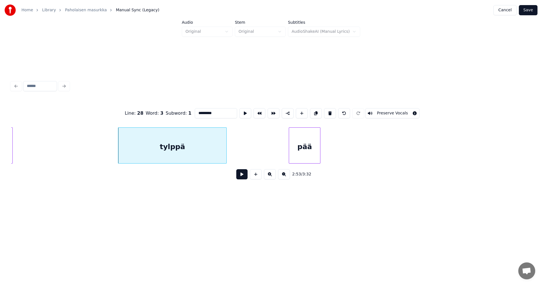
click at [289, 150] on div "pää" at bounding box center [304, 147] width 31 height 38
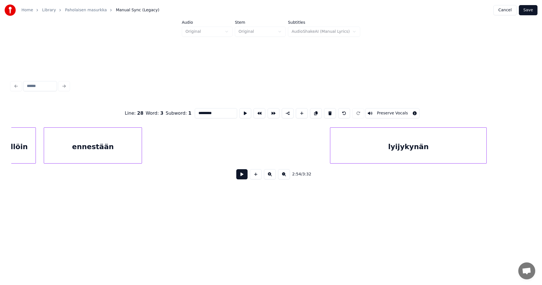
scroll to position [0, 16532]
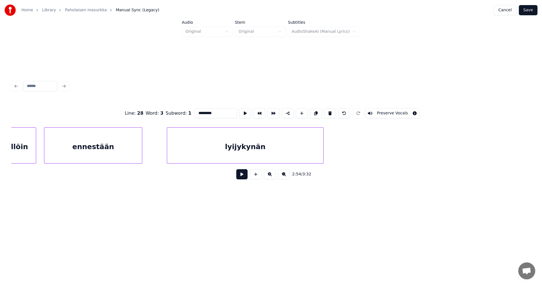
click at [205, 158] on div "lyijykynän" at bounding box center [245, 147] width 156 height 38
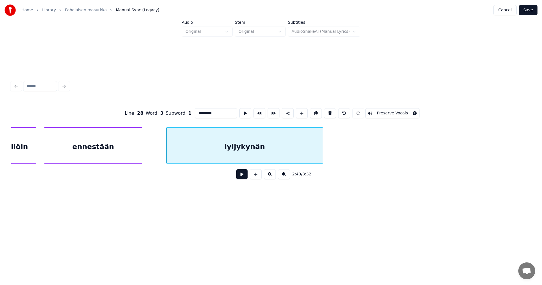
click at [240, 177] on button at bounding box center [241, 174] width 11 height 10
drag, startPoint x: 240, startPoint y: 177, endPoint x: 263, endPoint y: 174, distance: 23.3
click at [240, 177] on button at bounding box center [241, 174] width 11 height 10
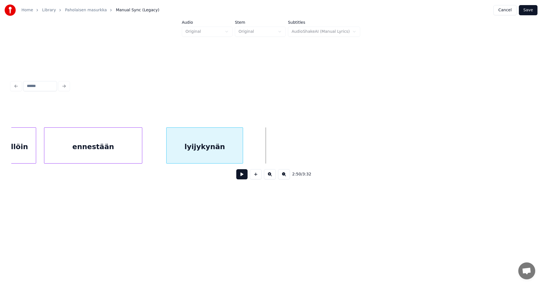
click at [241, 155] on div at bounding box center [242, 146] width 2 height 36
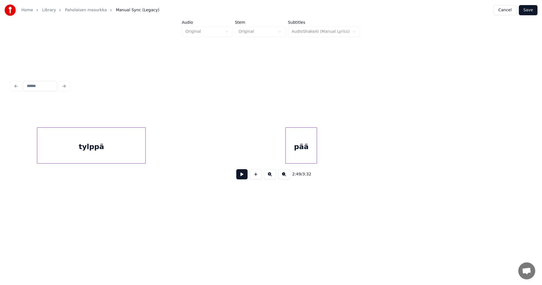
click at [120, 122] on div "2:49 / 3:32" at bounding box center [270, 142] width 519 height 86
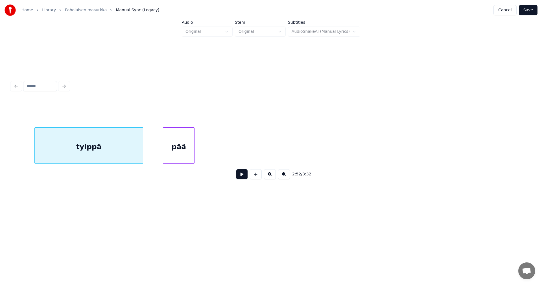
click at [181, 143] on div "pää" at bounding box center [178, 147] width 31 height 38
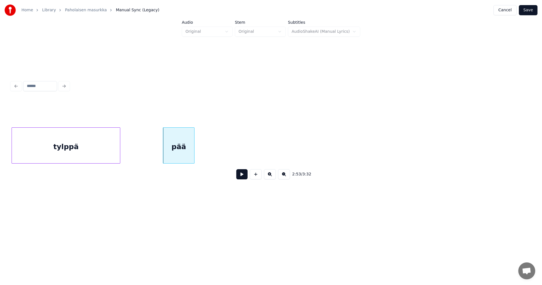
click at [115, 148] on div "tylppä" at bounding box center [66, 147] width 108 height 38
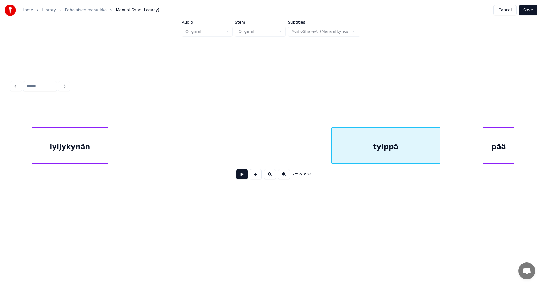
scroll to position [0, 16659]
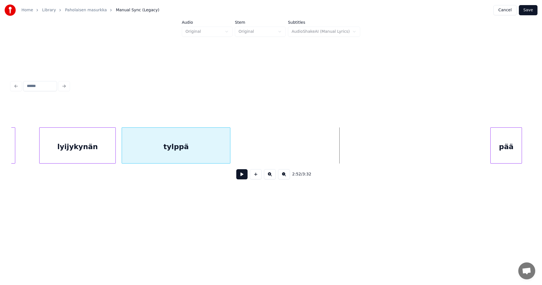
click at [162, 163] on div "tylppä pää lyijykynän ennestään" at bounding box center [270, 145] width 519 height 36
click at [251, 161] on div "pää" at bounding box center [251, 147] width 31 height 38
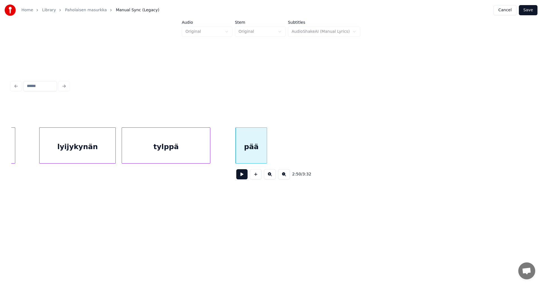
click at [210, 158] on div at bounding box center [209, 146] width 2 height 36
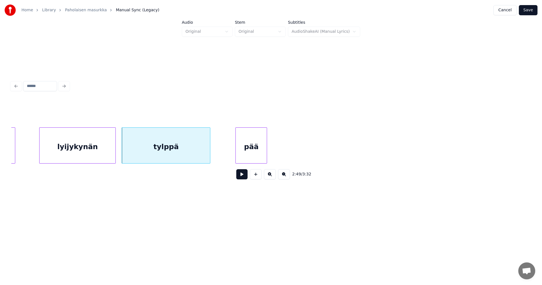
click at [100, 148] on div "lyijykynän" at bounding box center [77, 147] width 76 height 38
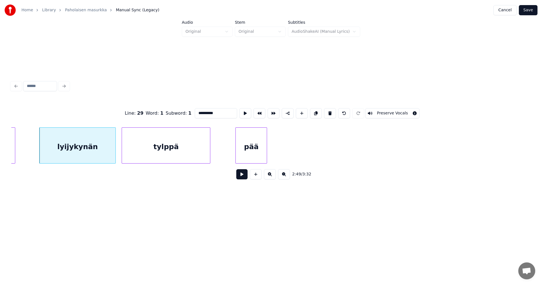
click at [239, 178] on button at bounding box center [241, 174] width 11 height 10
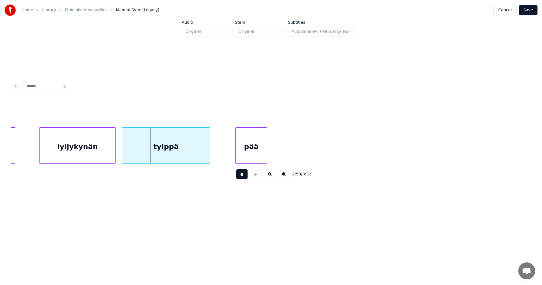
click at [241, 178] on button at bounding box center [241, 174] width 11 height 10
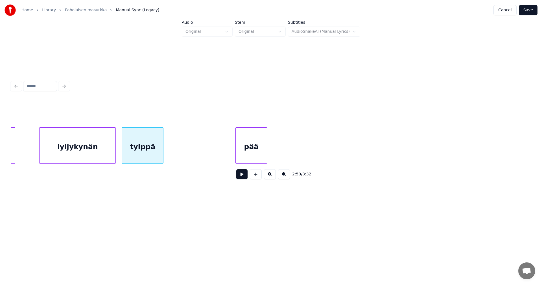
click at [162, 152] on div at bounding box center [162, 146] width 2 height 36
click at [181, 156] on div "pää" at bounding box center [182, 147] width 31 height 38
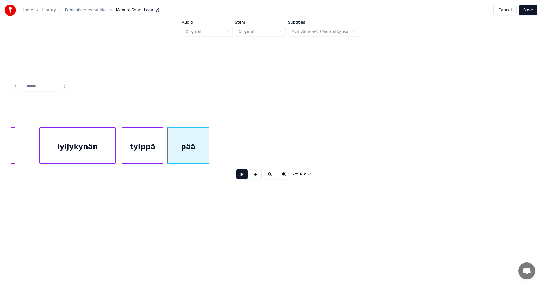
click at [208, 155] on div at bounding box center [208, 146] width 2 height 36
click at [113, 153] on div "lyijykynän" at bounding box center [77, 147] width 76 height 38
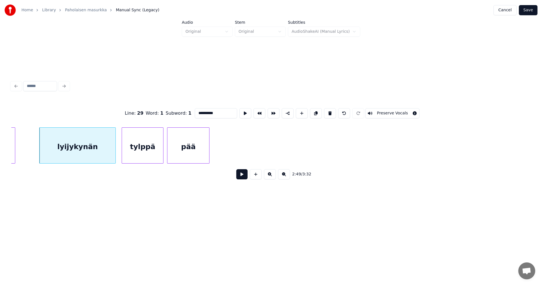
click at [245, 179] on button at bounding box center [241, 174] width 11 height 10
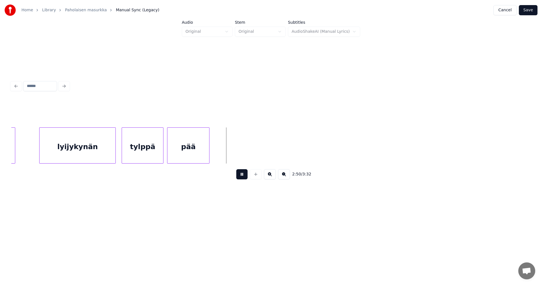
click at [243, 179] on button at bounding box center [241, 174] width 11 height 10
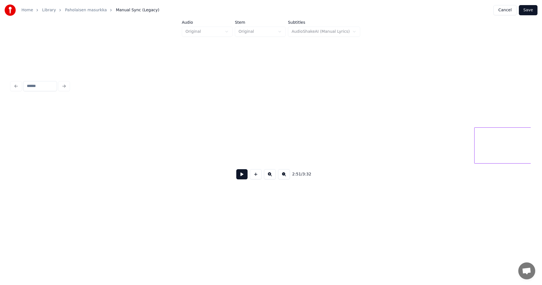
scroll to position [0, 17419]
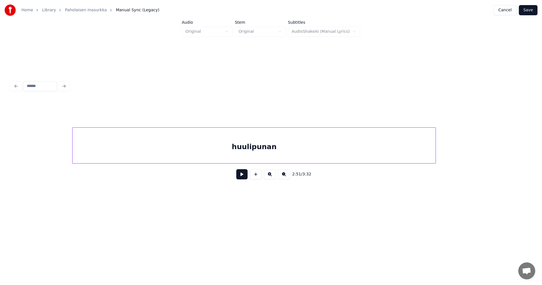
click at [388, 153] on div "huulipunan" at bounding box center [253, 147] width 363 height 38
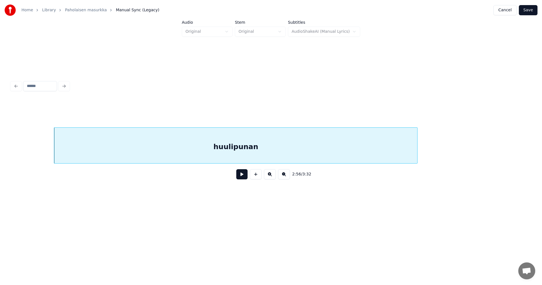
click at [388, 153] on div "huulipunan" at bounding box center [235, 147] width 363 height 38
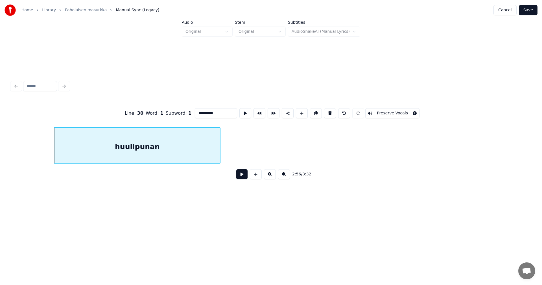
click at [218, 158] on div at bounding box center [219, 146] width 2 height 36
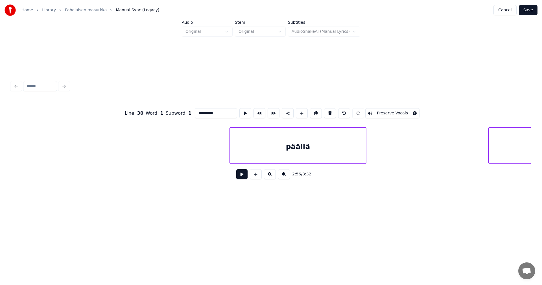
click at [364, 158] on div at bounding box center [365, 146] width 2 height 36
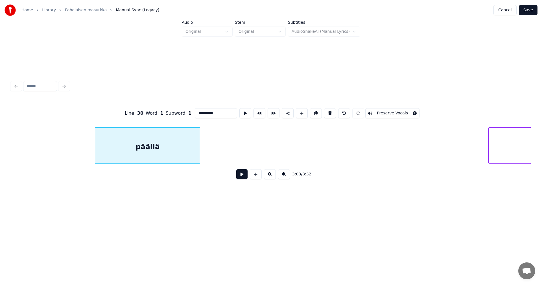
click at [148, 160] on div "päällä" at bounding box center [147, 147] width 105 height 38
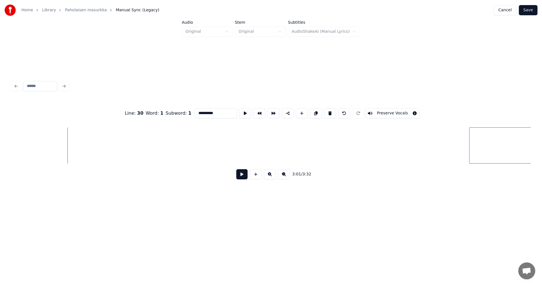
scroll to position [0, 18072]
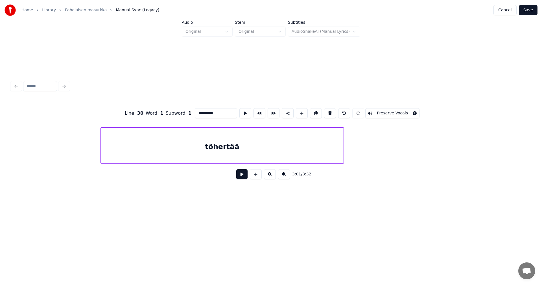
click at [324, 160] on div "töhertää" at bounding box center [222, 147] width 242 height 38
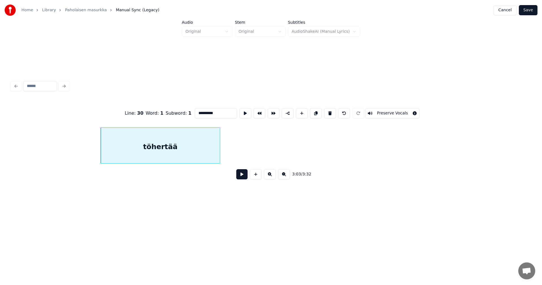
click at [218, 159] on div at bounding box center [219, 146] width 2 height 36
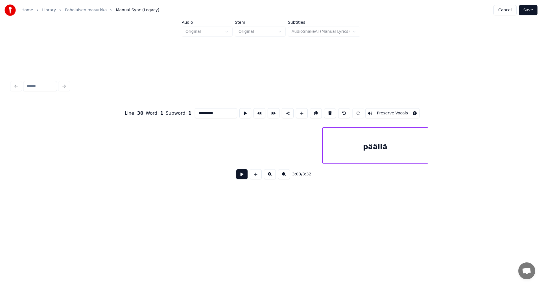
scroll to position [0, 17164]
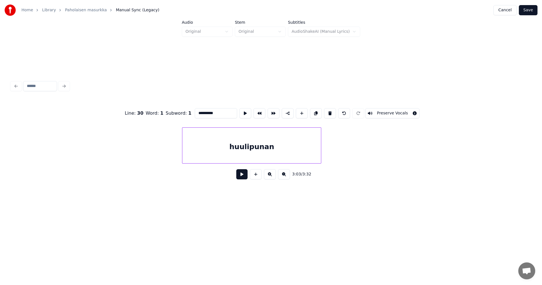
click at [210, 162] on div "huulipunan" at bounding box center [270, 145] width 519 height 36
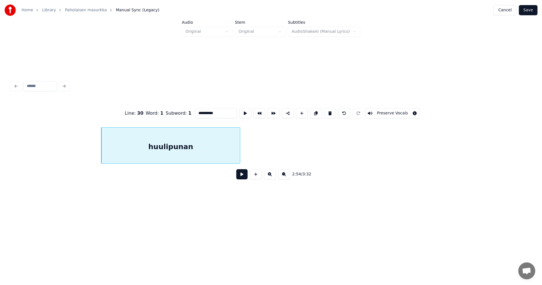
scroll to position [0, 17618]
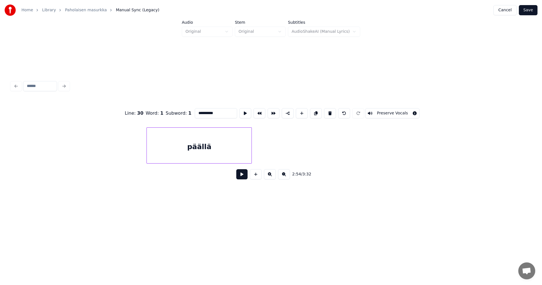
click at [205, 158] on div "päällä" at bounding box center [199, 147] width 105 height 38
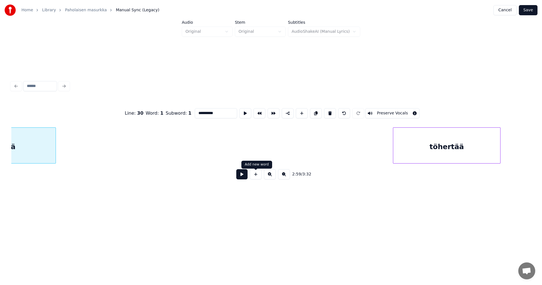
scroll to position [0, 17779]
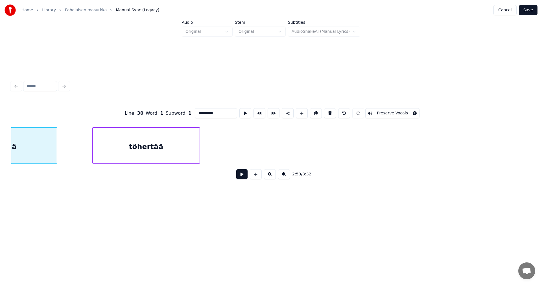
click at [109, 156] on div "töhertää" at bounding box center [146, 147] width 107 height 38
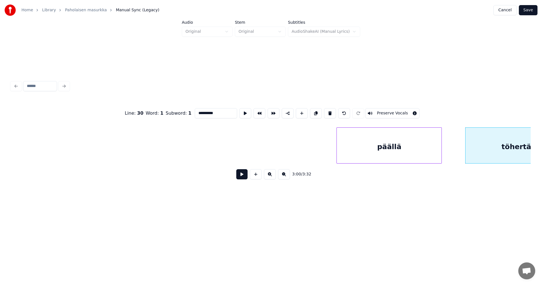
scroll to position [0, 17384]
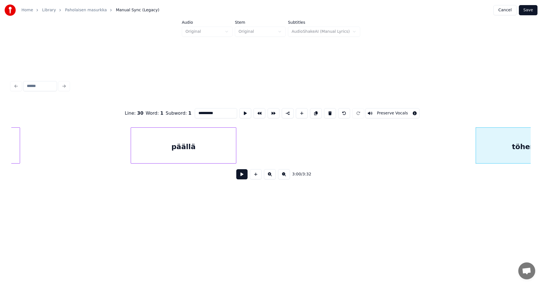
click at [132, 149] on div "päällä" at bounding box center [183, 147] width 105 height 38
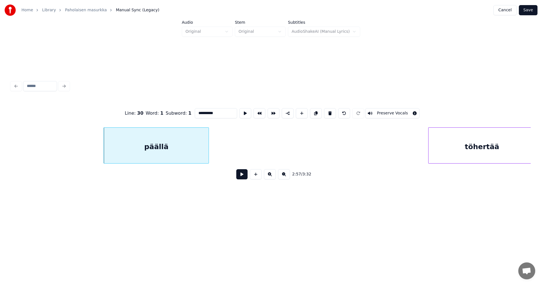
scroll to position [0, 17432]
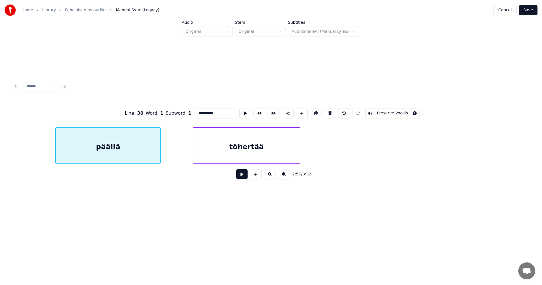
click at [254, 155] on div "töhertää" at bounding box center [246, 147] width 107 height 38
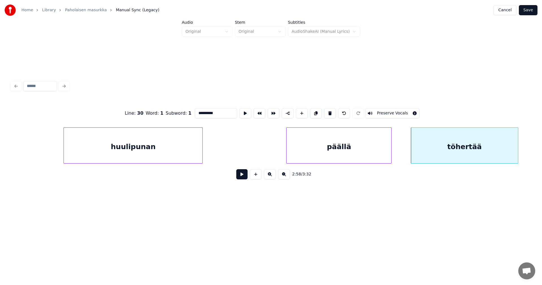
scroll to position [0, 17195]
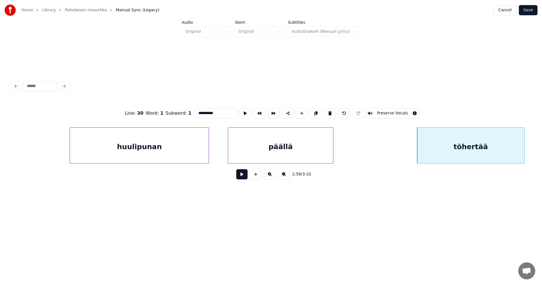
click at [306, 158] on div "päällä" at bounding box center [280, 147] width 105 height 38
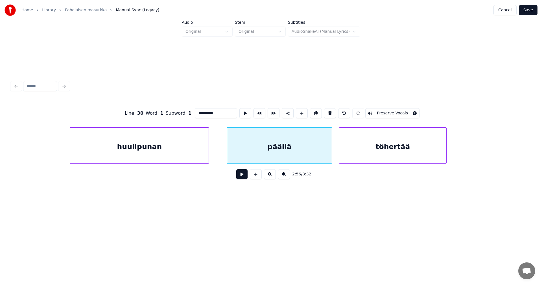
click at [389, 158] on div "töhertää" at bounding box center [392, 147] width 107 height 38
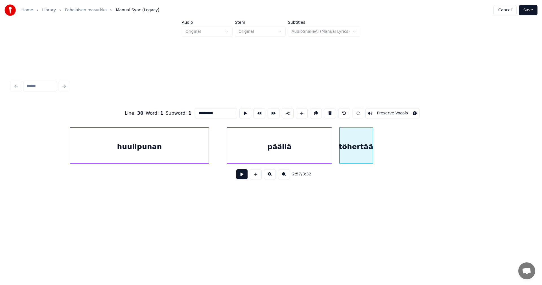
click at [372, 152] on div at bounding box center [372, 146] width 2 height 36
click at [262, 148] on div at bounding box center [263, 146] width 2 height 36
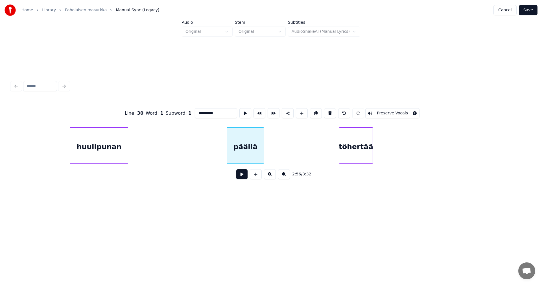
click at [126, 145] on div at bounding box center [127, 146] width 2 height 36
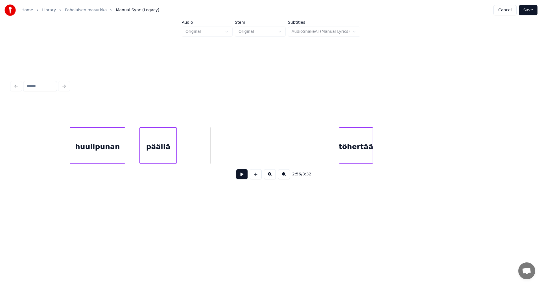
click at [152, 151] on div "päällä" at bounding box center [158, 147] width 37 height 38
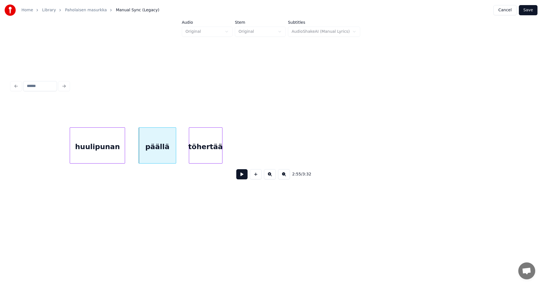
click at [214, 154] on div "töhertää" at bounding box center [205, 147] width 33 height 38
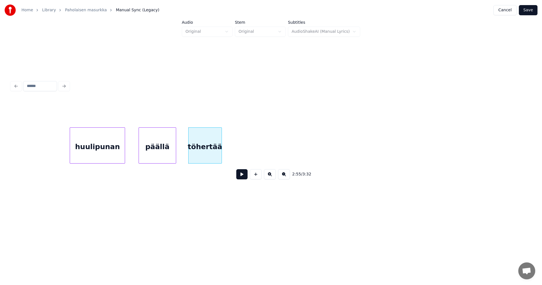
click at [12, 162] on div "2:55 / 3:32" at bounding box center [271, 131] width 524 height 112
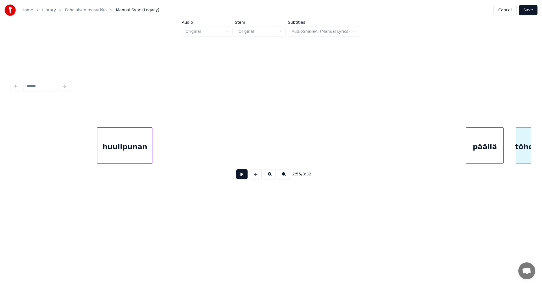
scroll to position [0, 16847]
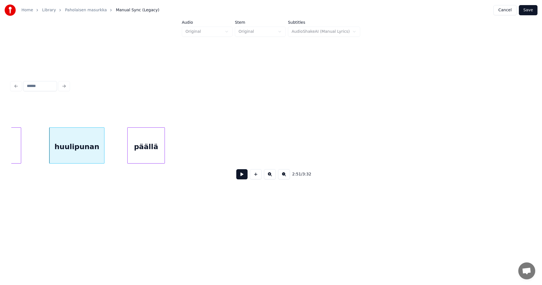
click at [138, 156] on div "päällä" at bounding box center [146, 147] width 37 height 38
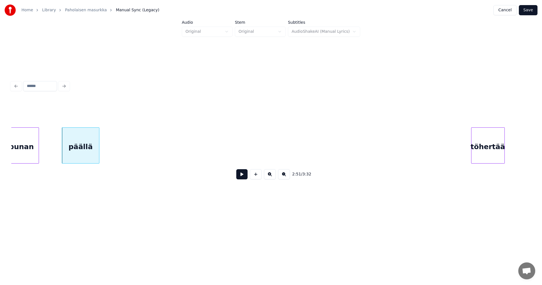
scroll to position [0, 16914]
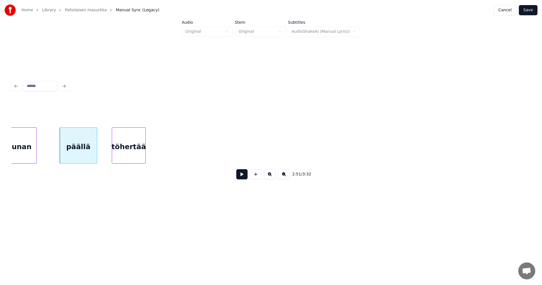
click at [131, 154] on div "töhertää" at bounding box center [128, 147] width 33 height 38
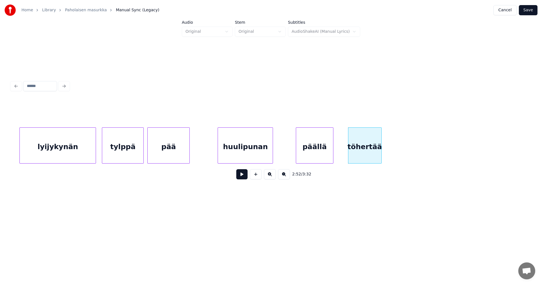
scroll to position [0, 16678]
click at [45, 158] on div "lyijykynän" at bounding box center [59, 147] width 76 height 38
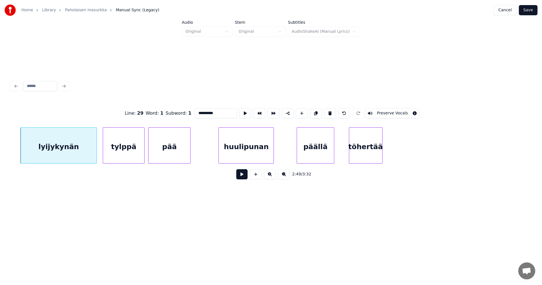
click at [242, 178] on button at bounding box center [241, 174] width 11 height 10
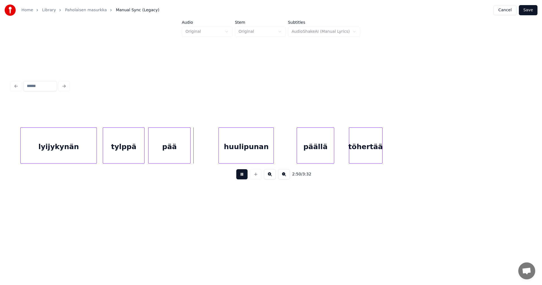
click at [242, 178] on button at bounding box center [241, 174] width 11 height 10
click at [242, 159] on div "huulipunan" at bounding box center [242, 147] width 55 height 38
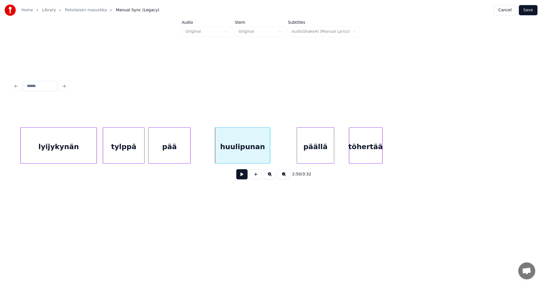
click at [242, 179] on button at bounding box center [241, 174] width 11 height 10
click at [257, 158] on div at bounding box center [258, 146] width 2 height 36
click at [273, 159] on div "päällä" at bounding box center [282, 147] width 37 height 38
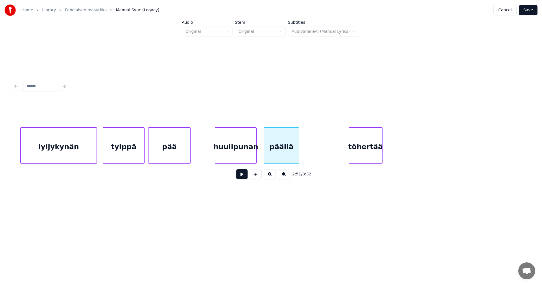
click at [298, 158] on div at bounding box center [298, 146] width 2 height 36
click at [311, 159] on div "töhertää" at bounding box center [322, 147] width 33 height 38
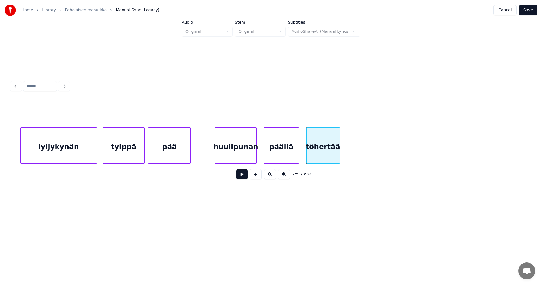
click at [246, 160] on div "huulipunan" at bounding box center [235, 147] width 41 height 38
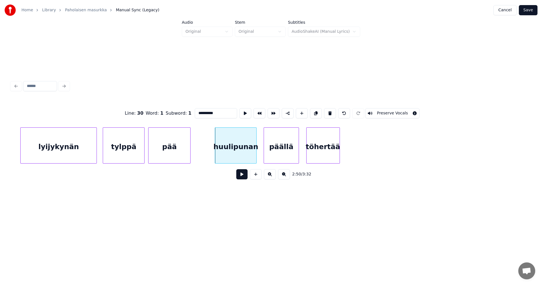
click at [245, 178] on button at bounding box center [241, 174] width 11 height 10
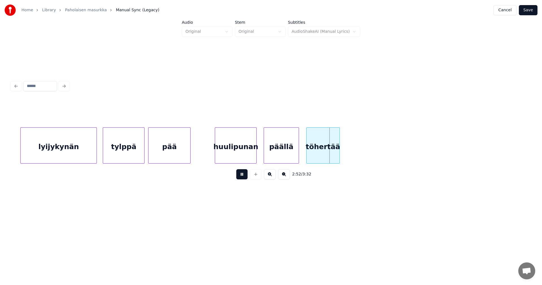
drag, startPoint x: 245, startPoint y: 178, endPoint x: 281, endPoint y: 162, distance: 39.3
click at [245, 177] on button at bounding box center [241, 174] width 11 height 10
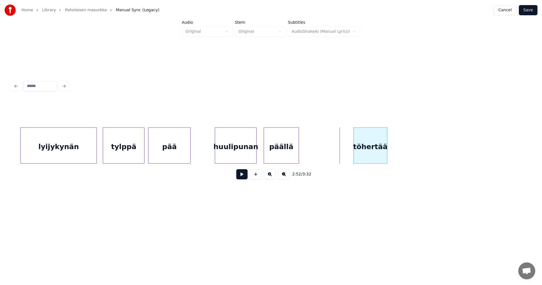
click at [372, 148] on div "töhertää" at bounding box center [369, 147] width 33 height 38
click at [339, 149] on div "päällä" at bounding box center [330, 147] width 34 height 38
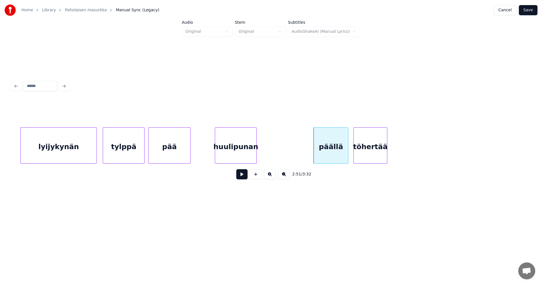
click at [244, 157] on div "huulipunan" at bounding box center [235, 147] width 41 height 38
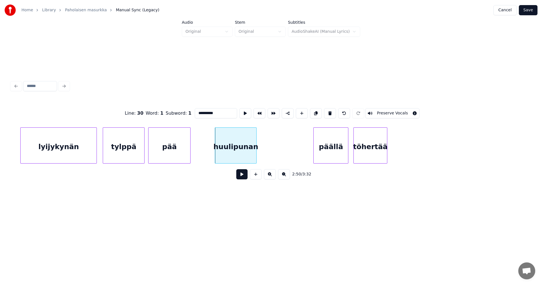
click at [242, 176] on button at bounding box center [241, 174] width 11 height 10
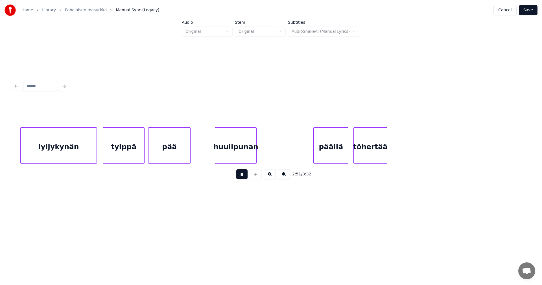
click at [243, 175] on button at bounding box center [241, 174] width 11 height 10
click at [298, 153] on div at bounding box center [299, 146] width 2 height 36
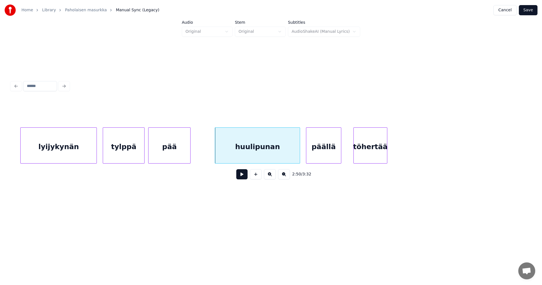
click at [315, 154] on div "päällä" at bounding box center [323, 147] width 34 height 38
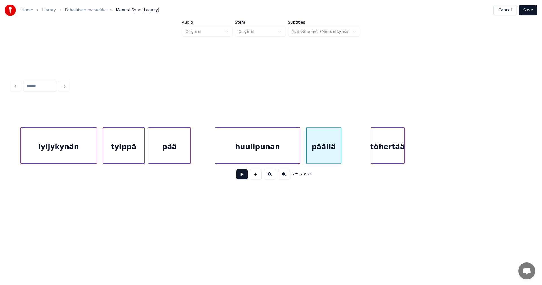
click at [383, 152] on div "töhertää" at bounding box center [387, 147] width 33 height 38
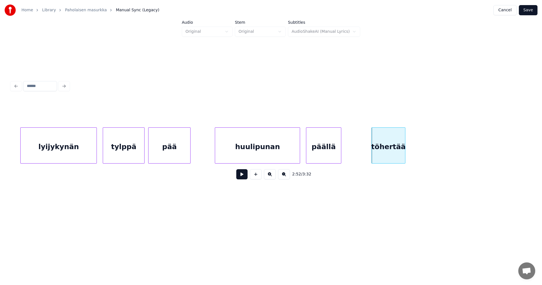
click at [315, 155] on div "päällä" at bounding box center [323, 147] width 34 height 38
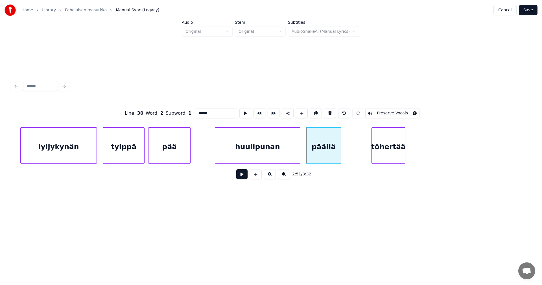
click at [245, 179] on button at bounding box center [241, 174] width 11 height 10
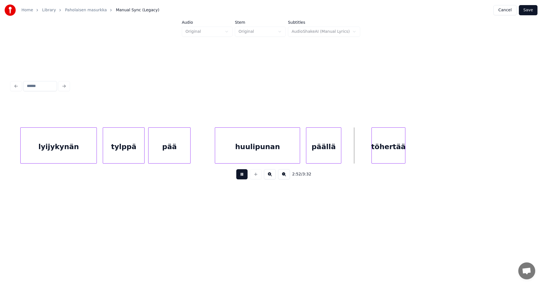
click at [245, 179] on button at bounding box center [241, 174] width 11 height 10
click at [361, 154] on div at bounding box center [361, 146] width 2 height 36
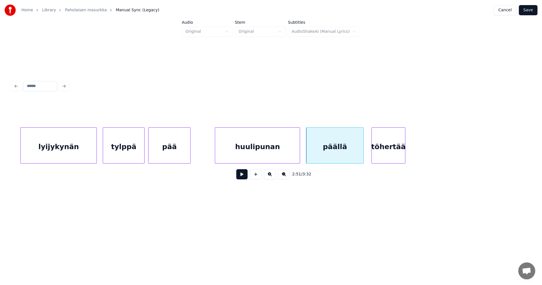
click at [350, 155] on div "päällä" at bounding box center [334, 147] width 57 height 38
click at [245, 177] on button at bounding box center [241, 174] width 11 height 10
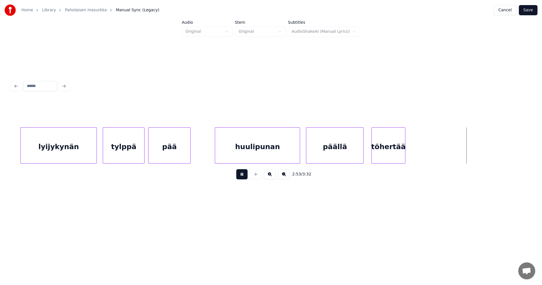
drag, startPoint x: 245, startPoint y: 177, endPoint x: 324, endPoint y: 176, distance: 79.3
click at [246, 177] on button at bounding box center [241, 174] width 11 height 10
click at [479, 150] on div at bounding box center [479, 146] width 2 height 36
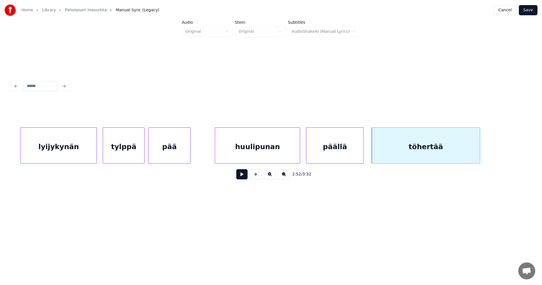
click at [245, 176] on button at bounding box center [241, 174] width 11 height 10
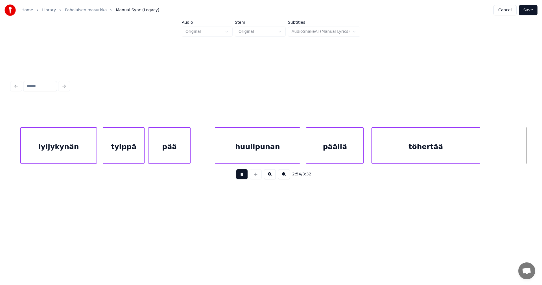
scroll to position [0, 17197]
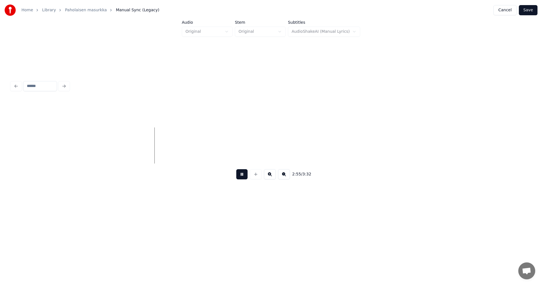
click at [245, 176] on button at bounding box center [241, 174] width 11 height 10
click at [259, 177] on button at bounding box center [256, 174] width 12 height 10
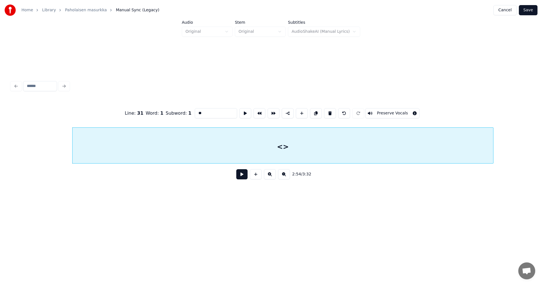
click at [493, 153] on div at bounding box center [492, 146] width 2 height 36
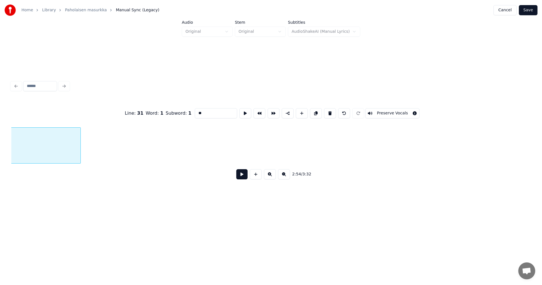
scroll to position [0, 17614]
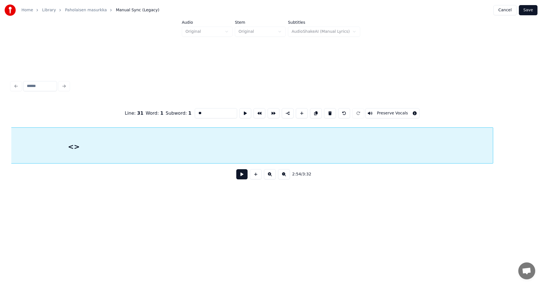
click at [492, 144] on div at bounding box center [492, 146] width 2 height 36
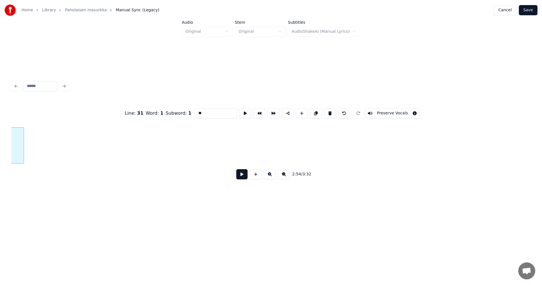
scroll to position [0, 18076]
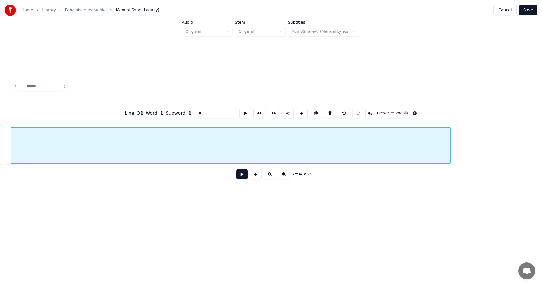
click at [450, 146] on div at bounding box center [449, 146] width 2 height 36
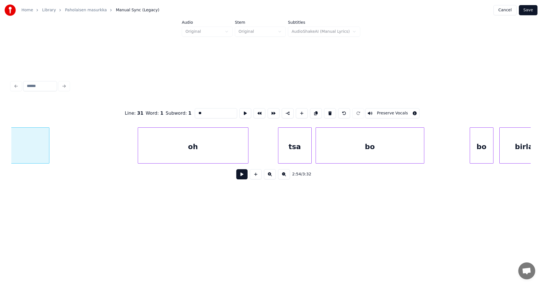
scroll to position [0, 18488]
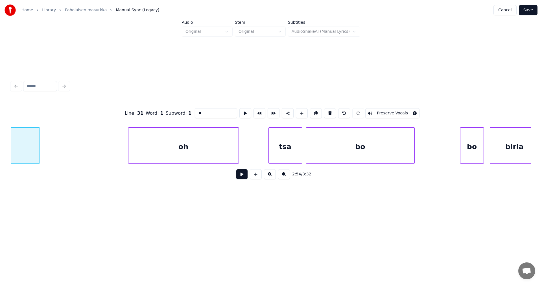
click at [506, 152] on div "birla" at bounding box center [514, 147] width 49 height 38
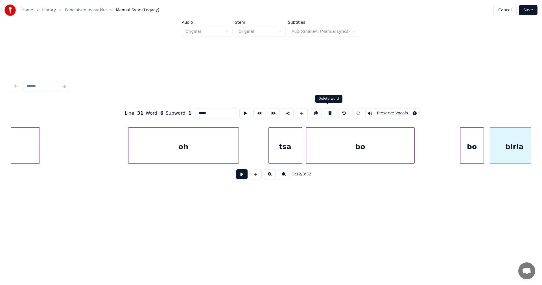
click at [327, 113] on button at bounding box center [330, 113] width 12 height 10
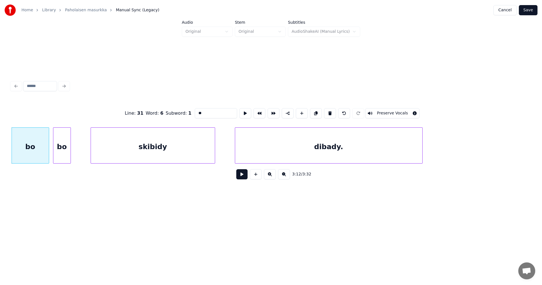
click at [327, 144] on div "dibady." at bounding box center [328, 147] width 187 height 38
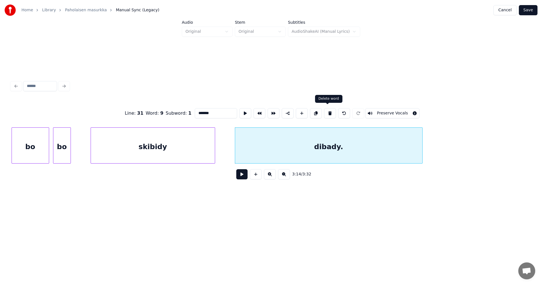
click at [327, 112] on button at bounding box center [330, 113] width 12 height 10
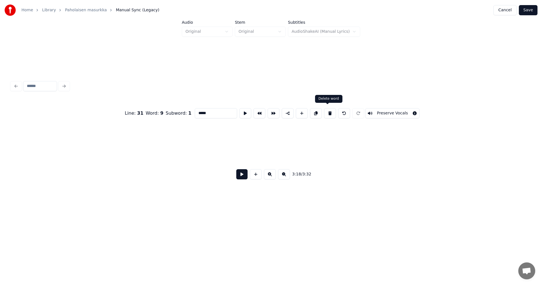
scroll to position [0, 19584]
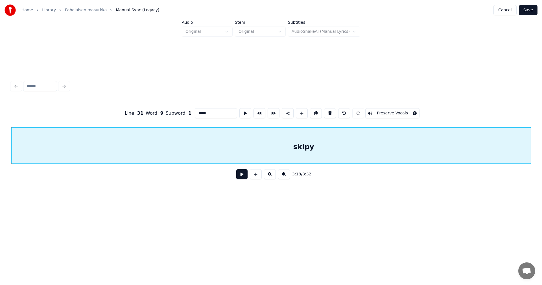
click at [331, 147] on div "skipy" at bounding box center [304, 147] width 584 height 38
click at [328, 113] on button at bounding box center [330, 113] width 12 height 10
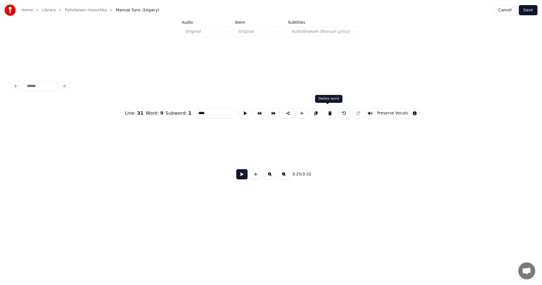
scroll to position [0, 20244]
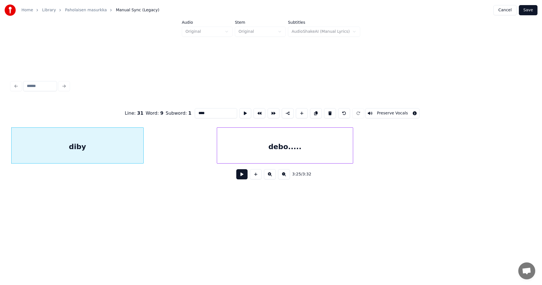
click at [296, 151] on div "debo....." at bounding box center [285, 147] width 136 height 38
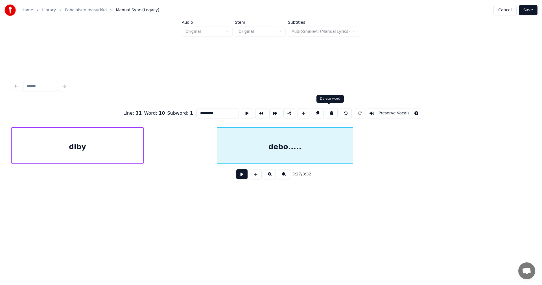
click at [330, 114] on button at bounding box center [332, 113] width 12 height 10
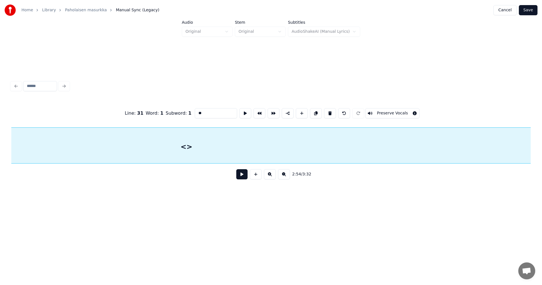
scroll to position [0, 18166]
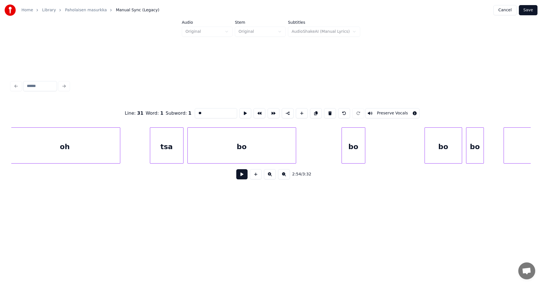
click at [98, 151] on div "oh" at bounding box center [65, 147] width 110 height 38
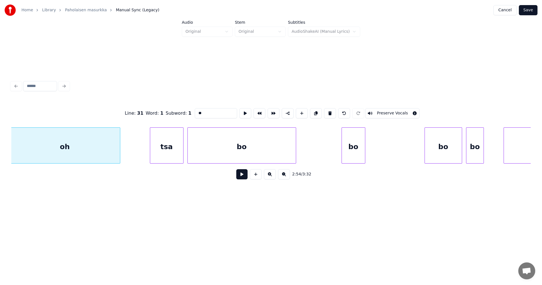
scroll to position [0, 18604]
click at [328, 113] on button at bounding box center [330, 113] width 12 height 10
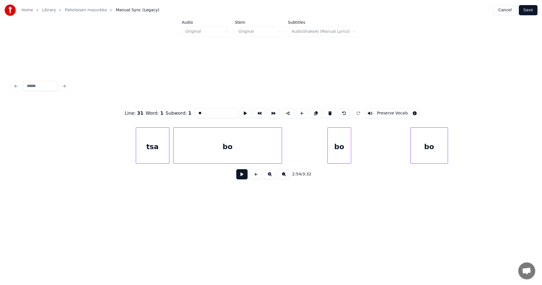
scroll to position [0, 19075]
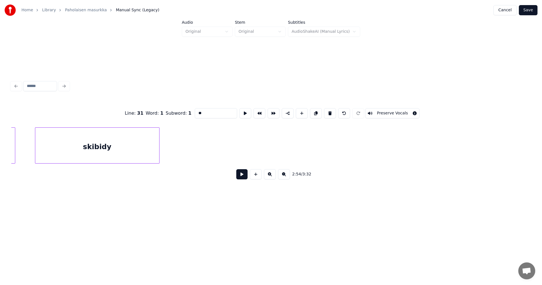
click at [132, 155] on div "skibidy" at bounding box center [97, 147] width 124 height 38
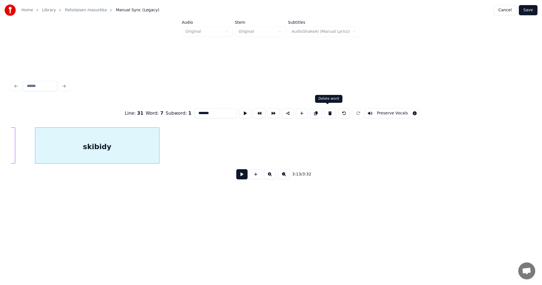
click at [328, 113] on button at bounding box center [330, 113] width 12 height 10
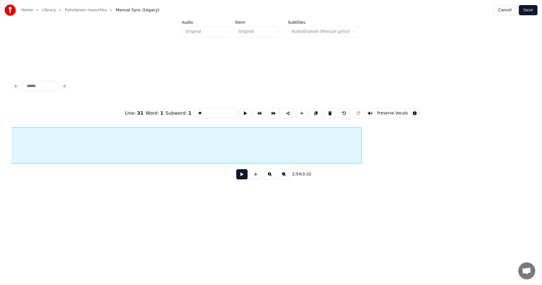
scroll to position [0, 18620]
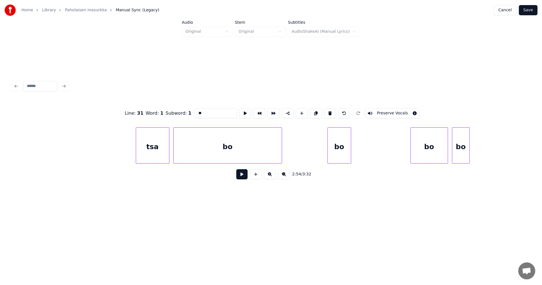
click at [466, 147] on div "bo" at bounding box center [460, 147] width 17 height 38
click at [329, 113] on button at bounding box center [330, 113] width 12 height 10
click at [437, 148] on div "bo" at bounding box center [428, 147] width 37 height 38
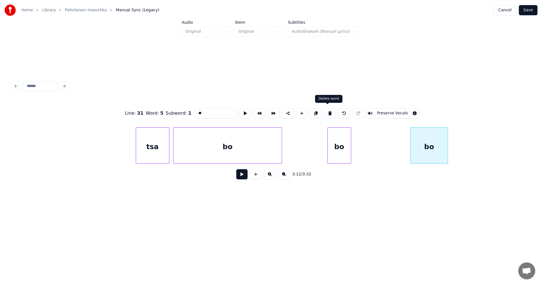
click at [328, 114] on button at bounding box center [330, 113] width 12 height 10
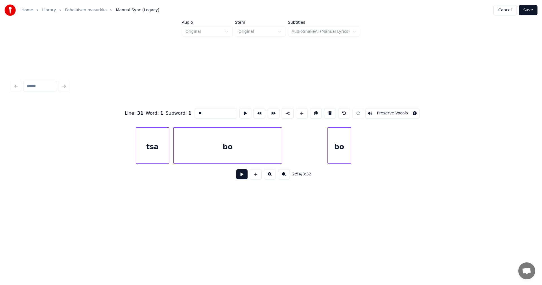
click at [230, 155] on div "bo" at bounding box center [227, 147] width 108 height 38
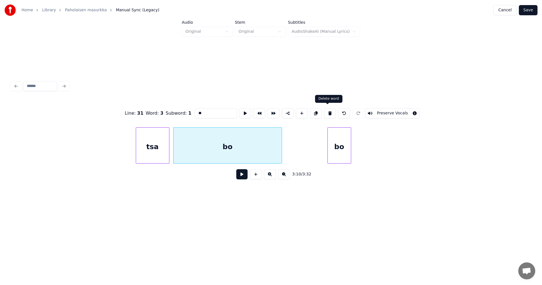
click at [327, 114] on button at bounding box center [330, 113] width 12 height 10
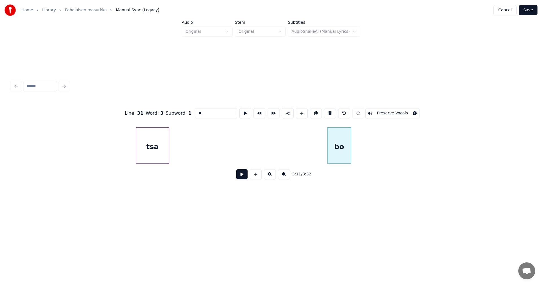
click at [157, 157] on div "tsa" at bounding box center [152, 147] width 33 height 38
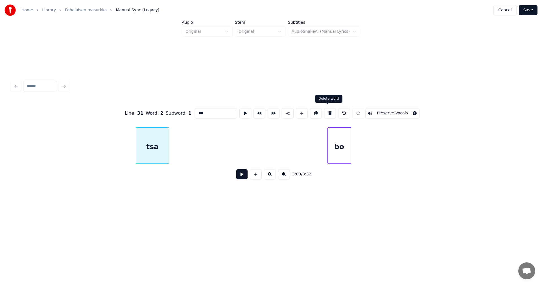
click at [326, 113] on button at bounding box center [330, 113] width 12 height 10
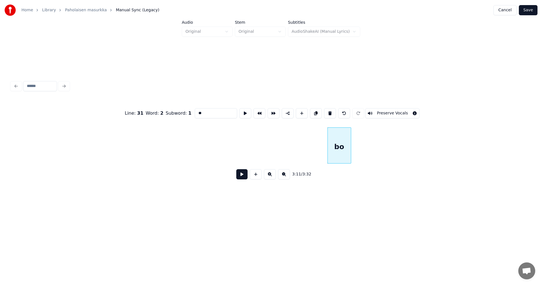
click at [339, 149] on div "bo" at bounding box center [339, 147] width 23 height 38
click at [327, 113] on button at bounding box center [330, 113] width 12 height 10
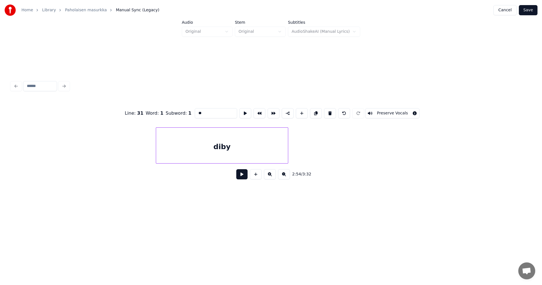
scroll to position [0, 20122]
click at [246, 151] on div "diby" at bounding box center [199, 147] width 132 height 38
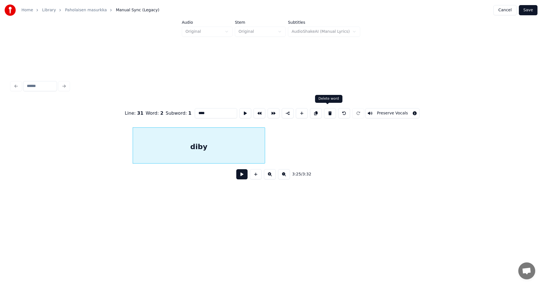
click at [328, 114] on button at bounding box center [330, 113] width 12 height 10
type input "**"
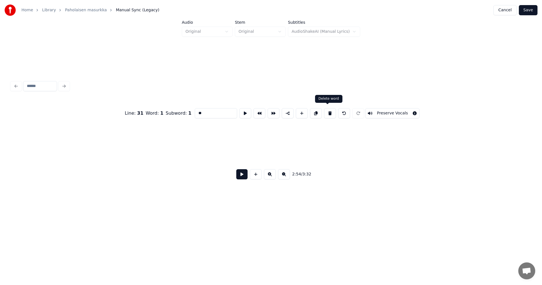
scroll to position [0, 17258]
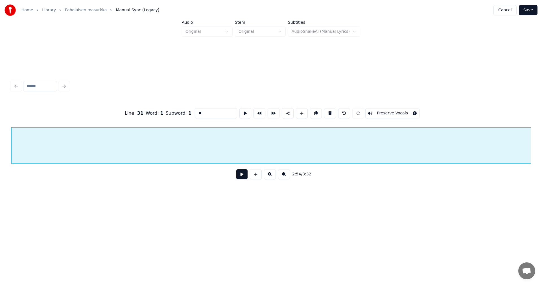
drag, startPoint x: 441, startPoint y: 166, endPoint x: 455, endPoint y: 163, distance: 14.3
click at [456, 163] on div "<>" at bounding box center [270, 145] width 519 height 36
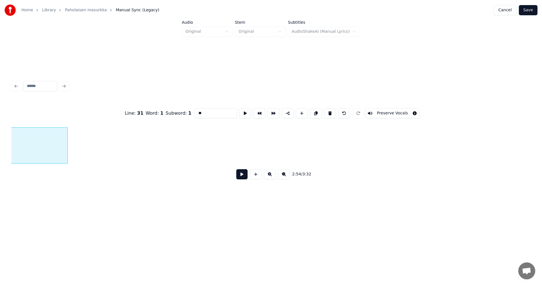
scroll to position [0, 18436]
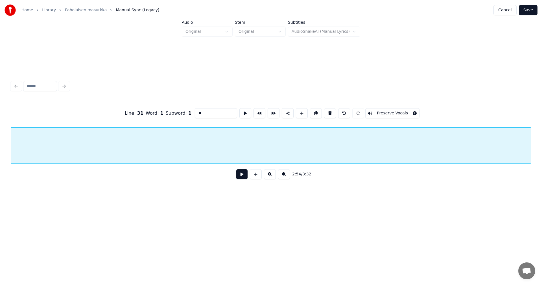
click at [529, 142] on div at bounding box center [530, 146] width 2 height 36
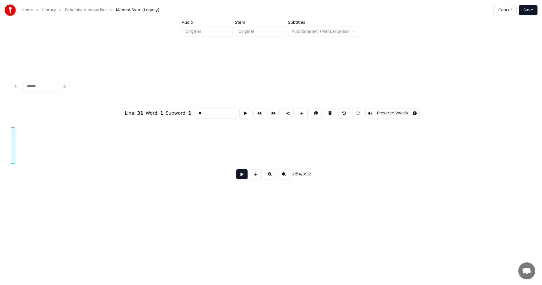
scroll to position [0, 18939]
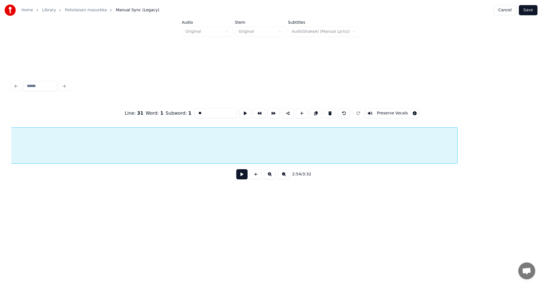
click at [457, 133] on div at bounding box center [456, 146] width 2 height 36
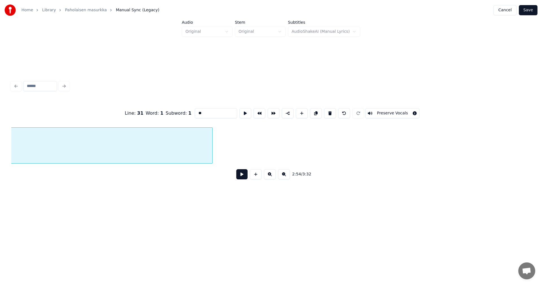
scroll to position [0, 19210]
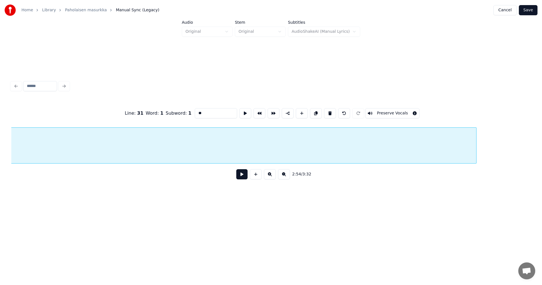
click at [476, 148] on div at bounding box center [475, 146] width 2 height 36
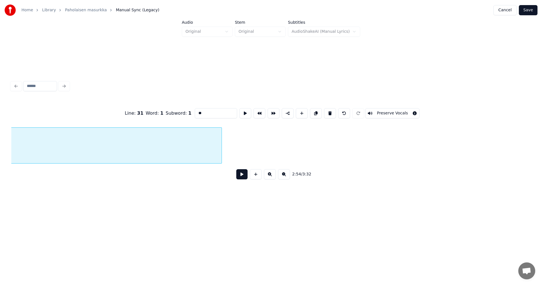
scroll to position [0, 19469]
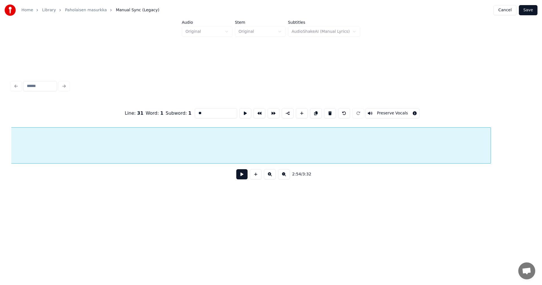
click at [490, 138] on div at bounding box center [490, 146] width 2 height 36
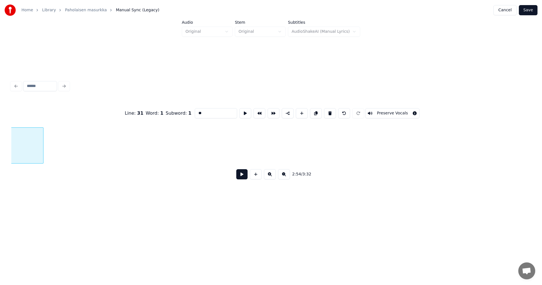
scroll to position [0, 19924]
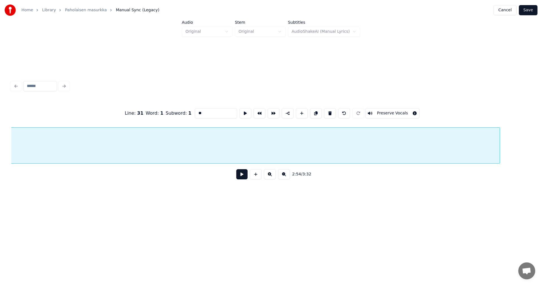
click at [498, 140] on div at bounding box center [499, 146] width 2 height 36
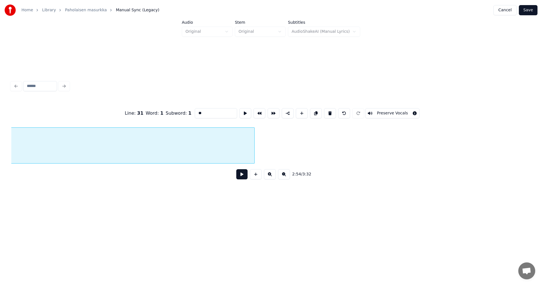
scroll to position [0, 20180]
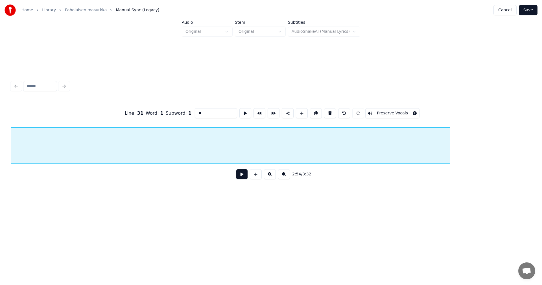
click at [449, 147] on div at bounding box center [449, 146] width 2 height 36
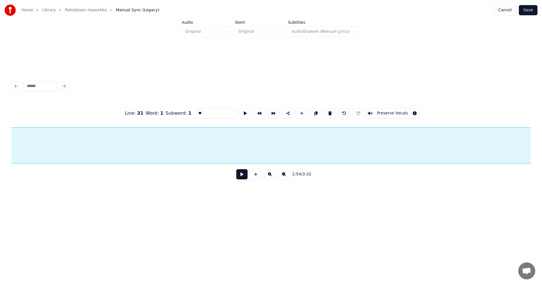
scroll to position [0, 20215]
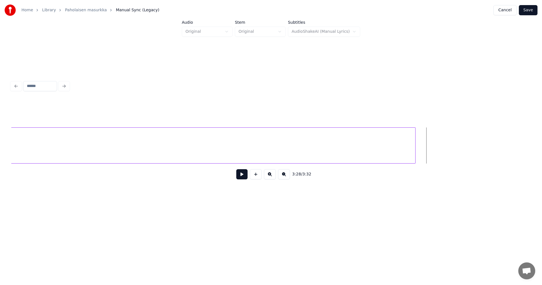
click at [245, 179] on button at bounding box center [241, 174] width 11 height 10
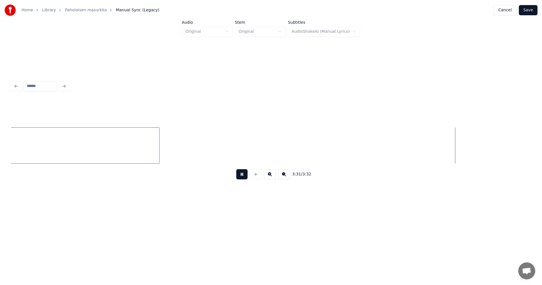
click at [245, 179] on button at bounding box center [241, 174] width 11 height 10
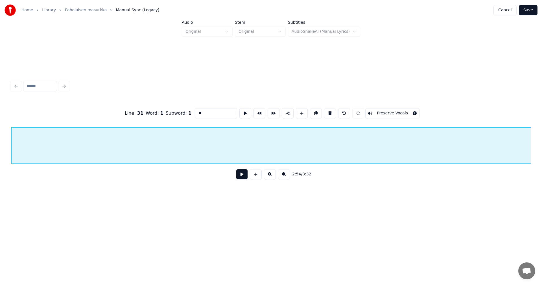
drag, startPoint x: 212, startPoint y: 111, endPoint x: 183, endPoint y: 115, distance: 29.6
click at [183, 115] on div "Line : 31 Word : 1 Subword : 1 ** Preserve Vocals" at bounding box center [270, 113] width 519 height 28
click at [378, 110] on button "Preserve Vocals" at bounding box center [392, 113] width 54 height 10
click at [529, 11] on button "Save" at bounding box center [527, 10] width 19 height 10
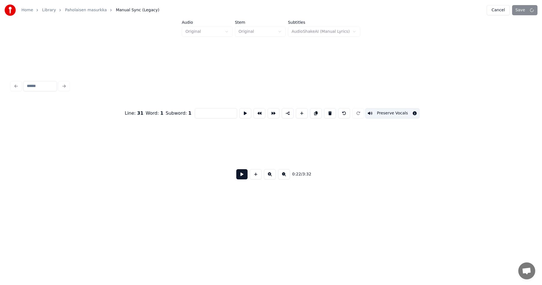
scroll to position [0, 2247]
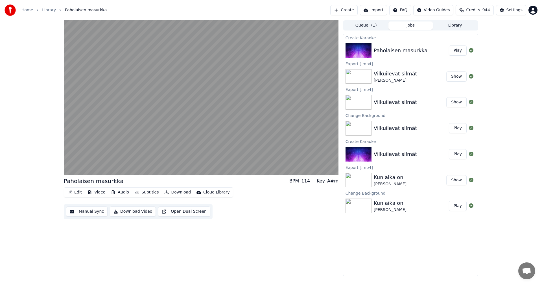
click at [80, 194] on button "Edit" at bounding box center [74, 192] width 19 height 8
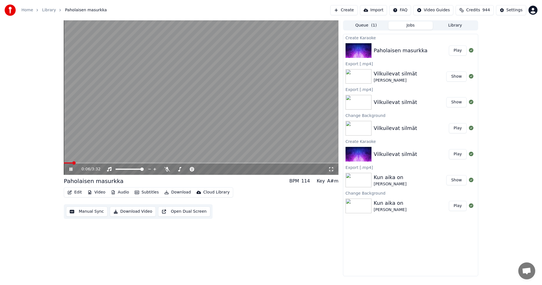
click at [296, 192] on div "Edit Video Audio Subtitles Download Cloud Library Manual Sync Download Video Op…" at bounding box center [201, 203] width 274 height 32
click at [89, 163] on span at bounding box center [201, 162] width 274 height 1
click at [166, 170] on icon at bounding box center [167, 169] width 6 height 5
click at [168, 168] on icon at bounding box center [166, 169] width 3 height 5
click at [168, 168] on icon at bounding box center [167, 169] width 6 height 5
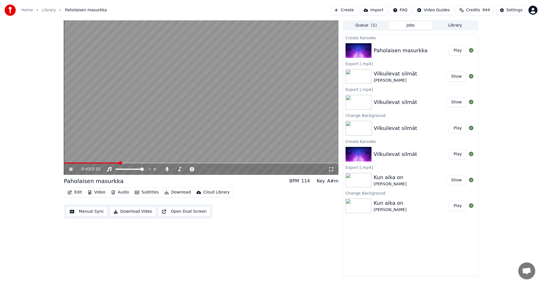
click at [71, 170] on icon at bounding box center [70, 168] width 3 height 3
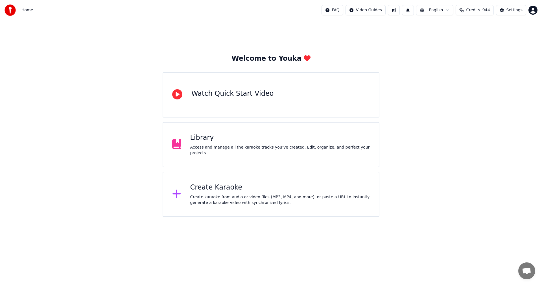
click at [216, 147] on div "Library Access and manage all the karaoke tracks you’ve created. Edit, organize…" at bounding box center [280, 144] width 180 height 23
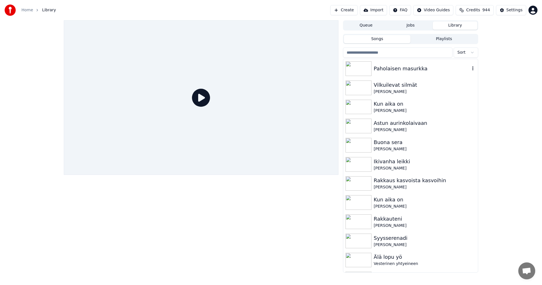
click at [392, 70] on div "Paholaisen masurkka" at bounding box center [421, 69] width 96 height 8
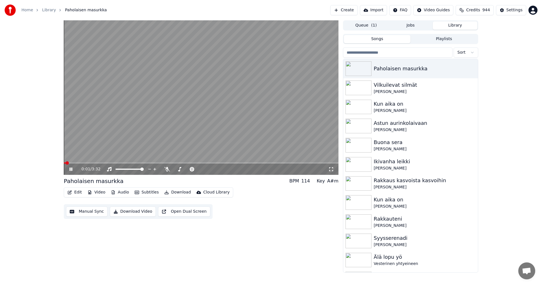
click at [78, 163] on span at bounding box center [201, 162] width 274 height 1
click at [167, 168] on icon at bounding box center [167, 169] width 6 height 5
click at [168, 168] on icon at bounding box center [167, 169] width 6 height 5
click at [240, 164] on div "1:50 / 3:32" at bounding box center [201, 168] width 274 height 11
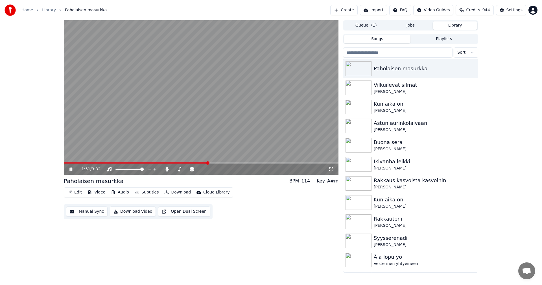
click at [241, 162] on span at bounding box center [201, 162] width 274 height 1
click at [72, 170] on icon at bounding box center [70, 168] width 3 height 3
click at [78, 192] on button "Edit" at bounding box center [74, 192] width 19 height 8
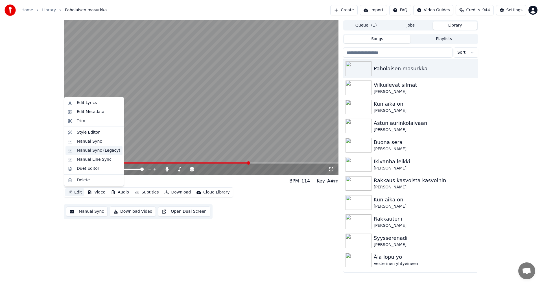
click at [95, 149] on div "Manual Sync (Legacy)" at bounding box center [98, 151] width 43 height 6
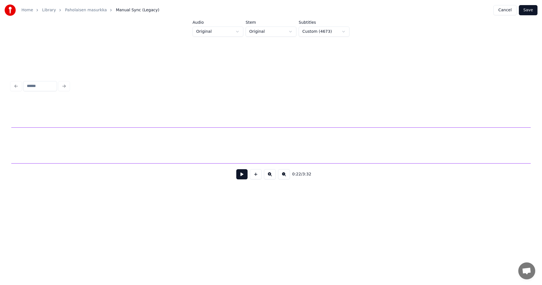
scroll to position [0, 8032]
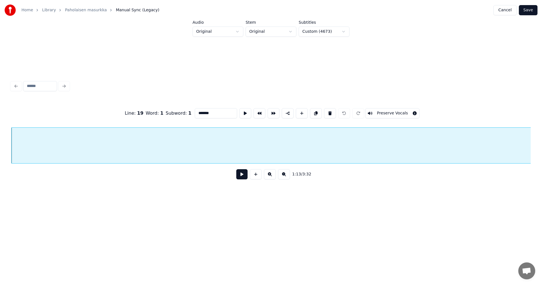
click at [379, 111] on button "Preserve Vocals" at bounding box center [392, 113] width 54 height 10
drag, startPoint x: 218, startPoint y: 110, endPoint x: 188, endPoint y: 114, distance: 31.0
click at [188, 114] on div "Line : 19 Word : 1 Subword : 1 ******* Preserve Vocals" at bounding box center [270, 113] width 519 height 28
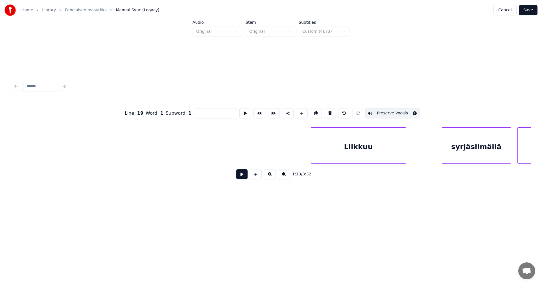
scroll to position [0, 13659]
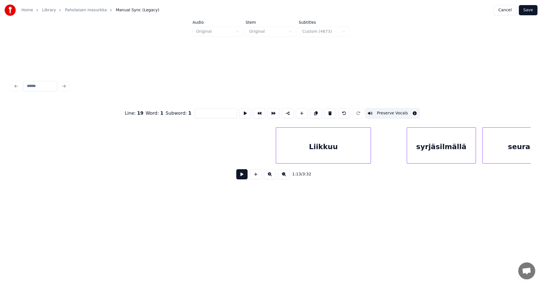
click at [348, 150] on div "Liikkuu" at bounding box center [323, 147] width 95 height 38
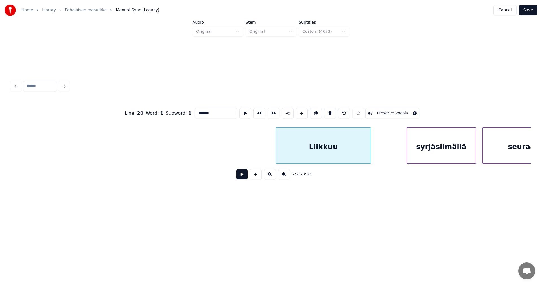
click at [430, 151] on div "syrjäsilmällä" at bounding box center [441, 147] width 69 height 38
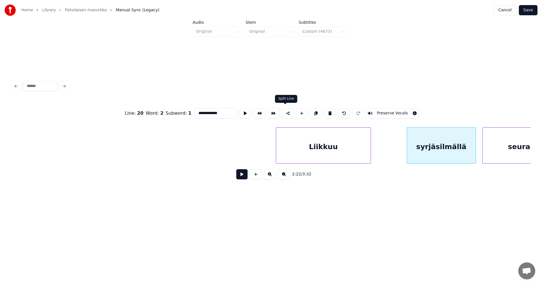
click at [288, 112] on button at bounding box center [288, 113] width 12 height 10
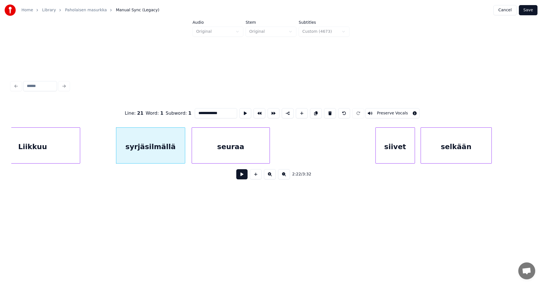
scroll to position [0, 13961]
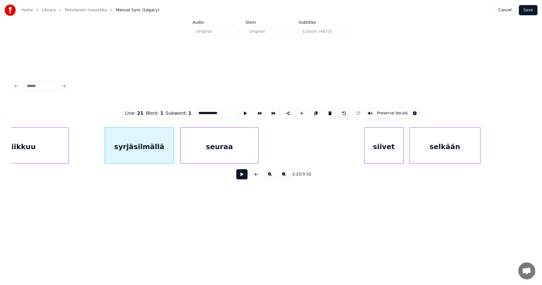
click at [381, 147] on div "siivet" at bounding box center [383, 147] width 39 height 38
type input "******"
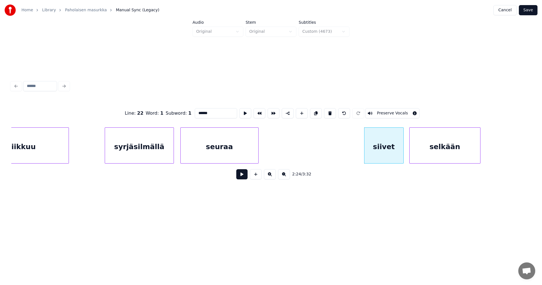
click at [526, 11] on button "Save" at bounding box center [527, 10] width 19 height 10
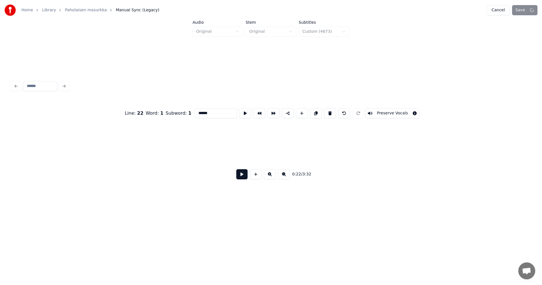
scroll to position [0, 2244]
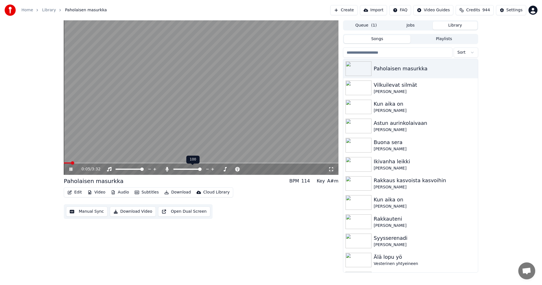
click at [123, 164] on div "0:05 / 3:32" at bounding box center [201, 168] width 274 height 11
click at [123, 163] on span at bounding box center [201, 162] width 274 height 1
click at [126, 163] on span at bounding box center [95, 162] width 63 height 1
click at [143, 162] on video at bounding box center [201, 97] width 274 height 154
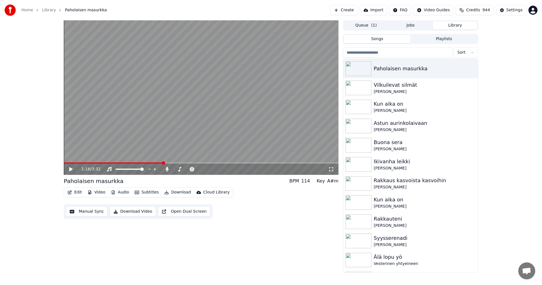
click at [144, 163] on span at bounding box center [113, 162] width 99 height 1
click at [168, 169] on icon at bounding box center [167, 169] width 6 height 5
click at [72, 169] on icon at bounding box center [70, 169] width 3 height 4
click at [167, 170] on icon at bounding box center [167, 169] width 6 height 5
click at [167, 169] on icon at bounding box center [166, 169] width 3 height 5
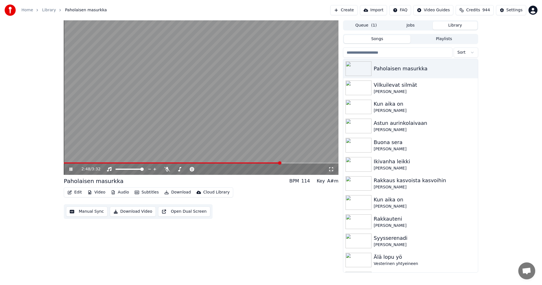
click at [281, 162] on span at bounding box center [172, 162] width 217 height 1
click at [268, 162] on span at bounding box center [166, 162] width 204 height 1
click at [81, 163] on span at bounding box center [201, 162] width 274 height 1
click at [98, 192] on button "Video" at bounding box center [96, 192] width 22 height 8
click at [54, 179] on div "0:13 / 3:32 Paholaisen masurkka BPM 114 Key A#m Edit Video Audio Subtitles Down…" at bounding box center [271, 146] width 542 height 252
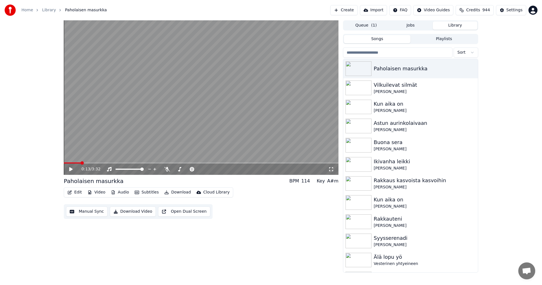
click at [72, 169] on icon at bounding box center [74, 169] width 13 height 5
click at [167, 171] on icon at bounding box center [167, 169] width 6 height 5
click at [135, 162] on span at bounding box center [201, 162] width 274 height 1
click at [92, 163] on span at bounding box center [112, 162] width 97 height 1
click at [84, 163] on span at bounding box center [81, 162] width 34 height 1
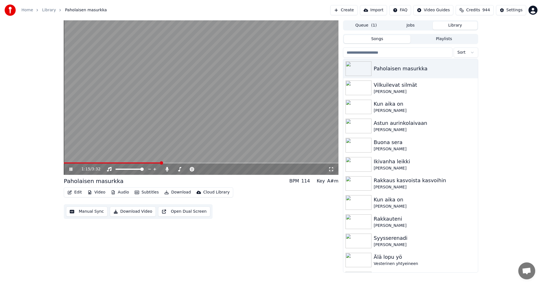
click at [72, 169] on icon at bounding box center [74, 169] width 13 height 5
click at [80, 191] on button "Edit" at bounding box center [74, 192] width 19 height 8
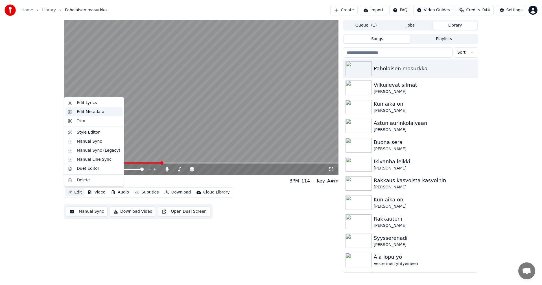
click at [95, 113] on div "Edit Metadata" at bounding box center [91, 112] width 28 height 6
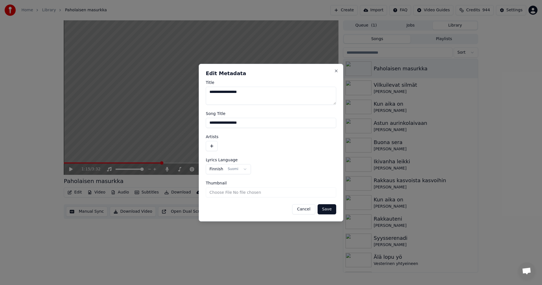
click at [214, 147] on button "button" at bounding box center [212, 146] width 12 height 10
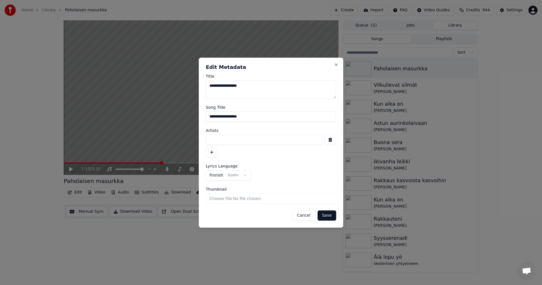
click at [221, 143] on input at bounding box center [264, 140] width 116 height 10
type input "**********"
click at [327, 215] on button "Save" at bounding box center [326, 215] width 19 height 10
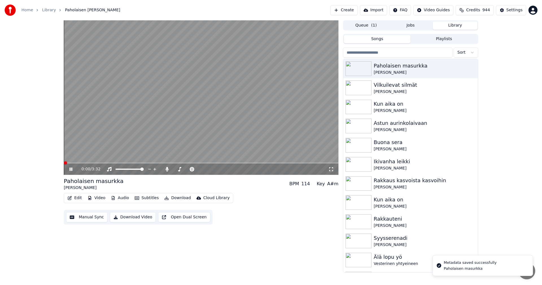
click at [64, 163] on span at bounding box center [65, 162] width 3 height 3
click at [71, 170] on icon at bounding box center [70, 168] width 3 height 3
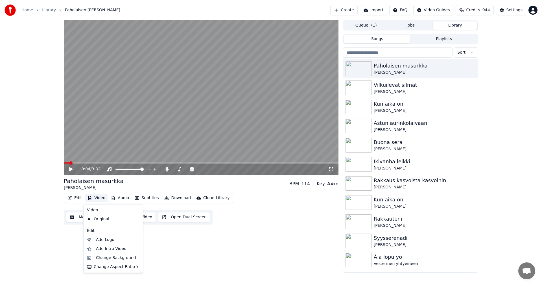
click at [104, 197] on button "Video" at bounding box center [96, 198] width 22 height 8
click at [113, 259] on div "Change Background" at bounding box center [116, 258] width 40 height 6
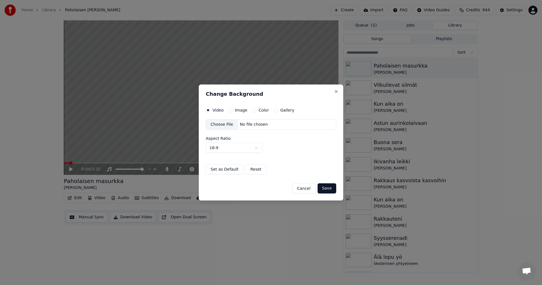
click at [231, 110] on button "Image" at bounding box center [230, 110] width 5 height 5
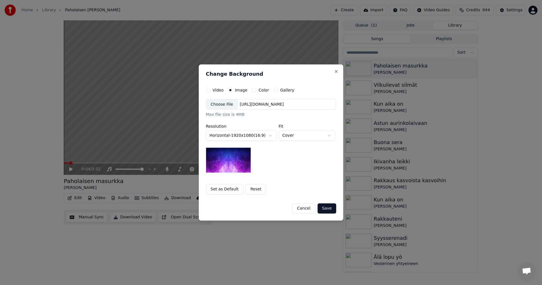
click at [227, 106] on div "Choose File" at bounding box center [222, 104] width 32 height 10
click at [326, 207] on button "Save" at bounding box center [326, 208] width 19 height 10
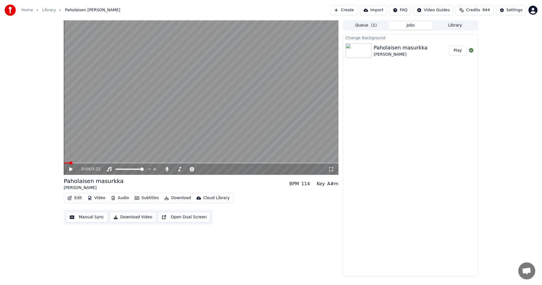
click at [460, 52] on button "Play" at bounding box center [458, 50] width 18 height 10
click at [89, 163] on span at bounding box center [201, 162] width 274 height 1
click at [331, 168] on icon at bounding box center [331, 169] width 6 height 5
click at [81, 198] on button "Edit" at bounding box center [74, 198] width 19 height 8
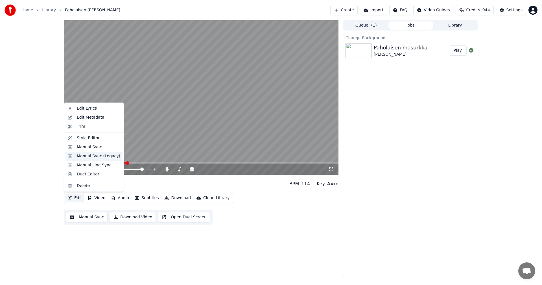
click at [105, 155] on div "Manual Sync (Legacy)" at bounding box center [98, 156] width 43 height 6
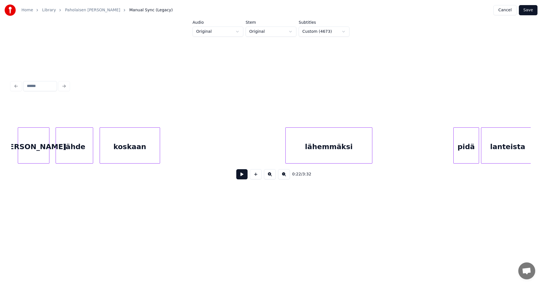
scroll to position [0, 4034]
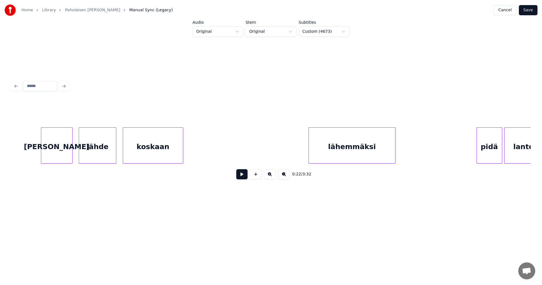
click at [69, 152] on div "[PERSON_NAME]" at bounding box center [56, 147] width 31 height 38
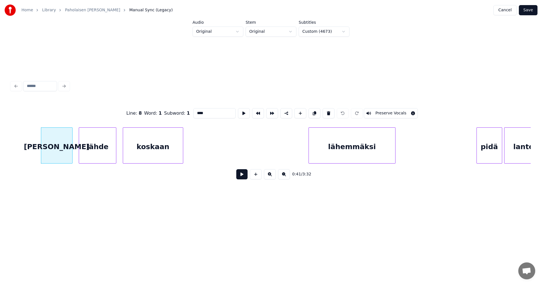
click at [239, 175] on button at bounding box center [241, 174] width 11 height 10
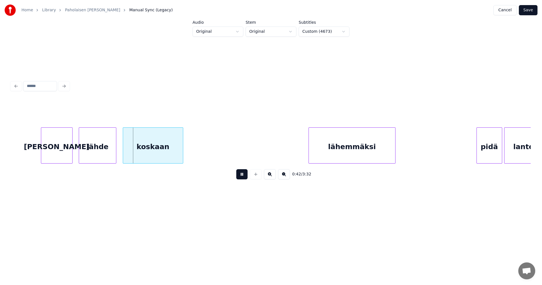
drag, startPoint x: 239, startPoint y: 175, endPoint x: 166, endPoint y: 161, distance: 74.3
click at [233, 174] on div "0:42 / 3:32" at bounding box center [271, 174] width 510 height 12
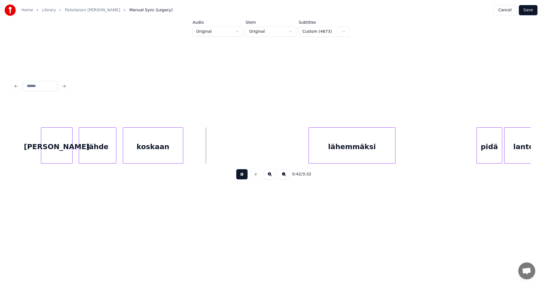
click at [240, 176] on button at bounding box center [241, 174] width 11 height 10
click at [105, 151] on div "lähde" at bounding box center [97, 147] width 37 height 38
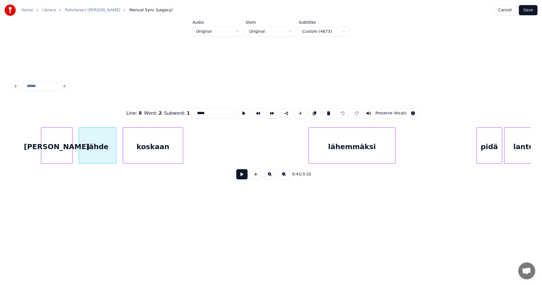
click at [239, 177] on button at bounding box center [241, 174] width 11 height 10
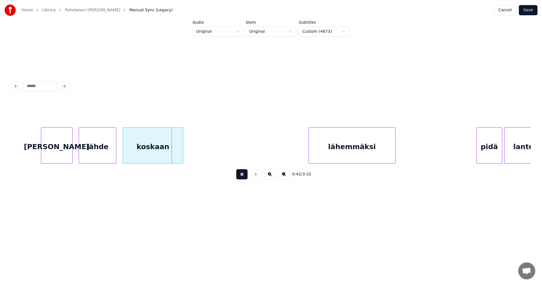
drag, startPoint x: 239, startPoint y: 177, endPoint x: 115, endPoint y: 164, distance: 125.1
click at [236, 176] on div "0:42 / 3:32" at bounding box center [271, 174] width 510 height 12
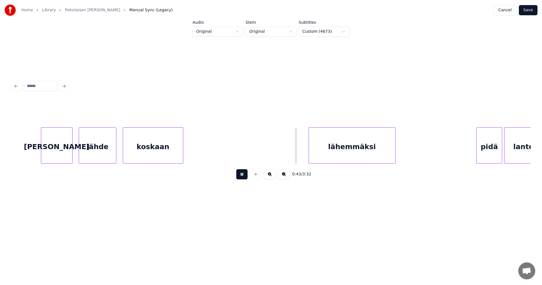
click at [237, 178] on button at bounding box center [241, 174] width 11 height 10
click at [67, 145] on div "[PERSON_NAME]" at bounding box center [56, 147] width 31 height 38
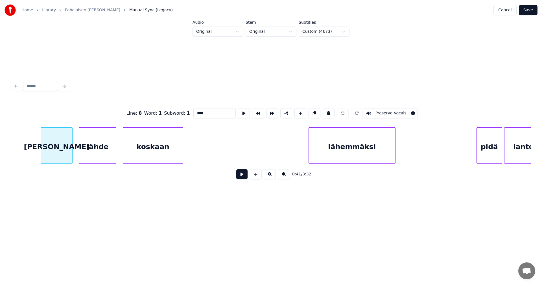
click at [242, 176] on button at bounding box center [241, 174] width 11 height 10
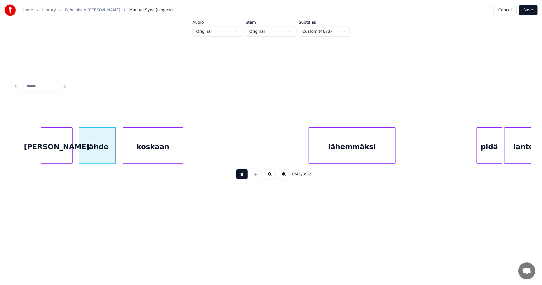
drag, startPoint x: 242, startPoint y: 176, endPoint x: 222, endPoint y: 173, distance: 19.9
click at [241, 176] on button at bounding box center [241, 174] width 11 height 10
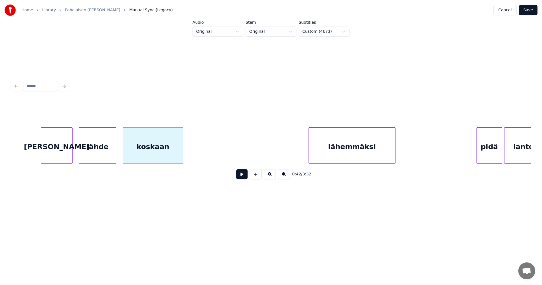
click at [68, 151] on div "[PERSON_NAME]" at bounding box center [56, 147] width 31 height 38
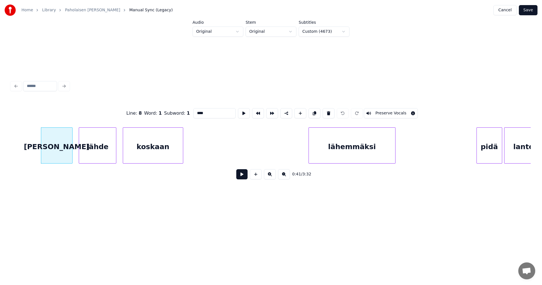
click at [238, 176] on button at bounding box center [241, 174] width 11 height 10
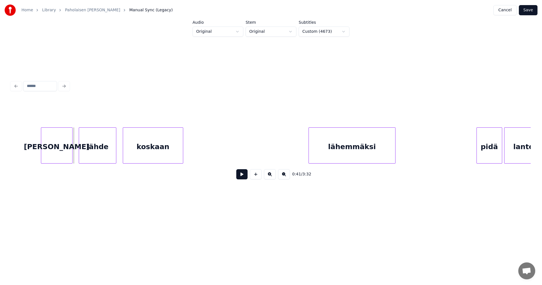
click at [238, 176] on button at bounding box center [241, 174] width 11 height 10
click at [240, 176] on button at bounding box center [241, 174] width 11 height 10
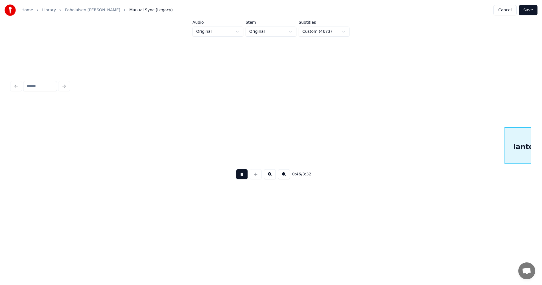
scroll to position [0, 4553]
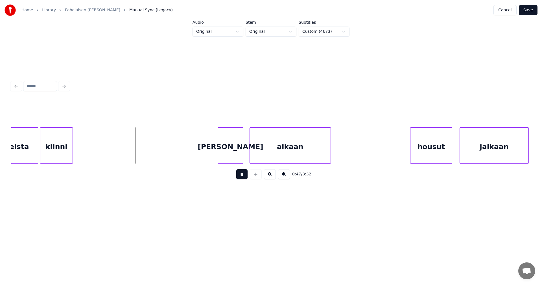
click at [240, 176] on button at bounding box center [241, 174] width 11 height 10
click at [527, 12] on button "Save" at bounding box center [527, 10] width 19 height 10
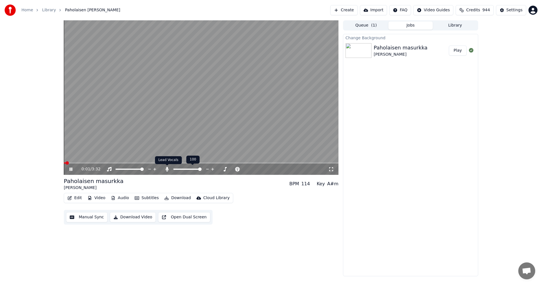
click at [168, 169] on icon at bounding box center [166, 169] width 3 height 5
click at [71, 170] on icon at bounding box center [74, 169] width 13 height 5
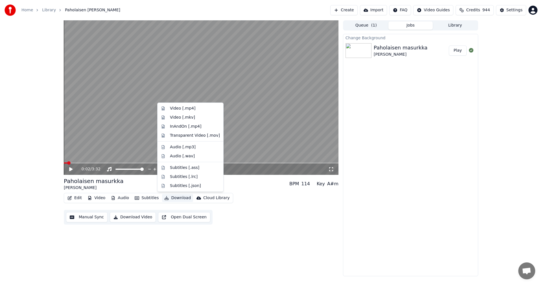
click at [177, 198] on button "Download" at bounding box center [177, 198] width 31 height 8
click at [184, 109] on div "Video [.mp4]" at bounding box center [182, 109] width 25 height 6
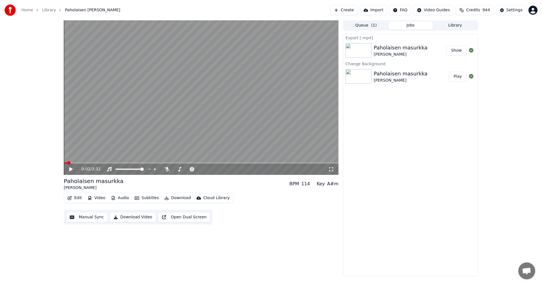
click at [459, 49] on button "Show" at bounding box center [456, 50] width 20 height 10
click at [98, 200] on button "Video" at bounding box center [96, 198] width 22 height 8
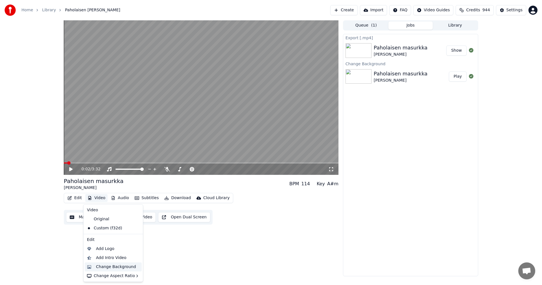
click at [113, 268] on div "Change Background" at bounding box center [116, 267] width 40 height 6
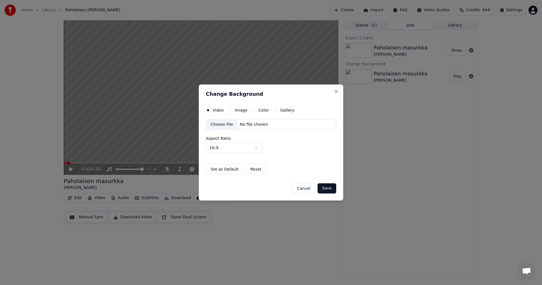
click at [229, 109] on button "Image" at bounding box center [230, 110] width 5 height 5
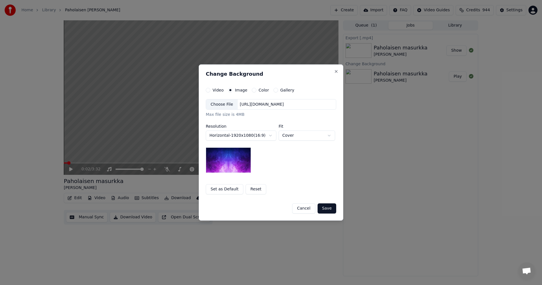
click at [228, 105] on div "Choose File" at bounding box center [222, 104] width 32 height 10
click at [330, 208] on button "Save" at bounding box center [326, 208] width 19 height 10
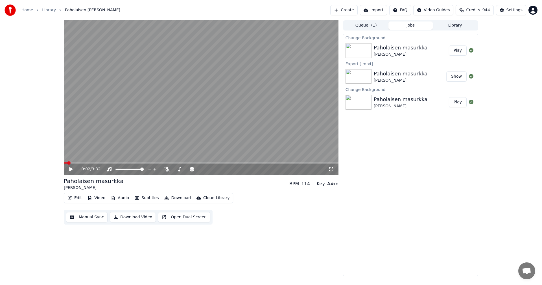
click at [459, 50] on button "Play" at bounding box center [458, 50] width 18 height 10
click at [98, 162] on video at bounding box center [201, 97] width 274 height 154
click at [95, 163] on span at bounding box center [201, 162] width 274 height 1
click at [71, 170] on icon at bounding box center [70, 169] width 3 height 4
click at [70, 170] on icon at bounding box center [70, 168] width 3 height 3
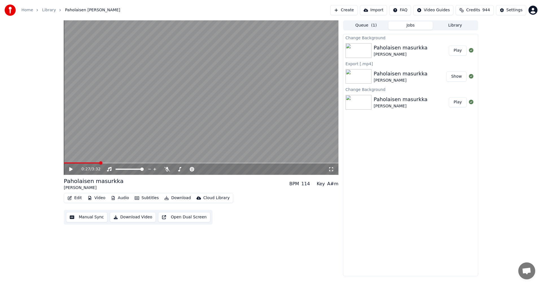
click at [177, 198] on button "Download" at bounding box center [177, 198] width 31 height 8
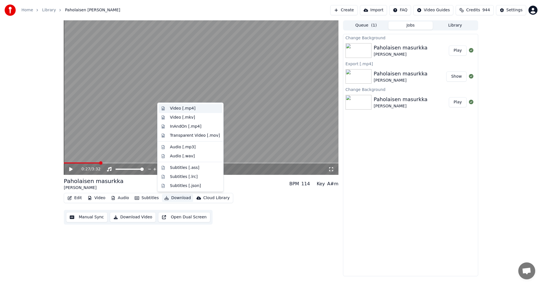
click at [187, 108] on div "Video [.mp4]" at bounding box center [182, 109] width 25 height 6
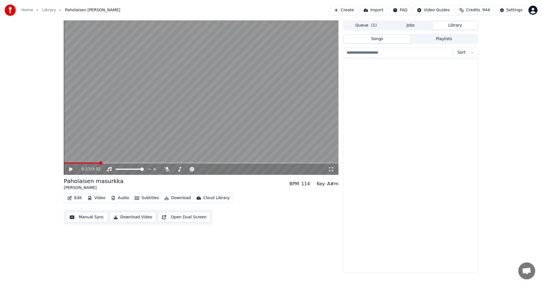
click at [461, 26] on button "Library" at bounding box center [454, 25] width 45 height 8
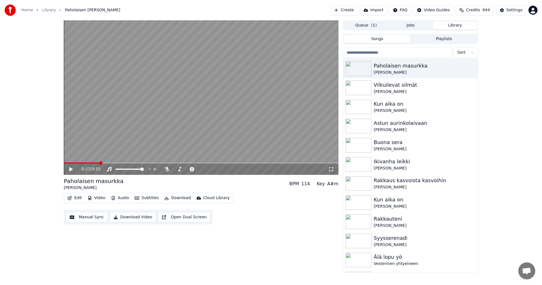
click at [381, 53] on input "search" at bounding box center [397, 52] width 109 height 10
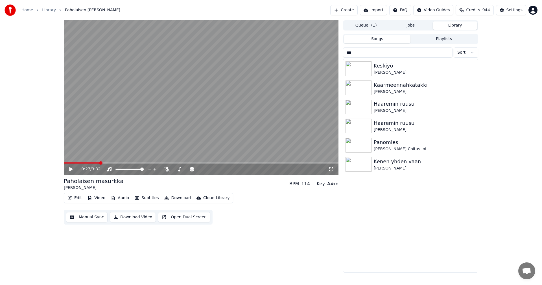
type input "****"
